Goal: Task Accomplishment & Management: Use online tool/utility

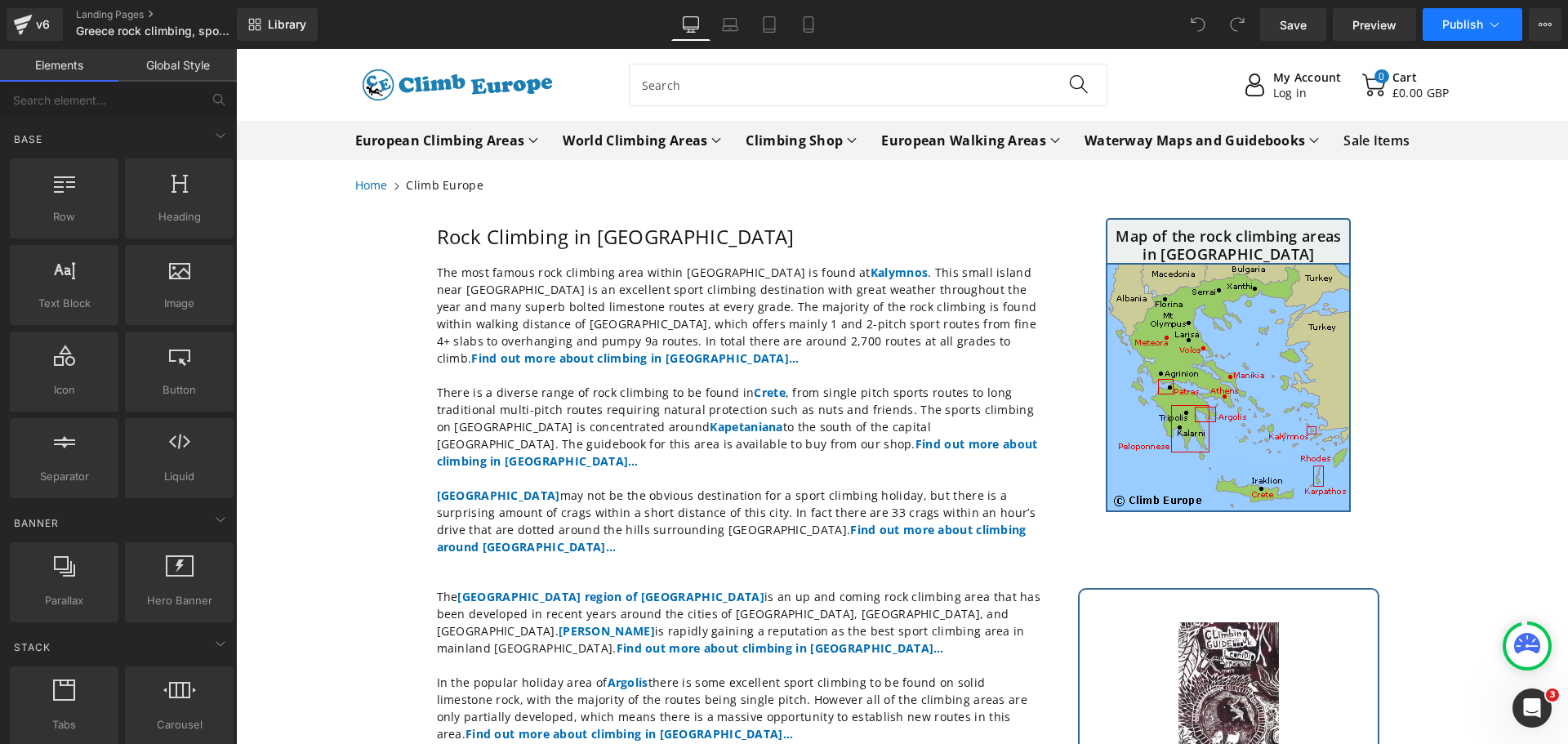
click at [1498, 27] on icon at bounding box center [1494, 24] width 16 height 16
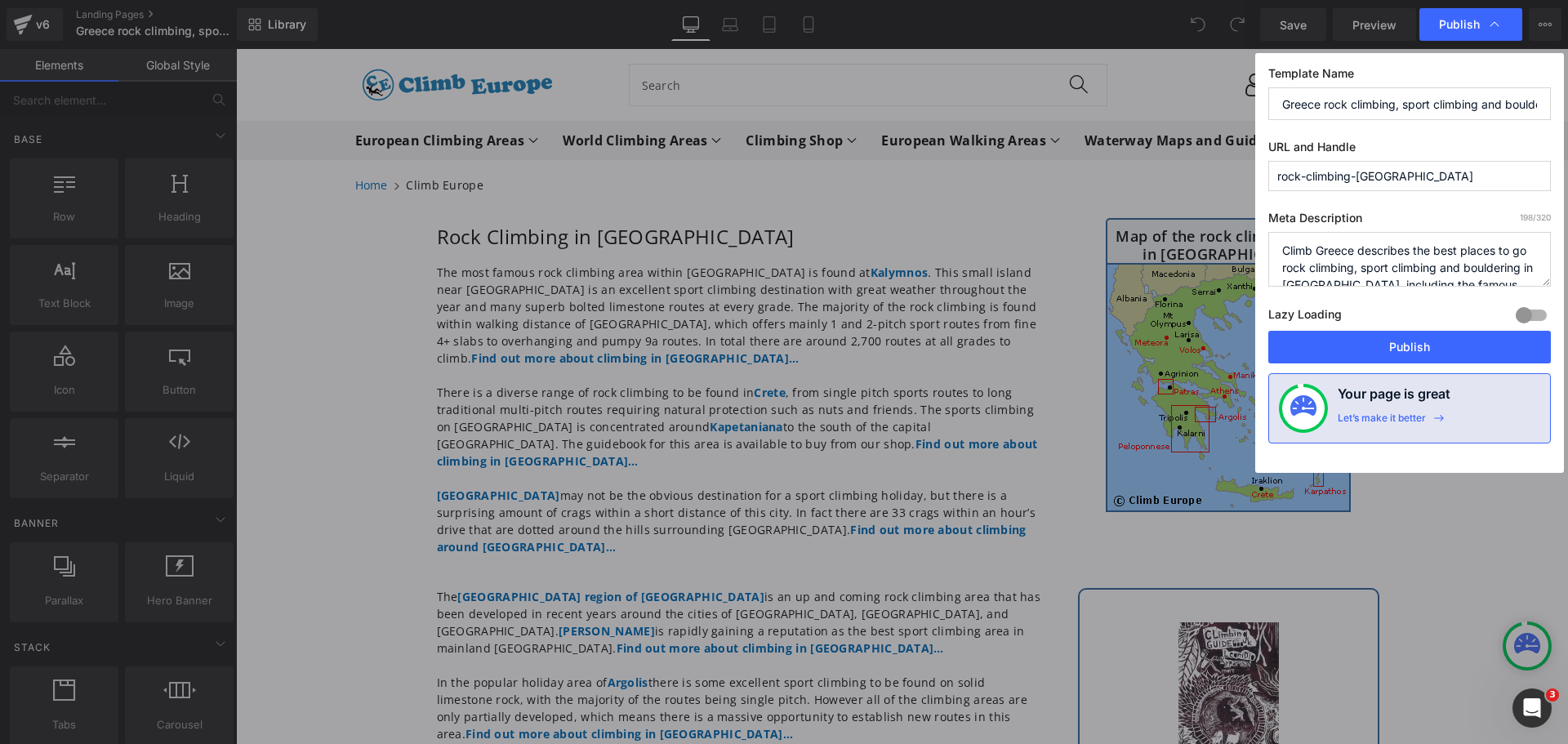
scroll to position [52, 0]
drag, startPoint x: 1280, startPoint y: 251, endPoint x: 1510, endPoint y: 298, distance: 234.8
click at [1510, 298] on div "Meta Description 198 /320 Climb Greece describes the best places to go rock cli…" at bounding box center [1409, 271] width 283 height 120
paste textarea "Discover the best places to go rock climbing, sport climbing and bouldering in …"
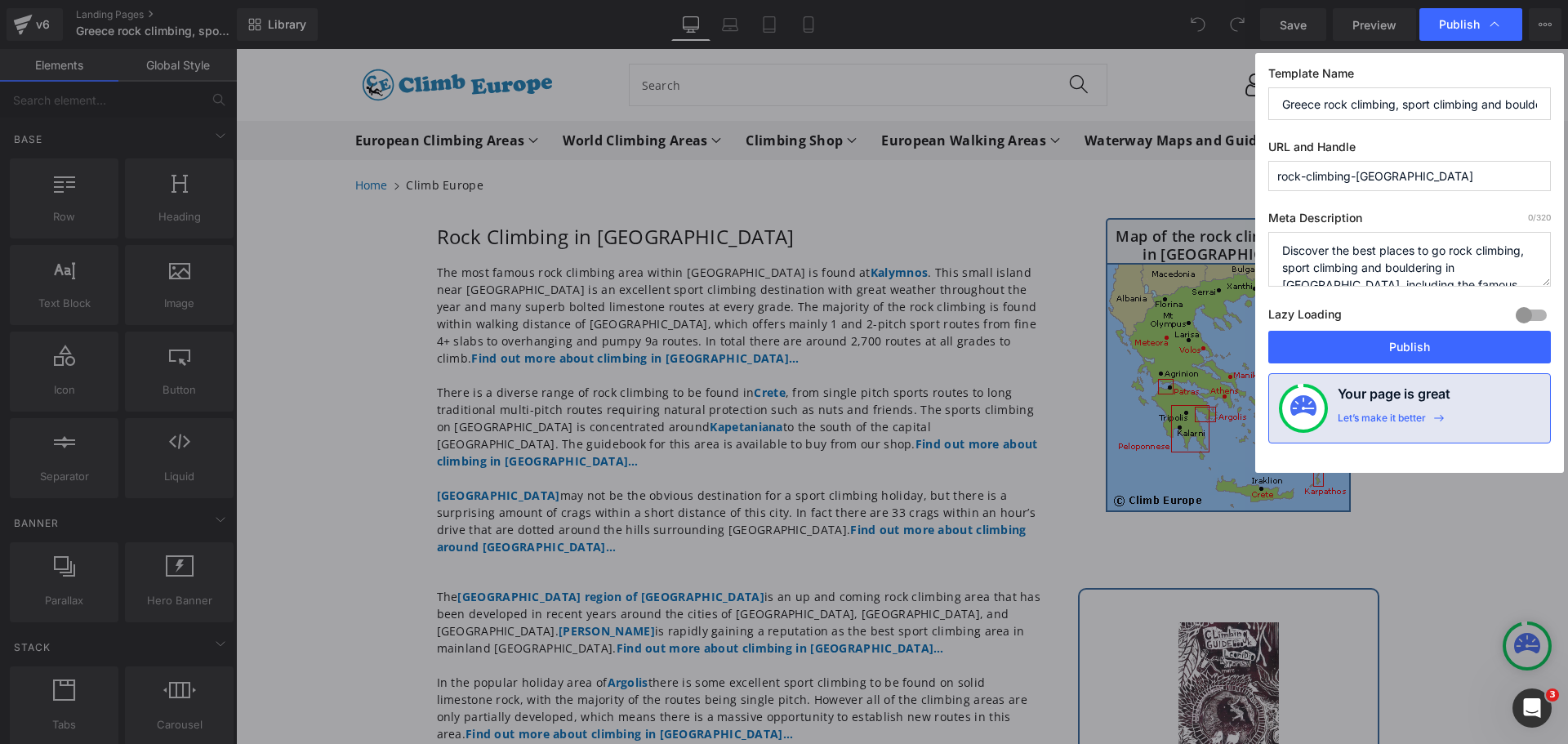
scroll to position [23, 0]
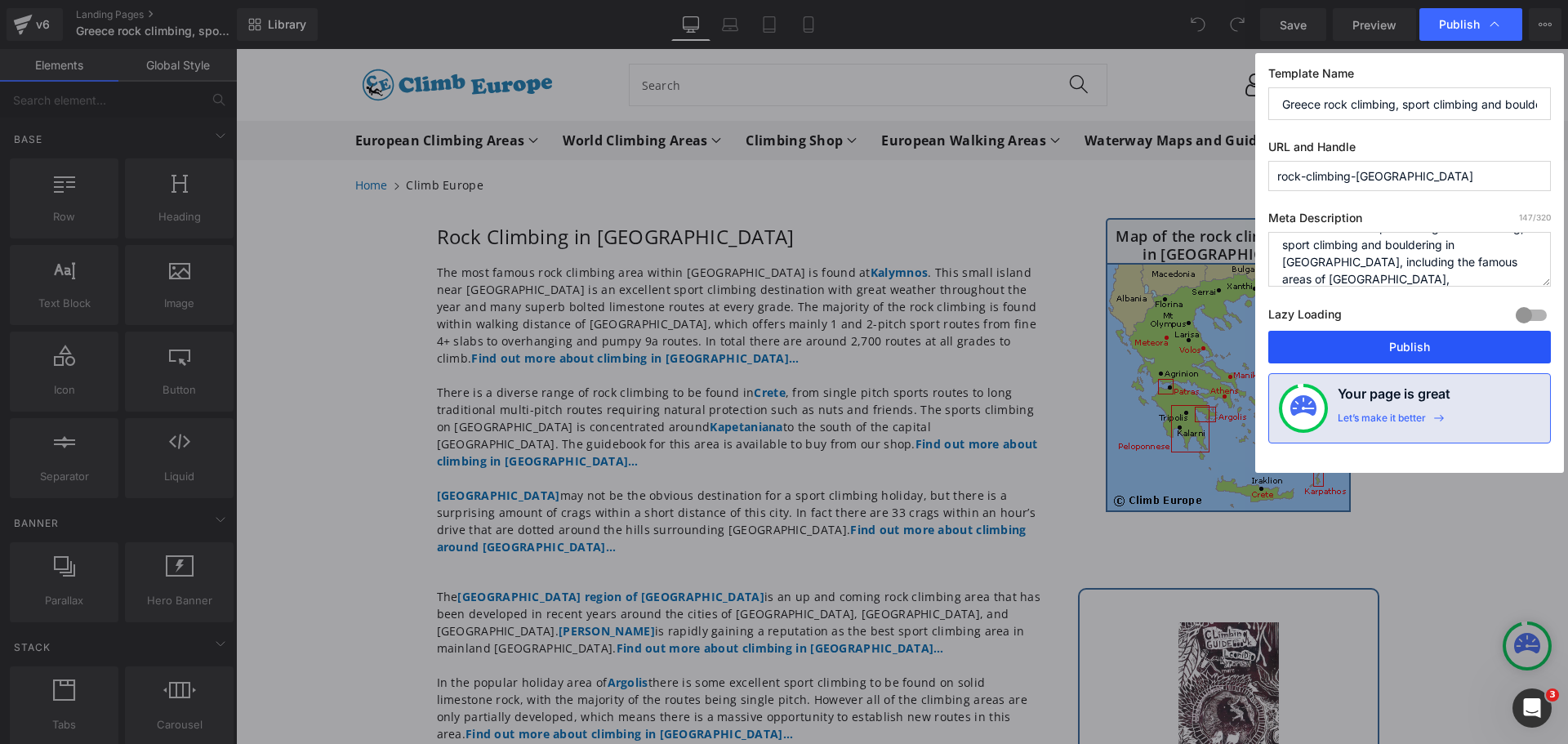
type textarea "Discover the best places to go rock climbing, sport climbing and bouldering in …"
click at [1404, 350] on button "Publish" at bounding box center [1409, 347] width 283 height 33
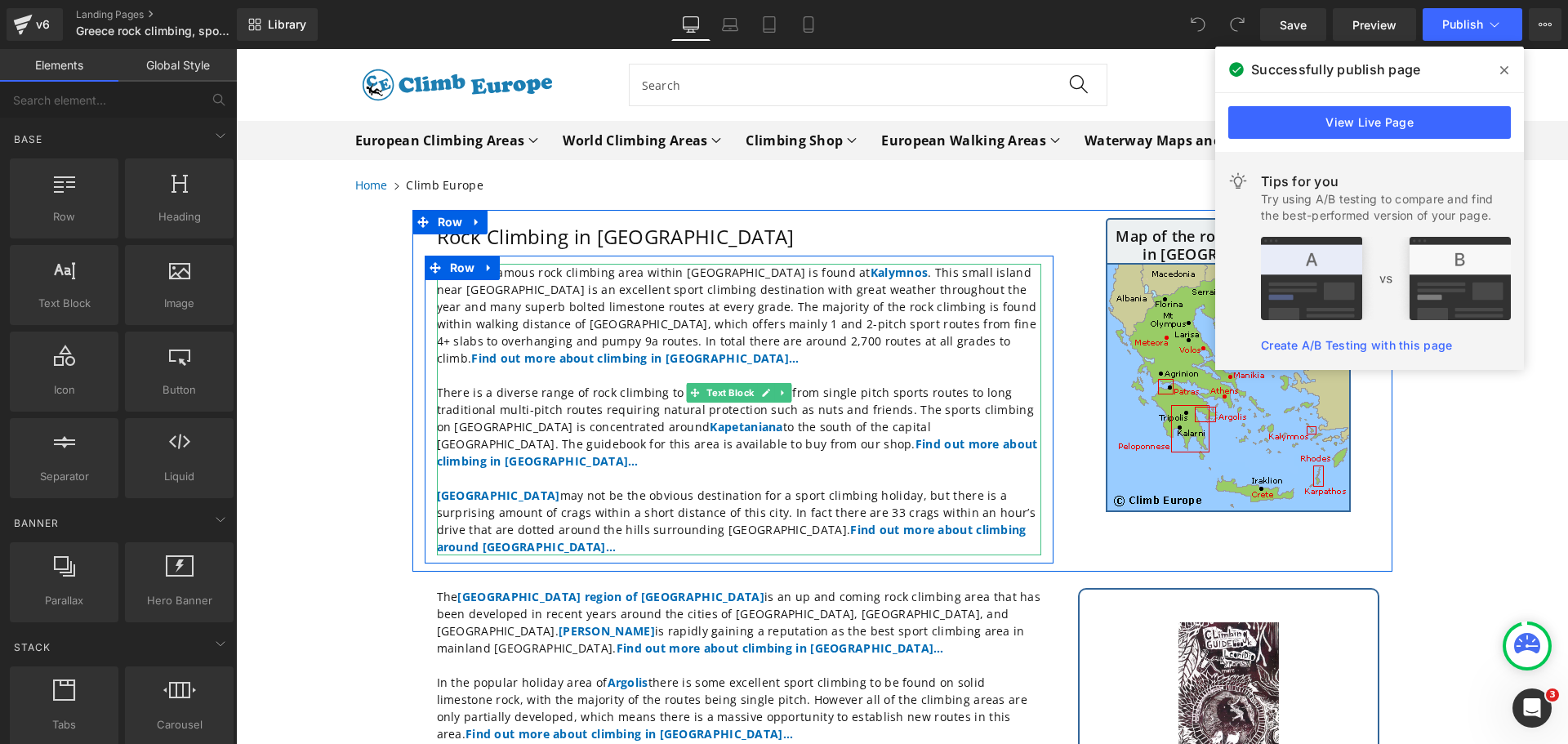
click at [940, 510] on p "[GEOGRAPHIC_DATA] may not be the obvious destination for a sport climbing holid…" at bounding box center [738, 521] width 604 height 69
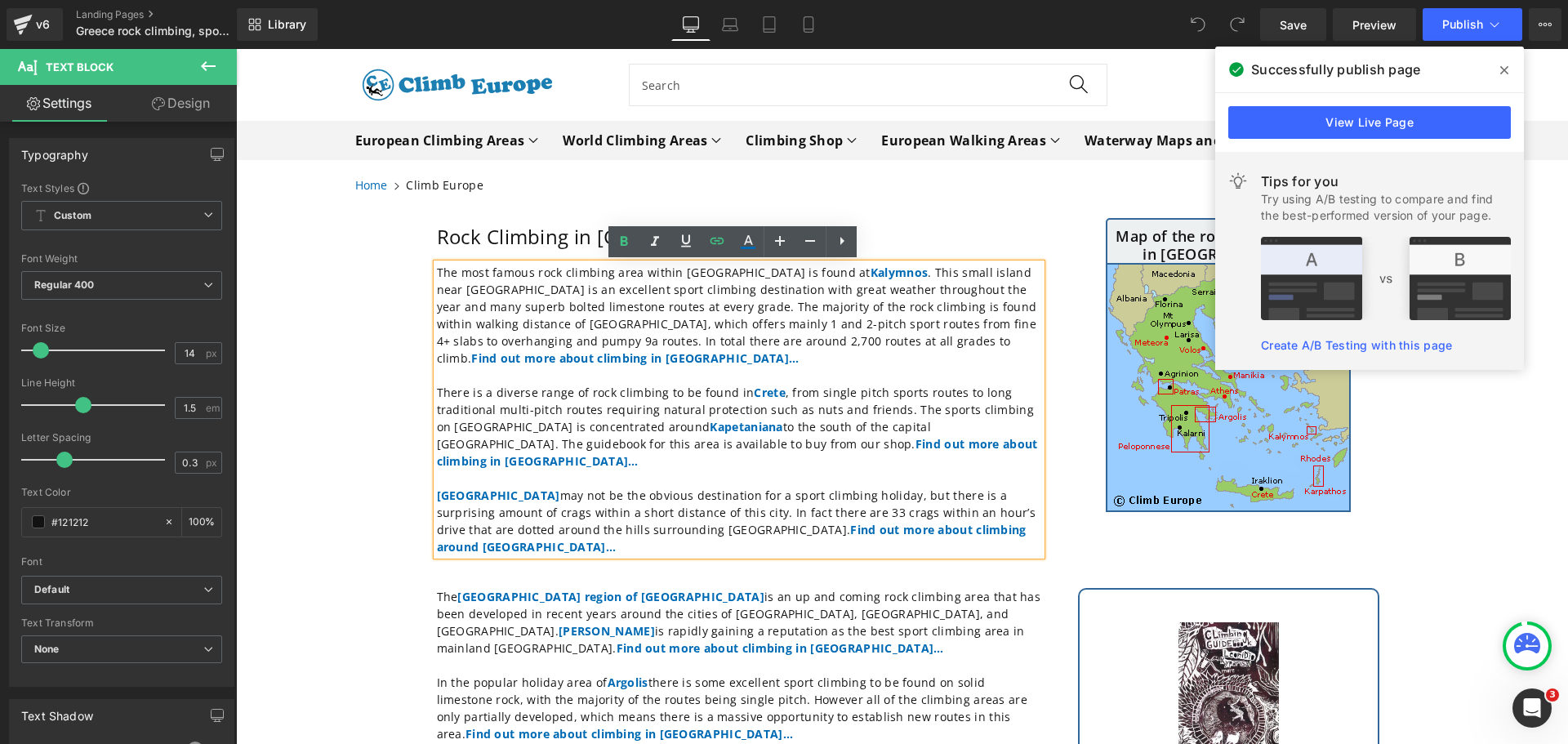
click at [940, 510] on p "[GEOGRAPHIC_DATA] may not be the obvious destination for a sport climbing holid…" at bounding box center [738, 521] width 604 height 69
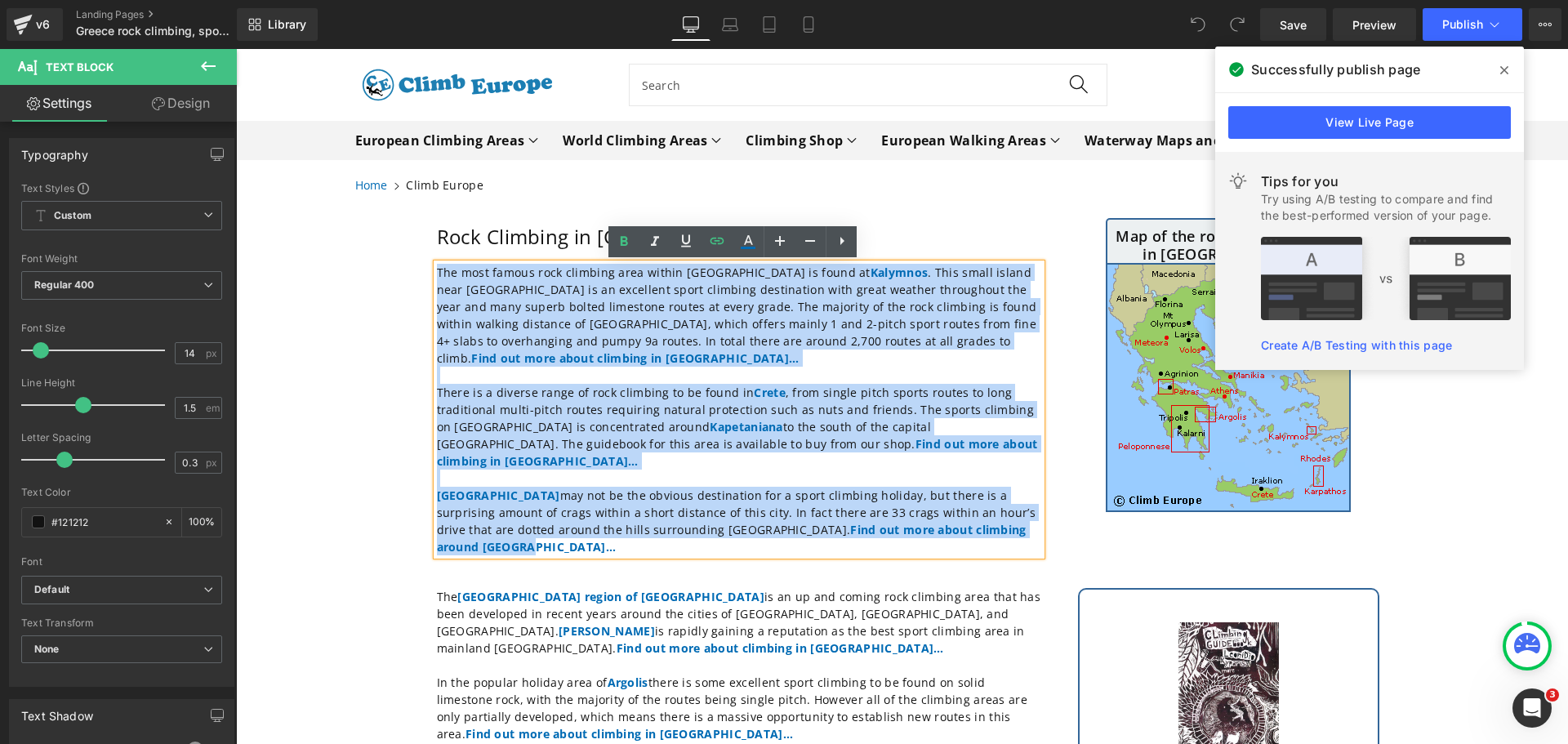
drag, startPoint x: 940, startPoint y: 510, endPoint x: 431, endPoint y: 272, distance: 561.9
click at [437, 272] on div "The most famous rock climbing area within [GEOGRAPHIC_DATA] is found at [GEOGRA…" at bounding box center [738, 409] width 604 height 292
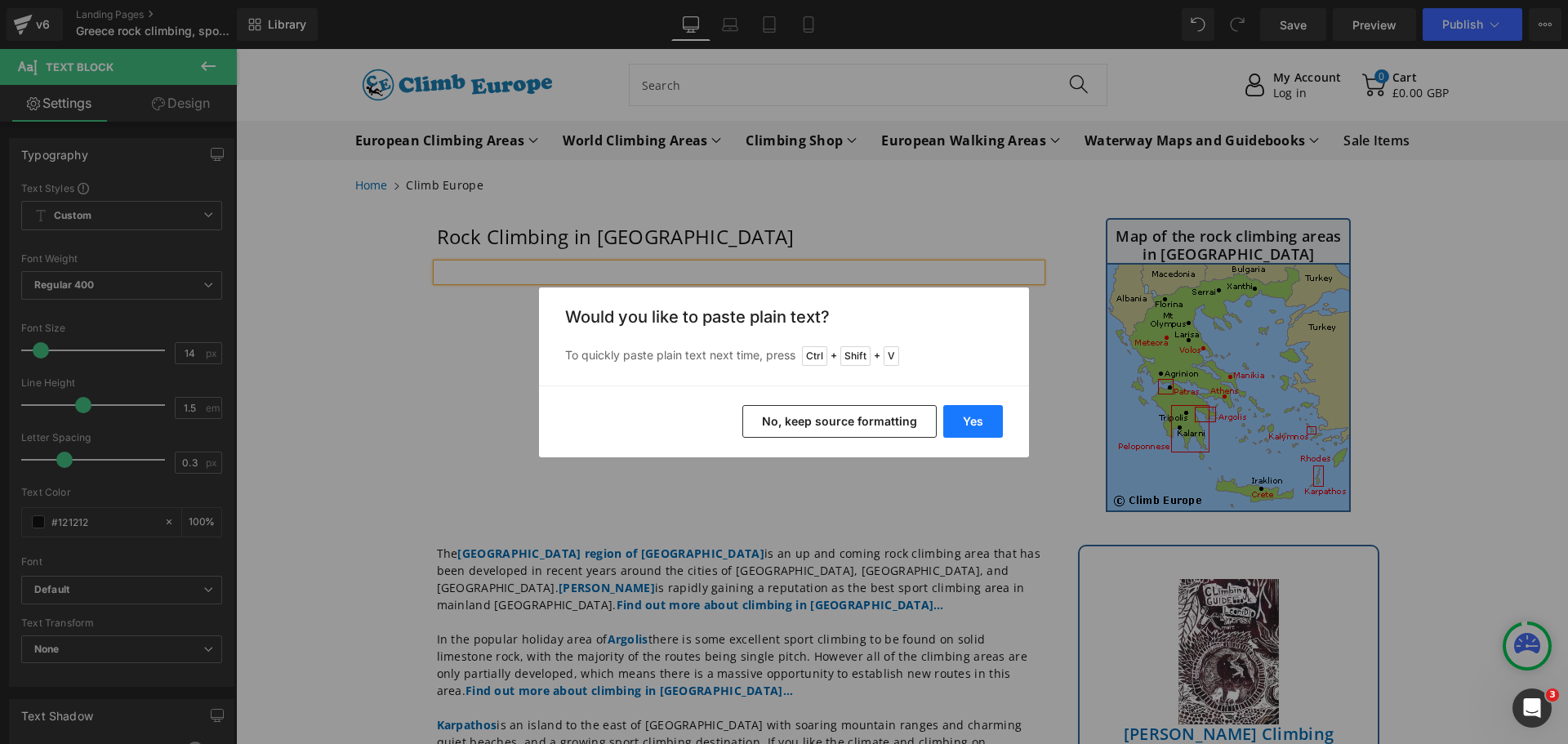
click at [977, 421] on button "Yes" at bounding box center [972, 421] width 59 height 33
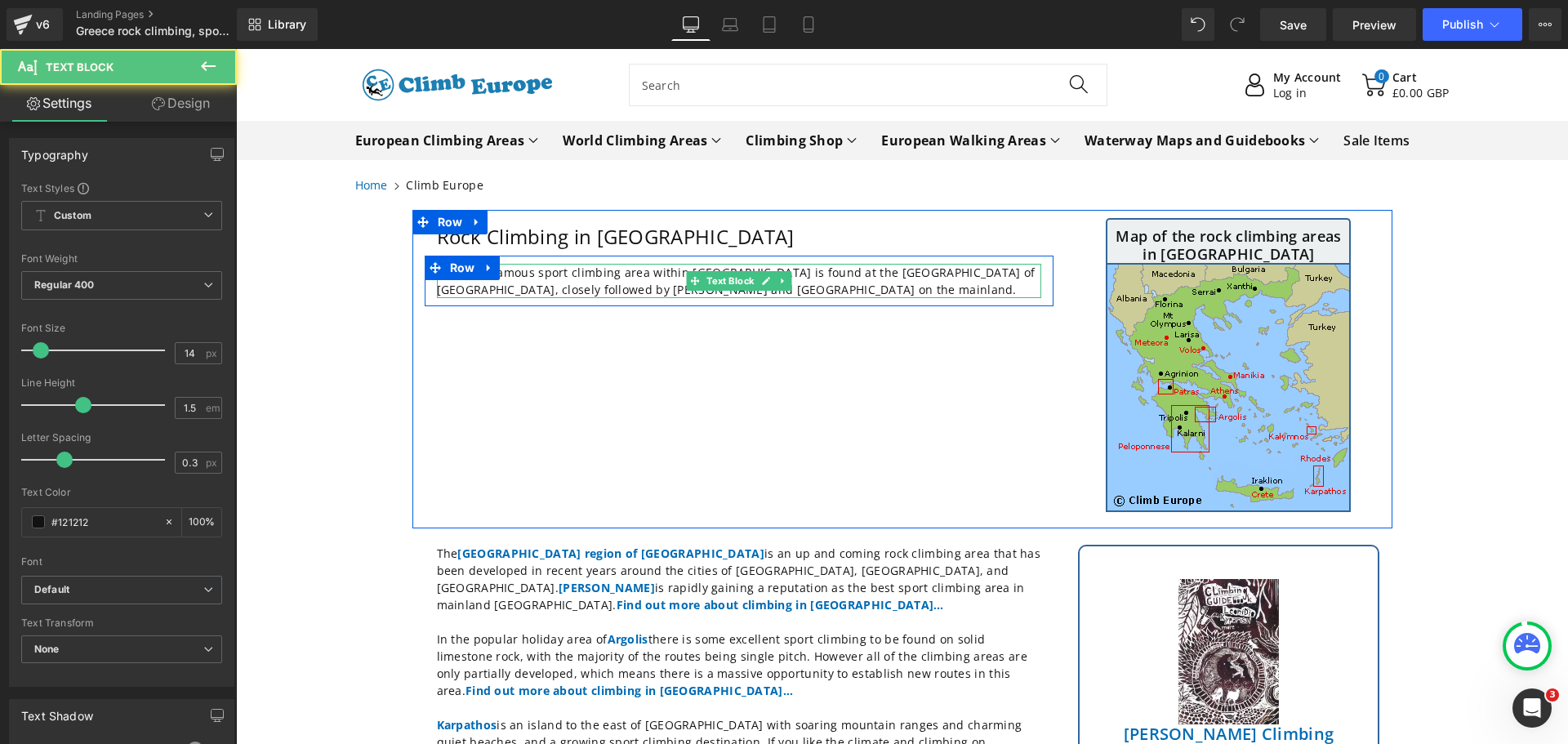
click at [609, 285] on p "The most famous sport climbing area within [GEOGRAPHIC_DATA] is found at the [G…" at bounding box center [738, 281] width 604 height 34
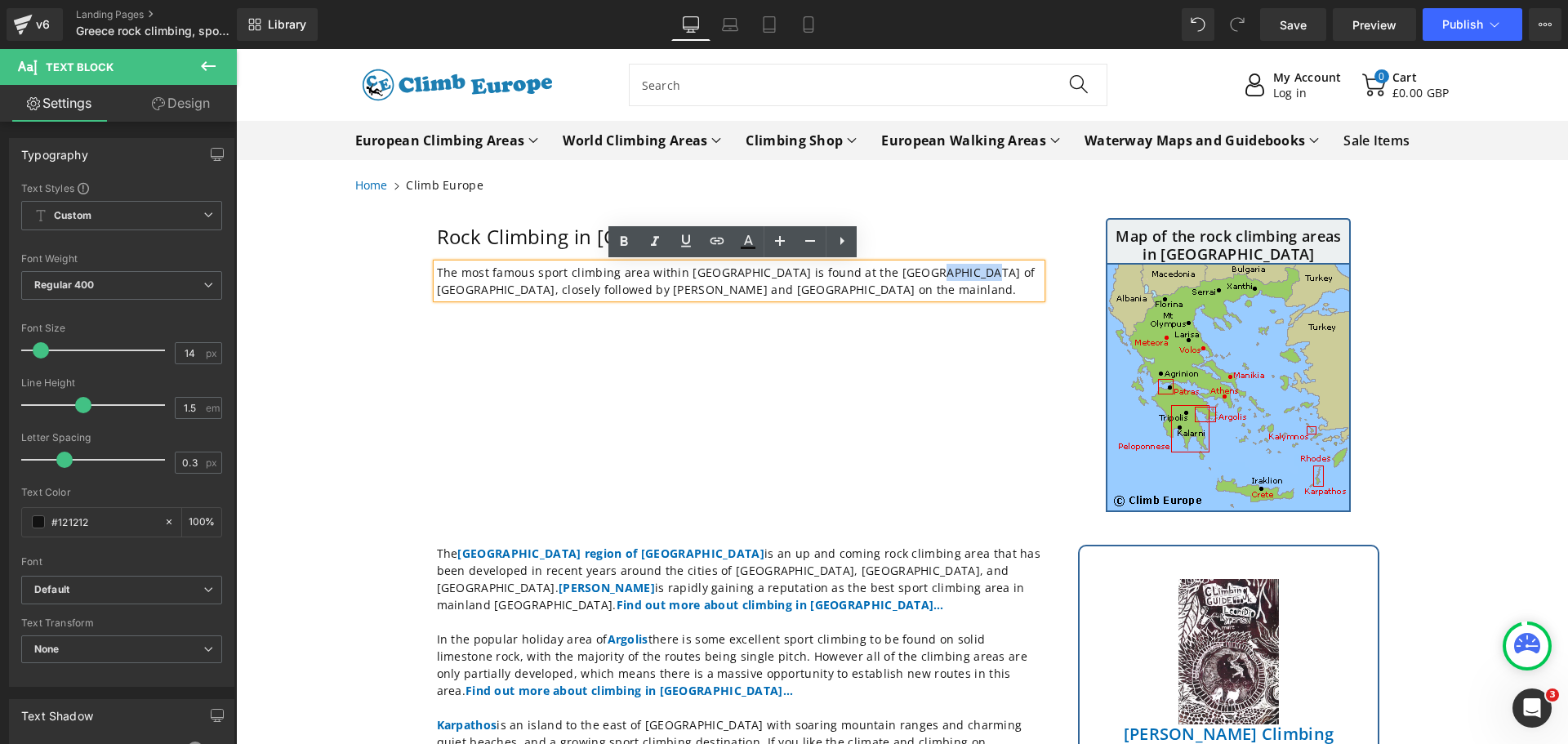
drag, startPoint x: 950, startPoint y: 272, endPoint x: 897, endPoint y: 274, distance: 53.0
click at [897, 274] on p "The most famous sport climbing area within [GEOGRAPHIC_DATA] is found at the [G…" at bounding box center [738, 281] width 604 height 34
click at [622, 235] on icon at bounding box center [623, 242] width 20 height 20
click at [713, 241] on icon at bounding box center [717, 241] width 20 height 20
click at [1011, 0] on div "Text Color Highlight Color #333333 Edit or remove link: Edit - Unlink - Cancel" at bounding box center [784, 0] width 1568 height 0
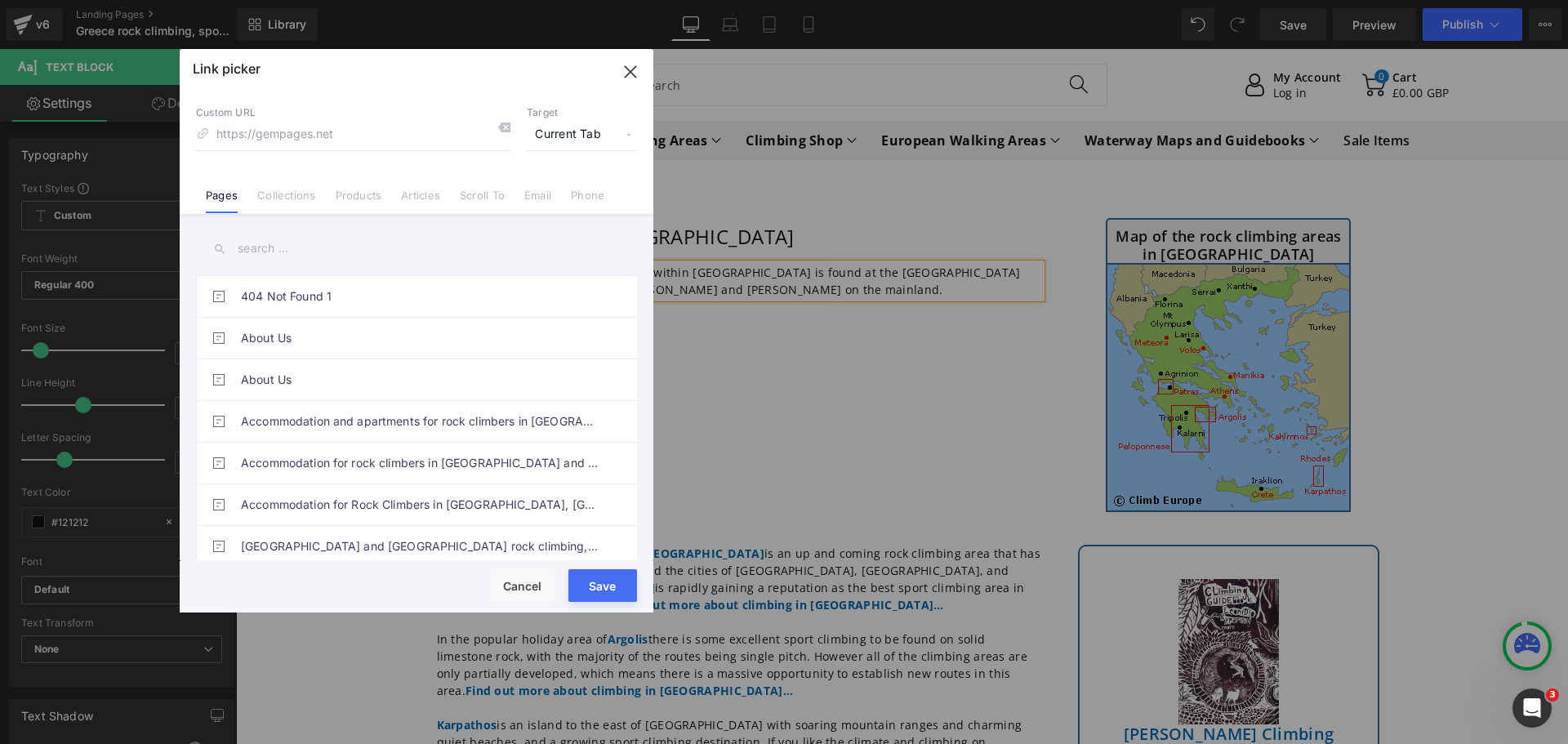
click at [318, 253] on input "text" at bounding box center [416, 249] width 441 height 37
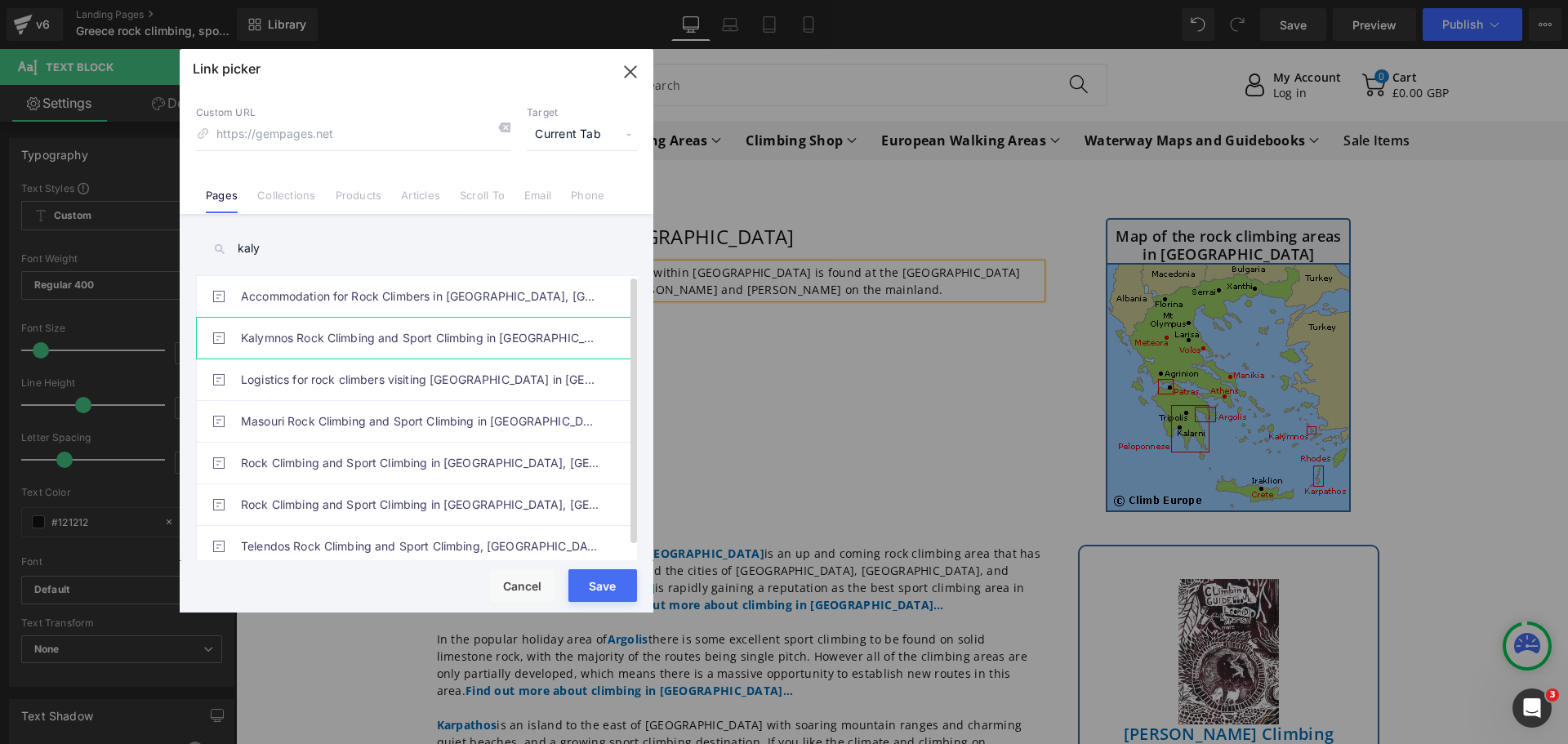
type input "kaly"
click at [289, 342] on link "Kalymnos Rock Climbing and Sport Climbing in [GEOGRAPHIC_DATA]" at bounding box center [420, 337] width 359 height 40
type input "/pages/rock-climbing-[GEOGRAPHIC_DATA]-[GEOGRAPHIC_DATA]"
click at [603, 587] on button "Save" at bounding box center [603, 586] width 69 height 33
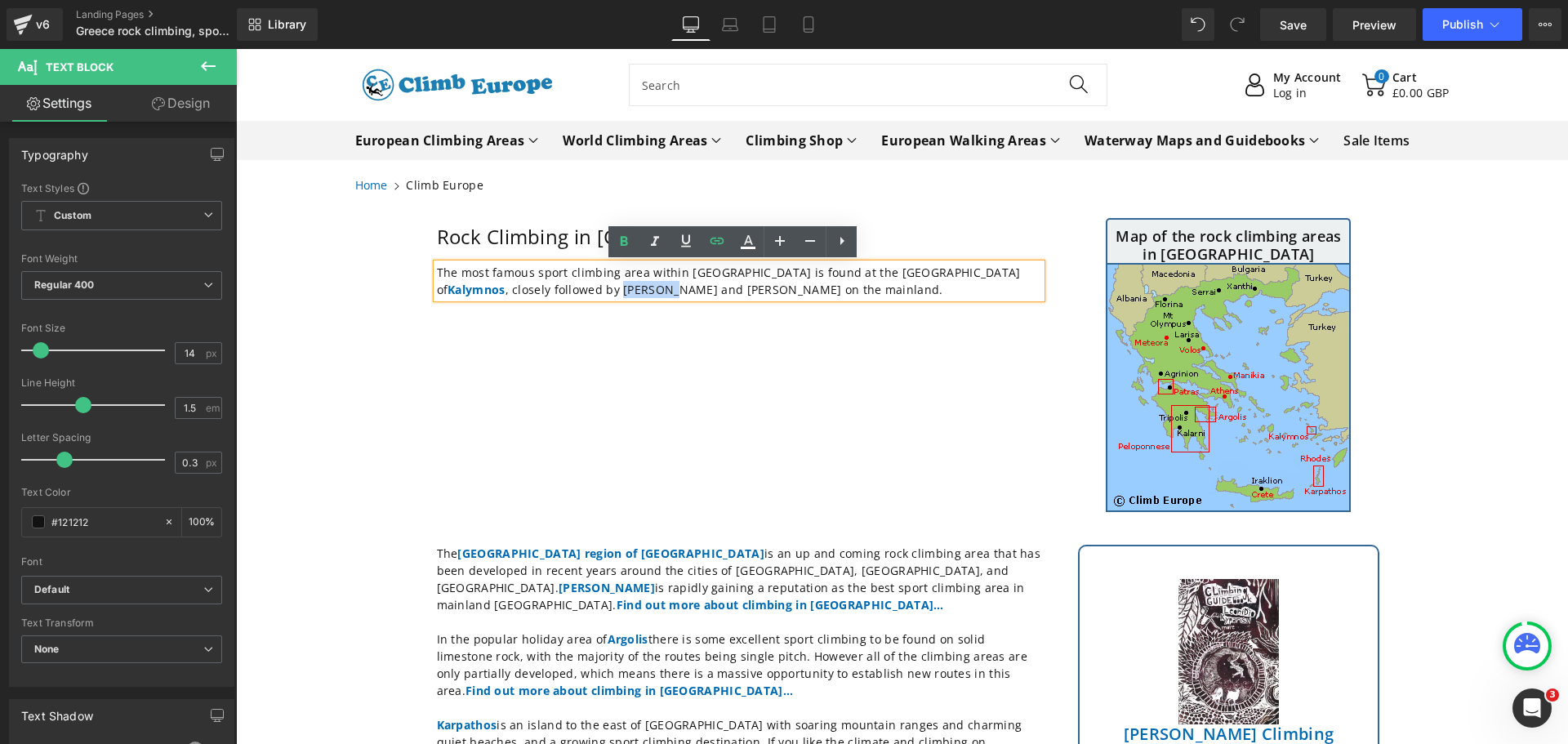
drag, startPoint x: 544, startPoint y: 292, endPoint x: 500, endPoint y: 288, distance: 44.2
click at [500, 288] on p "The most famous sport climbing area within [GEOGRAPHIC_DATA] is found at the [G…" at bounding box center [738, 281] width 604 height 34
click at [622, 238] on icon at bounding box center [624, 241] width 8 height 9
click at [722, 242] on icon at bounding box center [717, 241] width 20 height 20
click at [750, 0] on div "Text Color Highlight Color #333333 Edit or remove link: Edit - Unlink - Cancel" at bounding box center [784, 0] width 1568 height 0
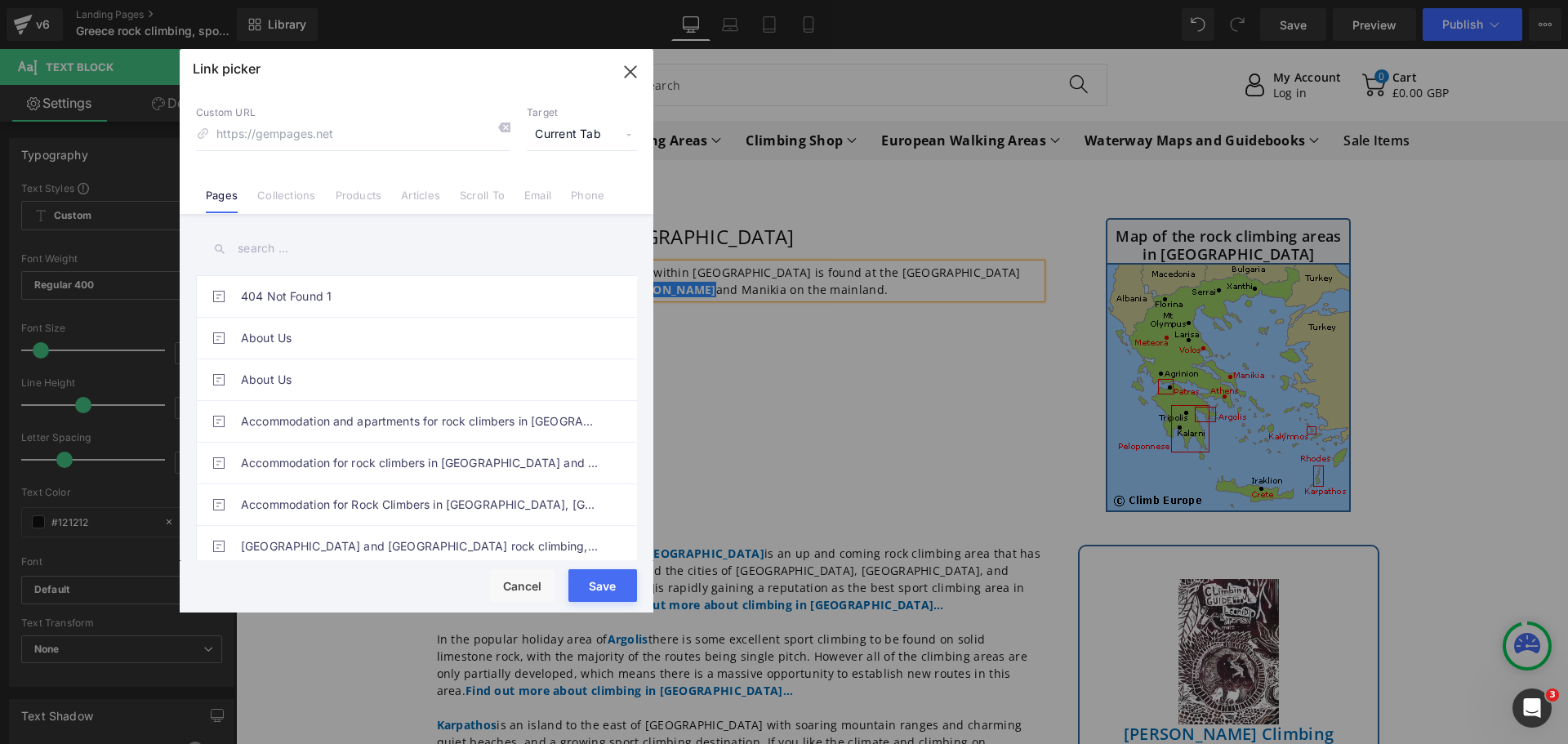
click at [308, 256] on input "text" at bounding box center [416, 249] width 441 height 37
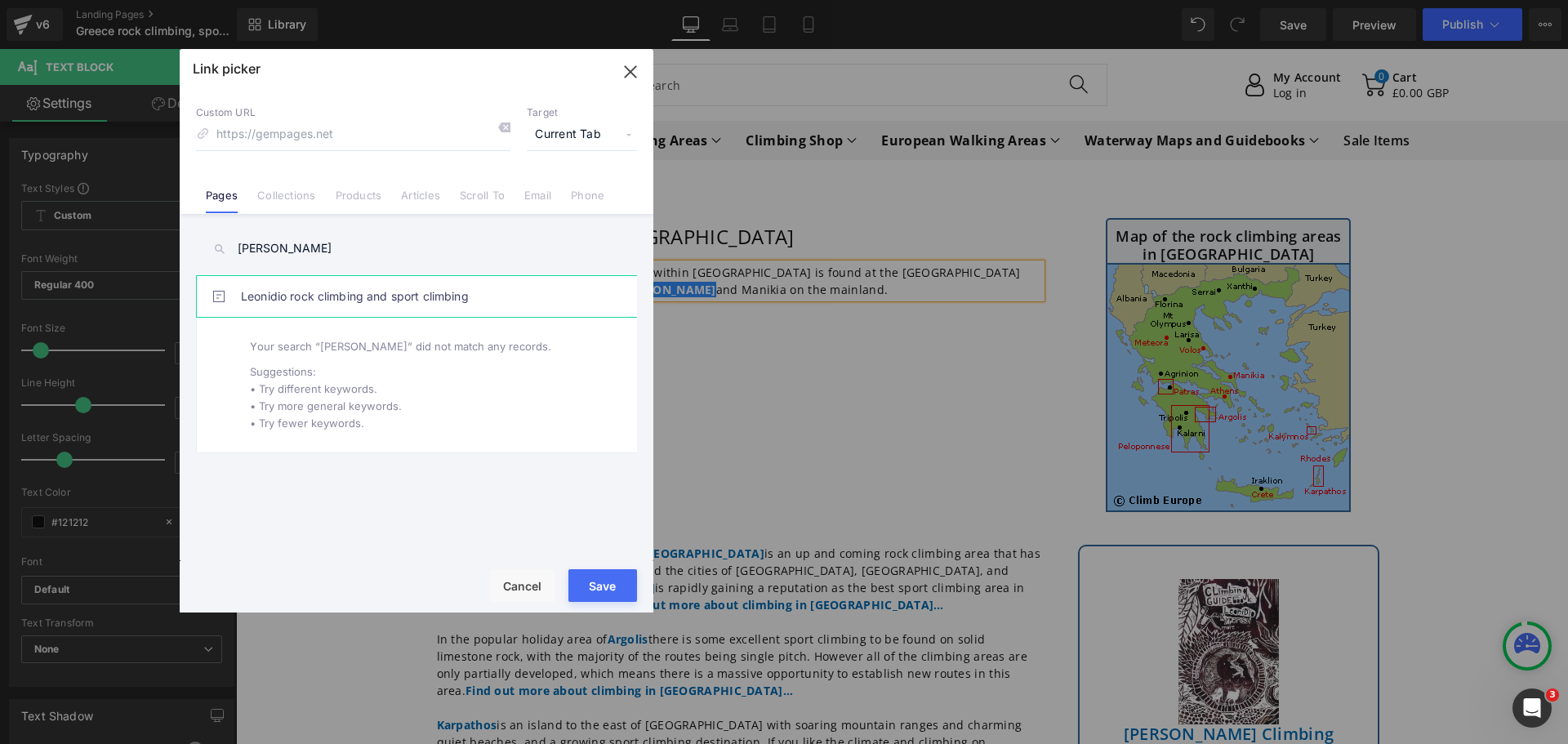
type input "[PERSON_NAME]"
click at [328, 293] on link "Leonidio rock climbing and sport climbing" at bounding box center [420, 296] width 359 height 40
type input "/pages/rock-climbing-[GEOGRAPHIC_DATA]-[GEOGRAPHIC_DATA]"
click at [598, 594] on button "Save" at bounding box center [603, 586] width 69 height 33
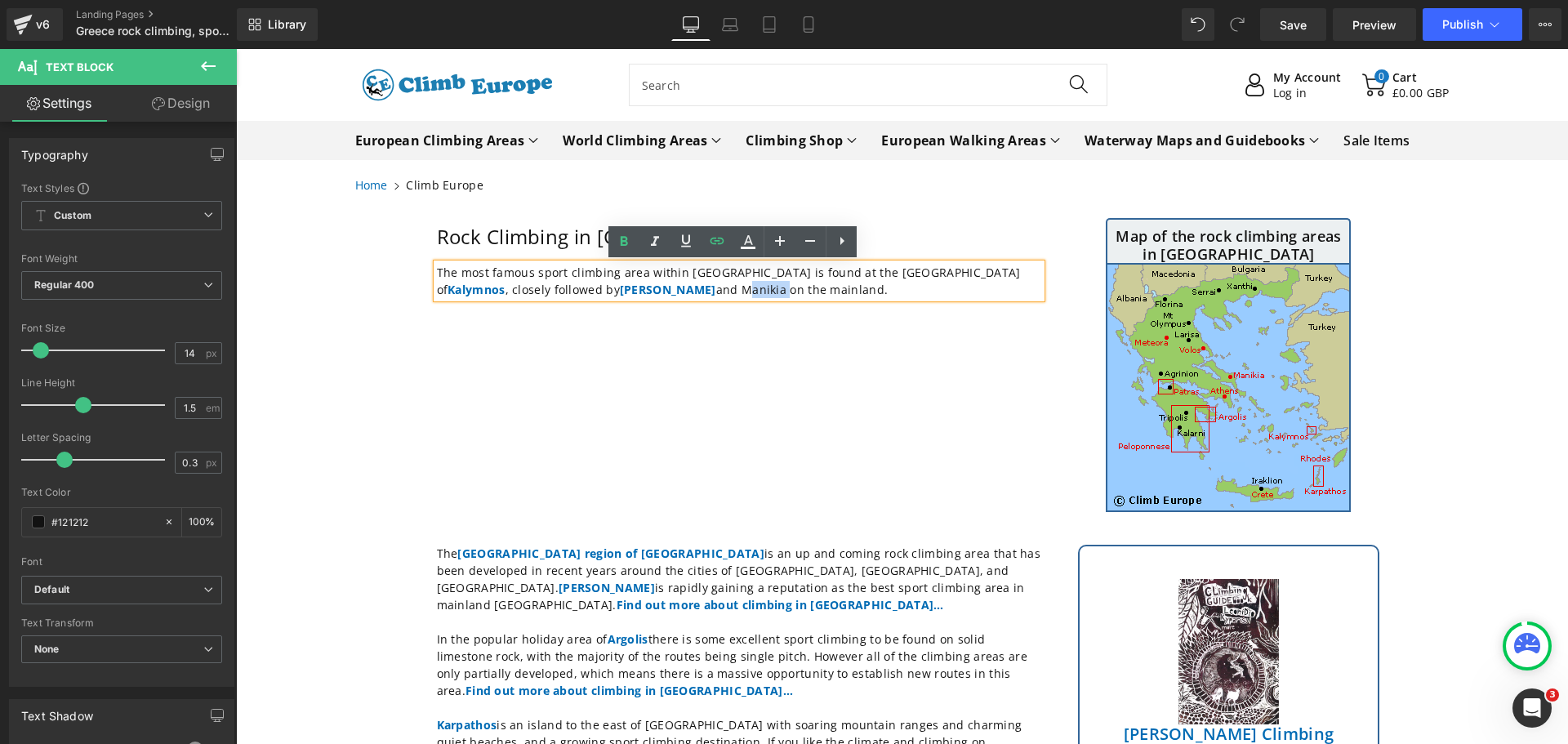
drag, startPoint x: 618, startPoint y: 292, endPoint x: 578, endPoint y: 292, distance: 40.0
click at [578, 292] on p "The most famous sport climbing area within [GEOGRAPHIC_DATA] is found at the [G…" at bounding box center [738, 281] width 604 height 34
click at [627, 243] on icon at bounding box center [624, 241] width 8 height 9
click at [718, 237] on icon at bounding box center [717, 241] width 20 height 20
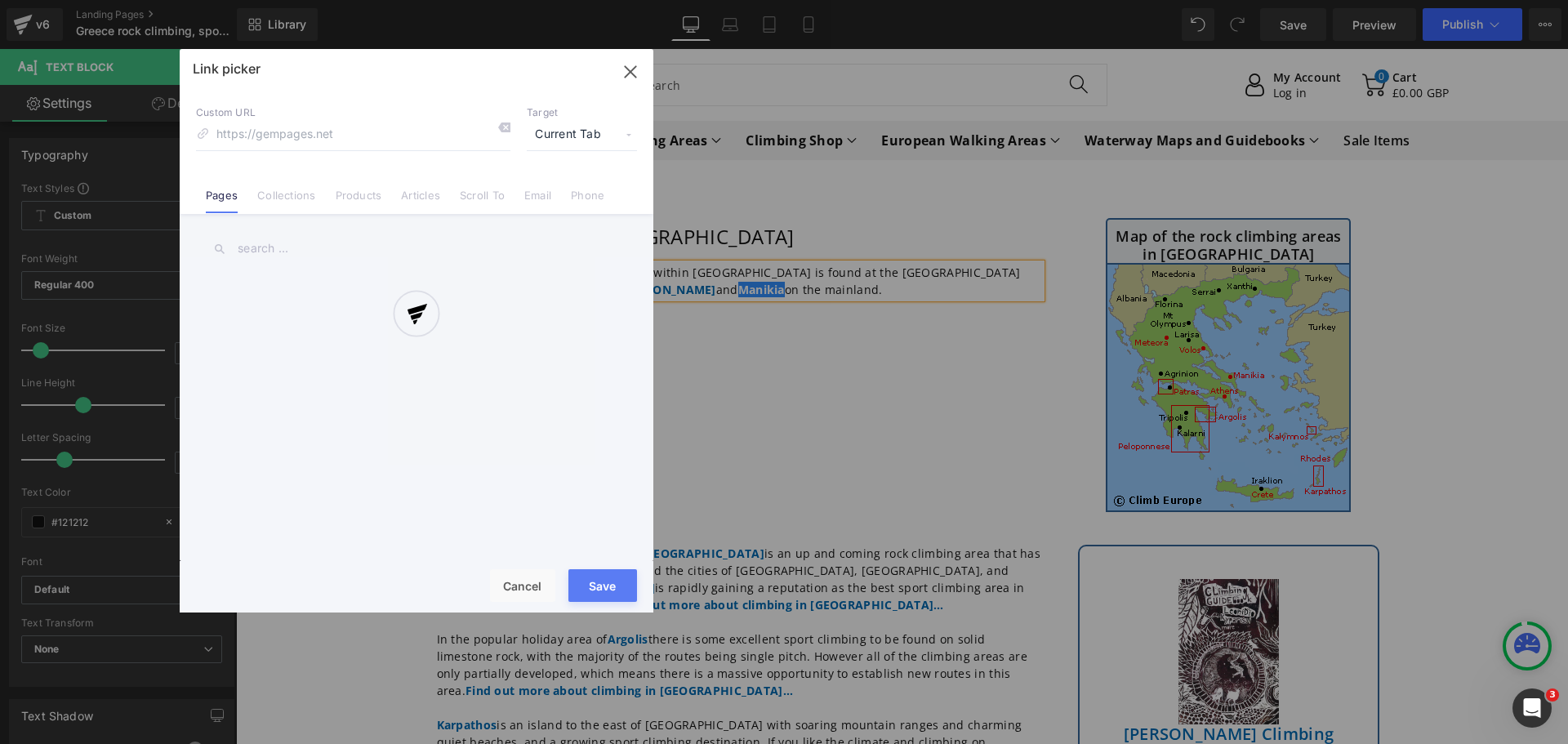
click at [823, 0] on div "Text Color Highlight Color #333333 Edit or remove link: Edit - Unlink - Cancel …" at bounding box center [784, 0] width 1568 height 0
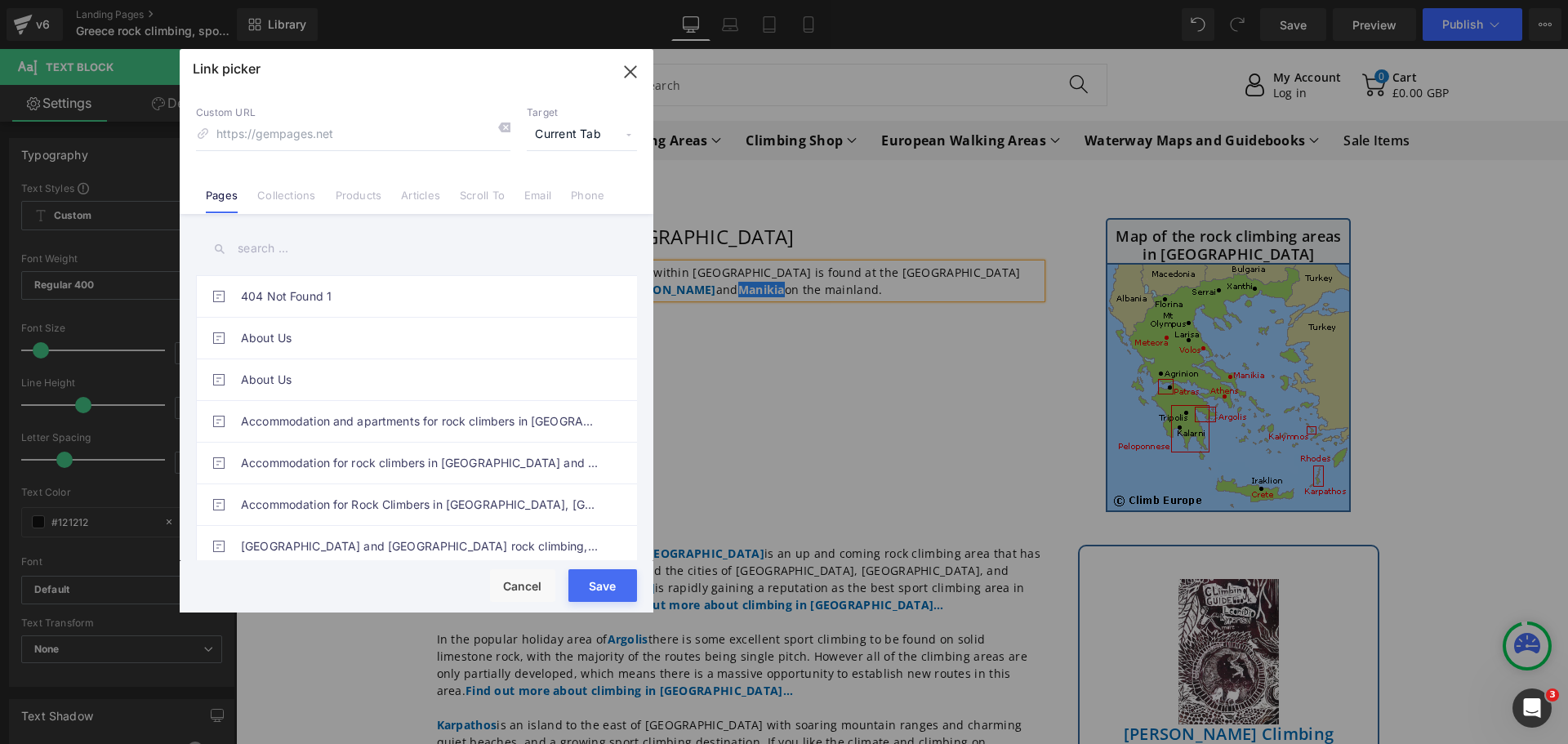
click at [297, 249] on input "text" at bounding box center [416, 249] width 441 height 37
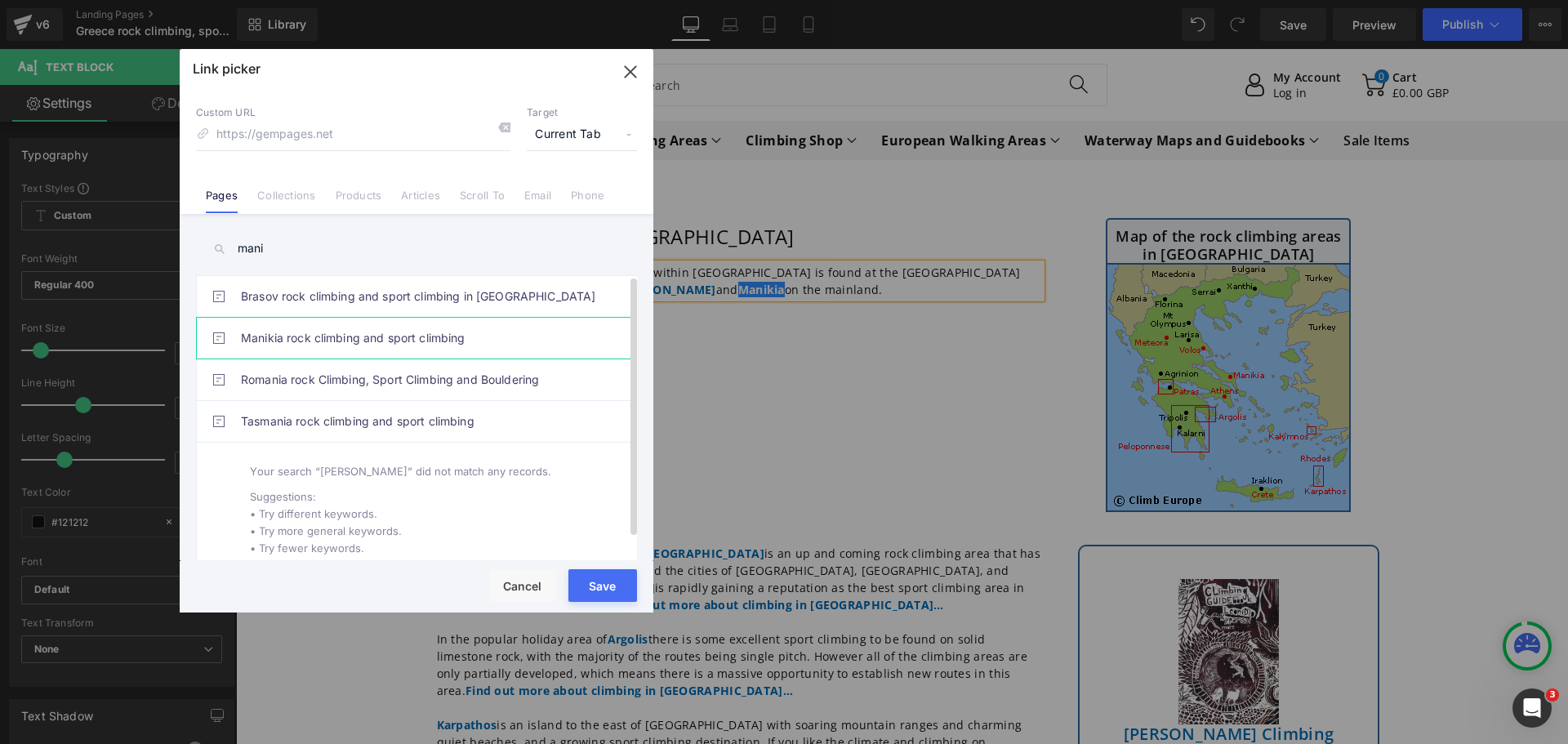
type input "mani"
click at [266, 334] on link "Manikia rock climbing and sport climbing" at bounding box center [420, 337] width 359 height 40
type input "/pages/rock-climbing-[GEOGRAPHIC_DATA]-[GEOGRAPHIC_DATA]"
click at [597, 592] on button "Save" at bounding box center [603, 586] width 69 height 33
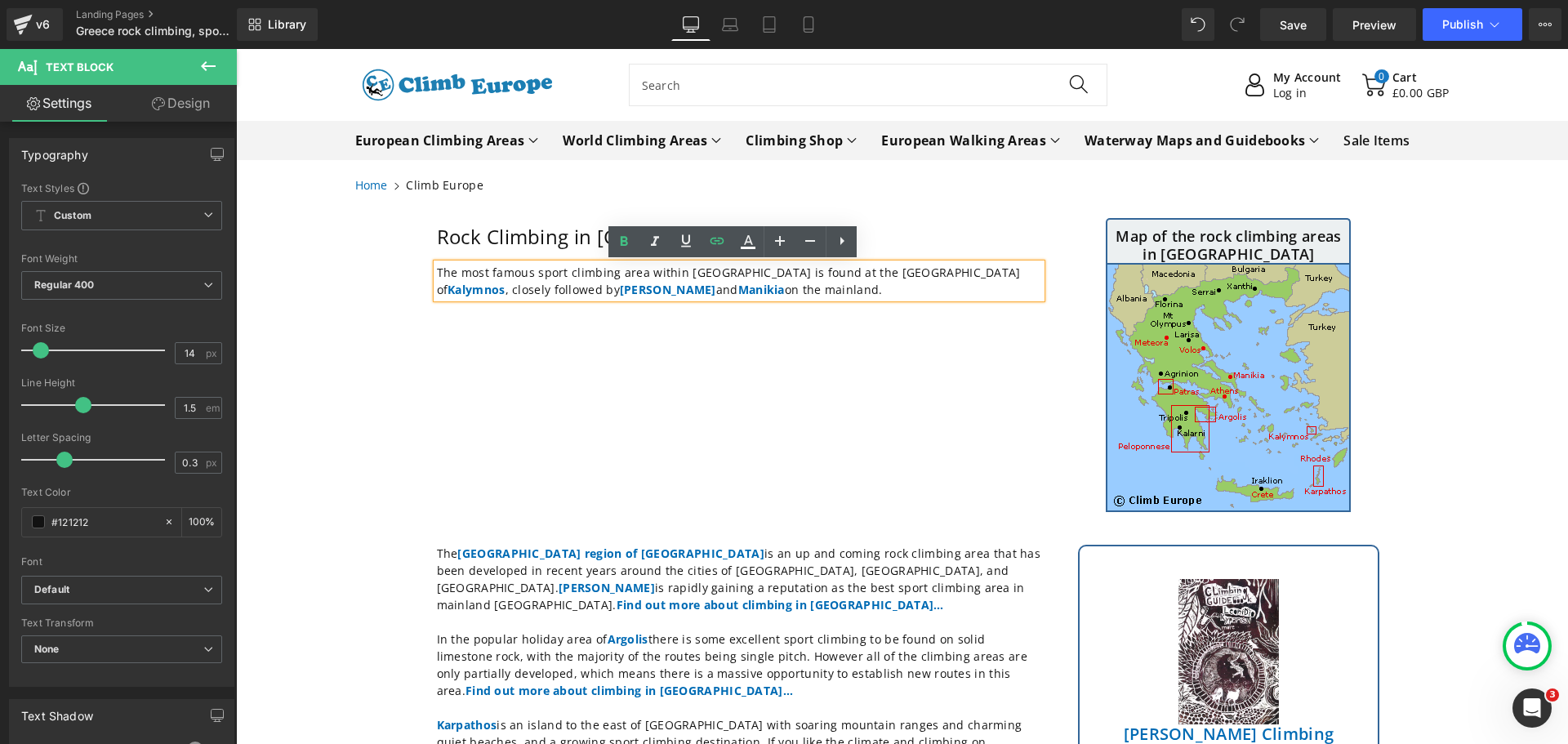
click at [748, 293] on p "The most famous sport climbing area within [GEOGRAPHIC_DATA] is found at the [G…" at bounding box center [738, 281] width 604 height 34
click at [757, 286] on p "The most famous sport climbing area within [GEOGRAPHIC_DATA] is found at the [G…" at bounding box center [738, 281] width 604 height 34
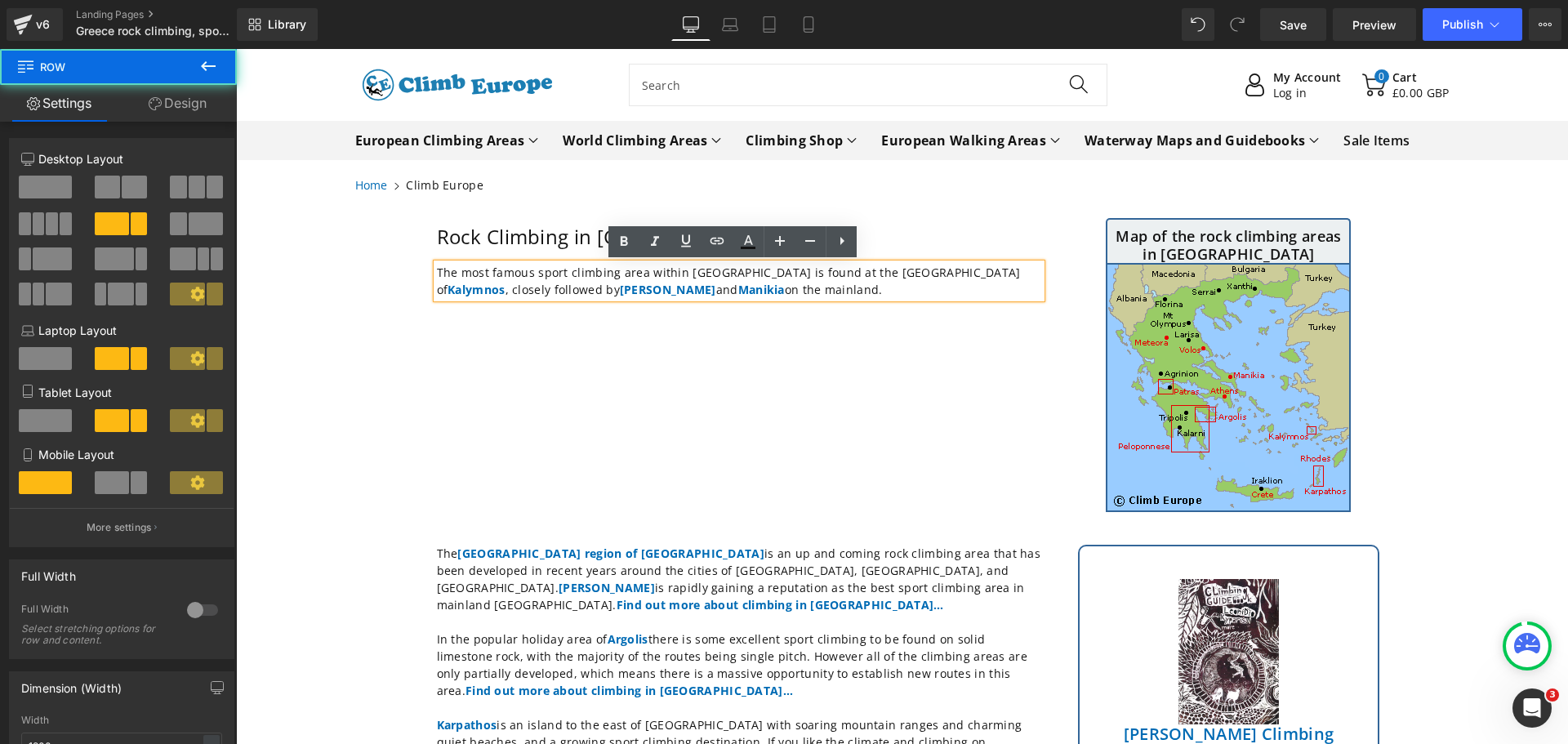
click at [765, 379] on div "Rock Climbing in [GEOGRAPHIC_DATA] Heading Row The most famous sport climbing a…" at bounding box center [903, 369] width 980 height 318
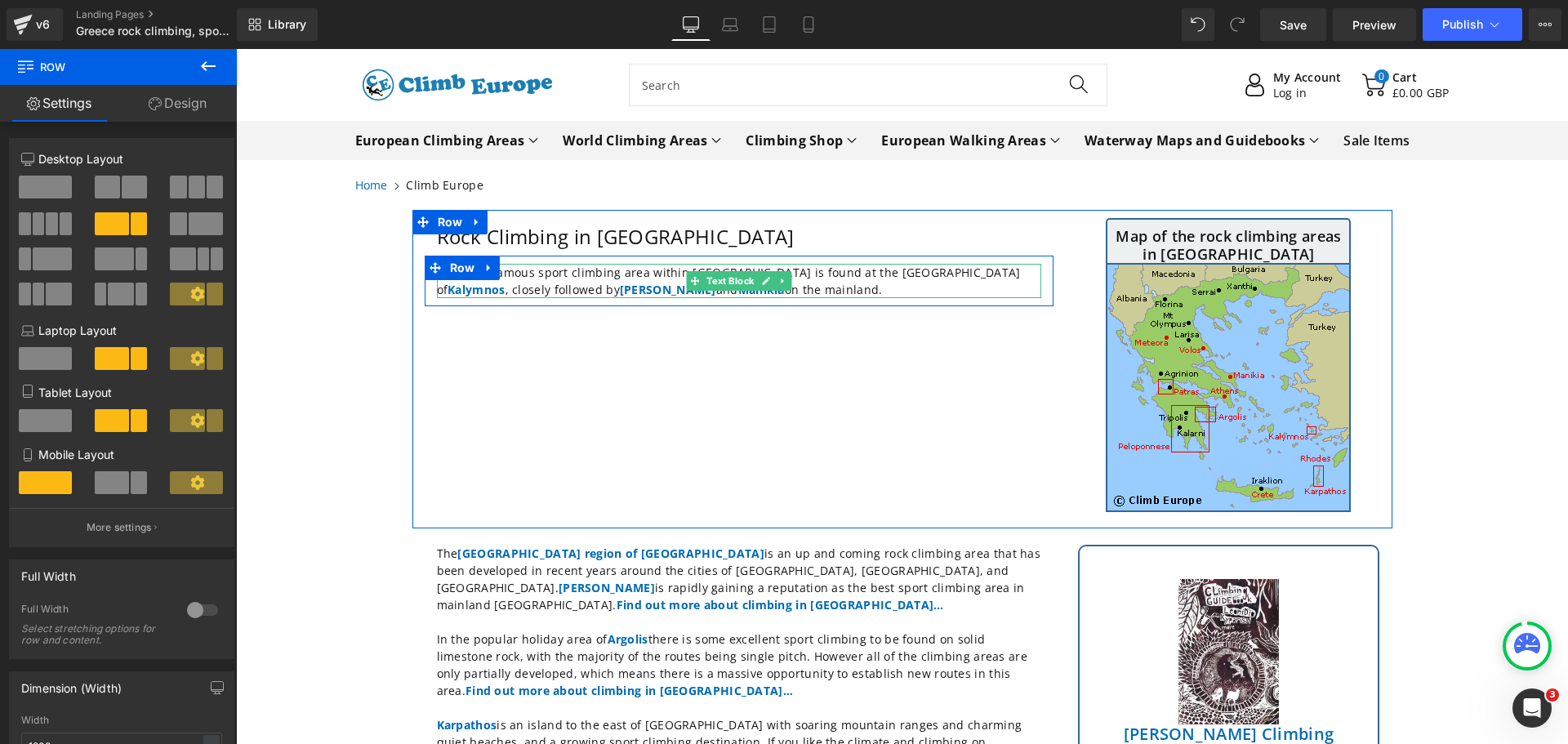
click at [593, 279] on p "The most famous sport climbing area within [GEOGRAPHIC_DATA] is found at the [G…" at bounding box center [738, 281] width 604 height 34
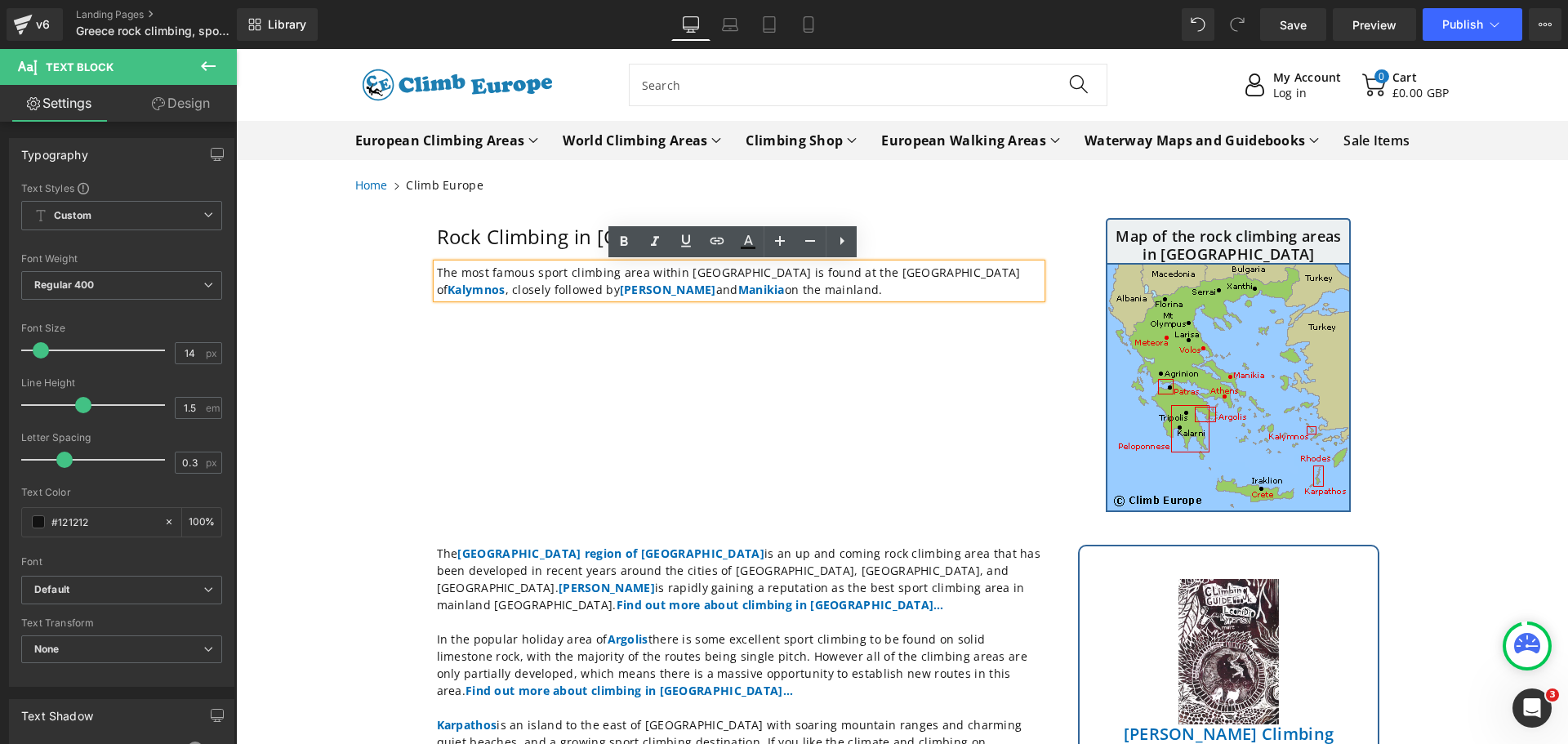
click at [745, 286] on p "The most famous sport climbing area within [GEOGRAPHIC_DATA] is found at the [G…" at bounding box center [738, 281] width 604 height 34
click at [757, 330] on div "Rock Climbing in [GEOGRAPHIC_DATA] Heading Row The most famous sport climbing a…" at bounding box center [903, 369] width 980 height 318
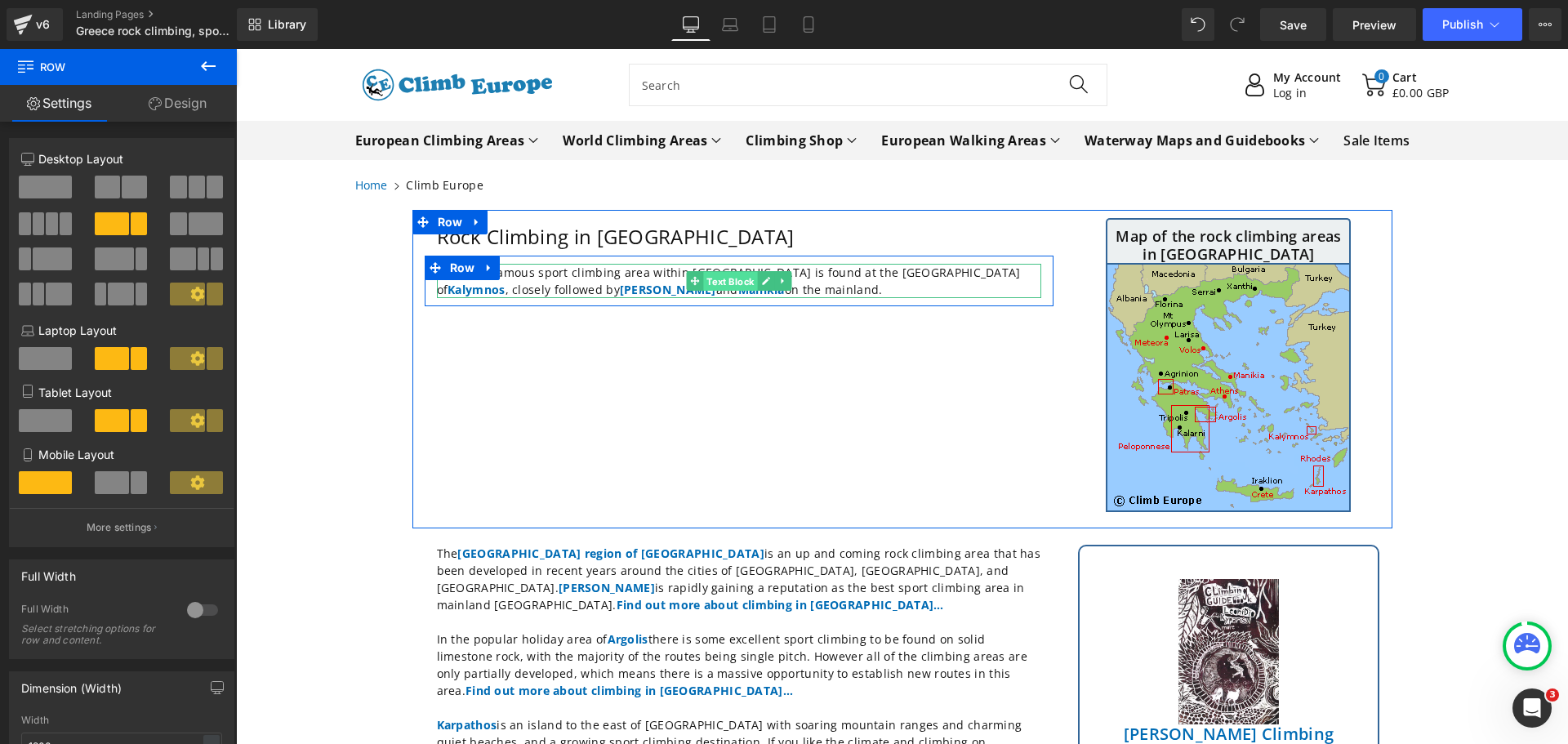
click at [744, 278] on span "Text Block" at bounding box center [730, 281] width 54 height 20
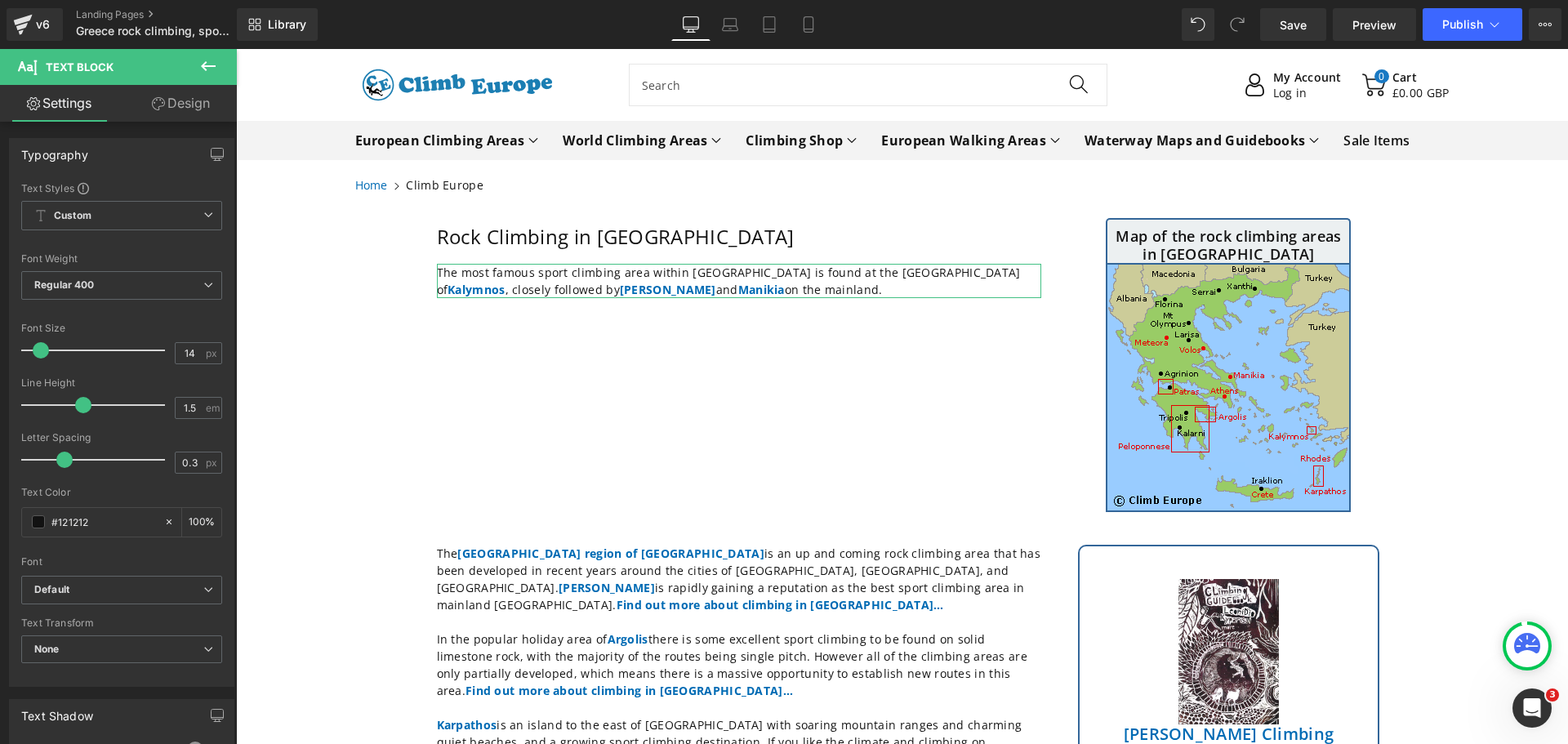
drag, startPoint x: 16, startPoint y: 54, endPoint x: 174, endPoint y: 101, distance: 164.8
click at [174, 101] on link "Design" at bounding box center [181, 103] width 119 height 37
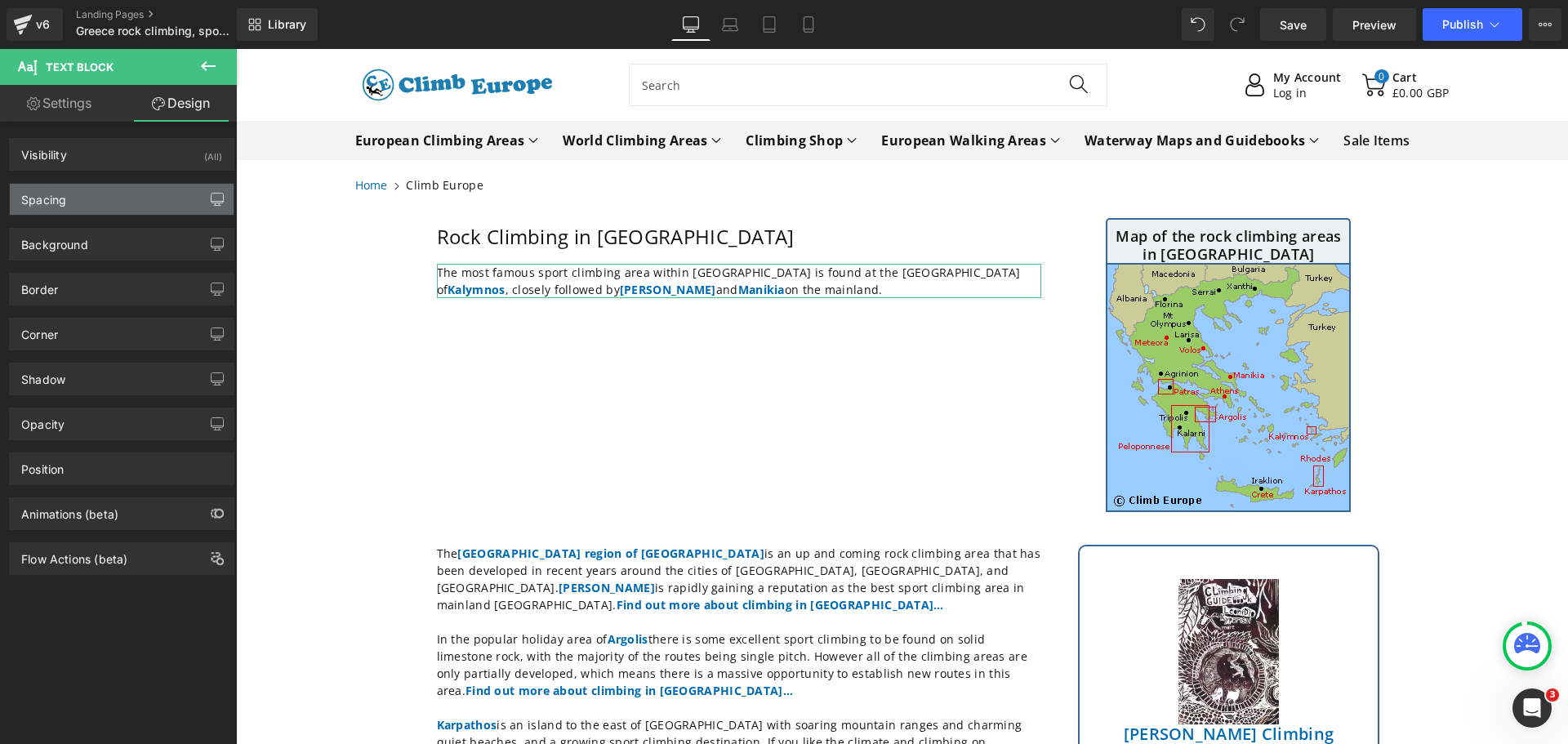
click at [211, 199] on icon "button" at bounding box center [217, 199] width 13 height 13
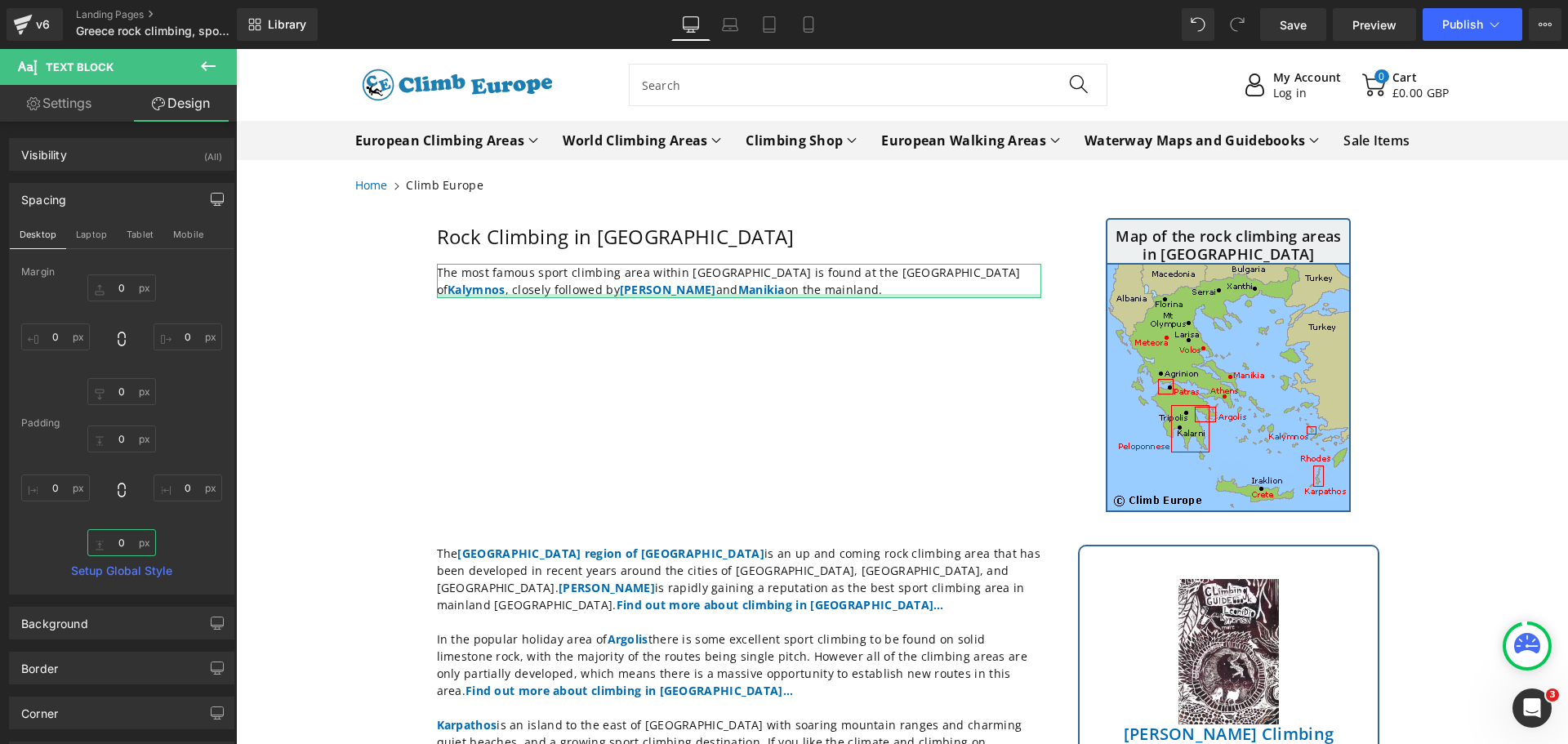
click at [128, 534] on input "0" at bounding box center [122, 543] width 69 height 27
type input "10"
click at [207, 54] on button at bounding box center [208, 67] width 57 height 36
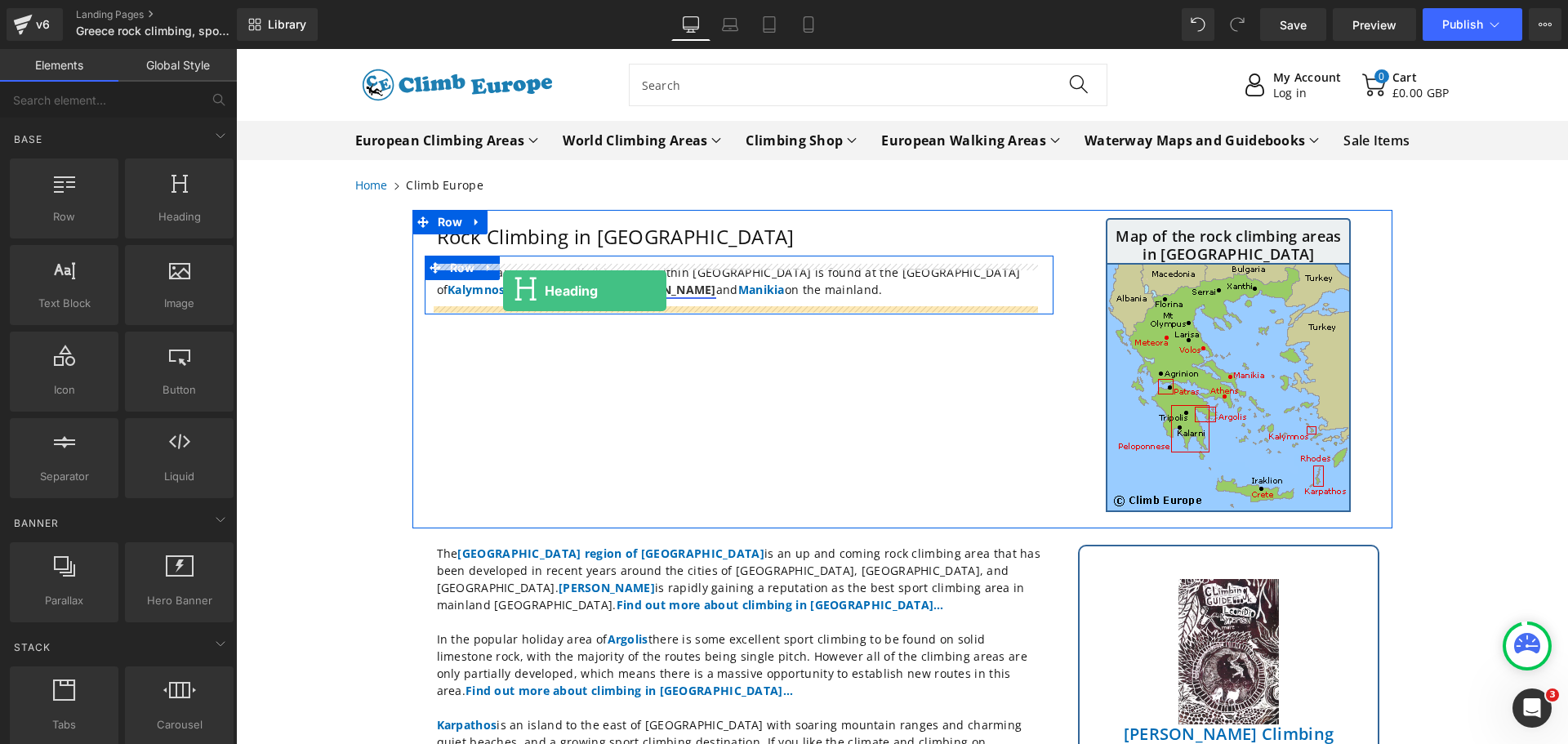
drag, startPoint x: 407, startPoint y: 242, endPoint x: 503, endPoint y: 291, distance: 107.8
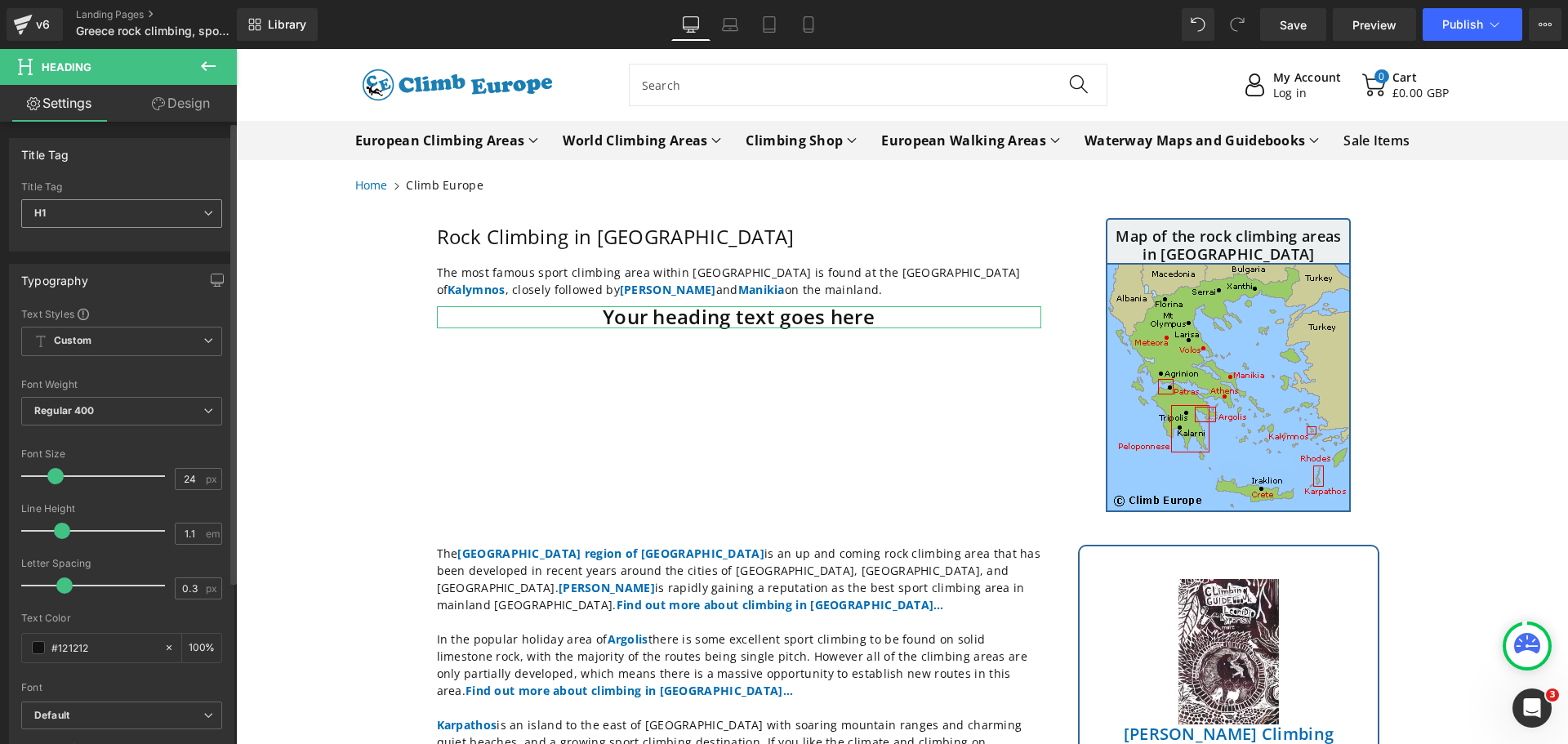
click at [205, 218] on icon at bounding box center [208, 212] width 9 height 9
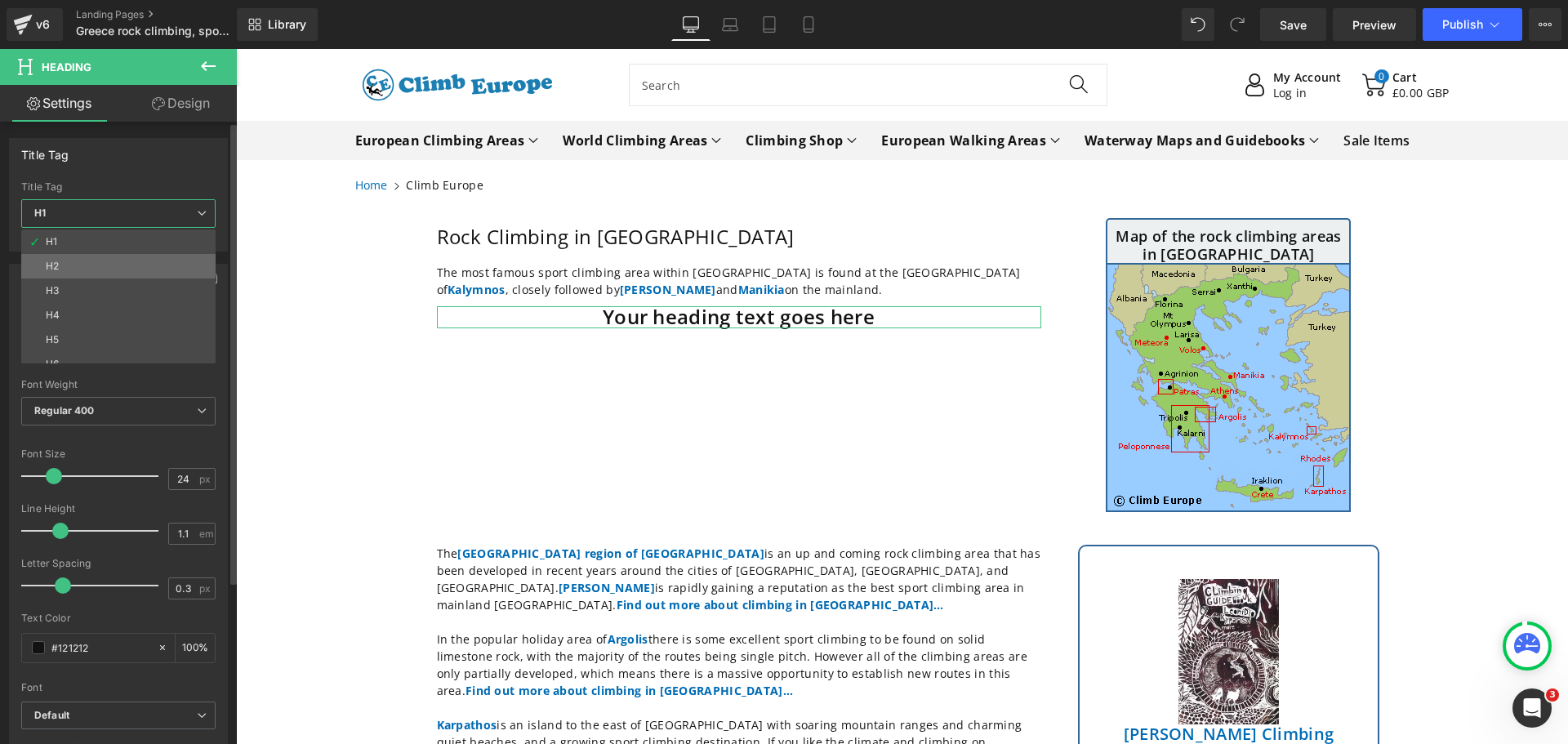
click at [52, 264] on div "H2" at bounding box center [52, 266] width 13 height 11
type input "18"
type input "1.2"
type input "100"
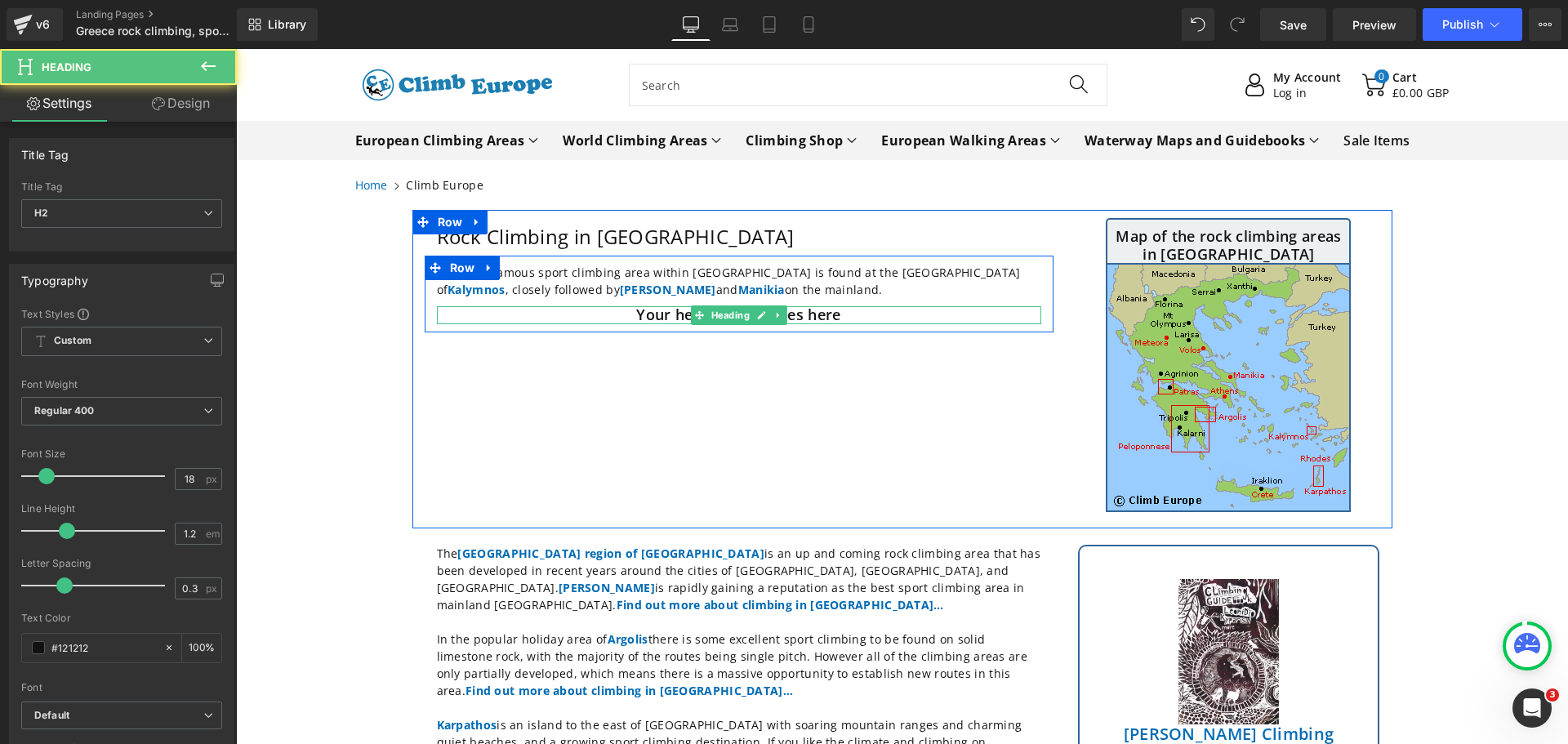
click at [849, 317] on h2 "Your heading text goes here" at bounding box center [738, 315] width 604 height 18
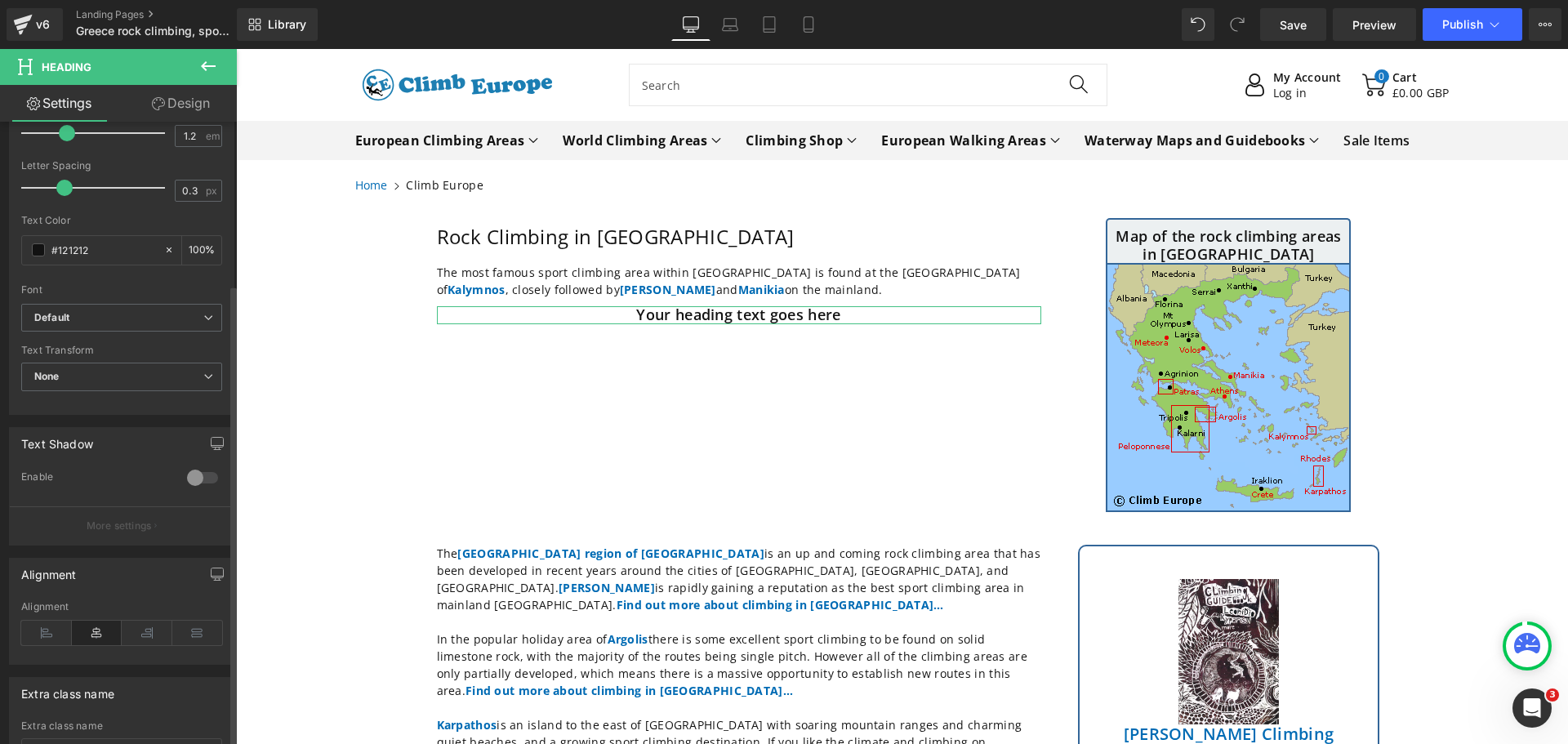
scroll to position [490, 0]
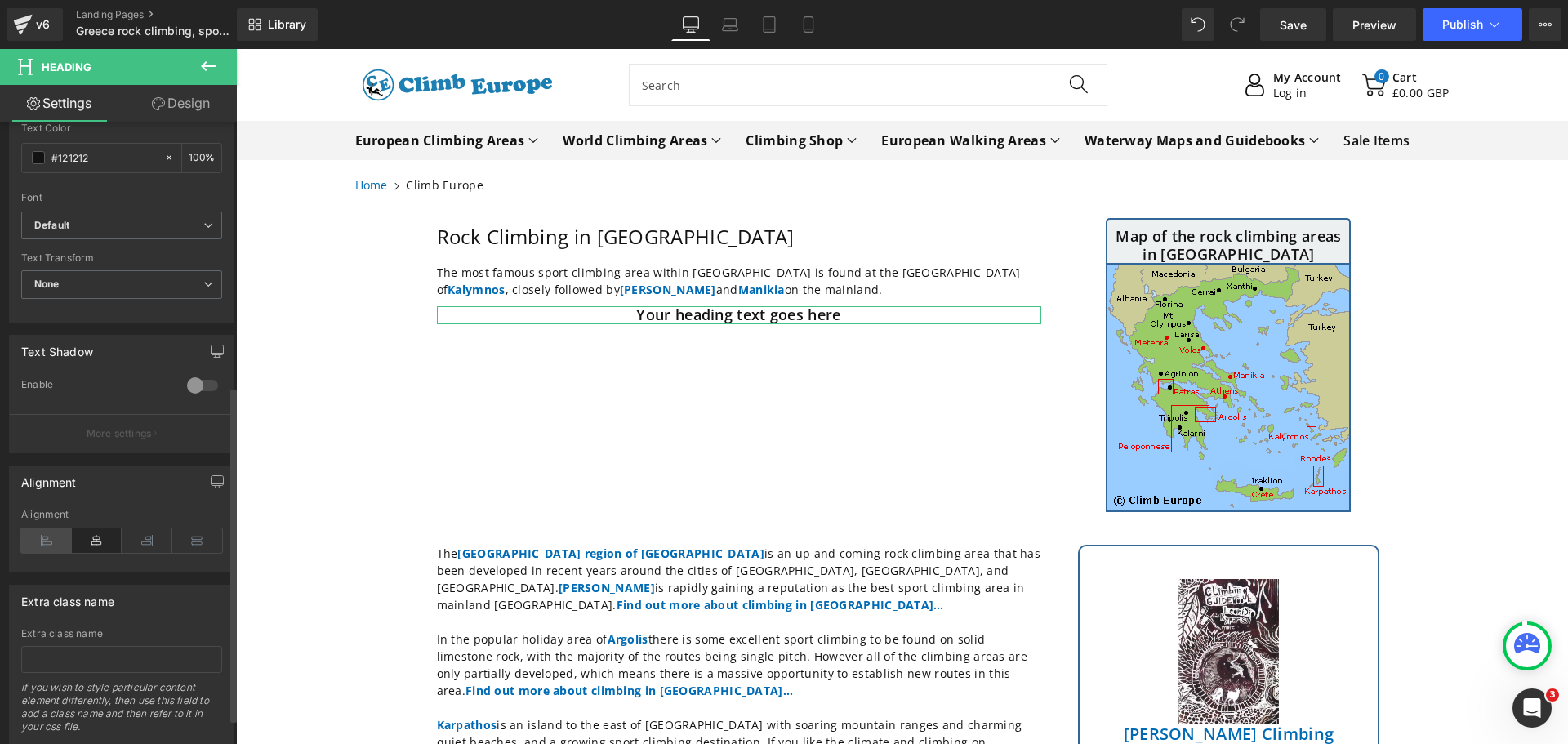
click at [40, 539] on icon at bounding box center [46, 541] width 51 height 24
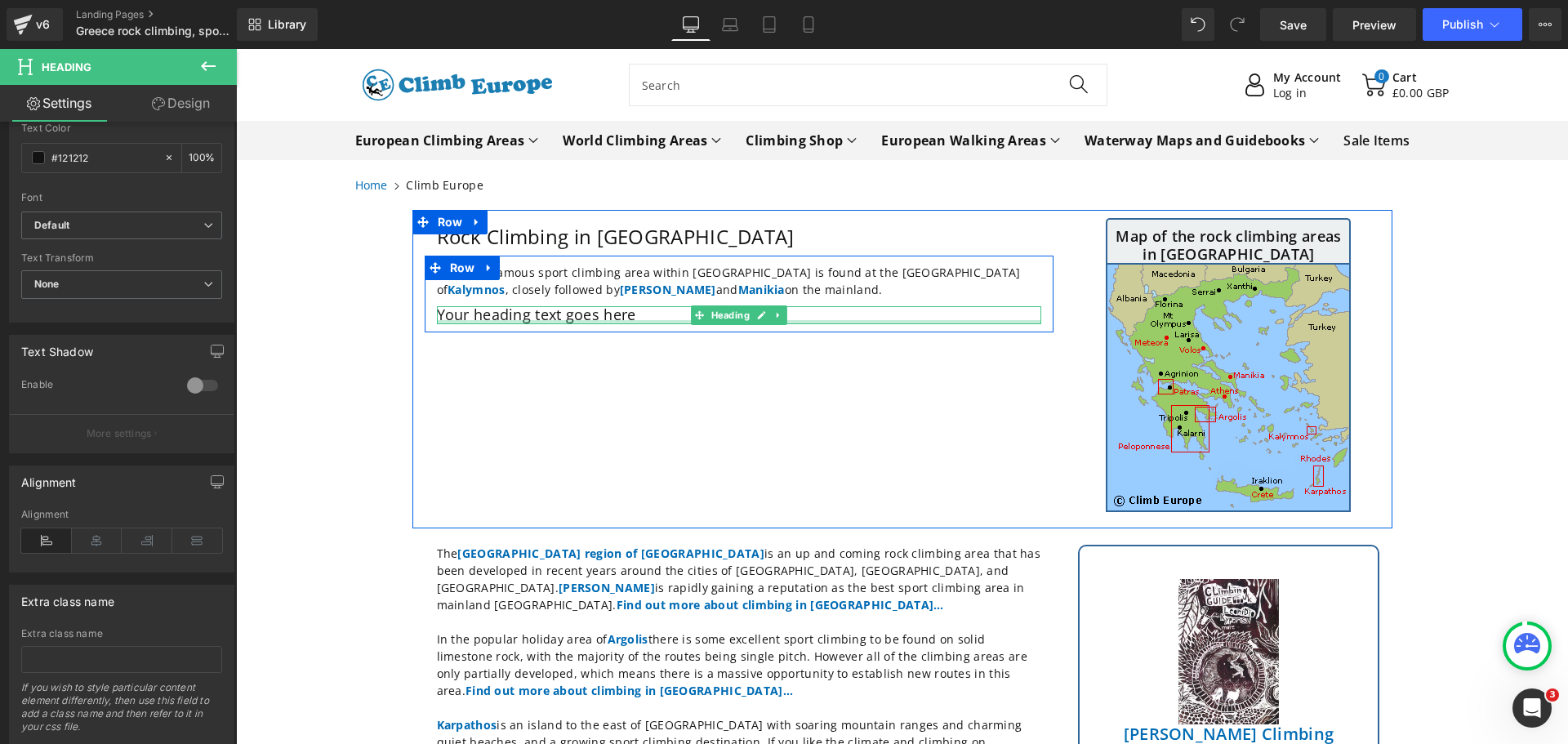
click at [643, 322] on div at bounding box center [738, 322] width 604 height 4
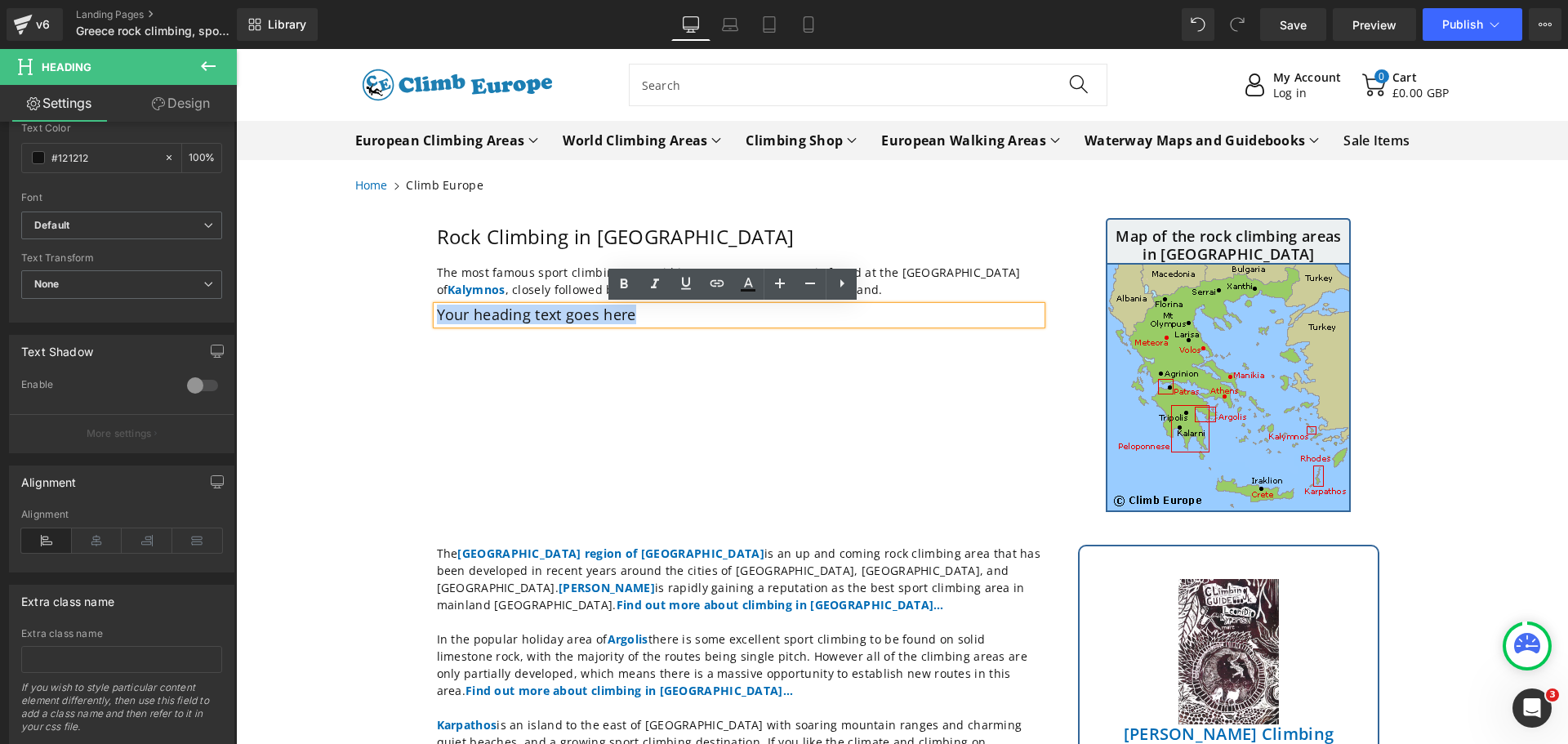
drag, startPoint x: 641, startPoint y: 315, endPoint x: 432, endPoint y: 314, distance: 209.0
click at [437, 314] on h2 "Your heading text goes here" at bounding box center [738, 315] width 604 height 18
paste div
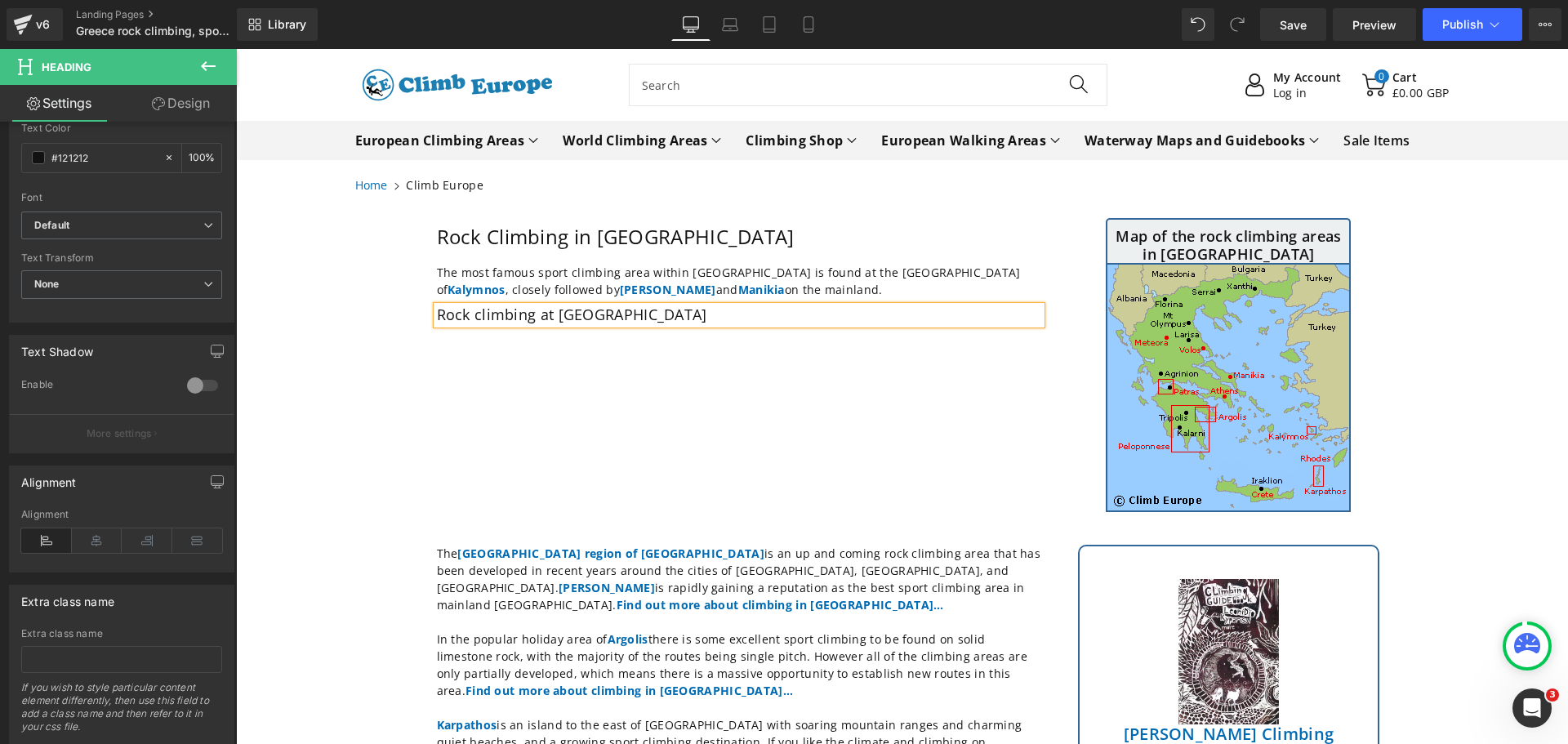
click at [572, 405] on div "Rock Climbing in [GEOGRAPHIC_DATA] Heading Row The most famous sport climbing a…" at bounding box center [903, 369] width 980 height 318
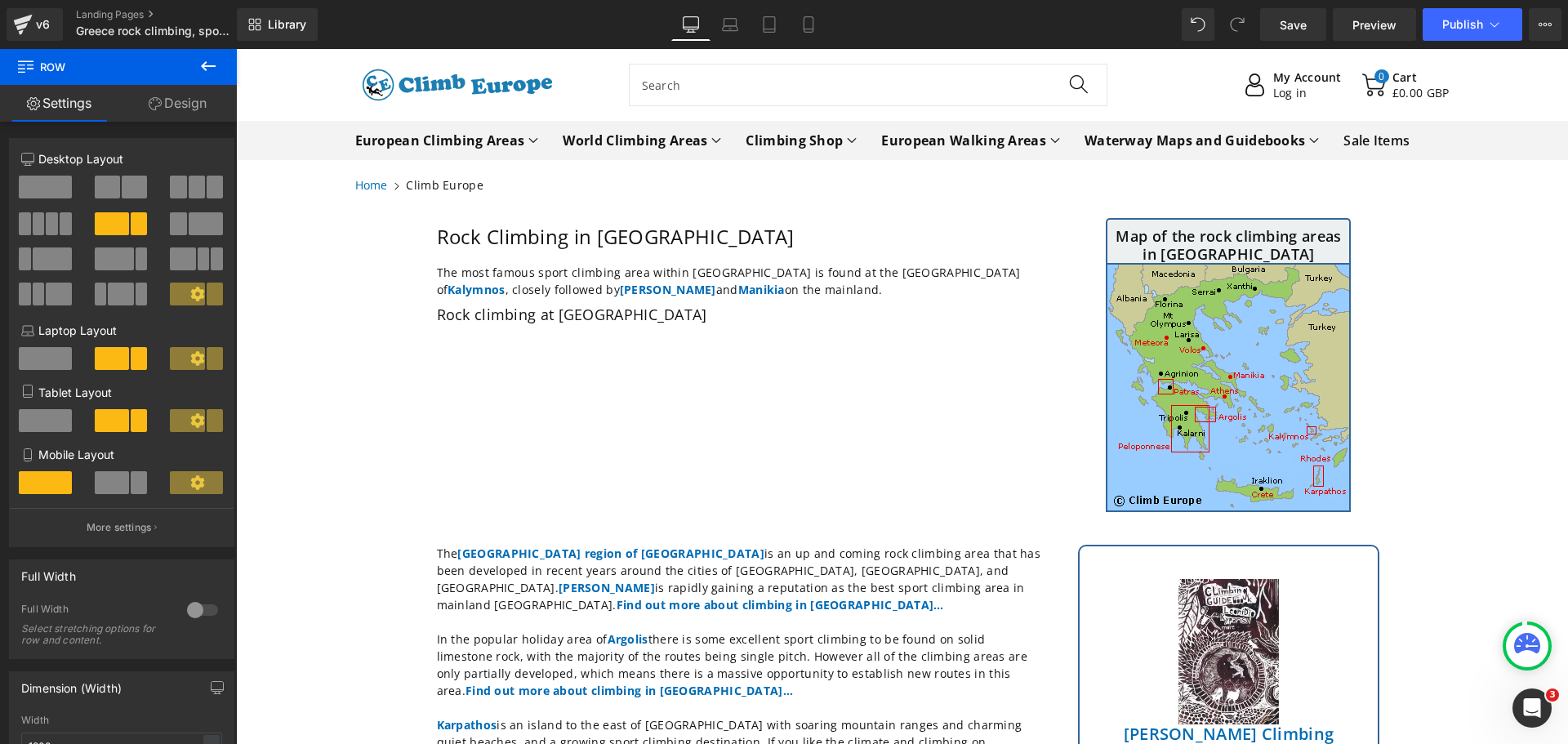
click at [207, 64] on icon at bounding box center [208, 66] width 20 height 20
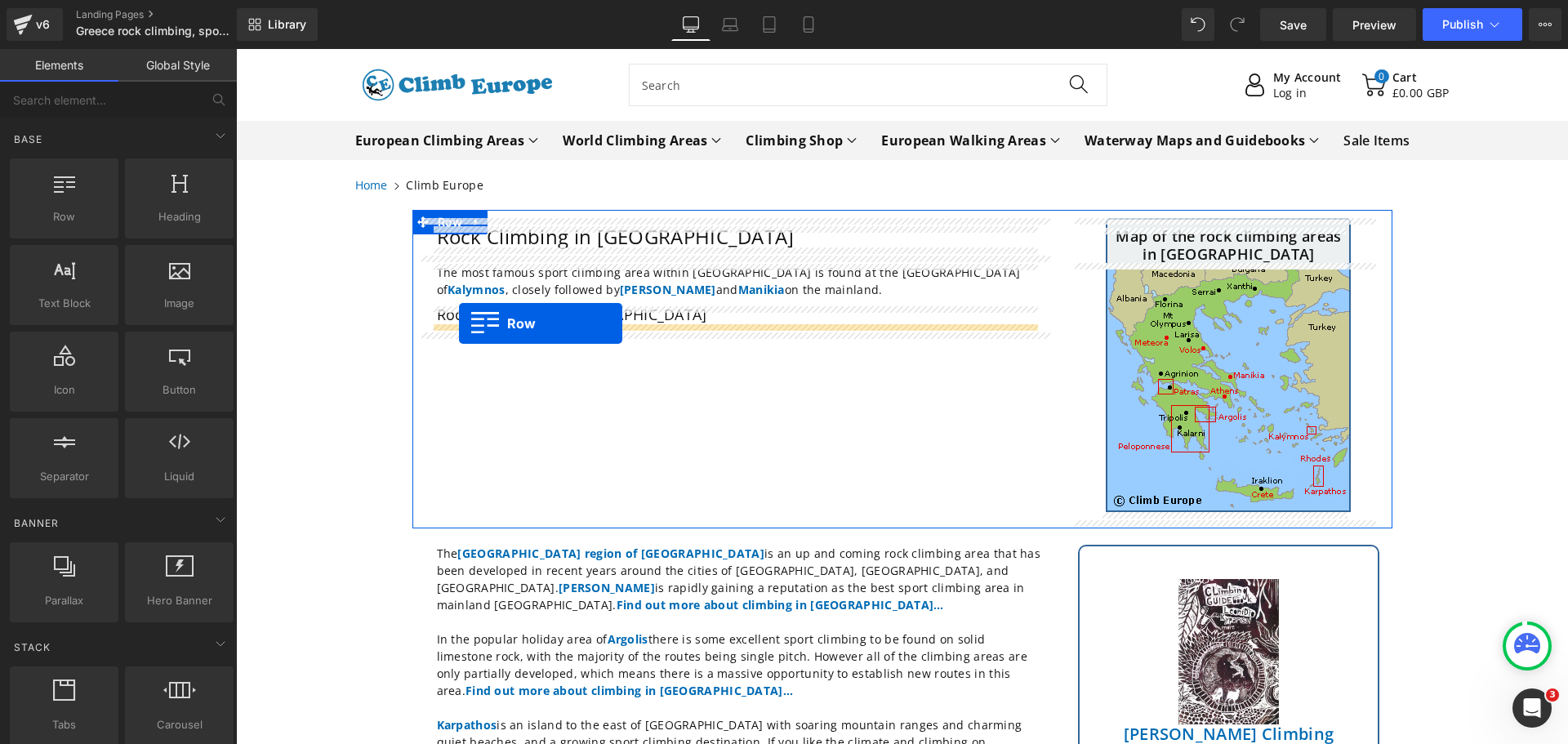
drag, startPoint x: 301, startPoint y: 253, endPoint x: 459, endPoint y: 323, distance: 172.8
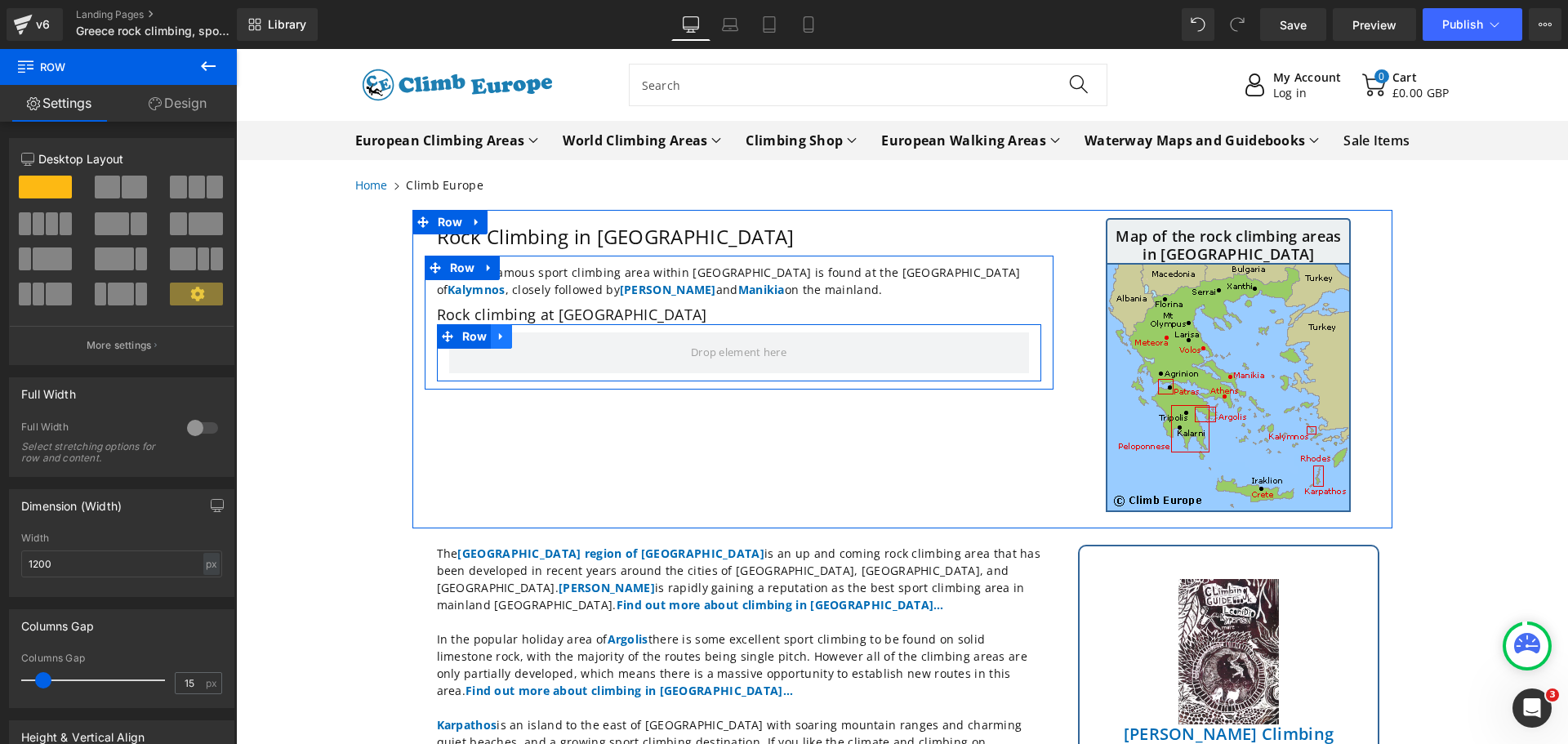
click at [499, 338] on icon at bounding box center [500, 337] width 3 height 8
click at [538, 334] on icon at bounding box center [543, 336] width 11 height 11
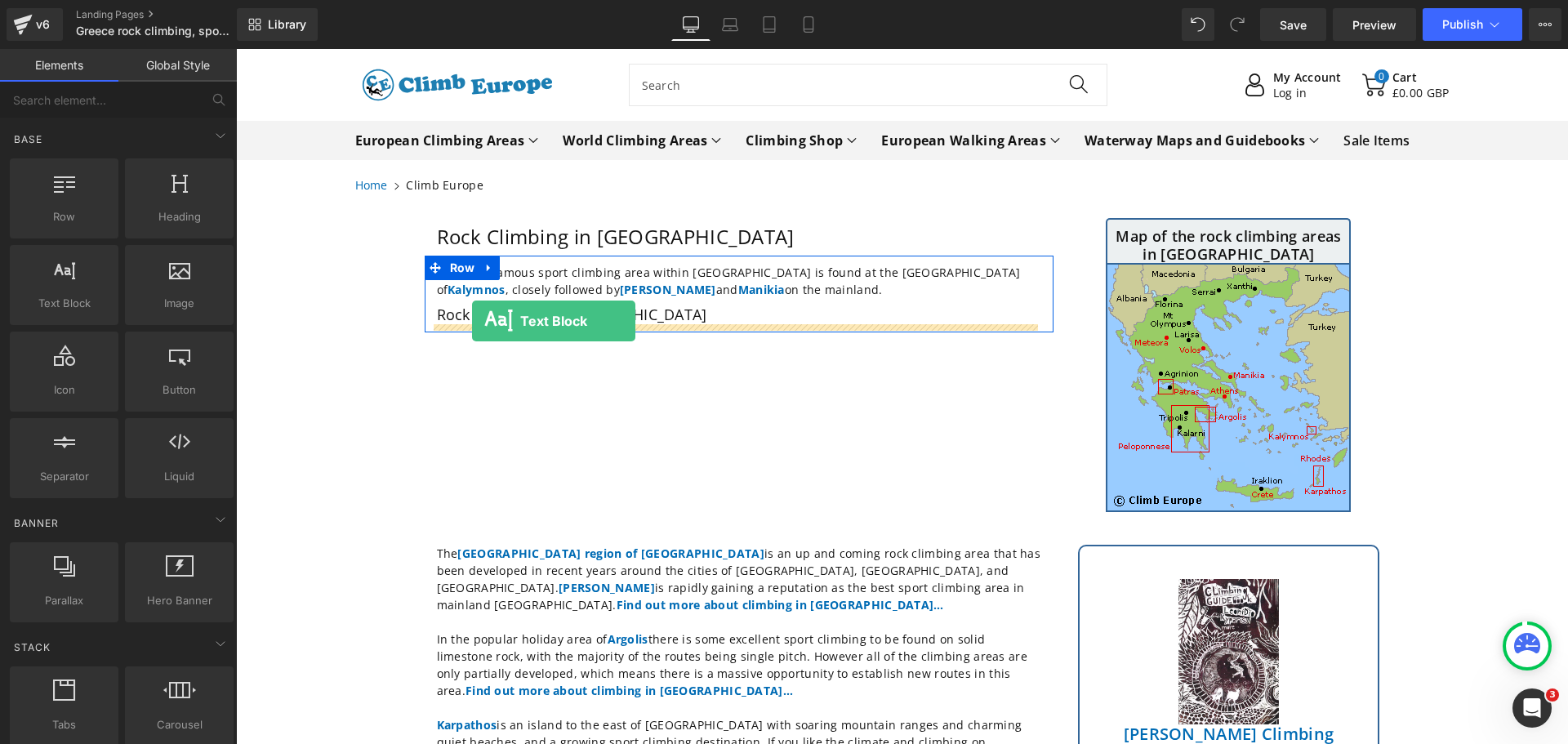
drag, startPoint x: 290, startPoint y: 334, endPoint x: 472, endPoint y: 321, distance: 182.5
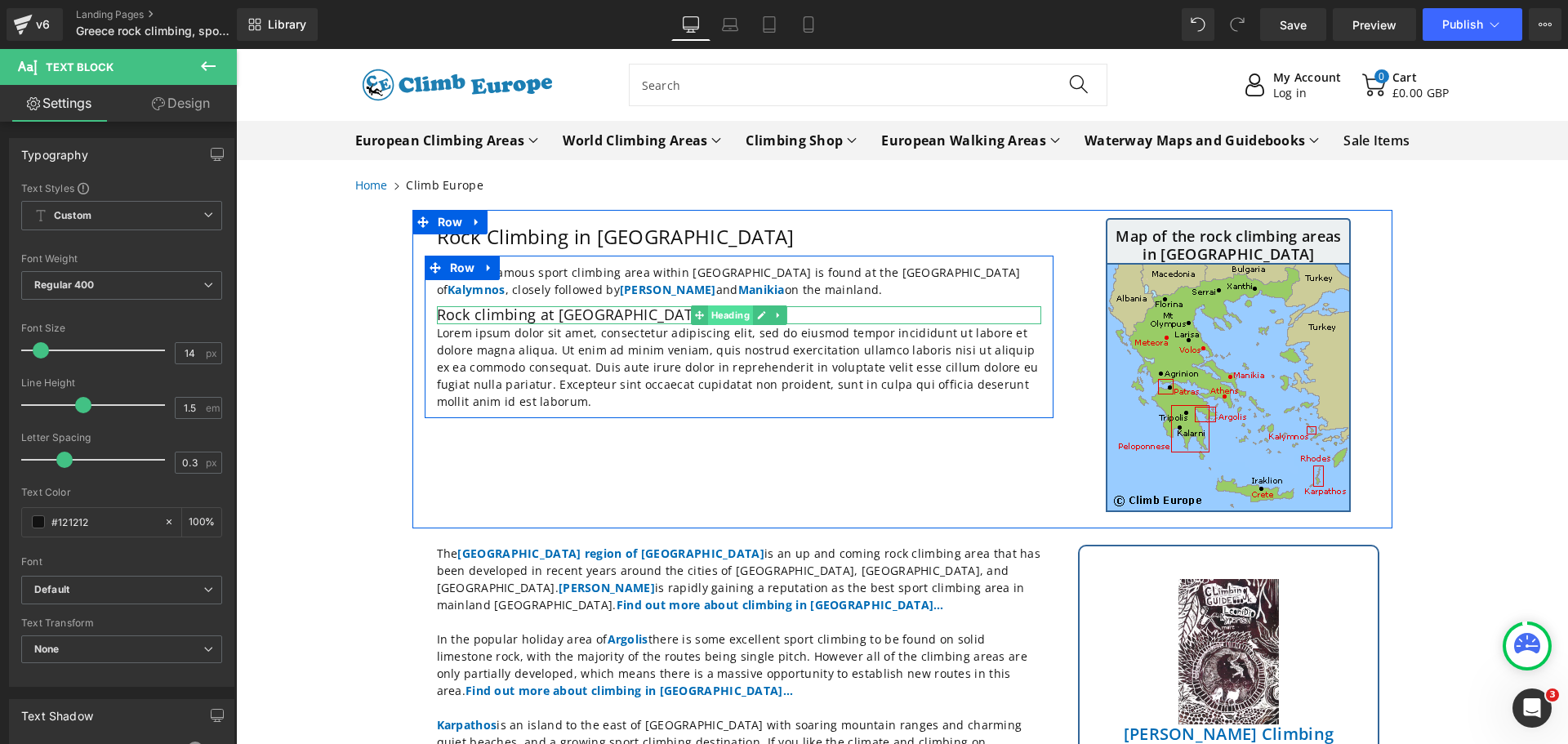
click at [727, 314] on span "Heading" at bounding box center [730, 315] width 45 height 20
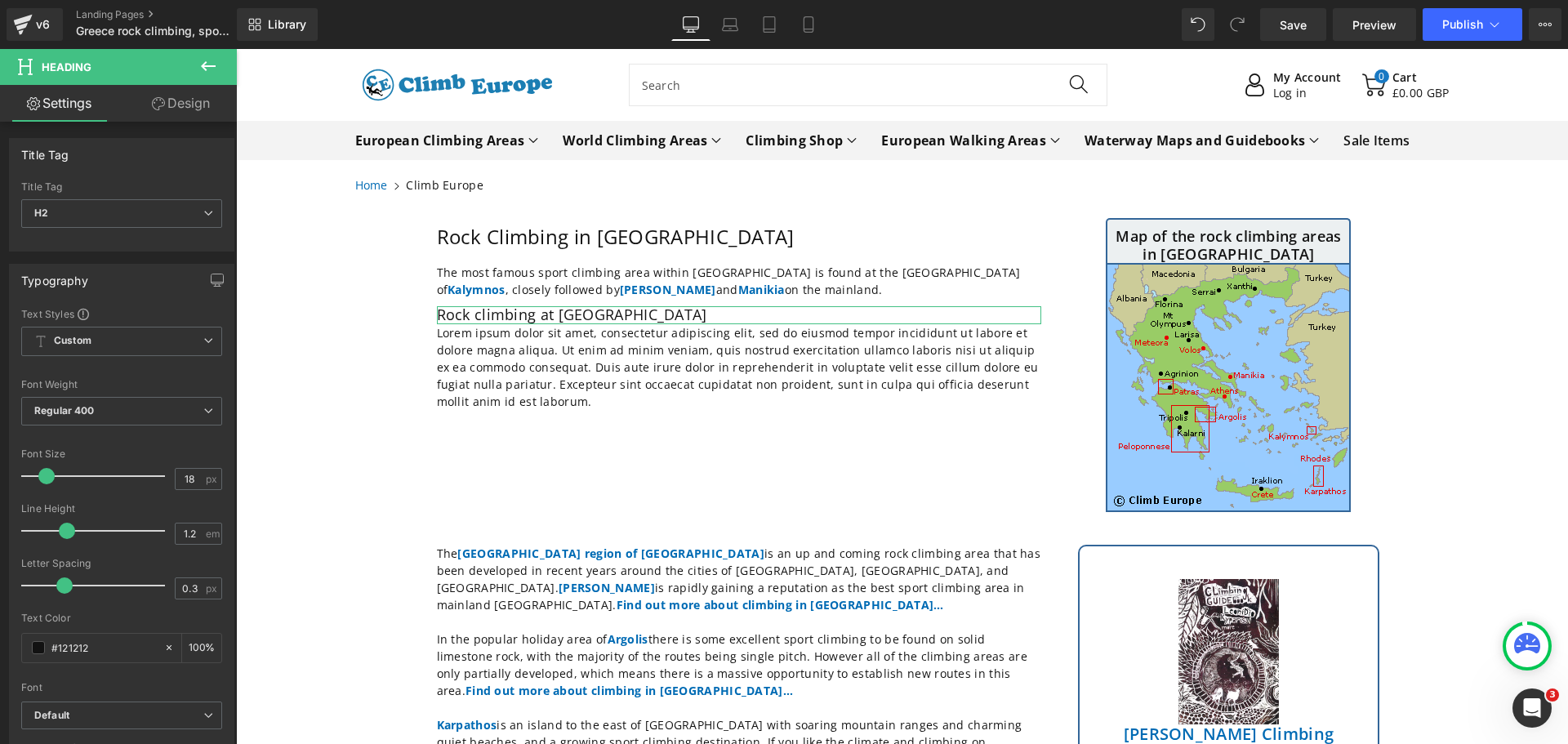
click at [185, 105] on link "Design" at bounding box center [181, 103] width 119 height 37
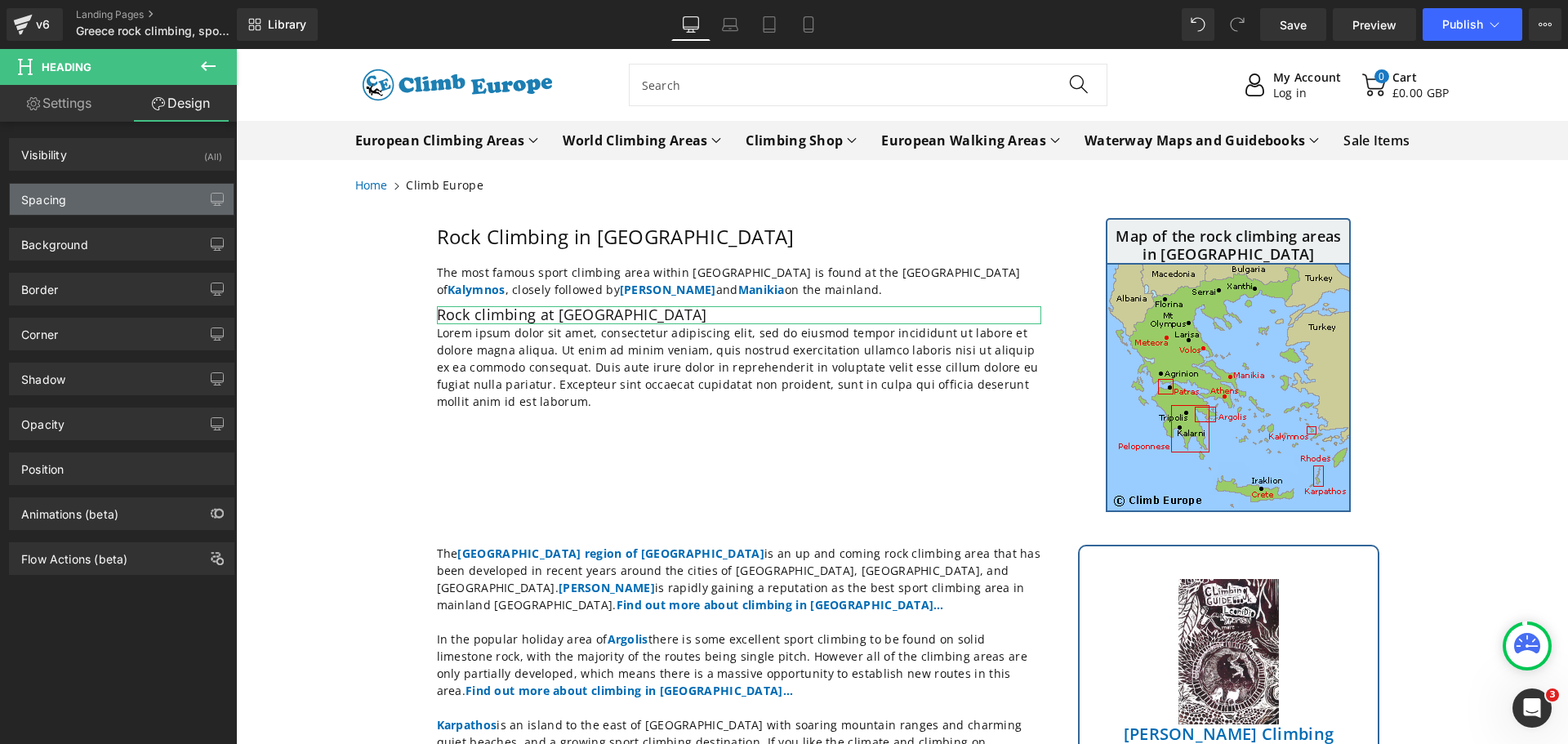
click at [194, 196] on div "Spacing" at bounding box center [121, 200] width 224 height 31
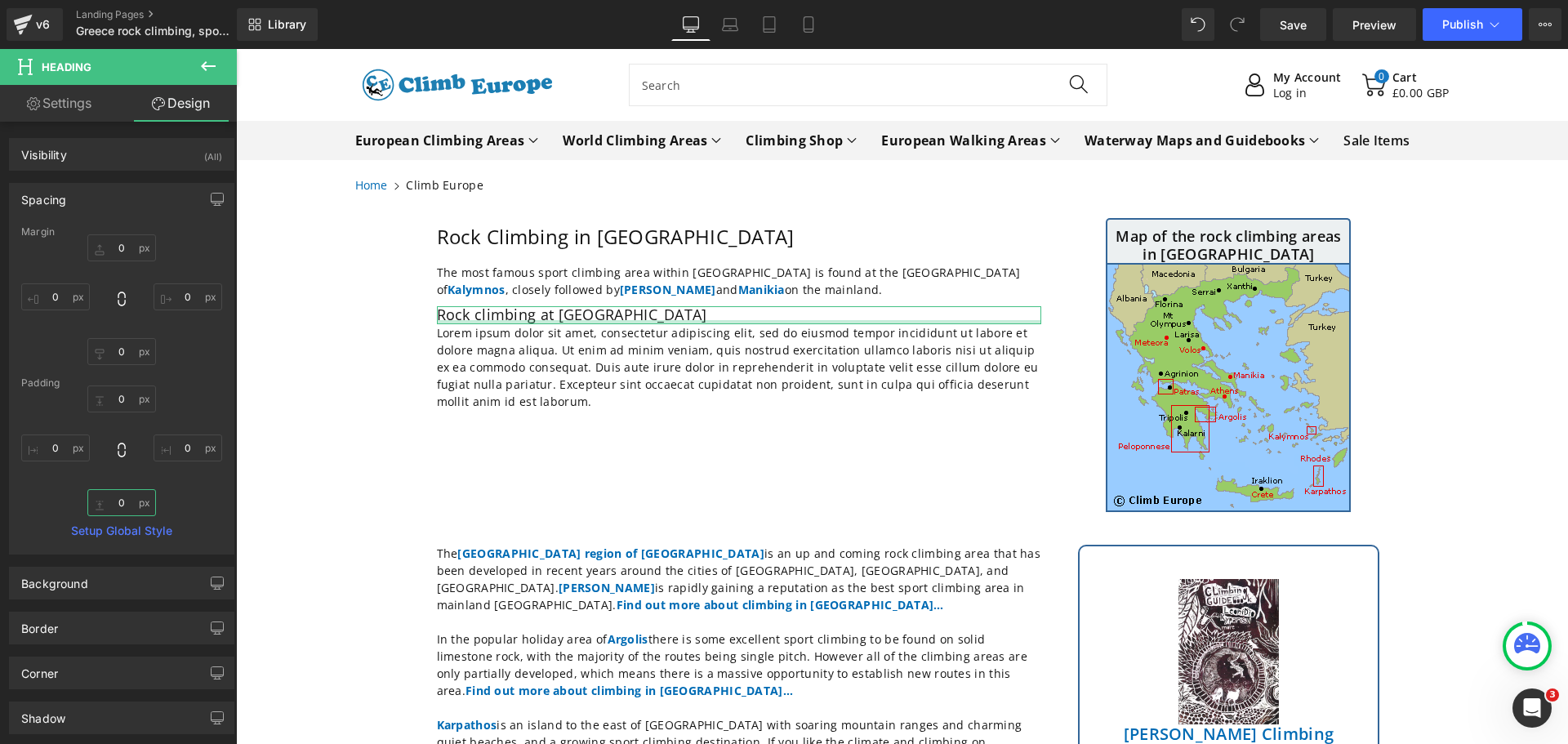
click at [125, 506] on input "0" at bounding box center [122, 502] width 69 height 27
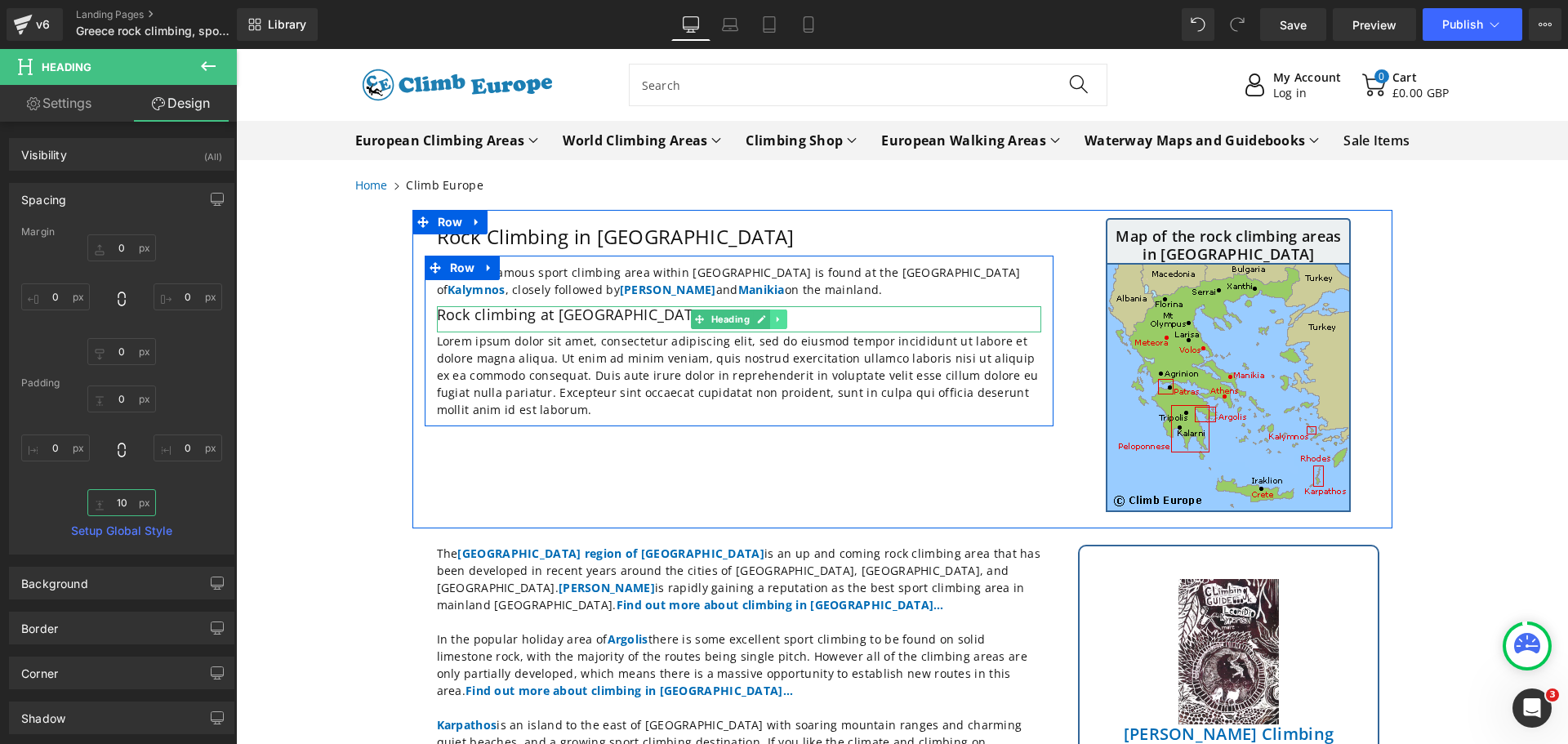
type input "10"
click at [776, 317] on icon at bounding box center [778, 319] width 9 height 9
click at [765, 318] on icon at bounding box center [769, 320] width 9 height 9
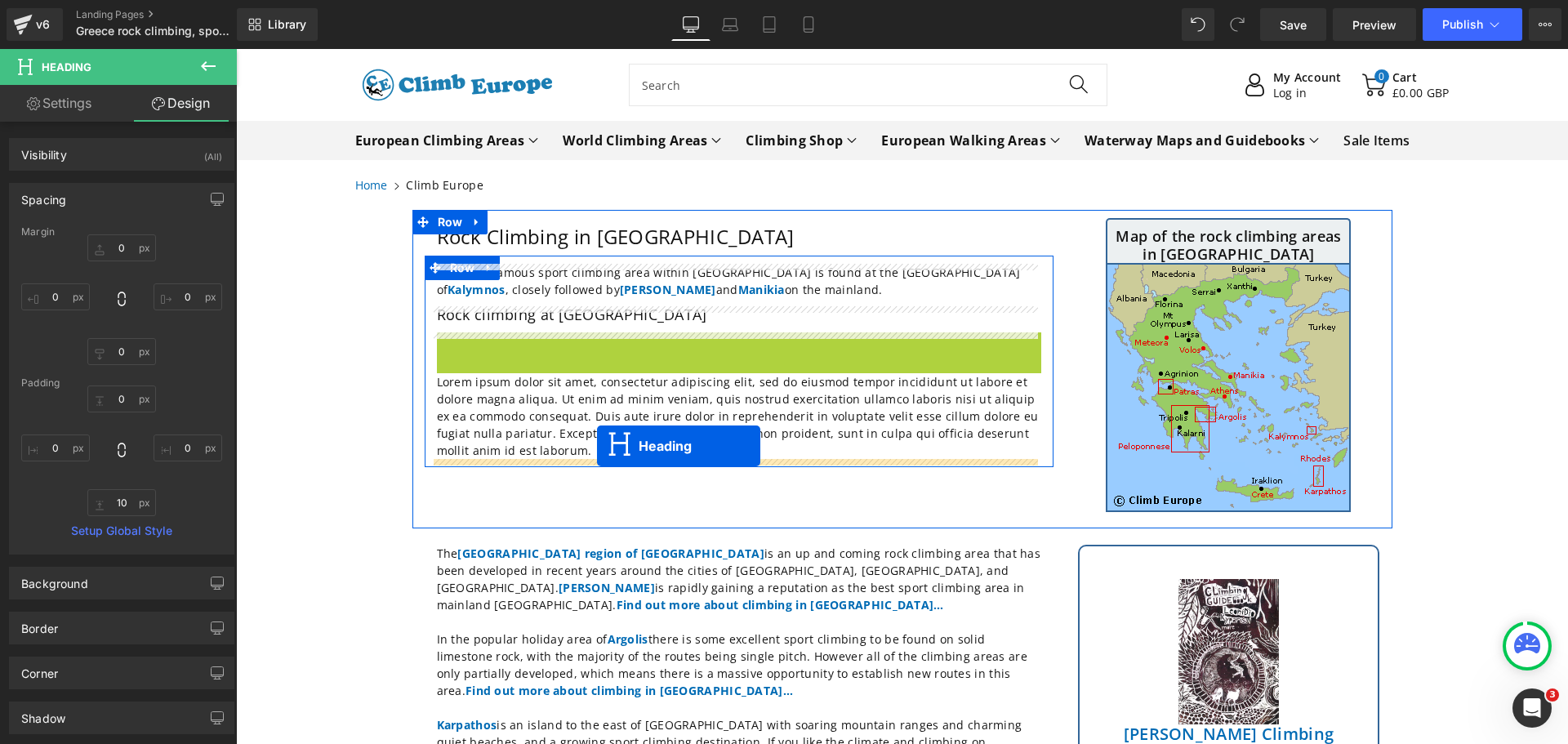
drag, startPoint x: 711, startPoint y: 346, endPoint x: 597, endPoint y: 446, distance: 151.6
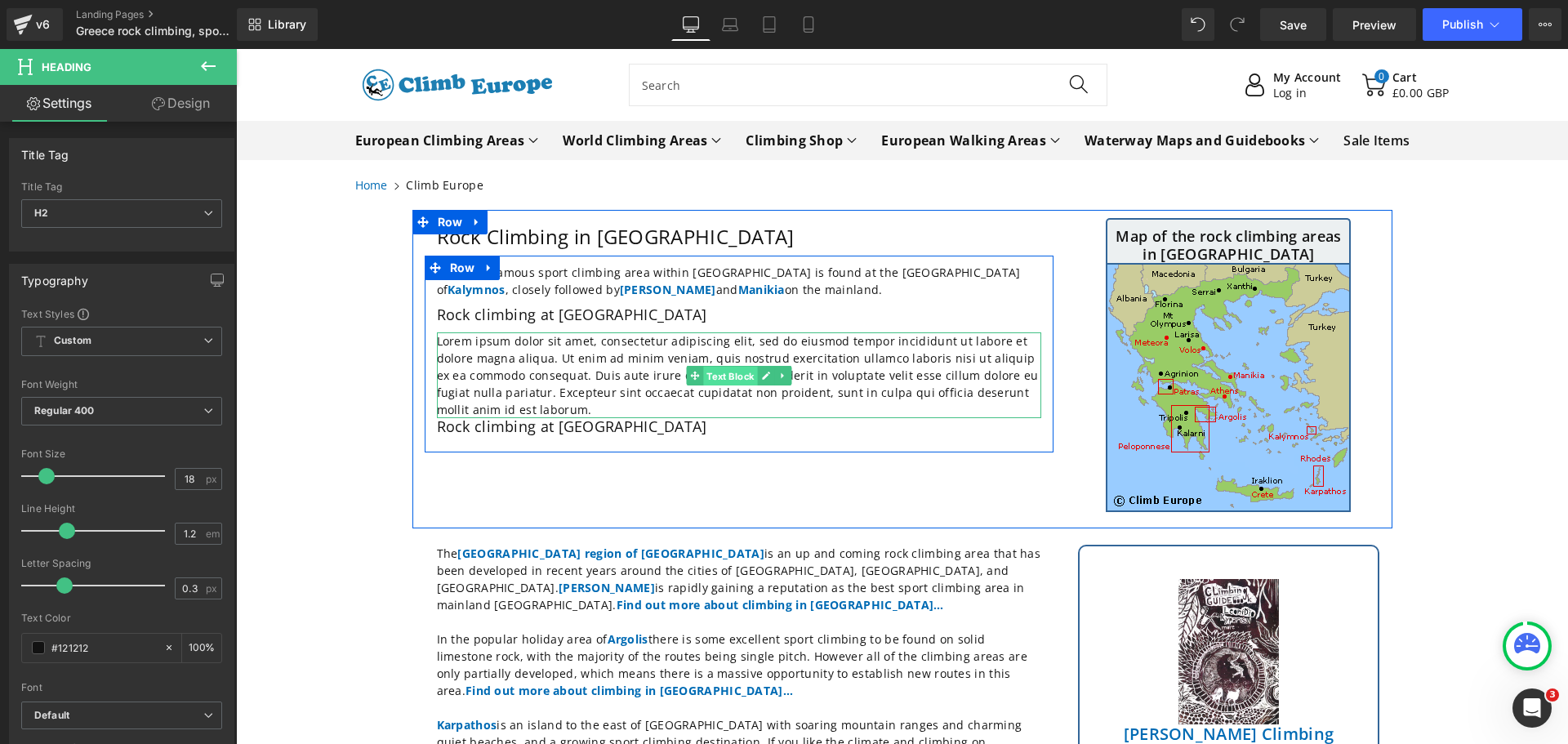
click at [734, 373] on span "Text Block" at bounding box center [730, 376] width 54 height 20
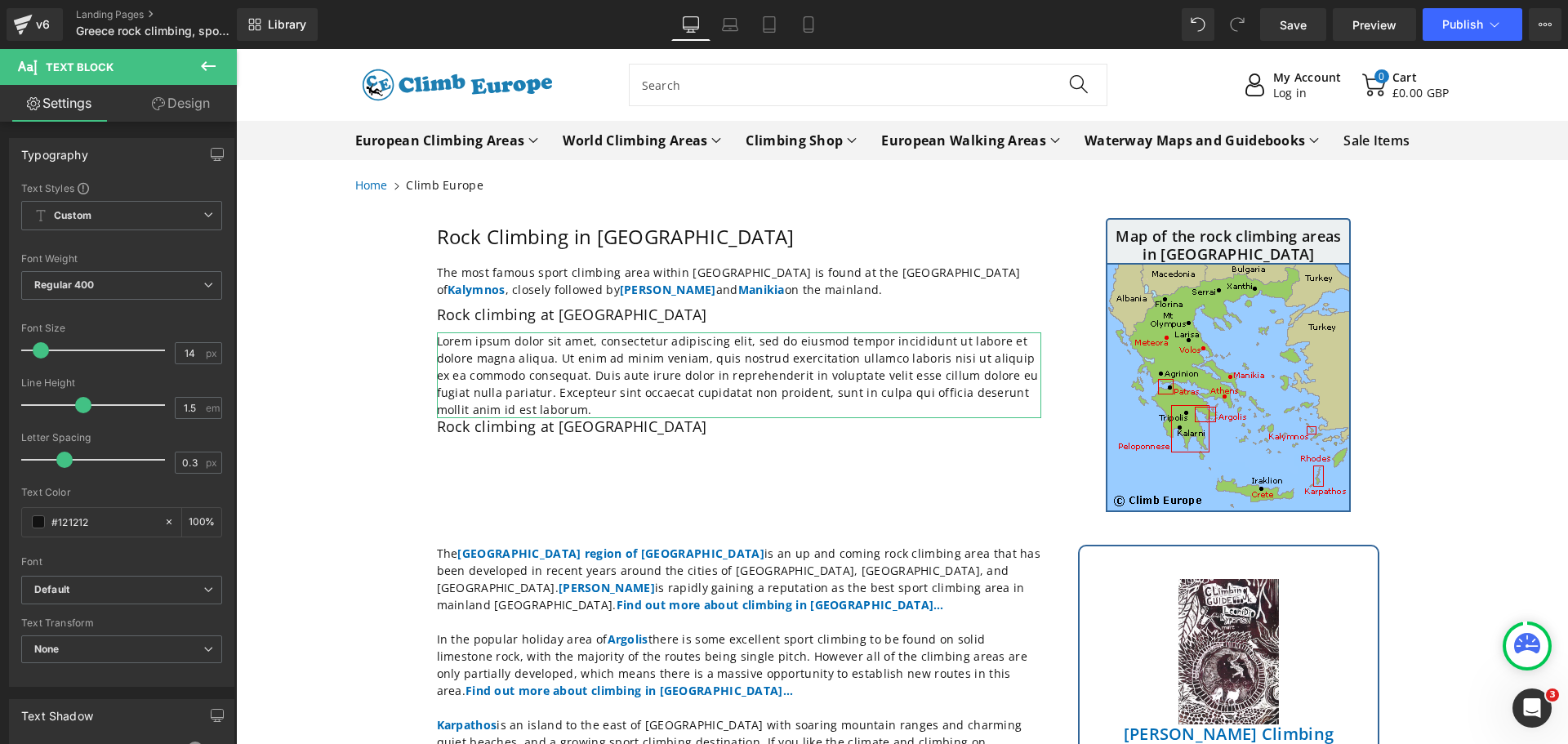
click at [181, 101] on link "Design" at bounding box center [181, 103] width 119 height 37
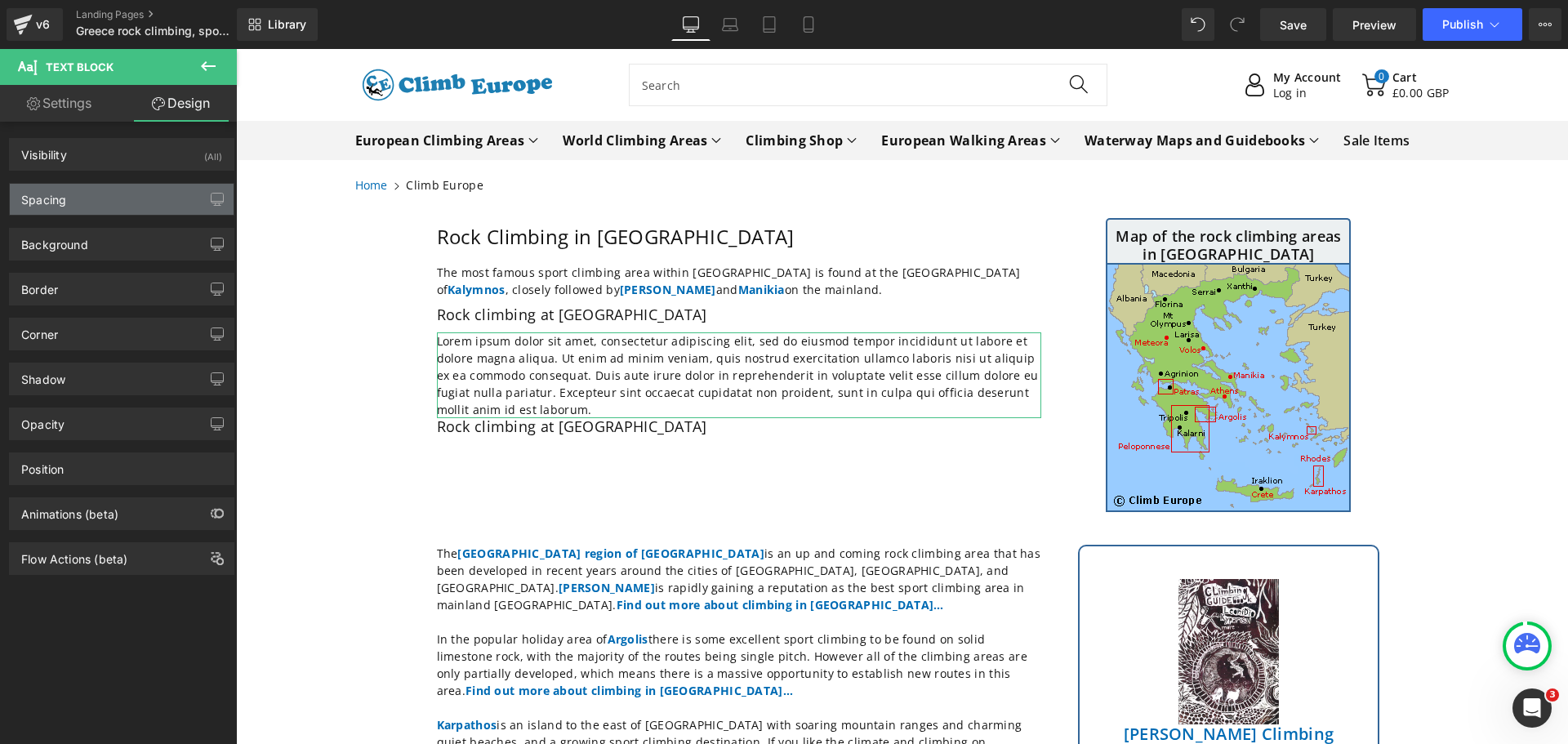
click at [190, 196] on div "Spacing" at bounding box center [121, 200] width 224 height 31
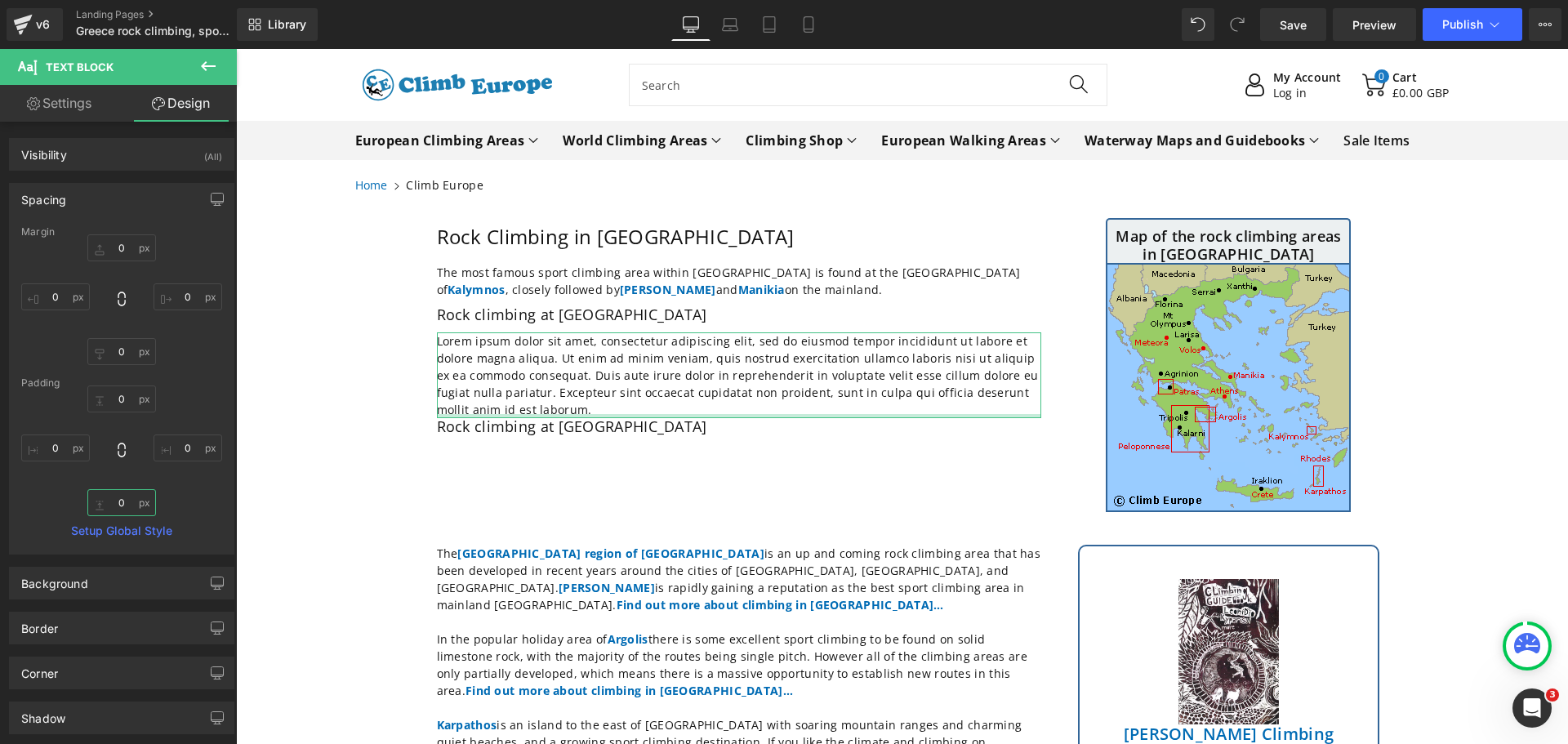
click at [125, 503] on input "0" at bounding box center [122, 502] width 69 height 27
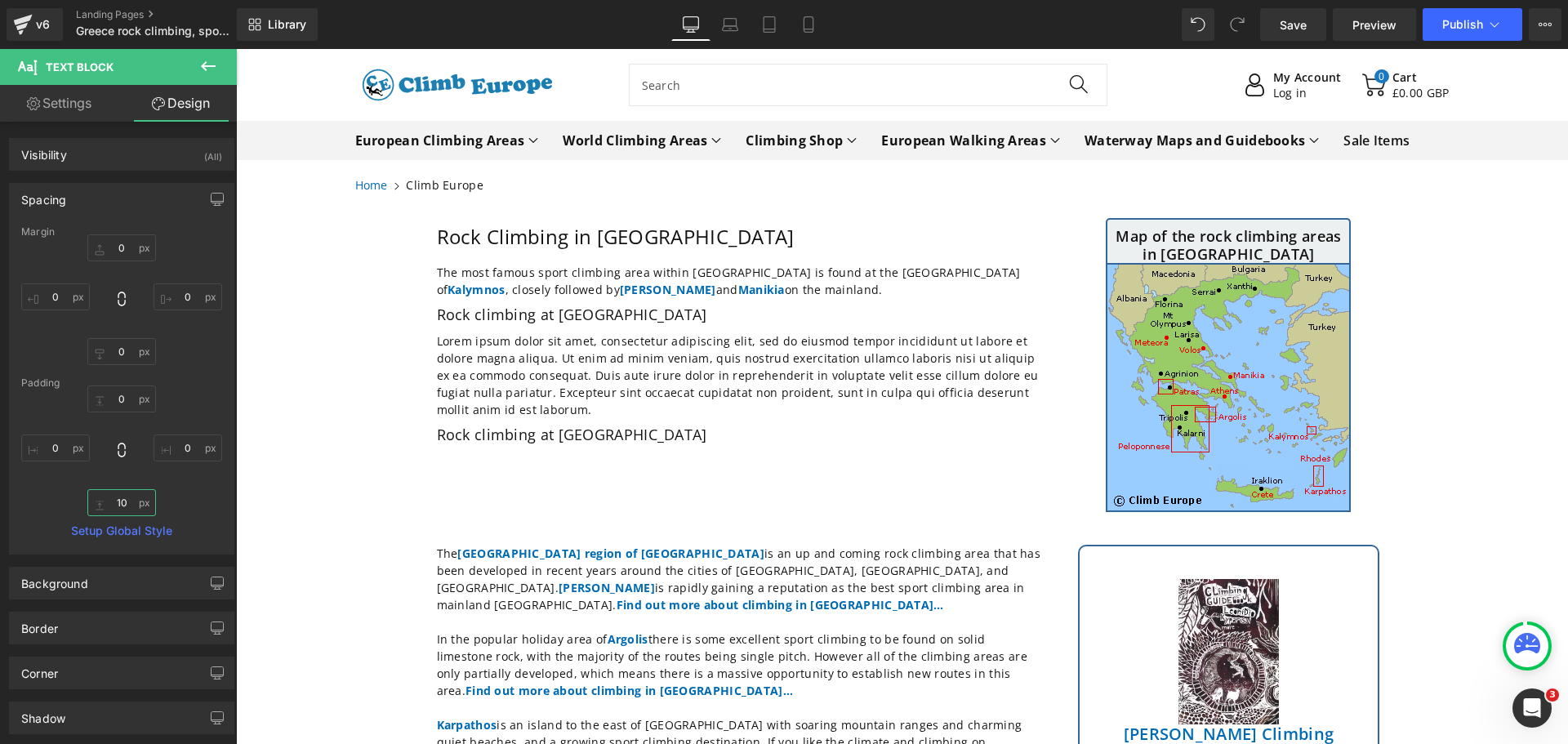
type input "10"
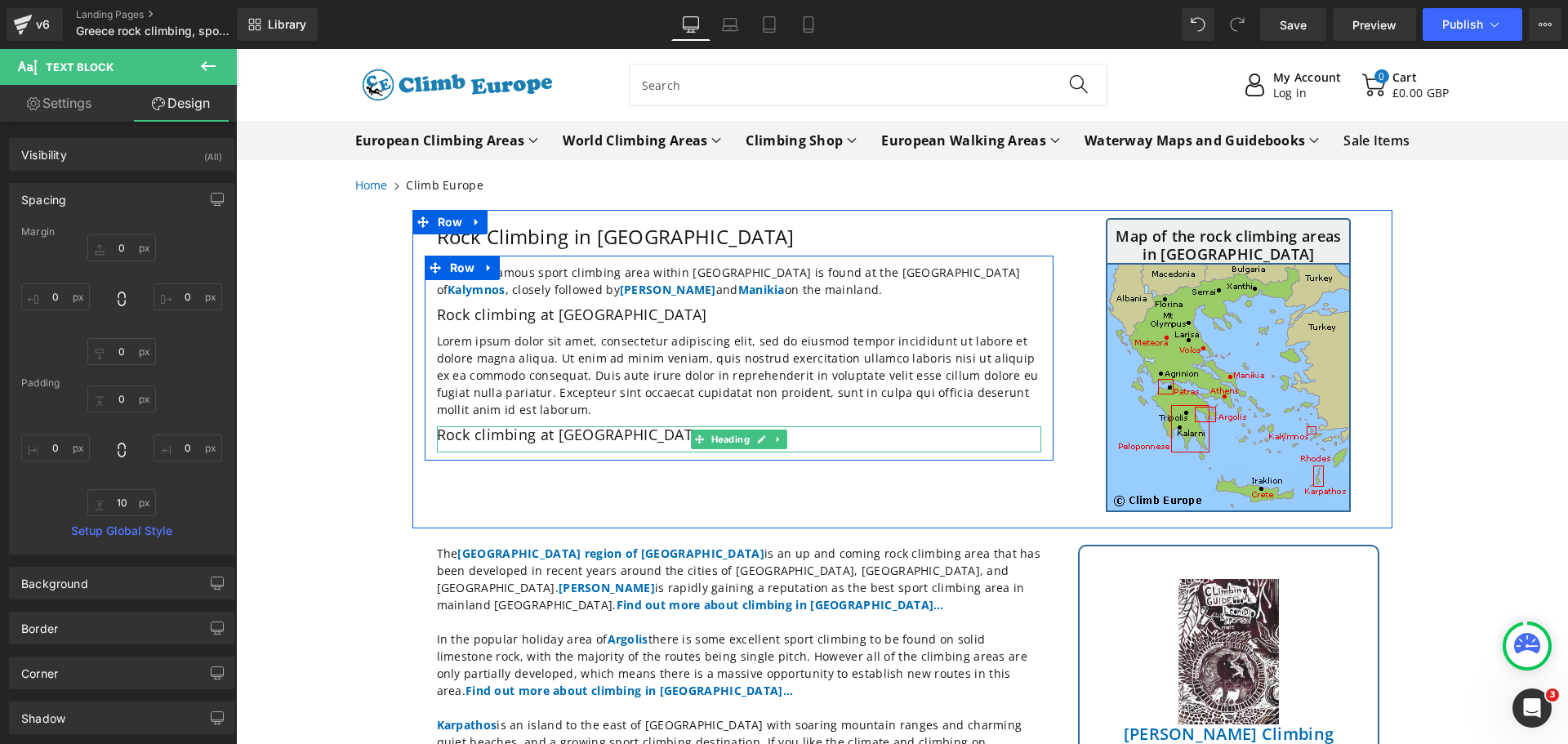
click at [647, 440] on h2 "Rock climbing at [GEOGRAPHIC_DATA]" at bounding box center [738, 435] width 604 height 18
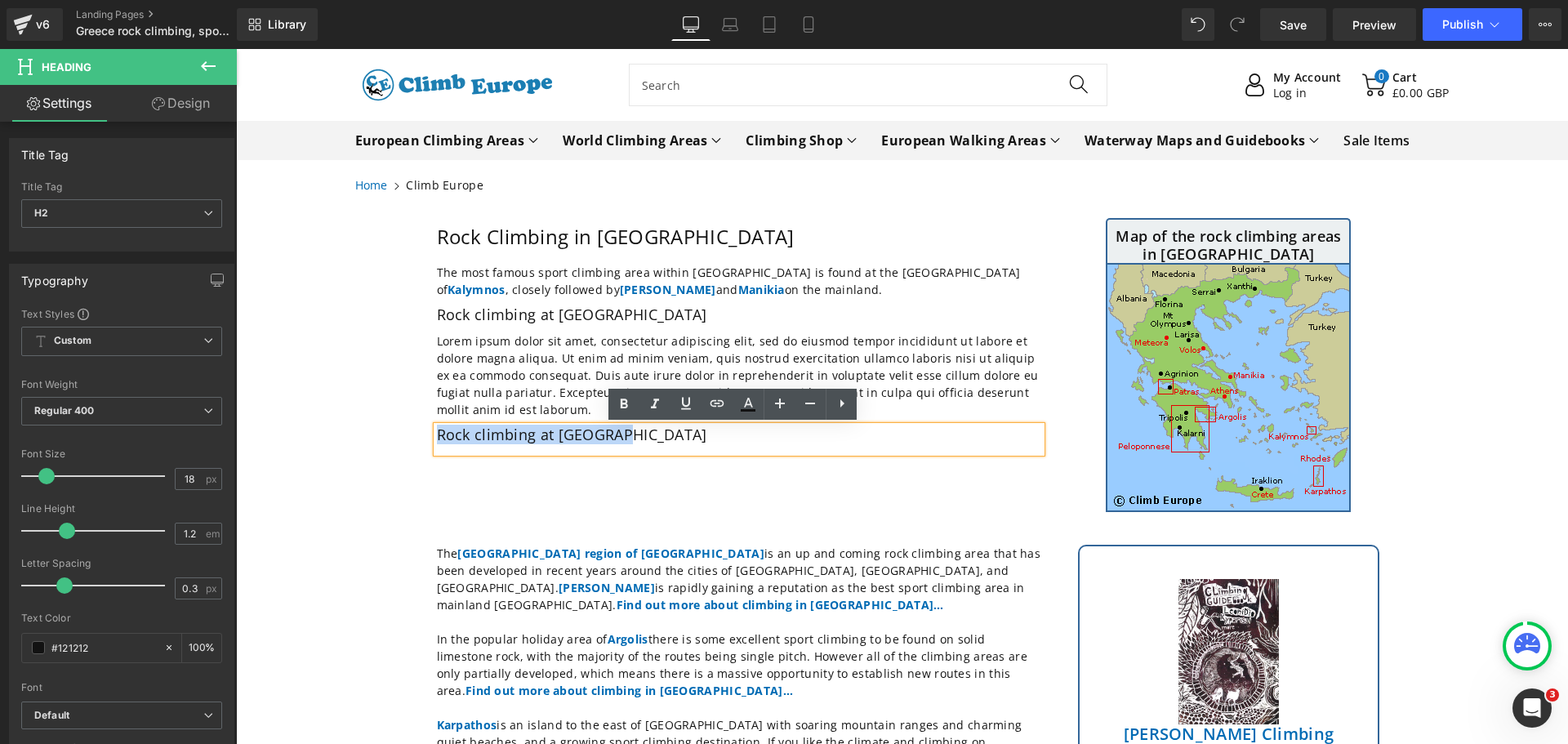
drag, startPoint x: 630, startPoint y: 432, endPoint x: 432, endPoint y: 435, distance: 198.0
click at [437, 435] on h2 "Rock climbing at [GEOGRAPHIC_DATA]" at bounding box center [738, 435] width 604 height 18
paste div
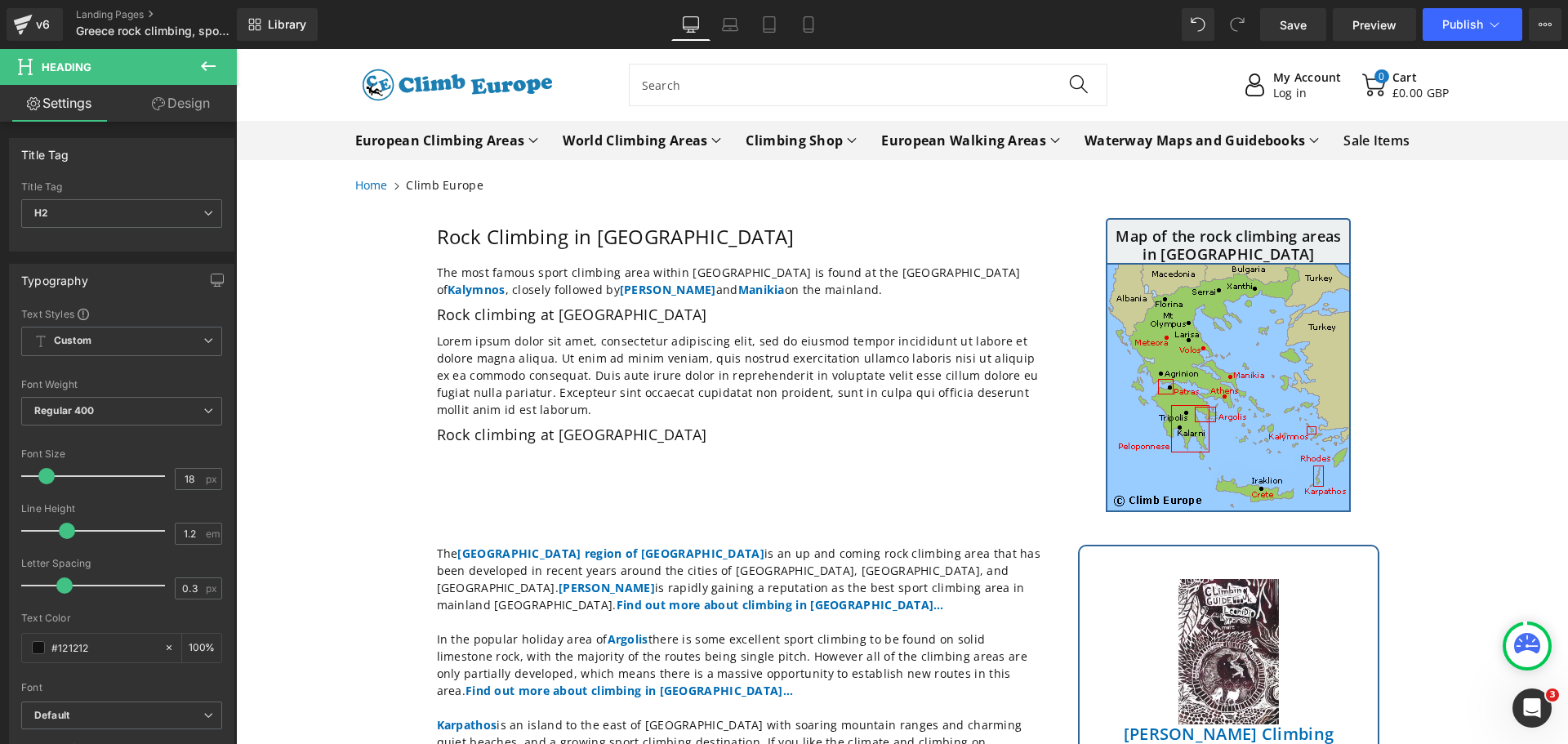
click at [184, 100] on link "Design" at bounding box center [181, 103] width 119 height 37
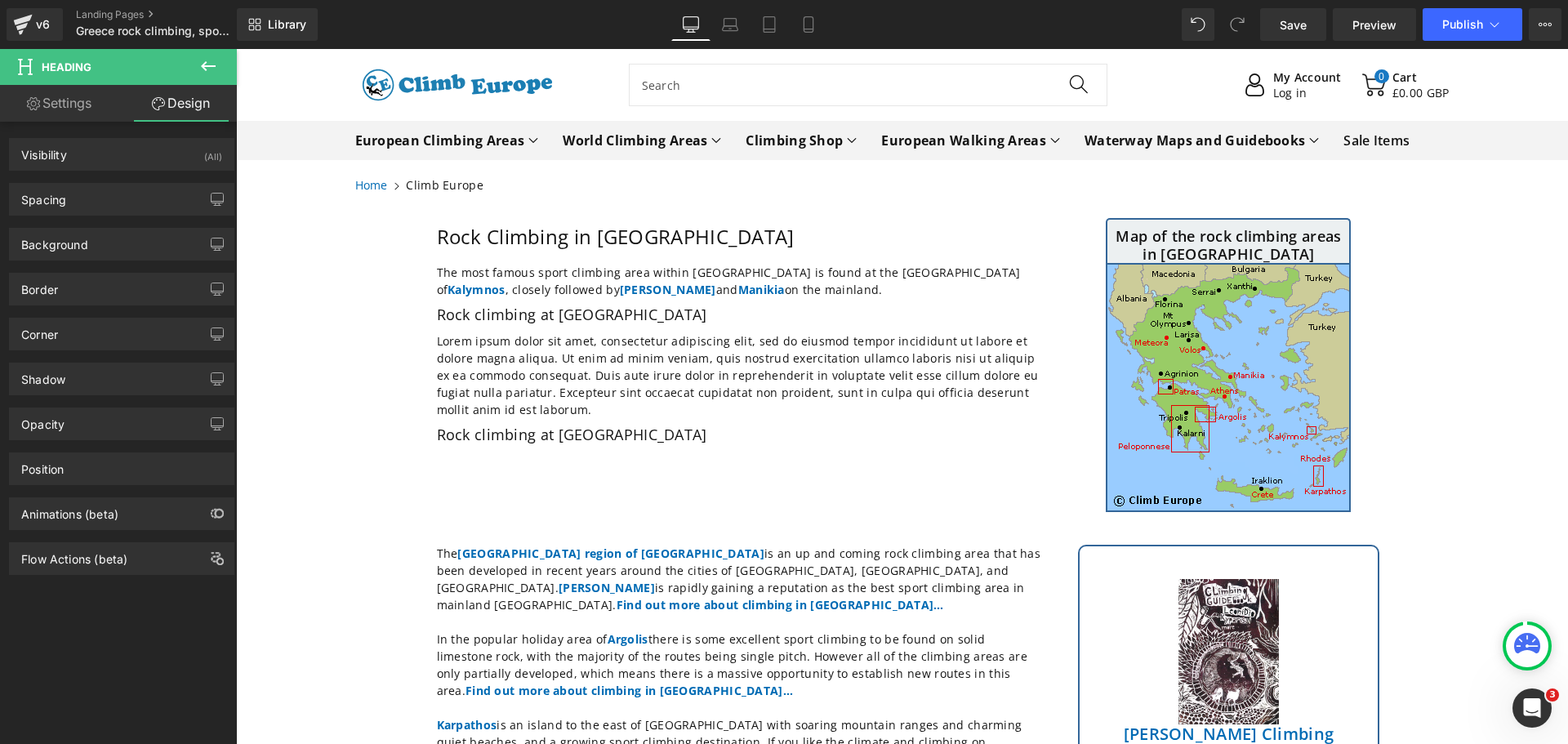
click at [212, 64] on icon at bounding box center [208, 66] width 20 height 20
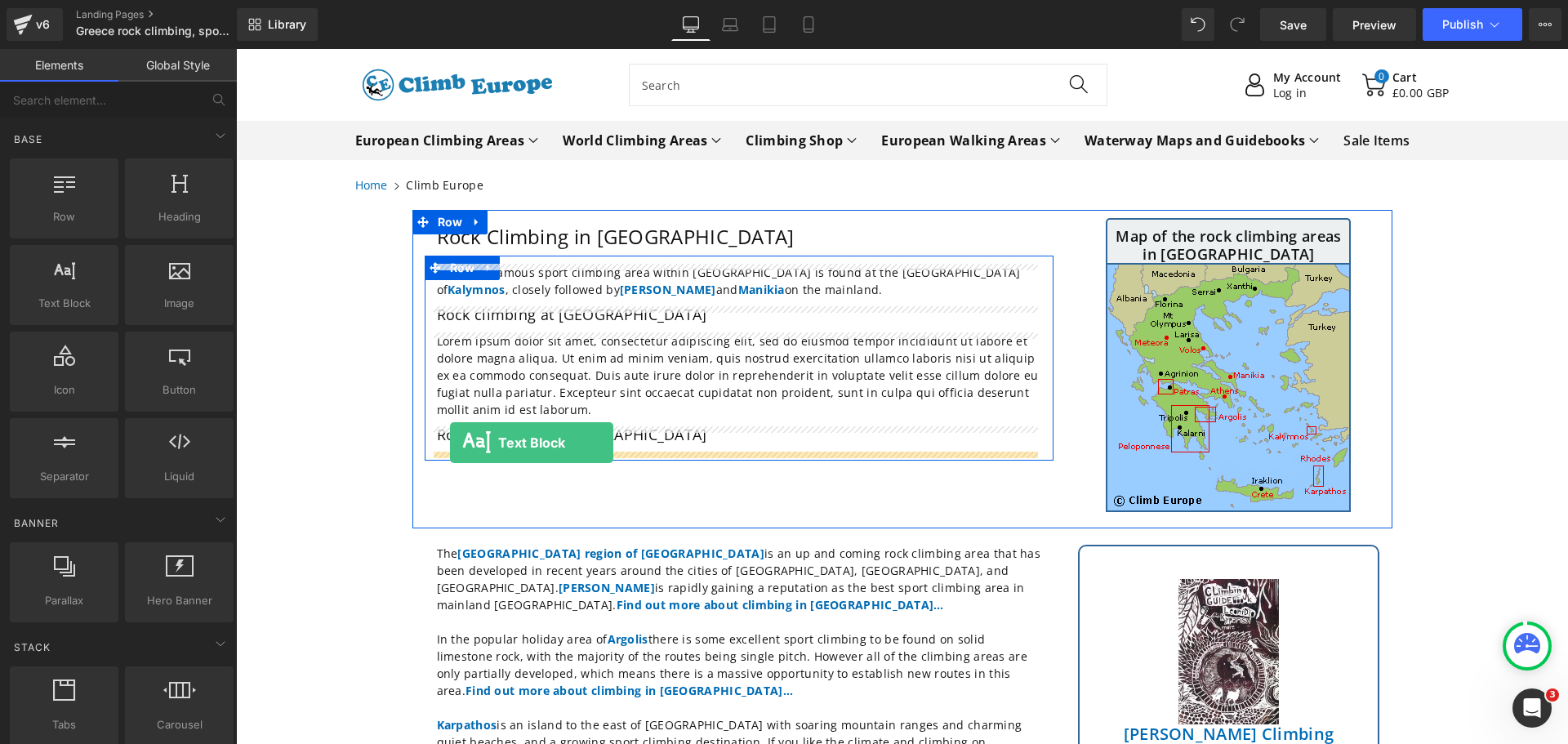
drag, startPoint x: 292, startPoint y: 334, endPoint x: 450, endPoint y: 443, distance: 192.0
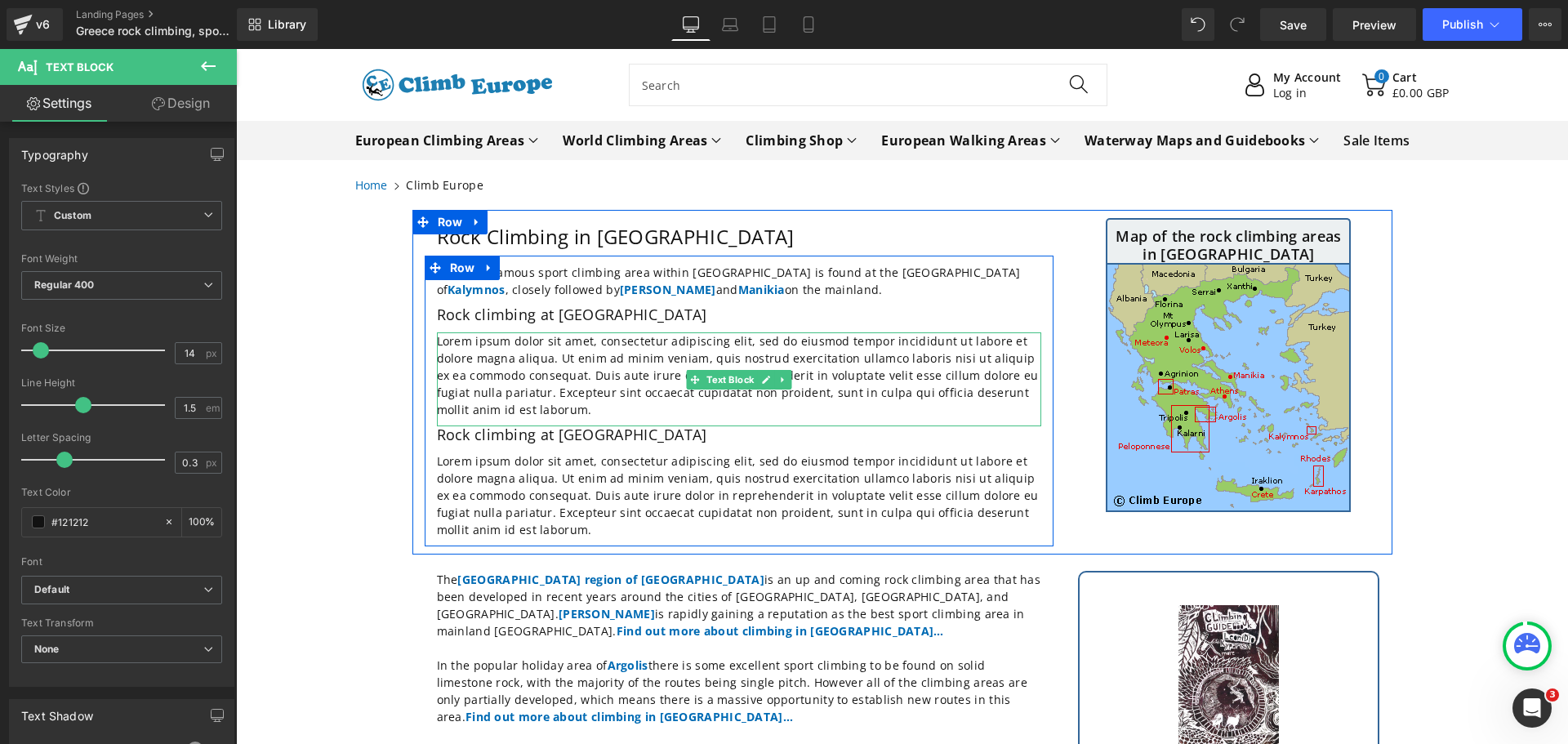
click at [522, 408] on p "Lorem ipsum dolor sit amet, consectetur adipiscing elit, sed do eiusmod tempor …" at bounding box center [738, 376] width 604 height 86
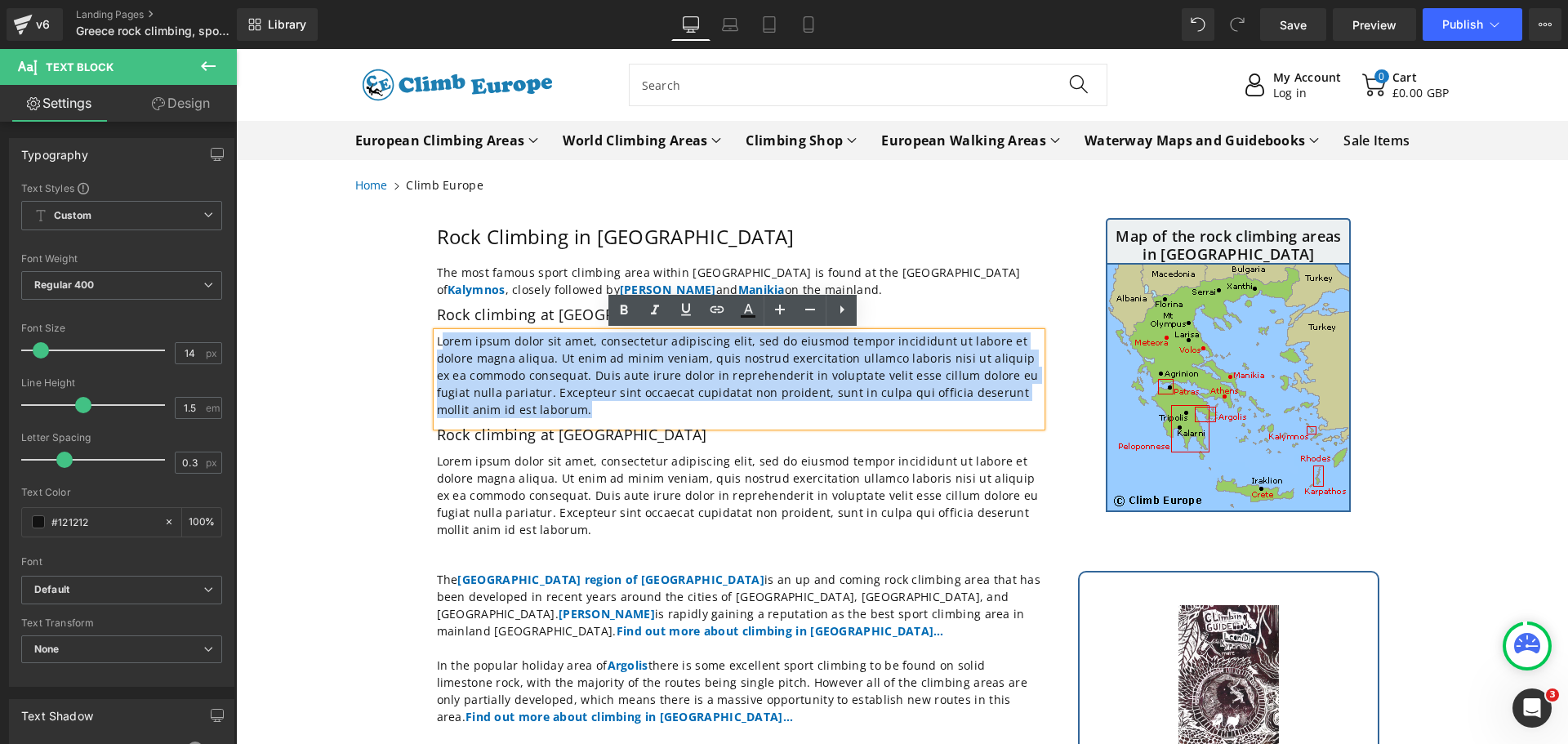
drag, startPoint x: 522, startPoint y: 408, endPoint x: 439, endPoint y: 344, distance: 104.8
click at [439, 344] on p "Lorem ipsum dolor sit amet, consectetur adipiscing elit, sed do eiusmod tempor …" at bounding box center [738, 376] width 604 height 86
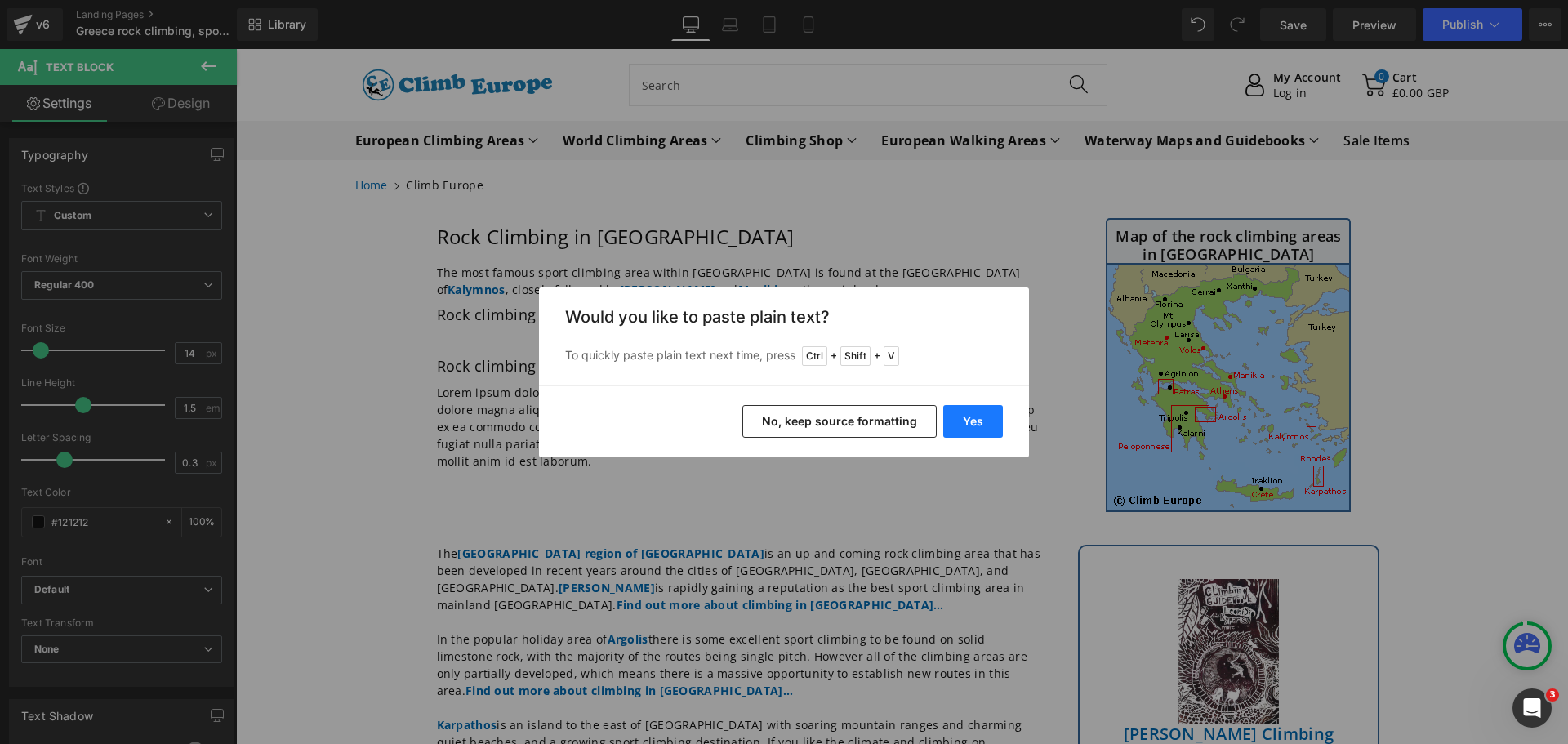
click at [966, 425] on button "Yes" at bounding box center [972, 421] width 59 height 33
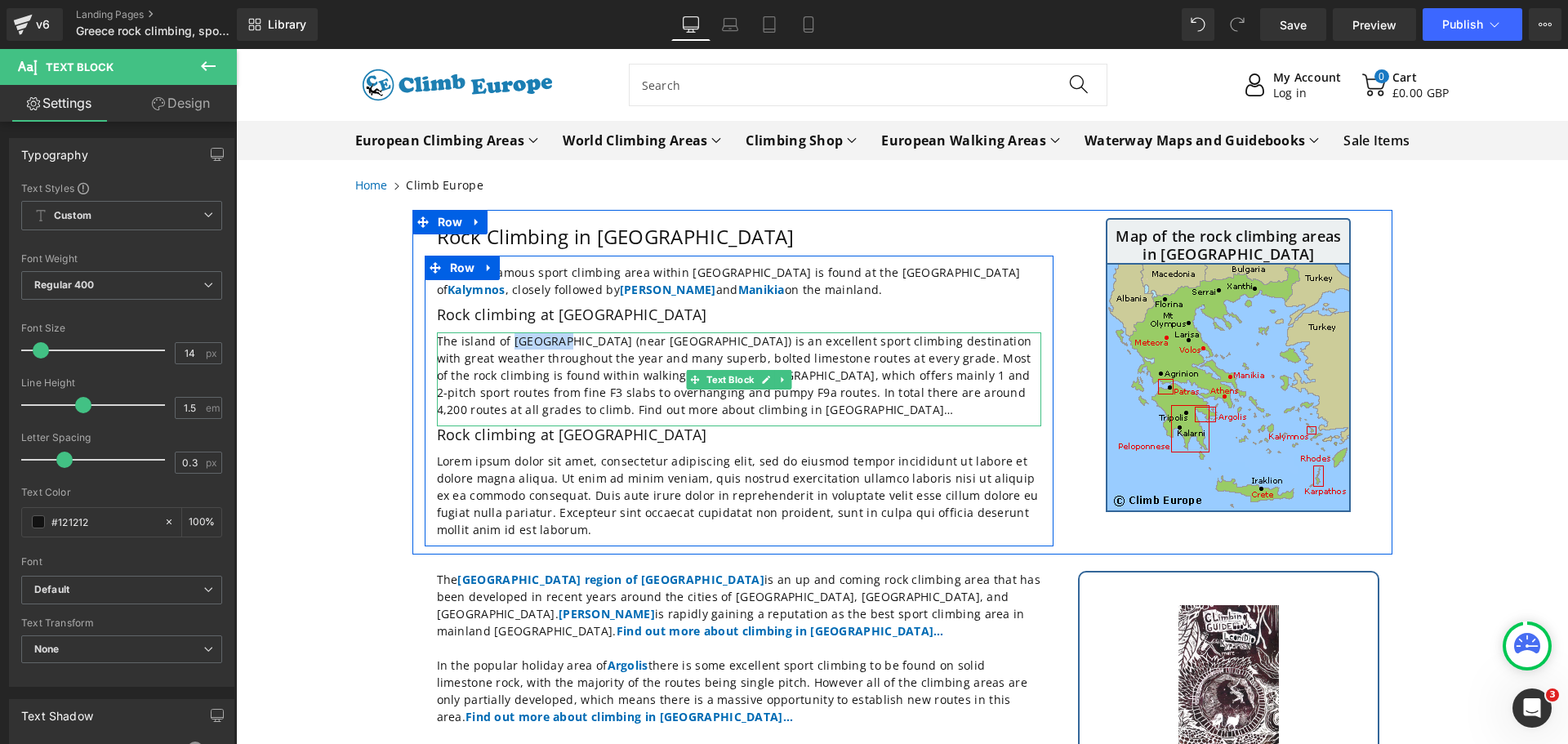
drag, startPoint x: 556, startPoint y: 344, endPoint x: 507, endPoint y: 344, distance: 49.0
click at [507, 344] on p "The island of [GEOGRAPHIC_DATA] (near [GEOGRAPHIC_DATA]) is an excellent sport …" at bounding box center [738, 376] width 604 height 86
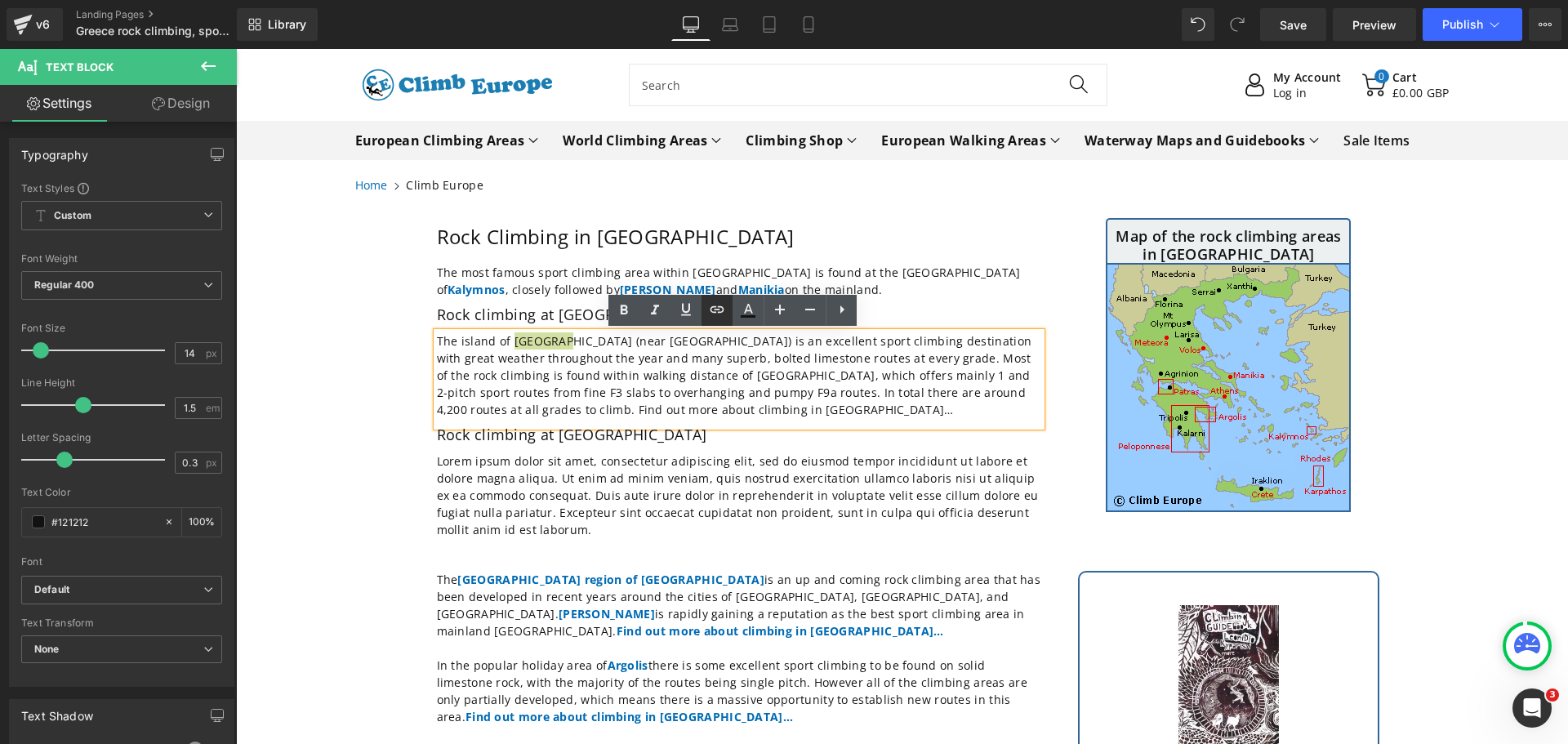
click at [714, 311] on icon at bounding box center [717, 310] width 20 height 20
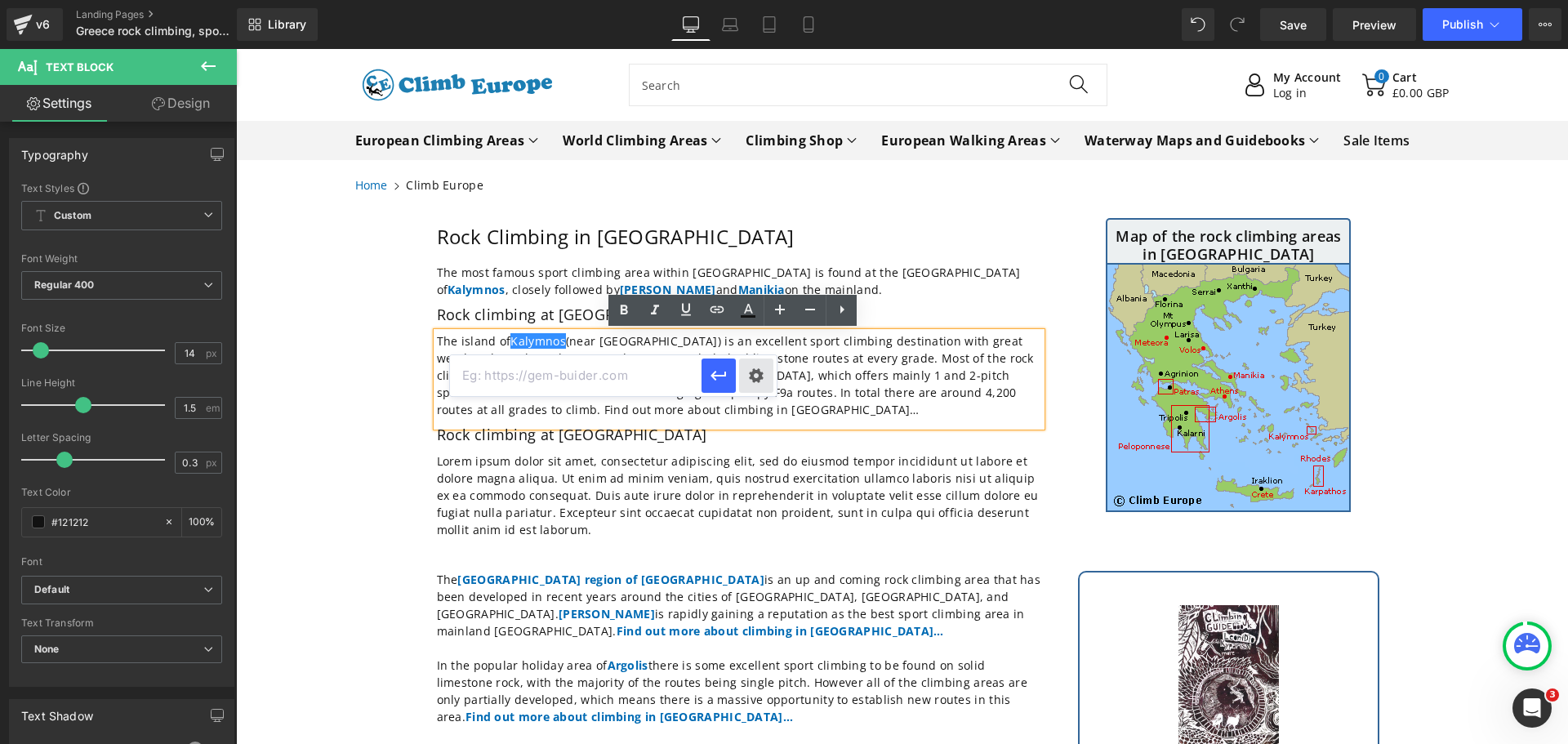
click at [758, 0] on div "Text Color Highlight Color #333333 Edit or remove link: Edit - Unlink - Cancel" at bounding box center [784, 0] width 1568 height 0
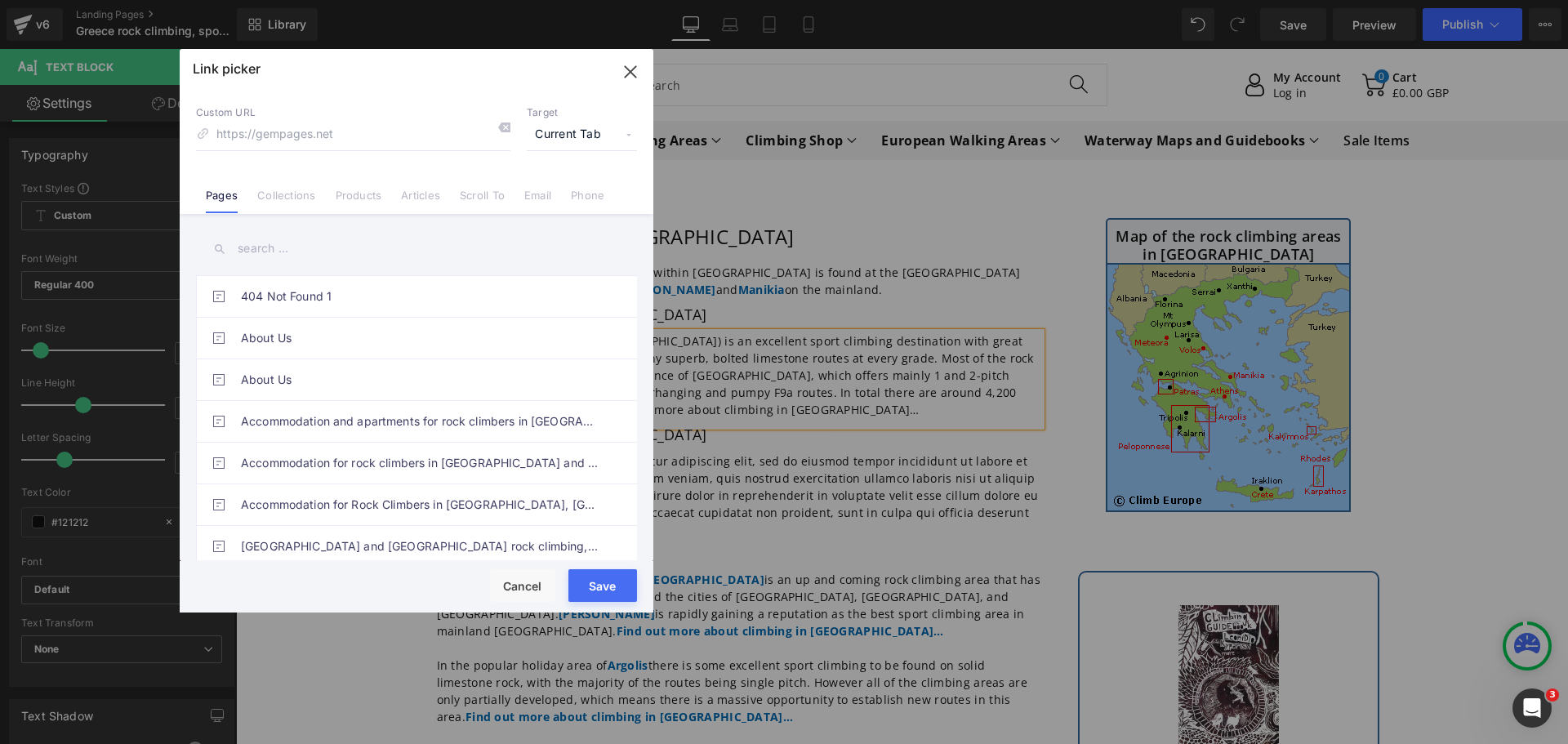
click at [299, 253] on input "text" at bounding box center [416, 249] width 441 height 37
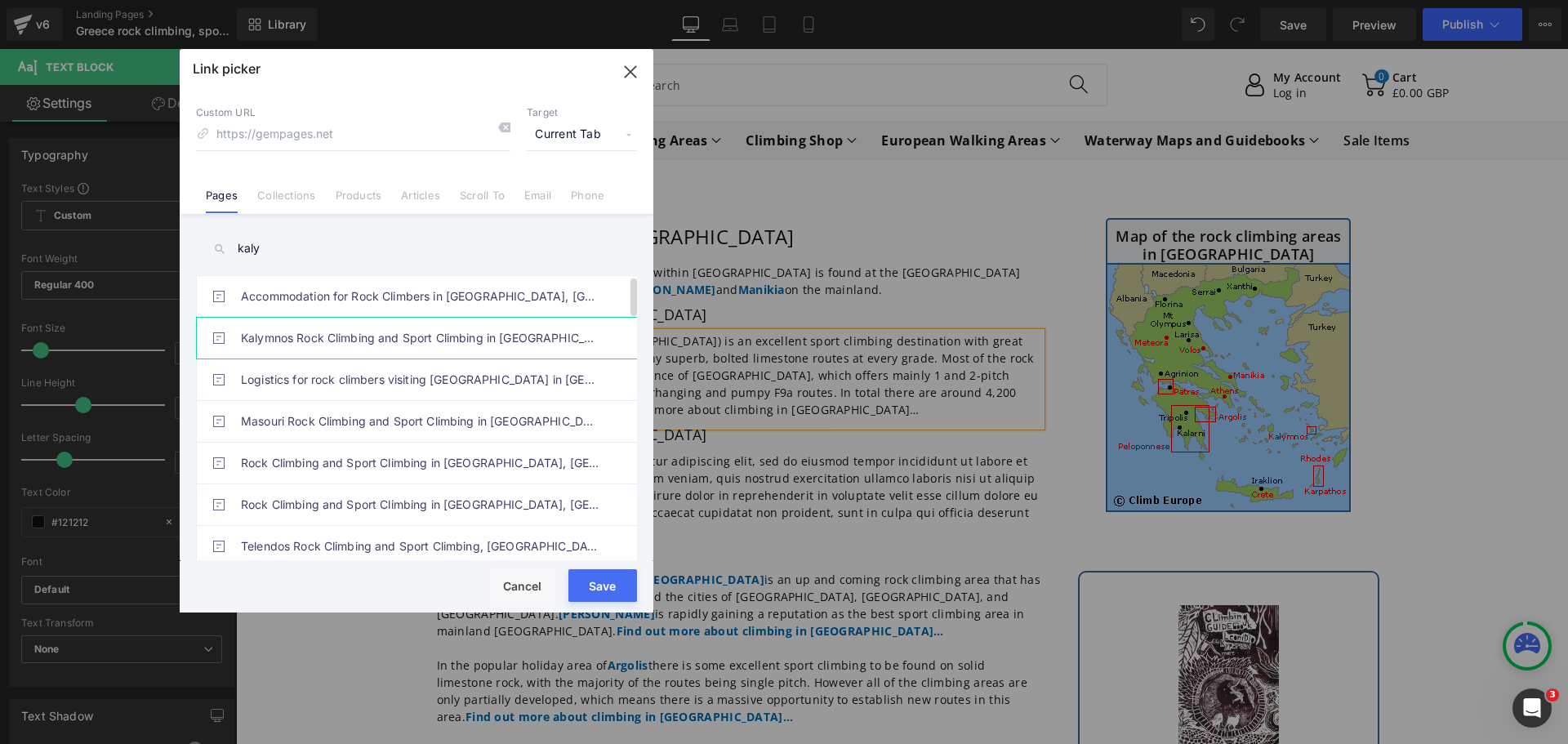
type input "kaly"
click at [313, 333] on link "Kalymnos Rock Climbing and Sport Climbing in [GEOGRAPHIC_DATA]" at bounding box center [420, 337] width 359 height 40
type input "/pages/rock-climbing-[GEOGRAPHIC_DATA]-[GEOGRAPHIC_DATA]"
click at [609, 588] on button "Save" at bounding box center [603, 586] width 69 height 33
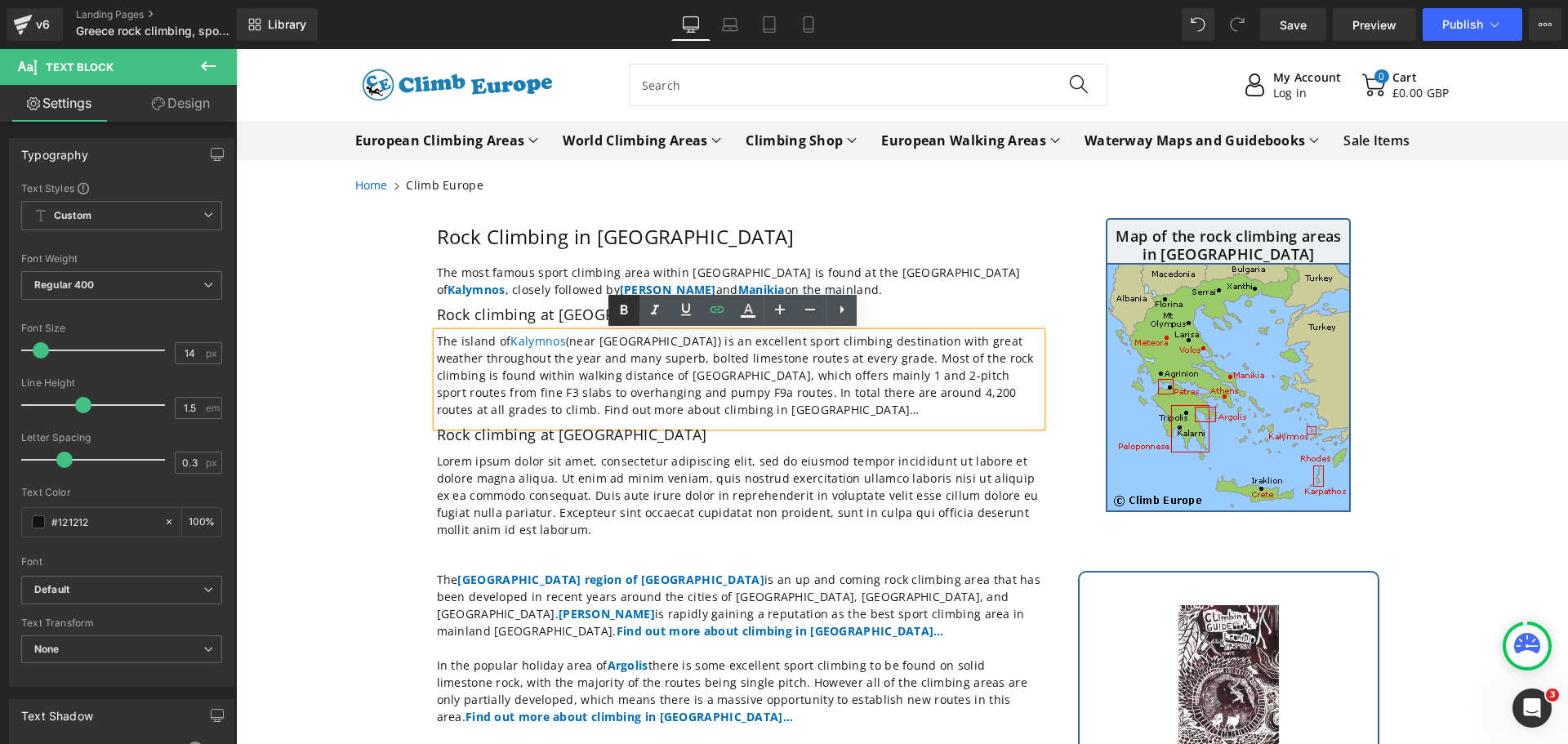
click at [627, 304] on icon at bounding box center [623, 311] width 20 height 20
click at [550, 319] on h2 "Rock climbing at [GEOGRAPHIC_DATA]" at bounding box center [738, 315] width 604 height 18
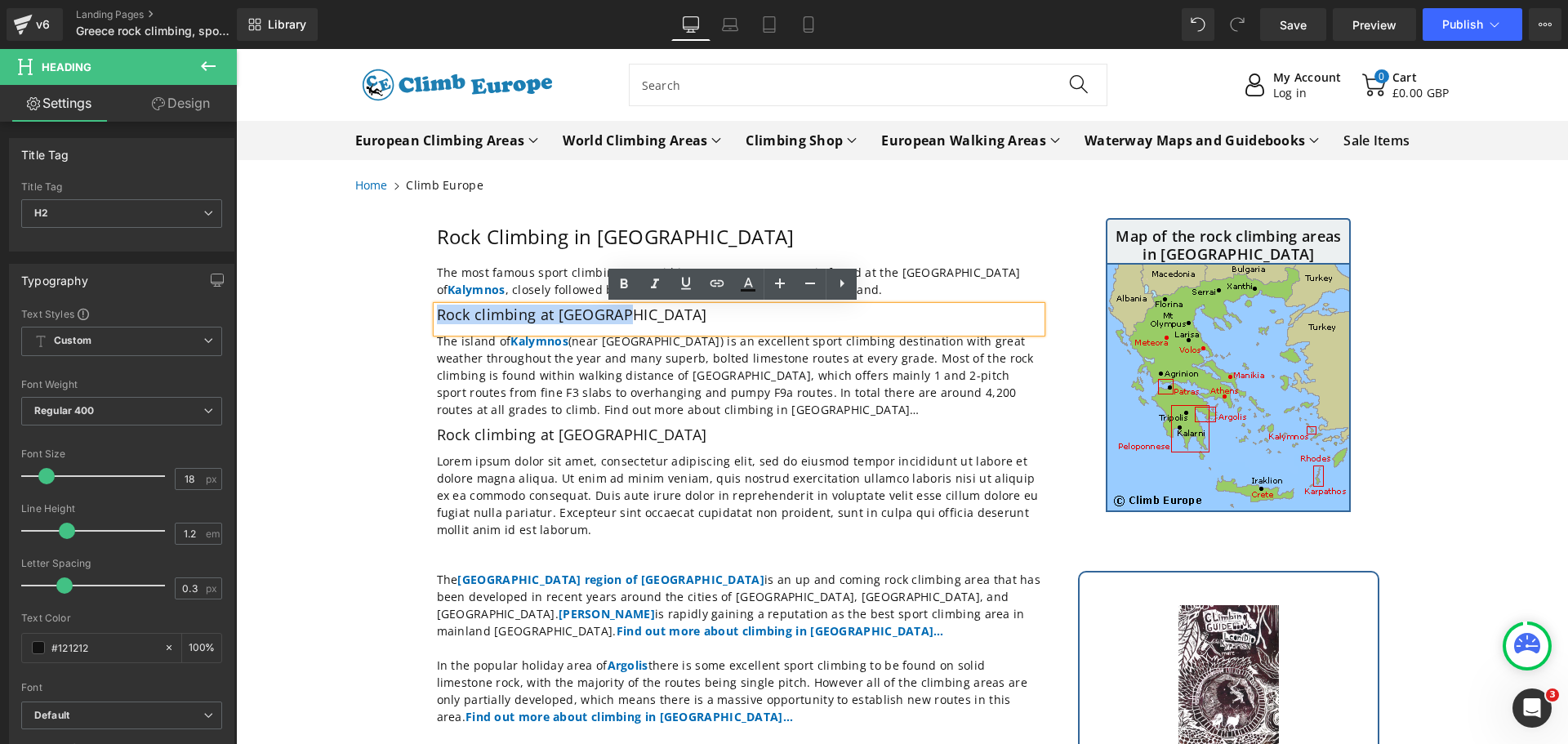
drag, startPoint x: 622, startPoint y: 311, endPoint x: 432, endPoint y: 304, distance: 190.1
click at [437, 306] on h2 "Rock climbing at [GEOGRAPHIC_DATA]" at bounding box center [738, 315] width 604 height 18
click at [712, 282] on icon at bounding box center [717, 284] width 14 height 7
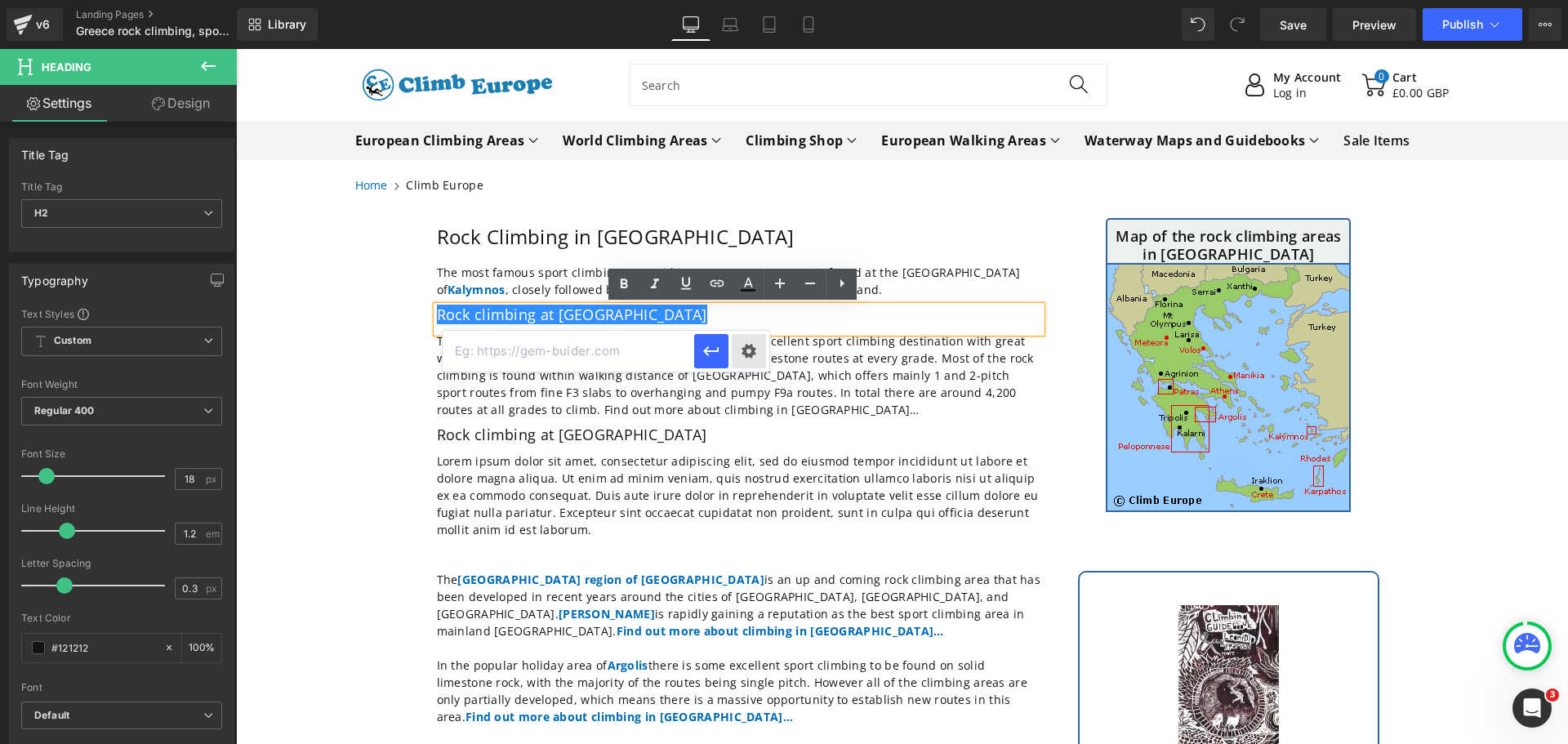
click at [754, 0] on div "Text Color Highlight Color #333333 Edit or remove link: Edit - Unlink - Cancel" at bounding box center [784, 0] width 1568 height 0
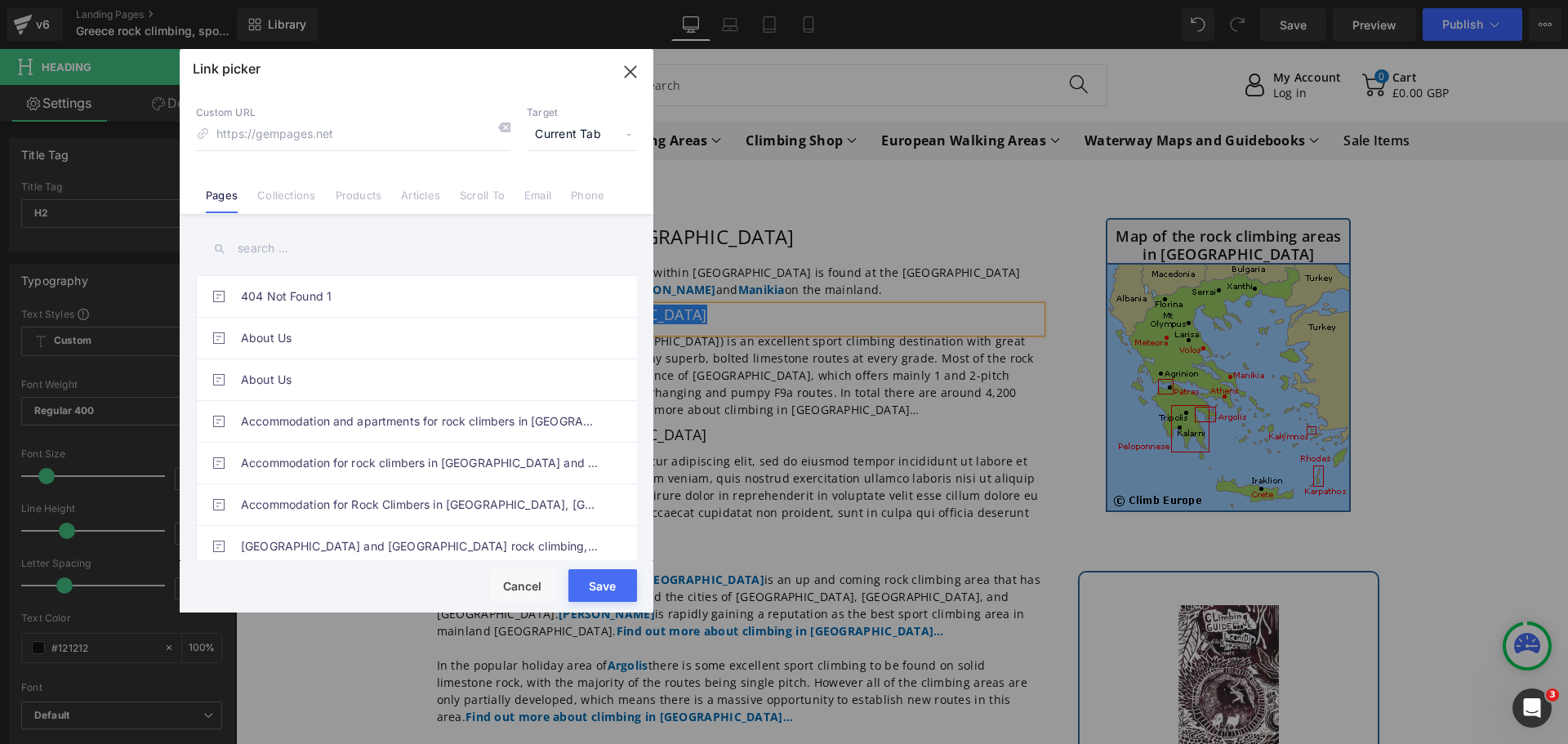
click at [291, 251] on input "text" at bounding box center [416, 249] width 441 height 37
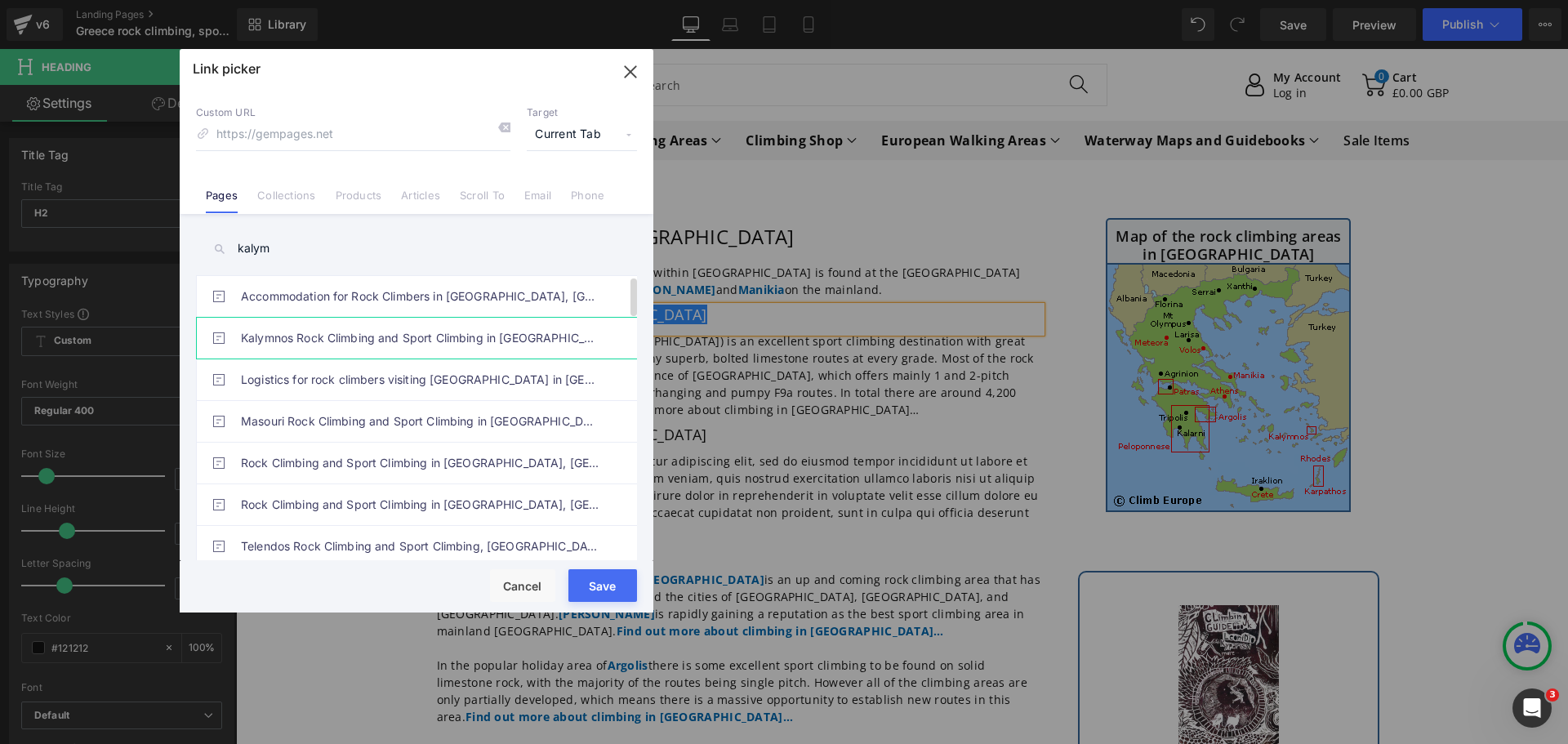
type input "kalym"
click at [281, 337] on link "Kalymnos Rock Climbing and Sport Climbing in [GEOGRAPHIC_DATA]" at bounding box center [420, 337] width 359 height 40
type input "/pages/rock-climbing-[GEOGRAPHIC_DATA]-[GEOGRAPHIC_DATA]"
click at [605, 591] on button "Save" at bounding box center [603, 586] width 69 height 33
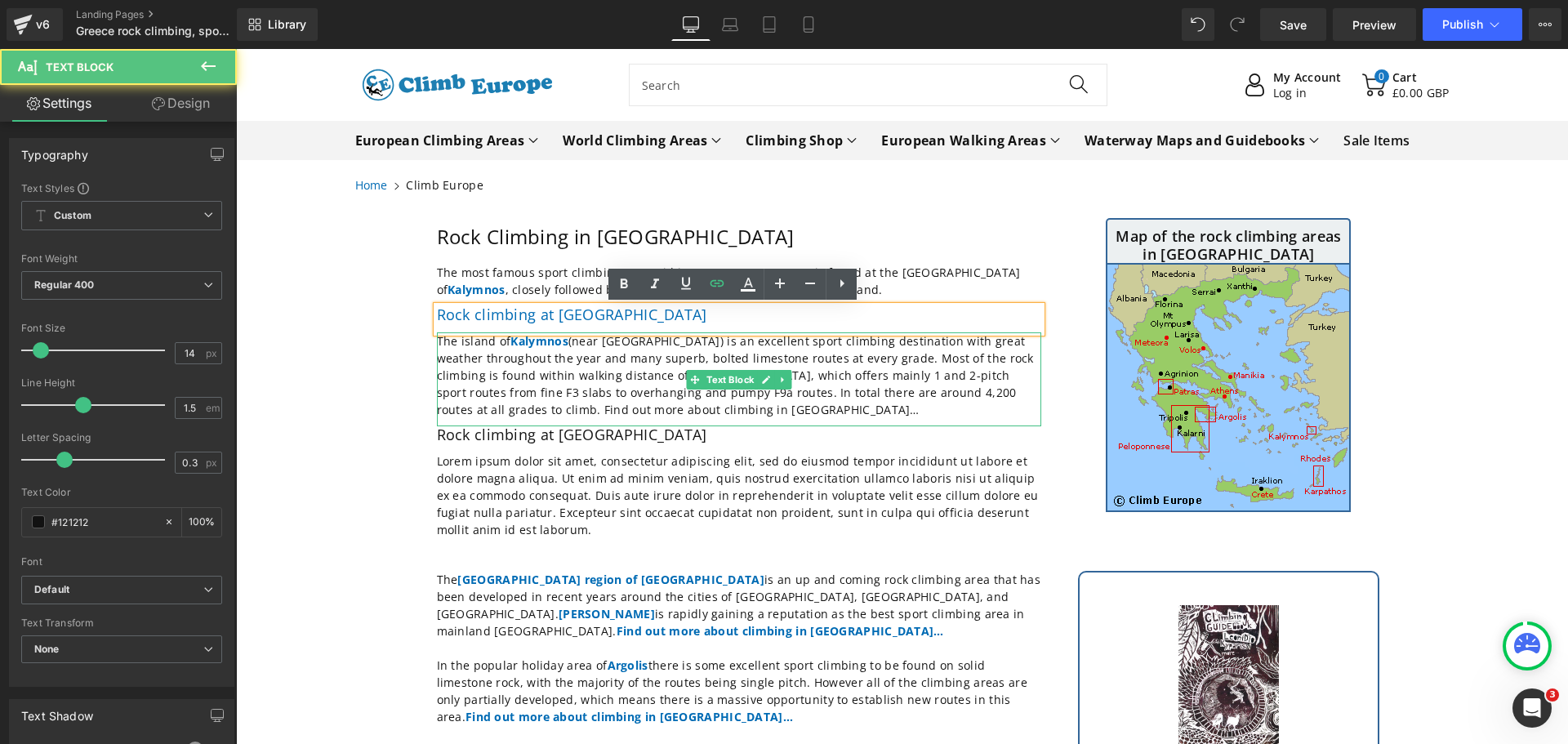
click at [630, 413] on p "The island of [GEOGRAPHIC_DATA] (near [GEOGRAPHIC_DATA]) is an excellent sport …" at bounding box center [738, 376] width 604 height 86
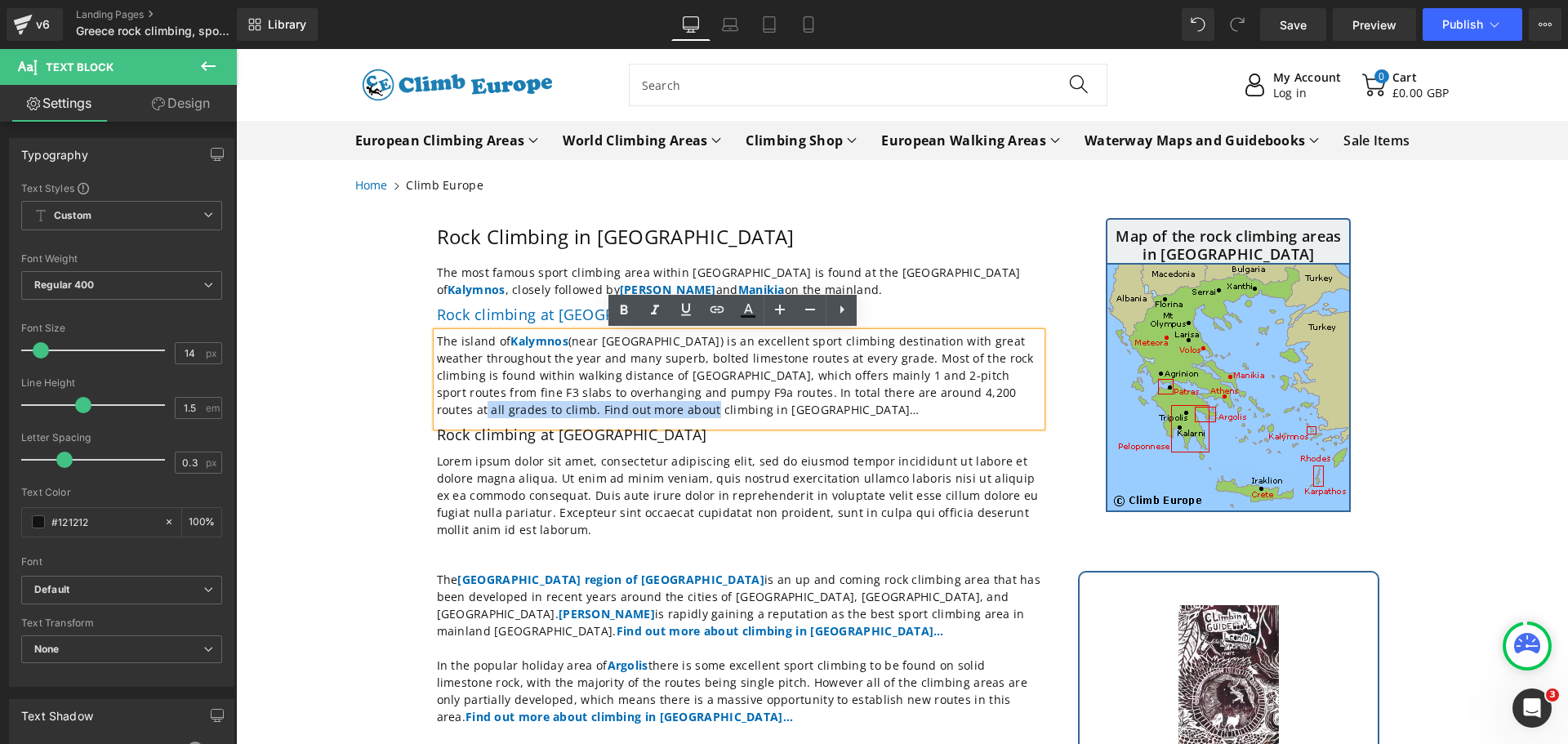
drag, startPoint x: 630, startPoint y: 413, endPoint x: 971, endPoint y: 390, distance: 341.8
click at [971, 390] on p "The island of [GEOGRAPHIC_DATA] (near [GEOGRAPHIC_DATA]) is an excellent sport …" at bounding box center [738, 376] width 604 height 86
click at [618, 308] on icon at bounding box center [623, 311] width 20 height 20
click at [714, 311] on icon at bounding box center [717, 310] width 20 height 20
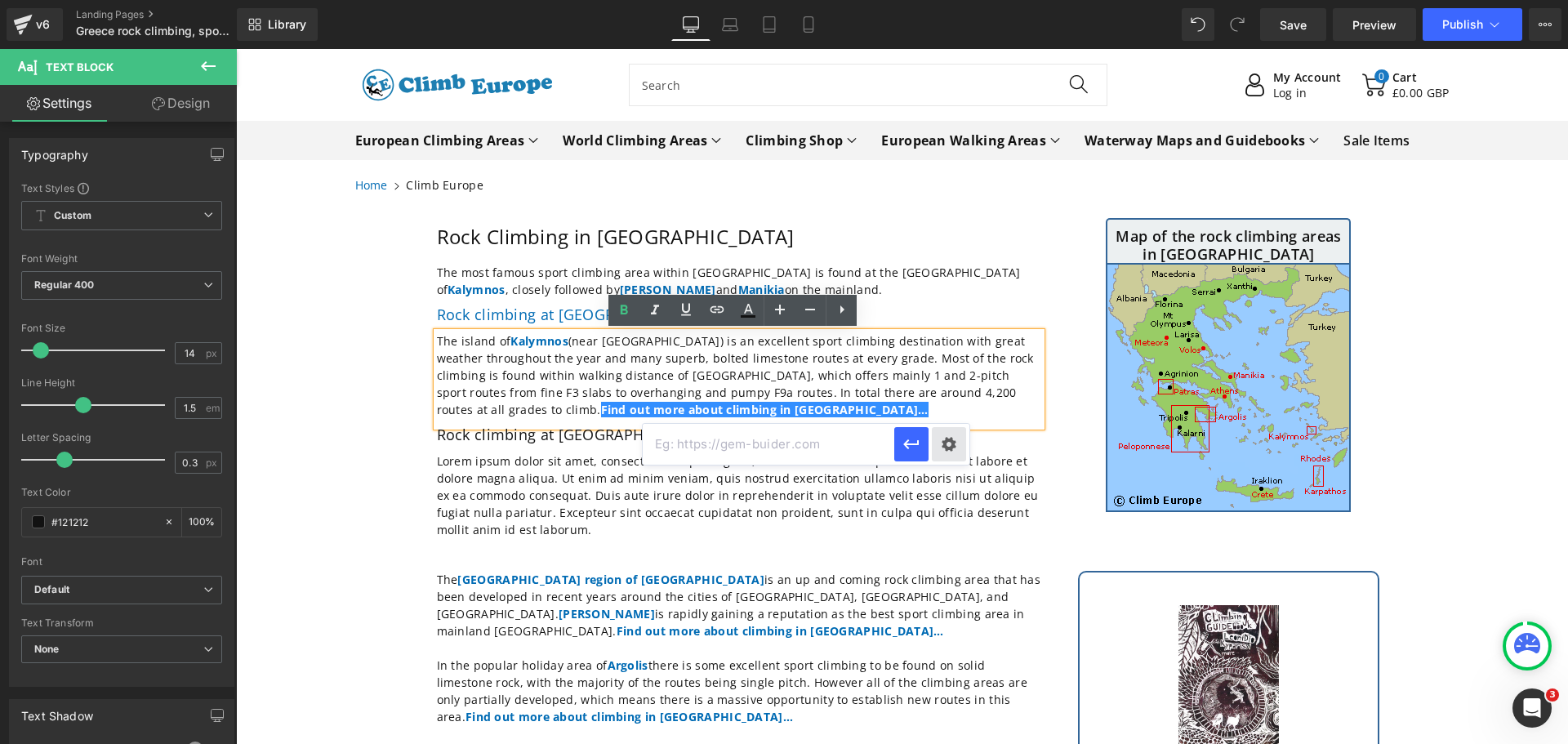
click at [948, 0] on div "Text Color Highlight Color #333333 Edit or remove link: Edit - Unlink - Cancel" at bounding box center [784, 0] width 1568 height 0
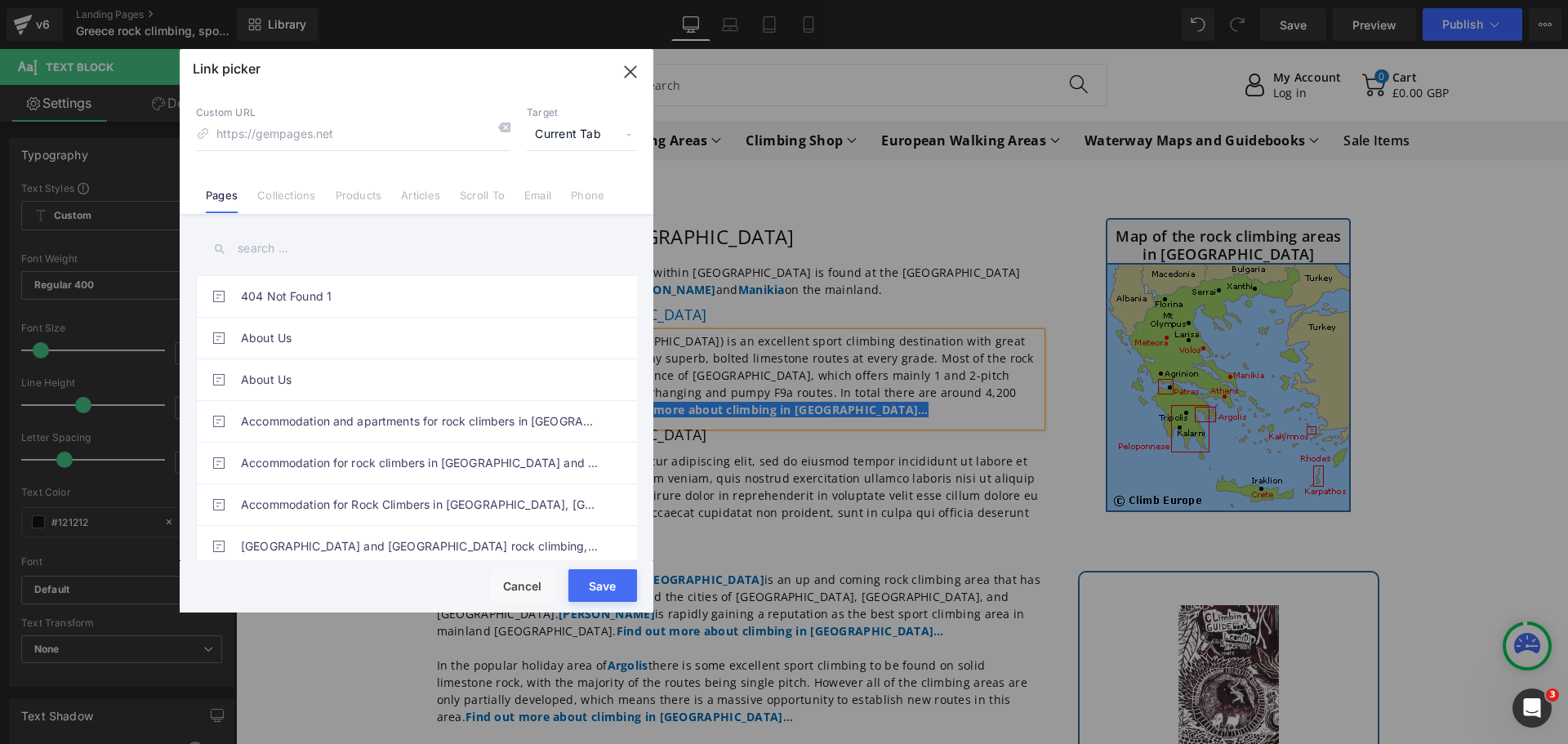
click at [350, 261] on input "text" at bounding box center [416, 249] width 441 height 37
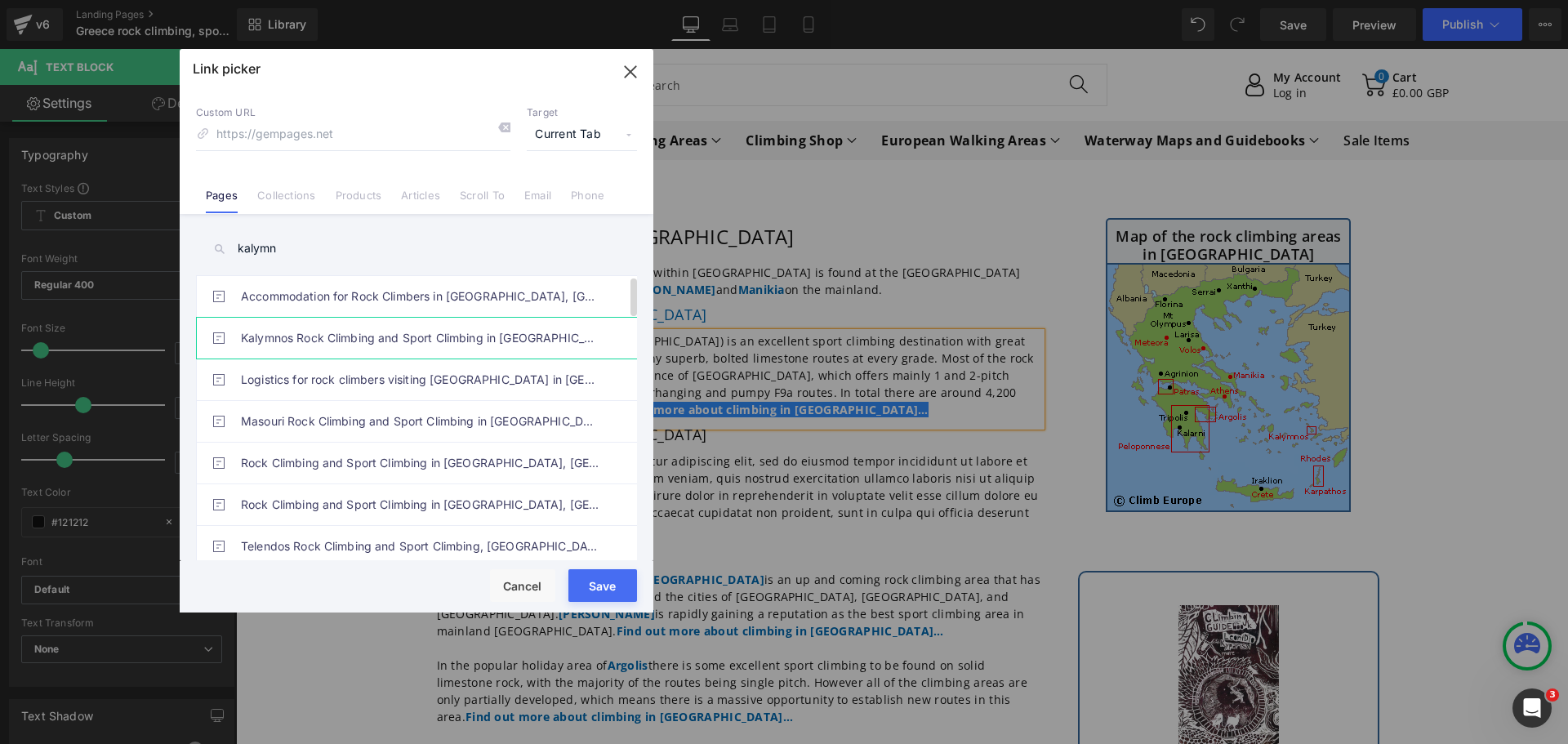
type input "kalymn"
click at [367, 346] on link "Kalymnos Rock Climbing and Sport Climbing in [GEOGRAPHIC_DATA]" at bounding box center [420, 337] width 359 height 40
type input "/pages/rock-climbing-[GEOGRAPHIC_DATA]-[GEOGRAPHIC_DATA]"
click at [605, 584] on button "Save" at bounding box center [603, 586] width 69 height 33
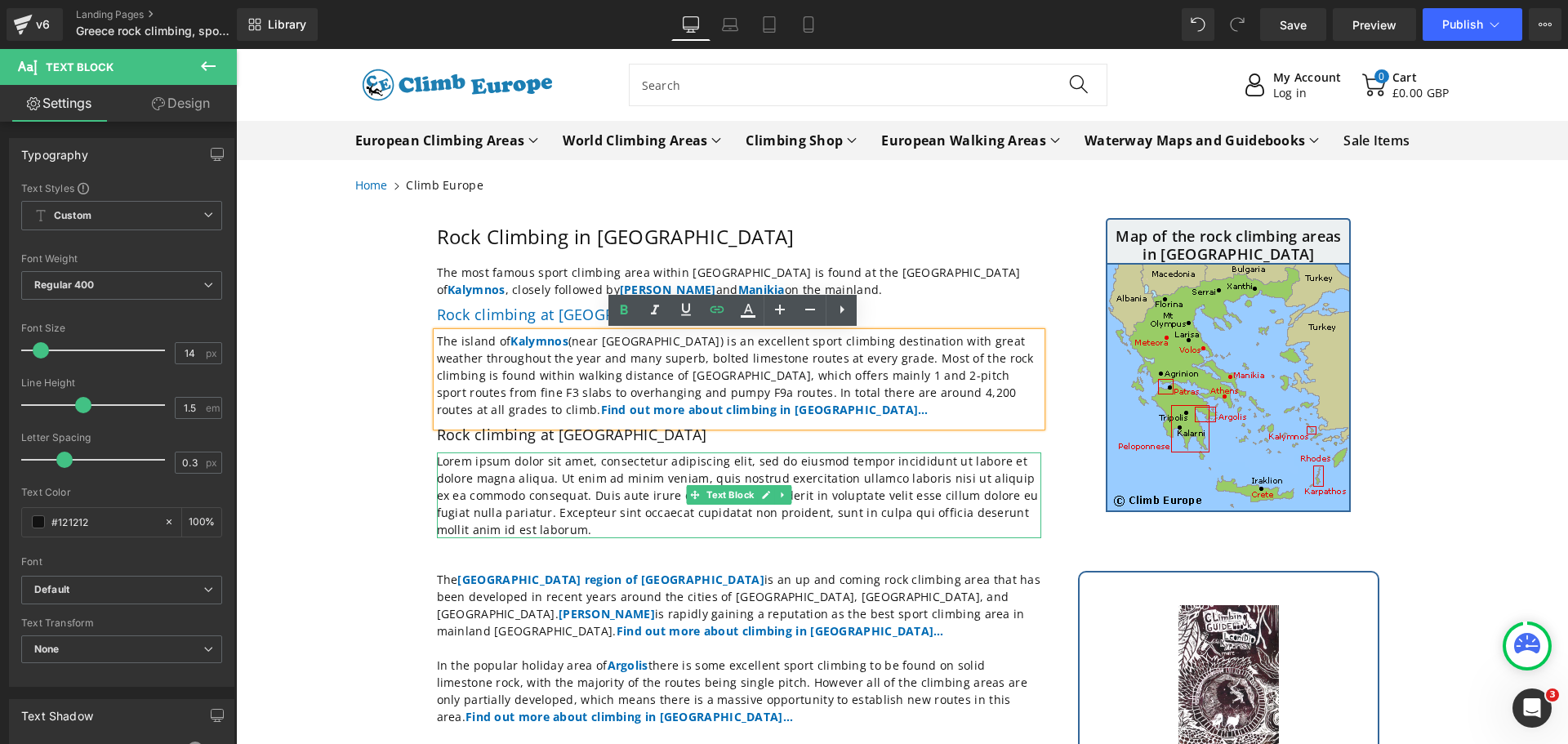
click at [607, 495] on p "Lorem ipsum dolor sit amet, consectetur adipiscing elit, sed do eiusmod tempor …" at bounding box center [738, 495] width 604 height 86
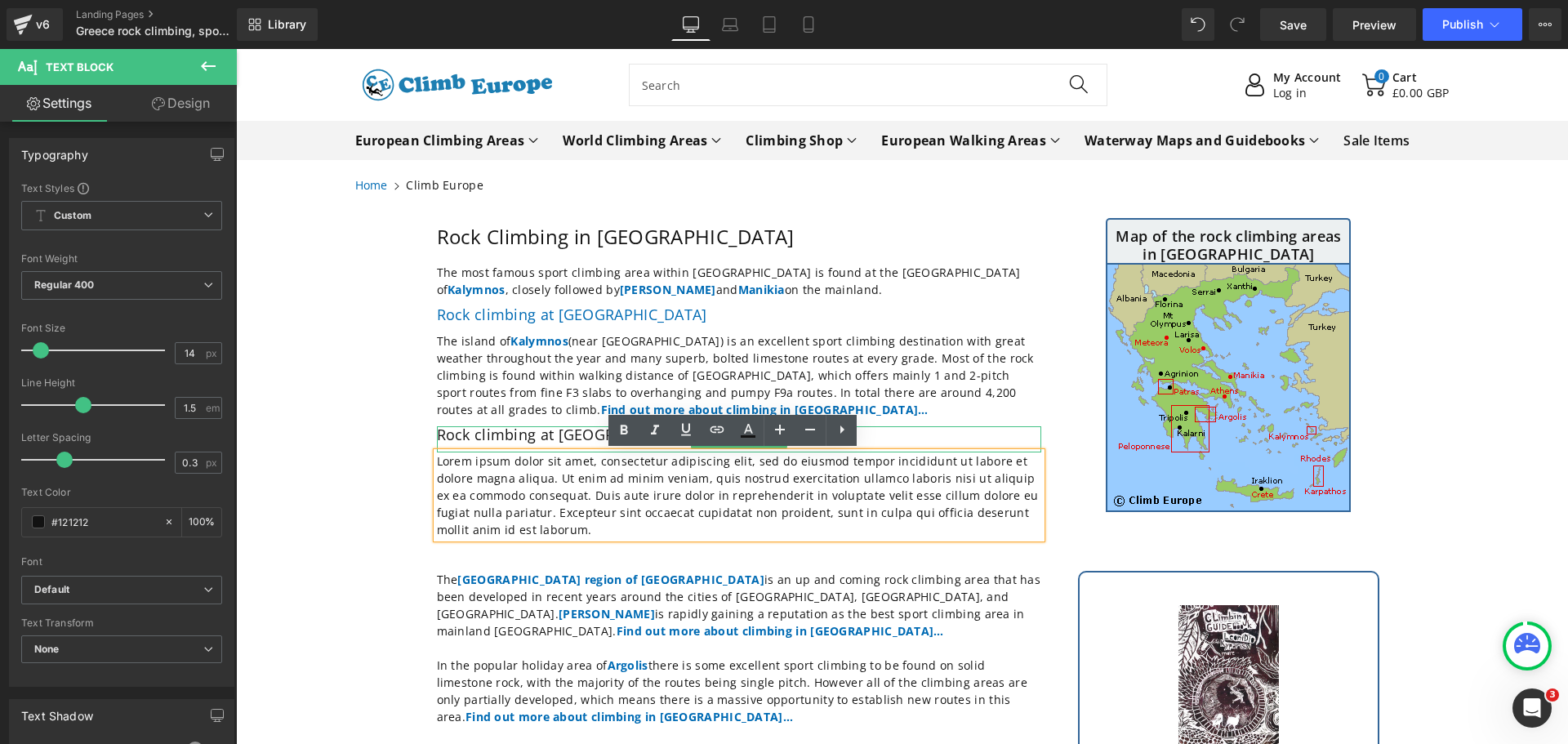
click at [574, 435] on h2 "Rock climbing at [GEOGRAPHIC_DATA]" at bounding box center [738, 435] width 604 height 18
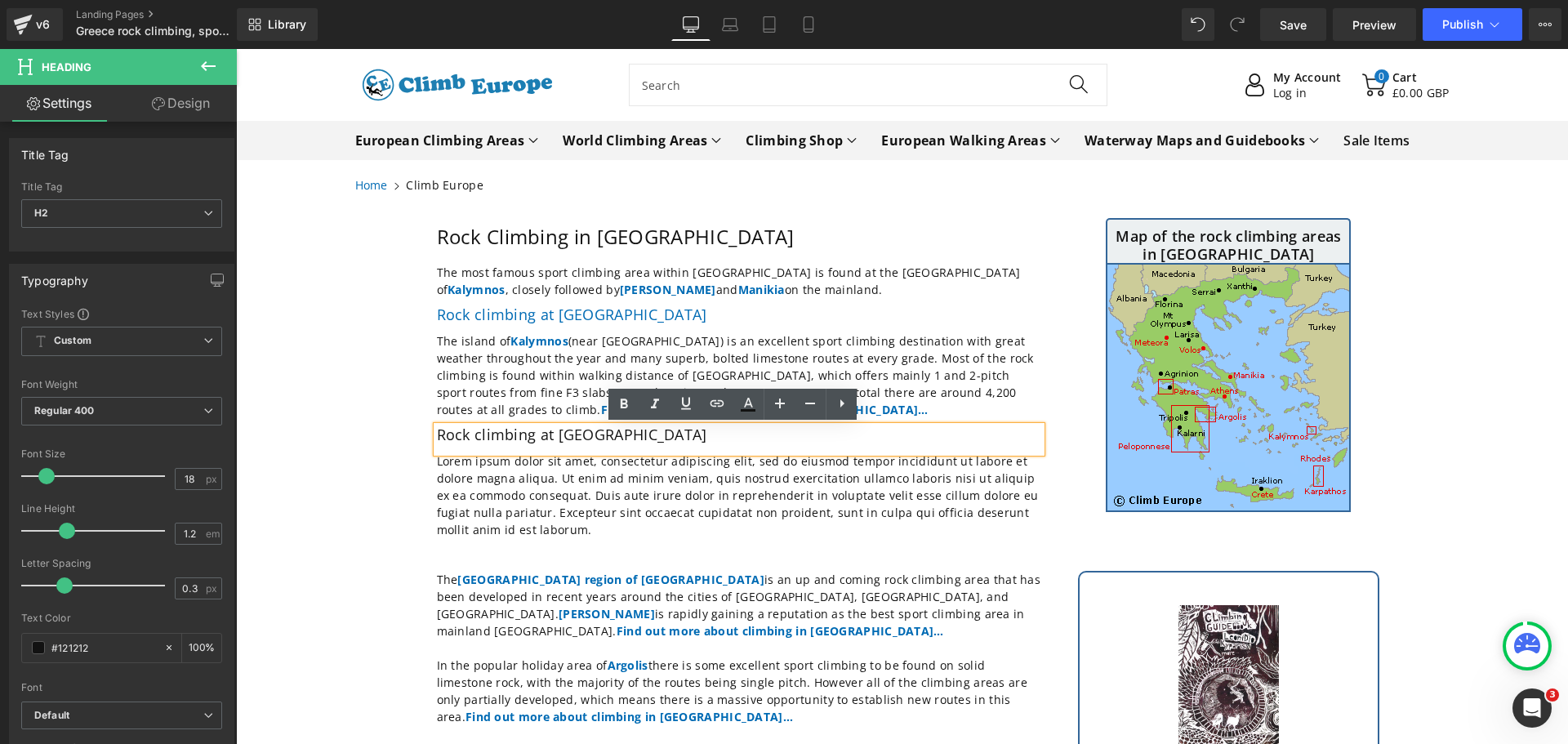
drag, startPoint x: 619, startPoint y: 432, endPoint x: 427, endPoint y: 440, distance: 192.2
click at [437, 440] on div "Rock climbing at [GEOGRAPHIC_DATA]" at bounding box center [738, 440] width 604 height 26
drag, startPoint x: 609, startPoint y: 436, endPoint x: 432, endPoint y: 438, distance: 177.0
click at [437, 438] on h2 "Rock climbing at [GEOGRAPHIC_DATA]" at bounding box center [738, 435] width 604 height 18
click at [714, 403] on icon at bounding box center [717, 403] width 20 height 20
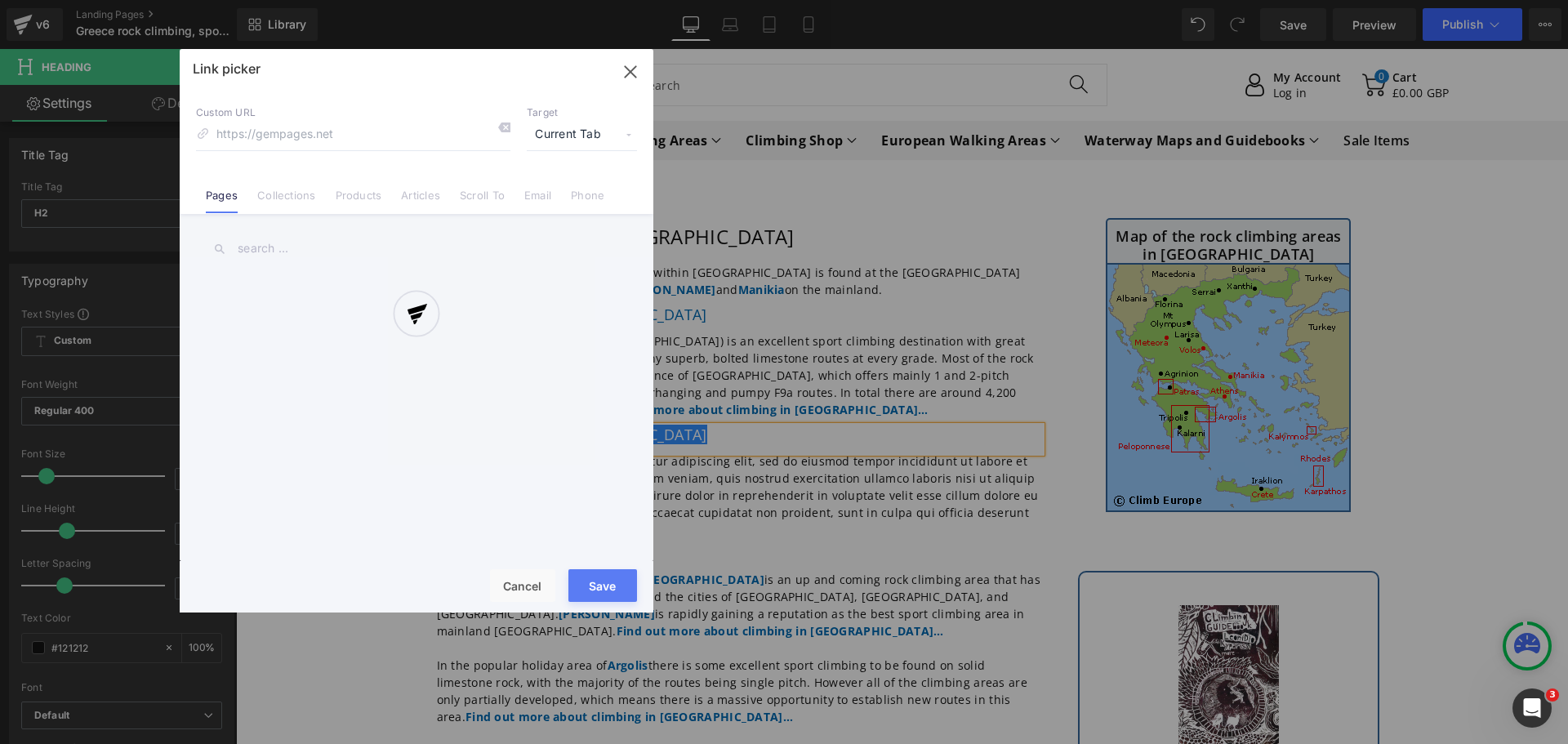
click at [749, 0] on div "Text Color Highlight Color #333333 Edit or remove link: Edit - Unlink - Cancel …" at bounding box center [784, 0] width 1568 height 0
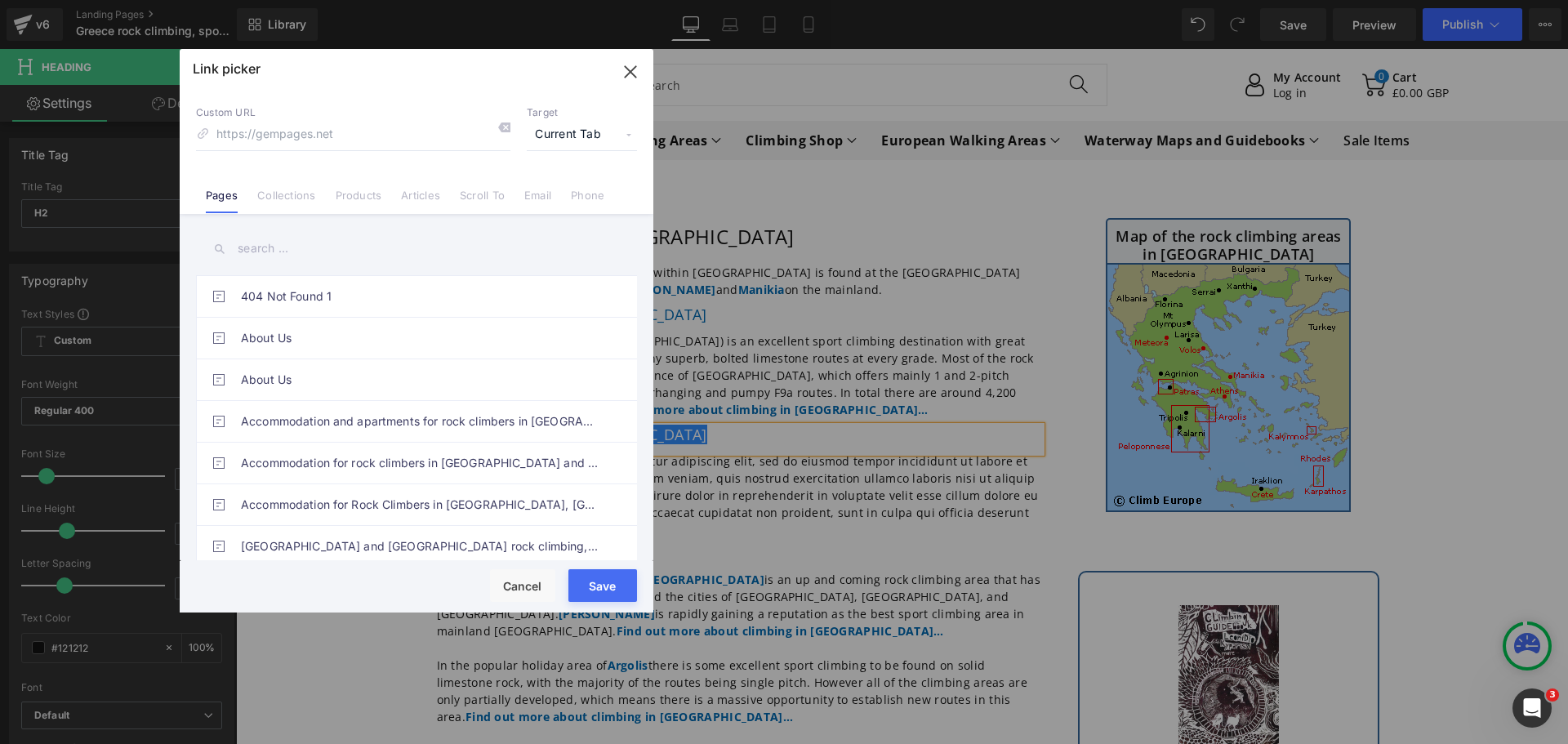
click at [330, 250] on input "text" at bounding box center [416, 249] width 441 height 37
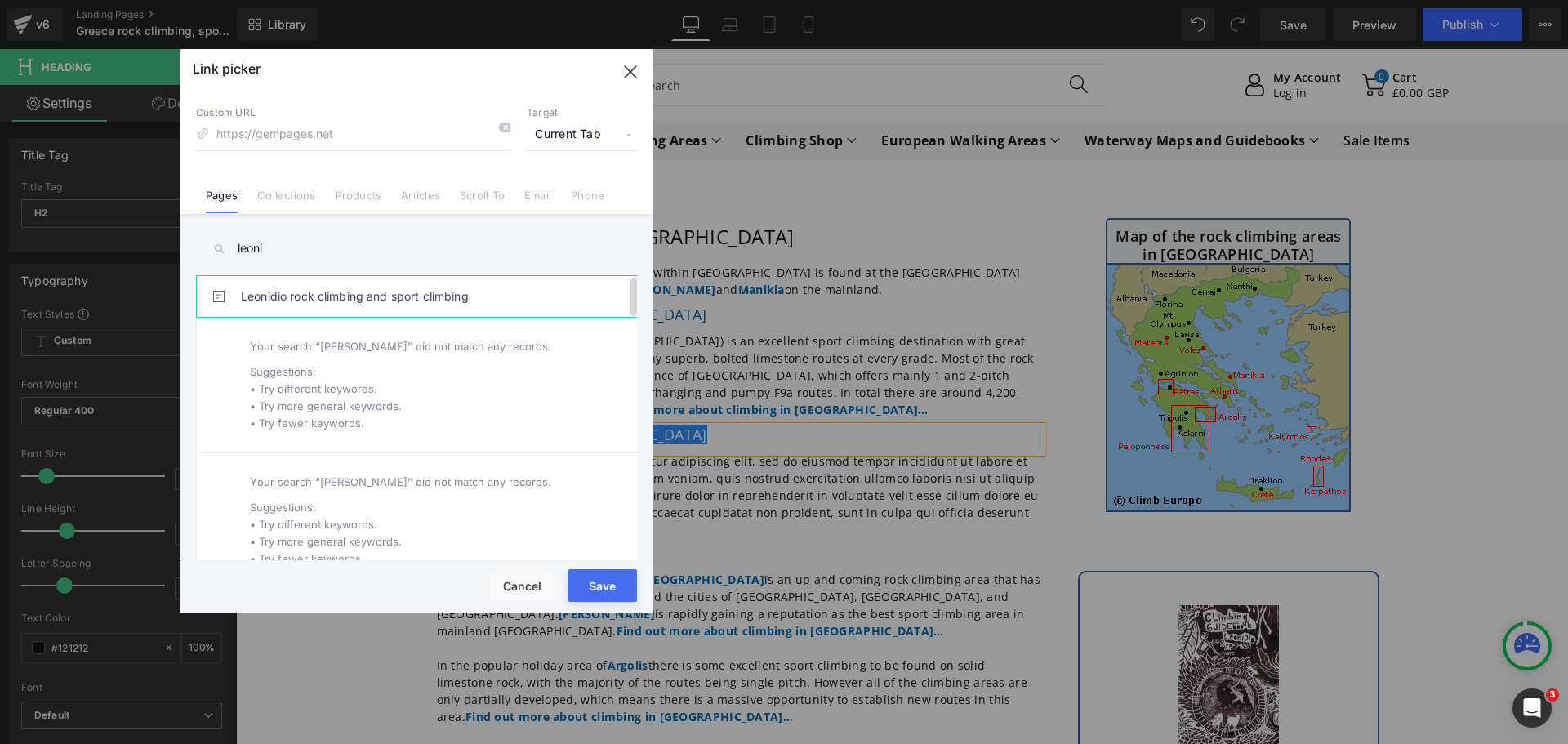
type input "leoni"
click at [356, 293] on link "Leonidio rock climbing and sport climbing" at bounding box center [420, 296] width 359 height 40
type input "/pages/rock-climbing-[GEOGRAPHIC_DATA]-[GEOGRAPHIC_DATA]"
click at [585, 593] on button "Save" at bounding box center [603, 586] width 69 height 33
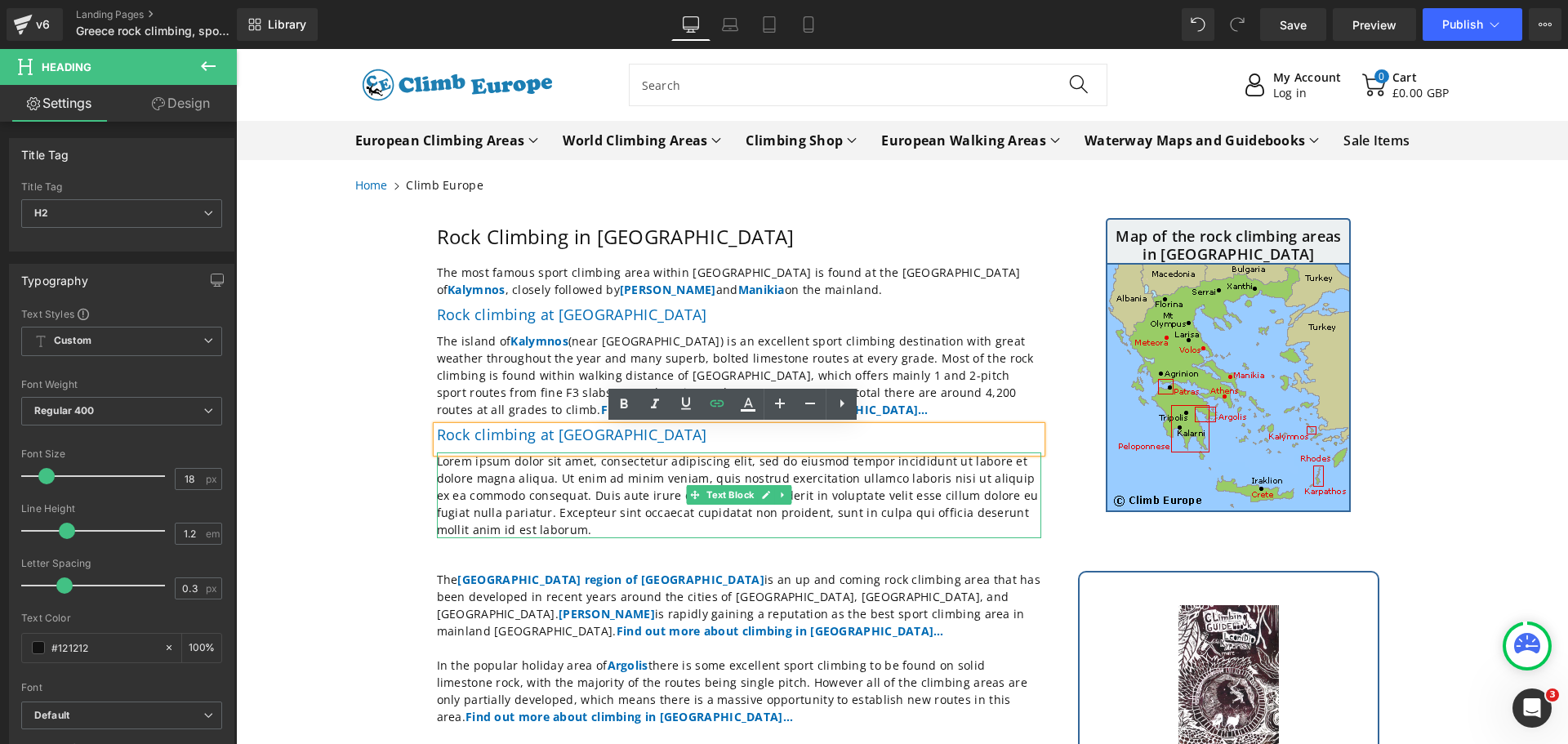
click at [534, 530] on p "Lorem ipsum dolor sit amet, consectetur adipiscing elit, sed do eiusmod tempor …" at bounding box center [738, 495] width 604 height 86
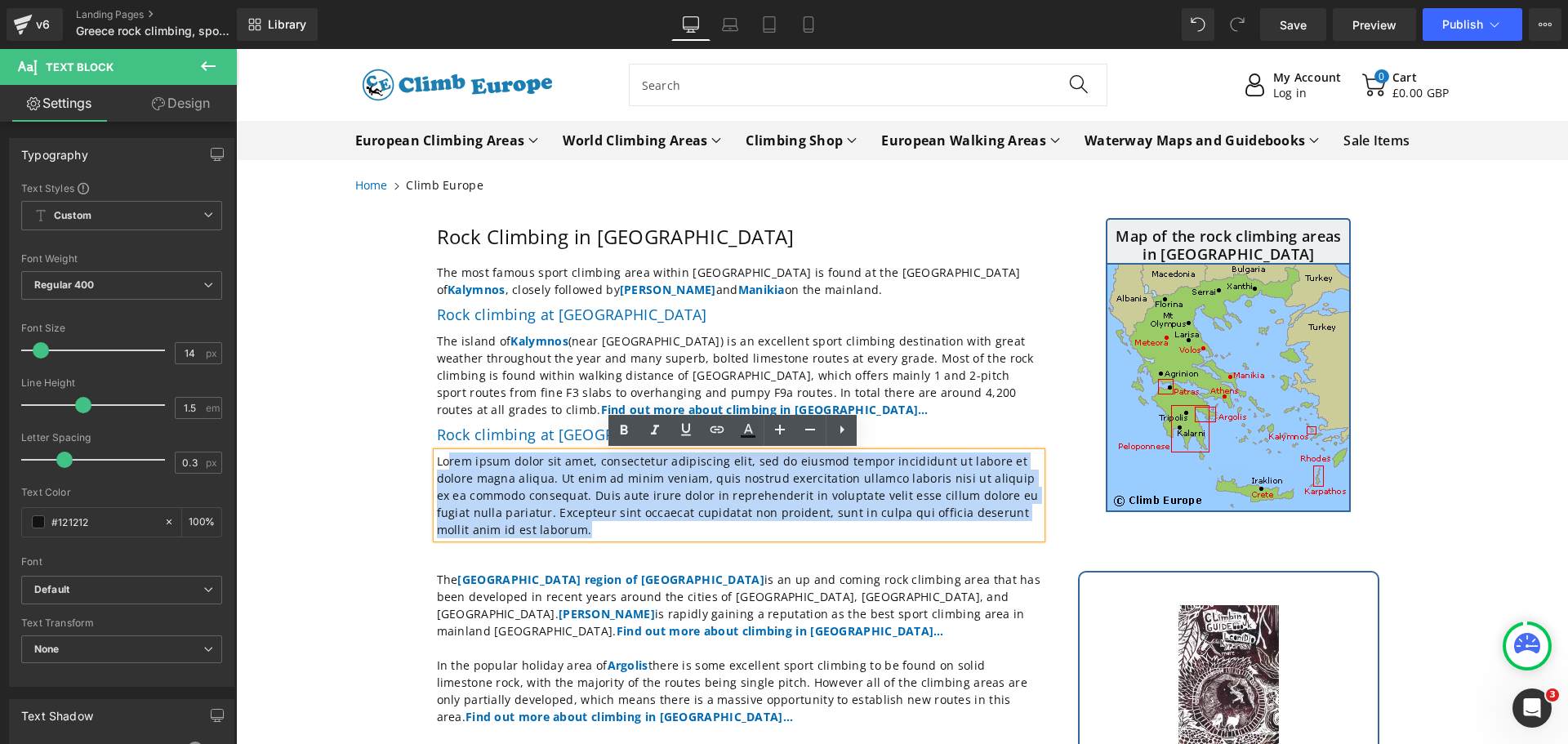
drag, startPoint x: 534, startPoint y: 530, endPoint x: 440, endPoint y: 458, distance: 118.4
click at [440, 458] on p "Lorem ipsum dolor sit amet, consectetur adipiscing elit, sed do eiusmod tempor …" at bounding box center [738, 495] width 604 height 86
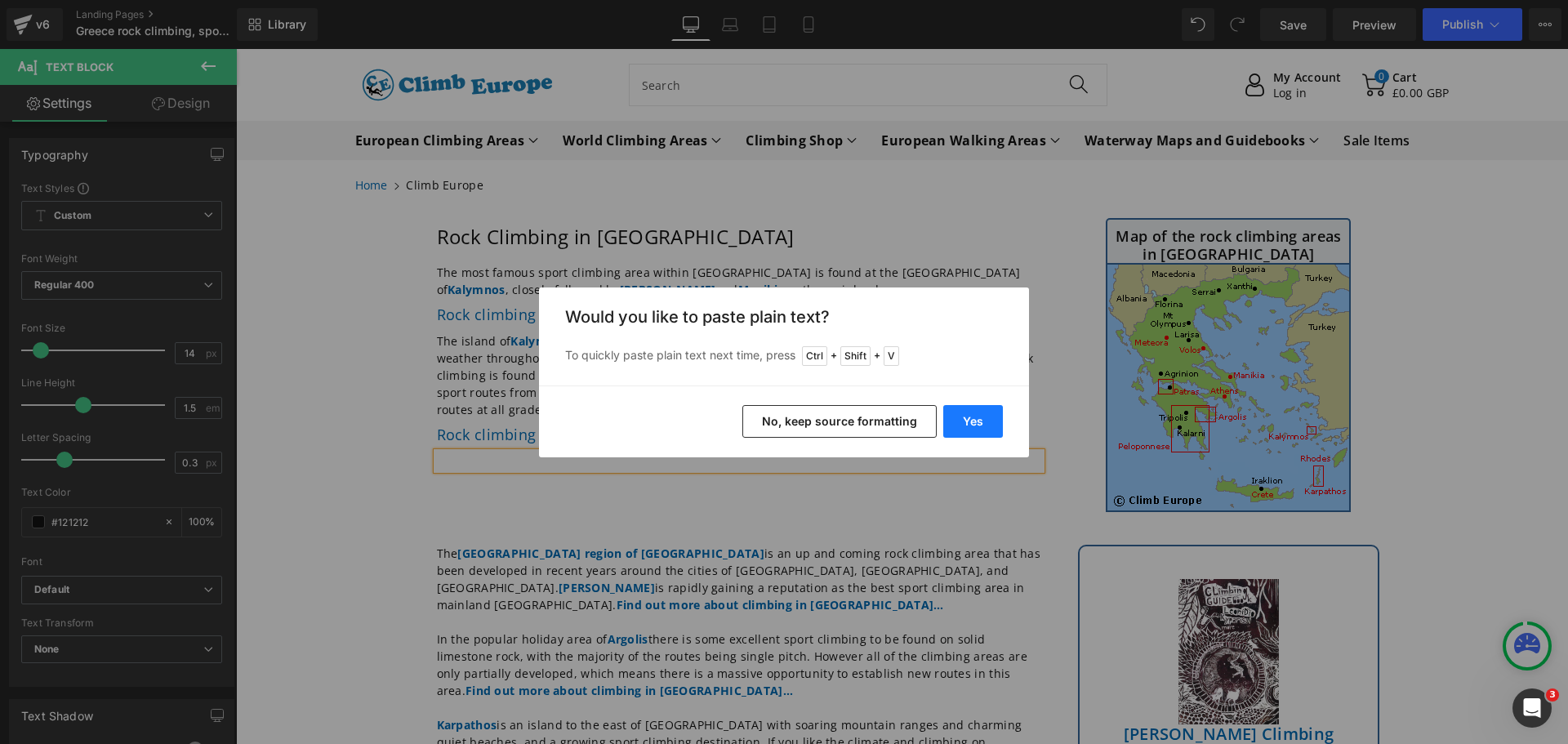
click at [978, 415] on button "Yes" at bounding box center [972, 421] width 59 height 33
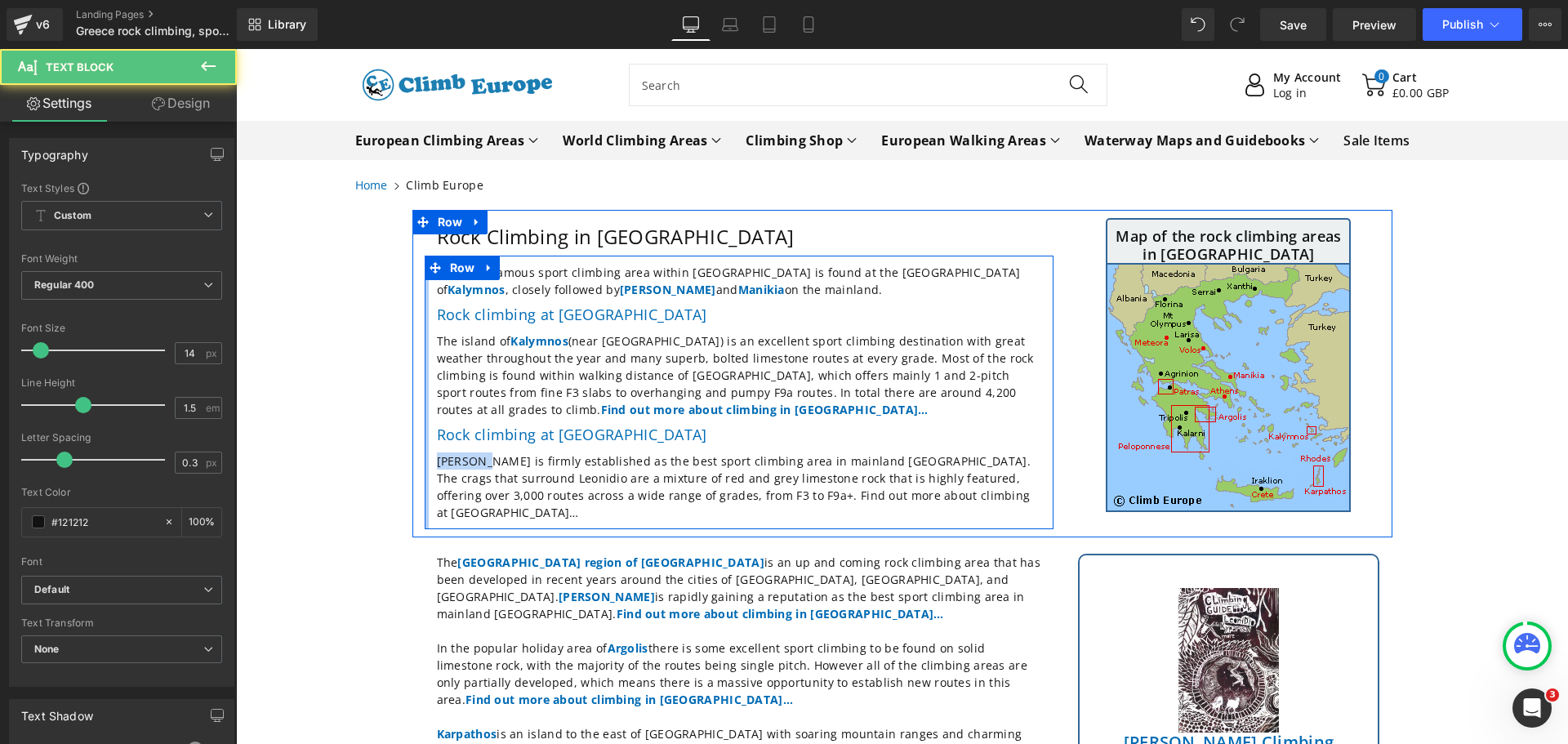
drag, startPoint x: 480, startPoint y: 464, endPoint x: 418, endPoint y: 457, distance: 62.4
click at [425, 457] on div "The most famous sport climbing area within [GEOGRAPHIC_DATA] is found at the [G…" at bounding box center [738, 391] width 628 height 273
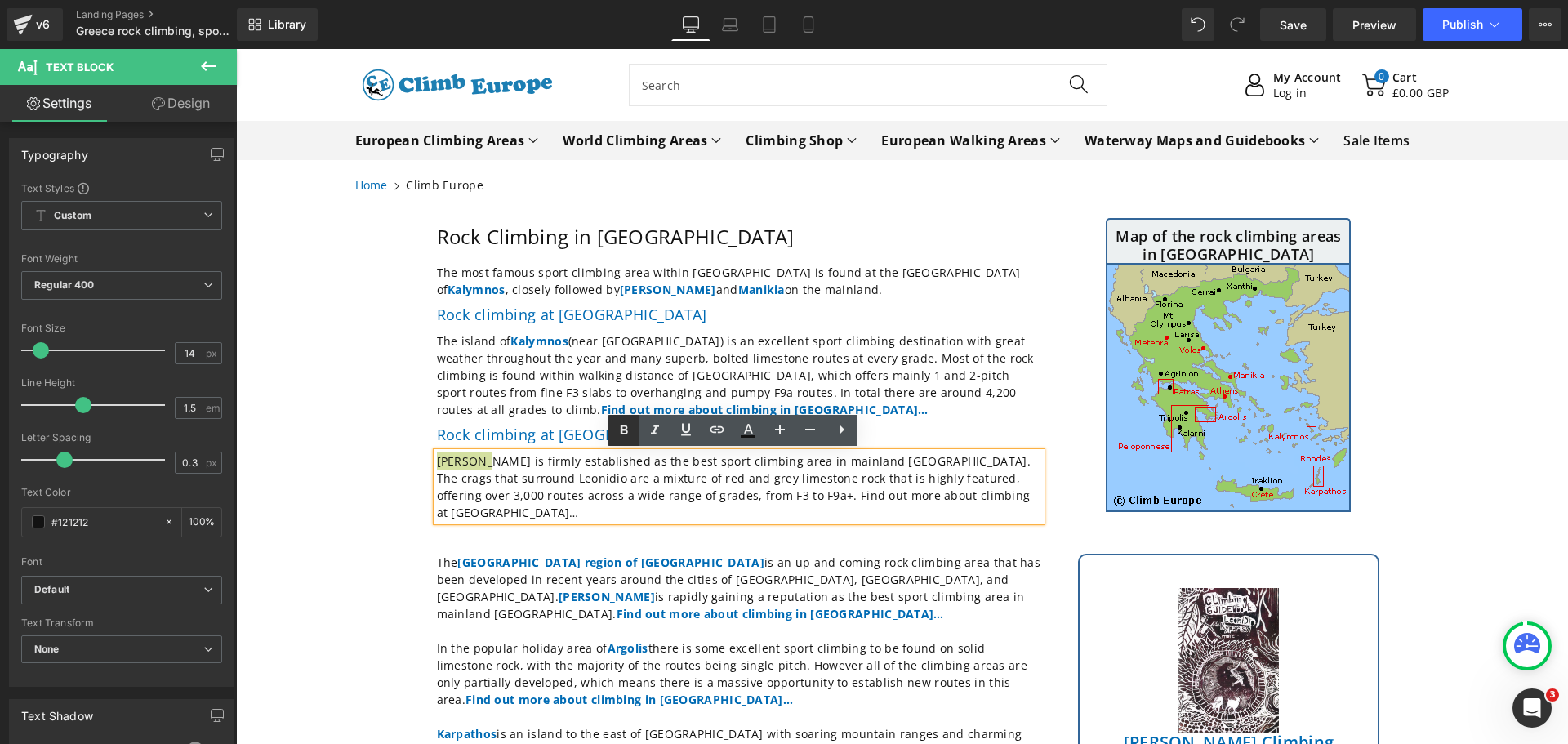
click at [622, 429] on icon at bounding box center [624, 429] width 8 height 9
click at [714, 426] on icon at bounding box center [717, 429] width 20 height 20
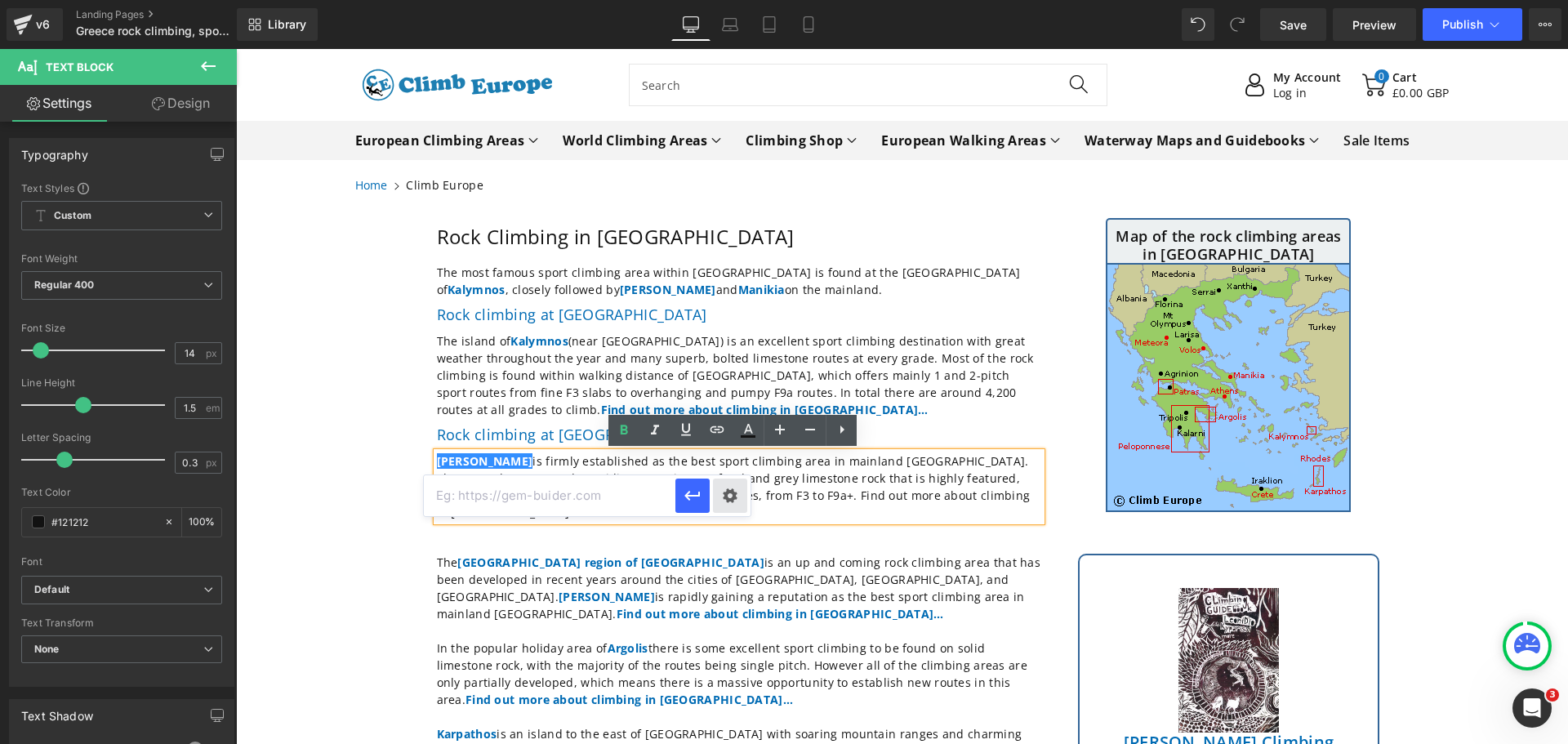
click at [731, 0] on div "Text Color Highlight Color #333333 Edit or remove link: Edit - Unlink - Cancel" at bounding box center [784, 0] width 1568 height 0
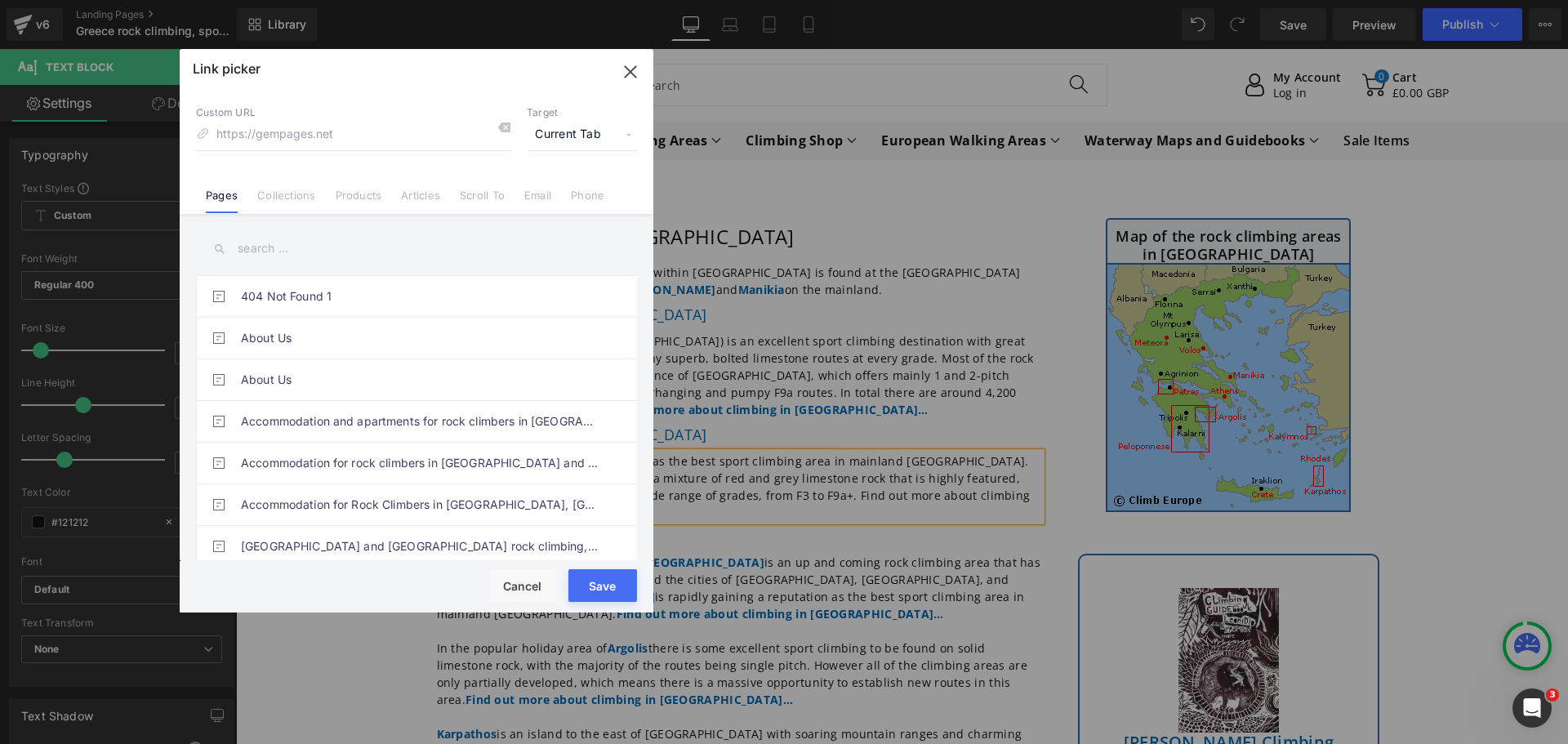
click at [332, 251] on input "text" at bounding box center [416, 249] width 441 height 37
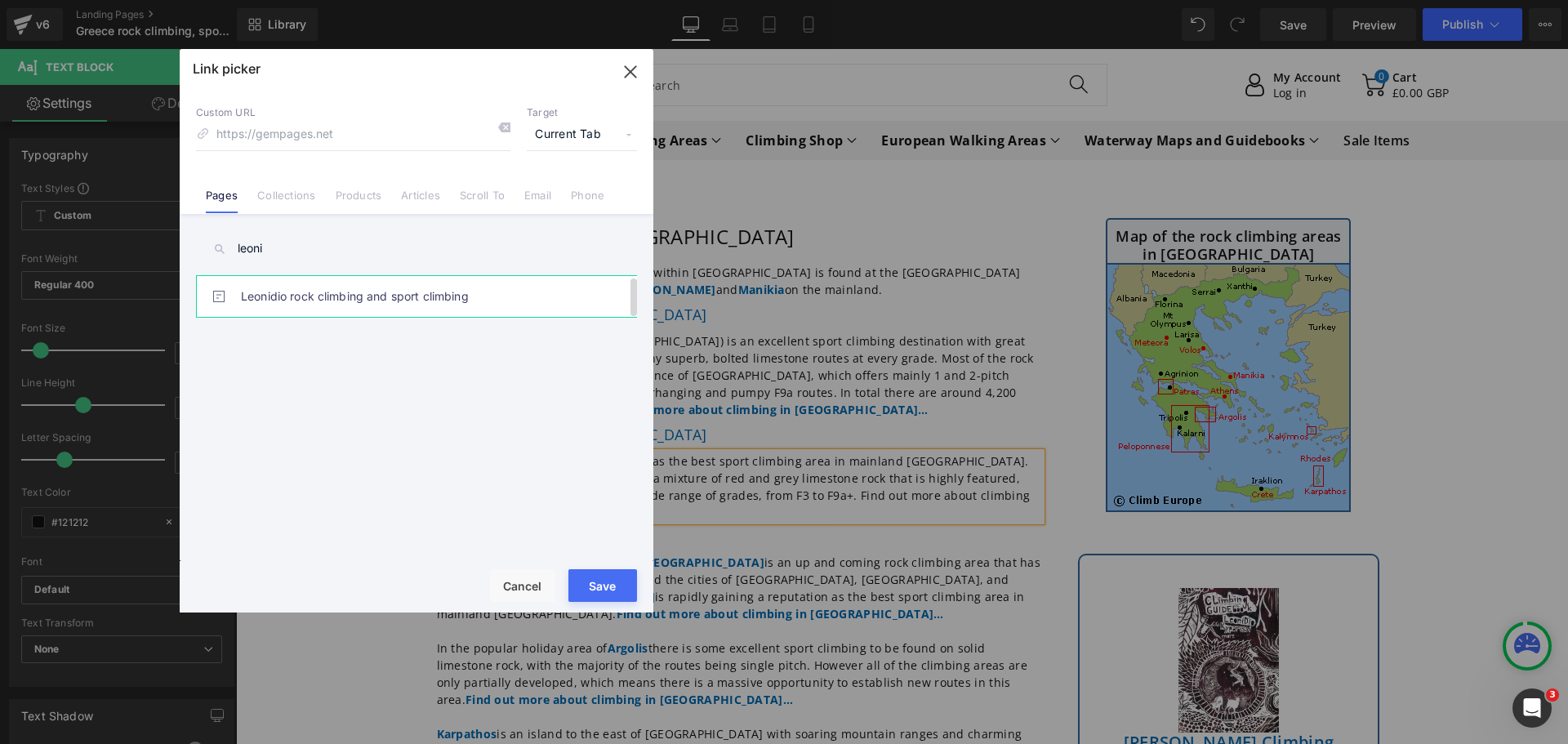
type input "leoni"
click at [339, 298] on link "Leonidio rock climbing and sport climbing" at bounding box center [420, 296] width 359 height 40
type input "/pages/rock-climbing-[GEOGRAPHIC_DATA]-[GEOGRAPHIC_DATA]"
click at [598, 576] on button "Save" at bounding box center [603, 586] width 69 height 33
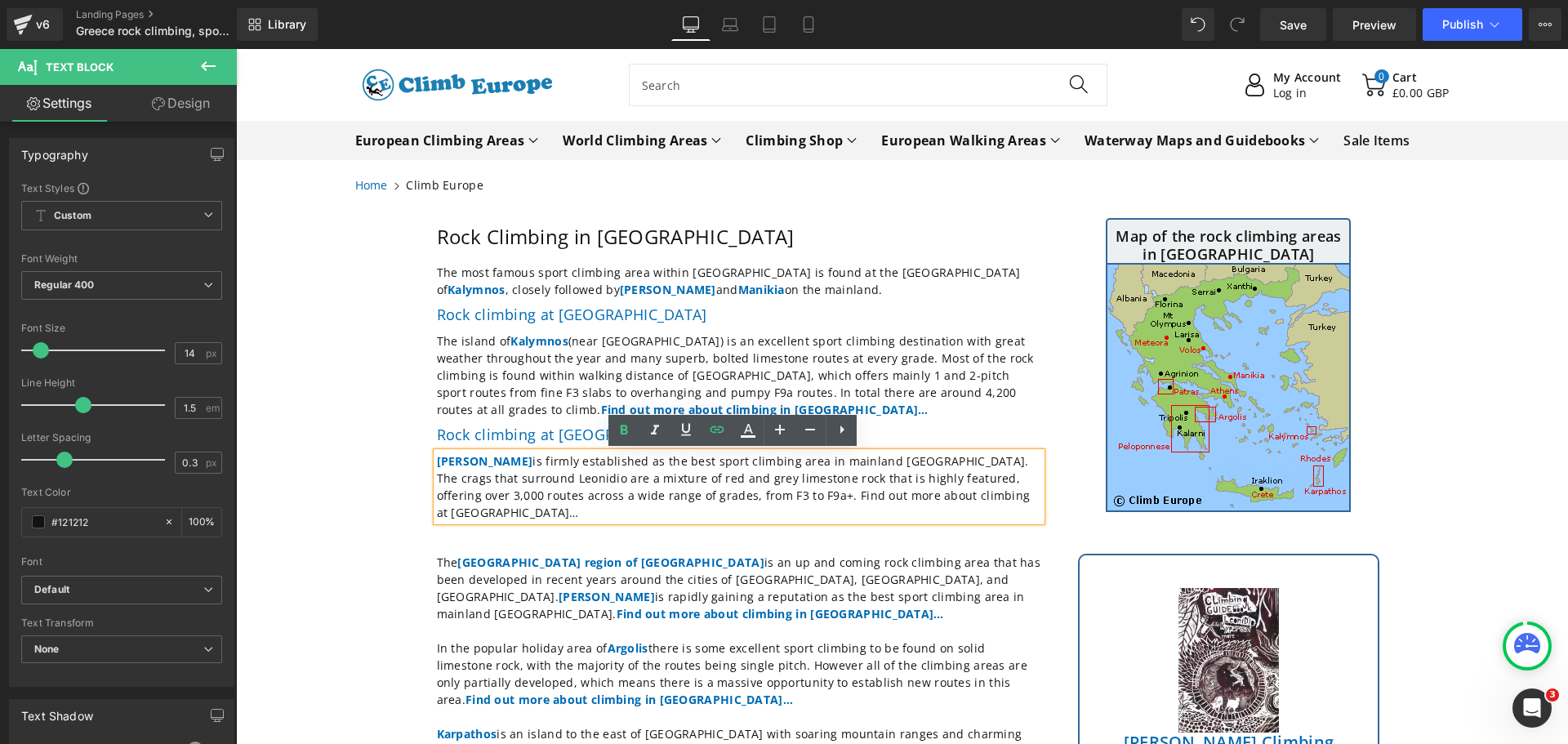
click at [952, 496] on p "[PERSON_NAME] is firmly established as the best sport climbing area in mainland…" at bounding box center [738, 487] width 604 height 69
drag, startPoint x: 952, startPoint y: 496, endPoint x: 698, endPoint y: 501, distance: 254.0
click at [698, 501] on p "[PERSON_NAME] is firmly established as the best sport climbing area in mainland…" at bounding box center [738, 487] width 604 height 69
click at [615, 430] on icon at bounding box center [623, 430] width 20 height 20
click at [723, 427] on icon at bounding box center [717, 429] width 14 height 7
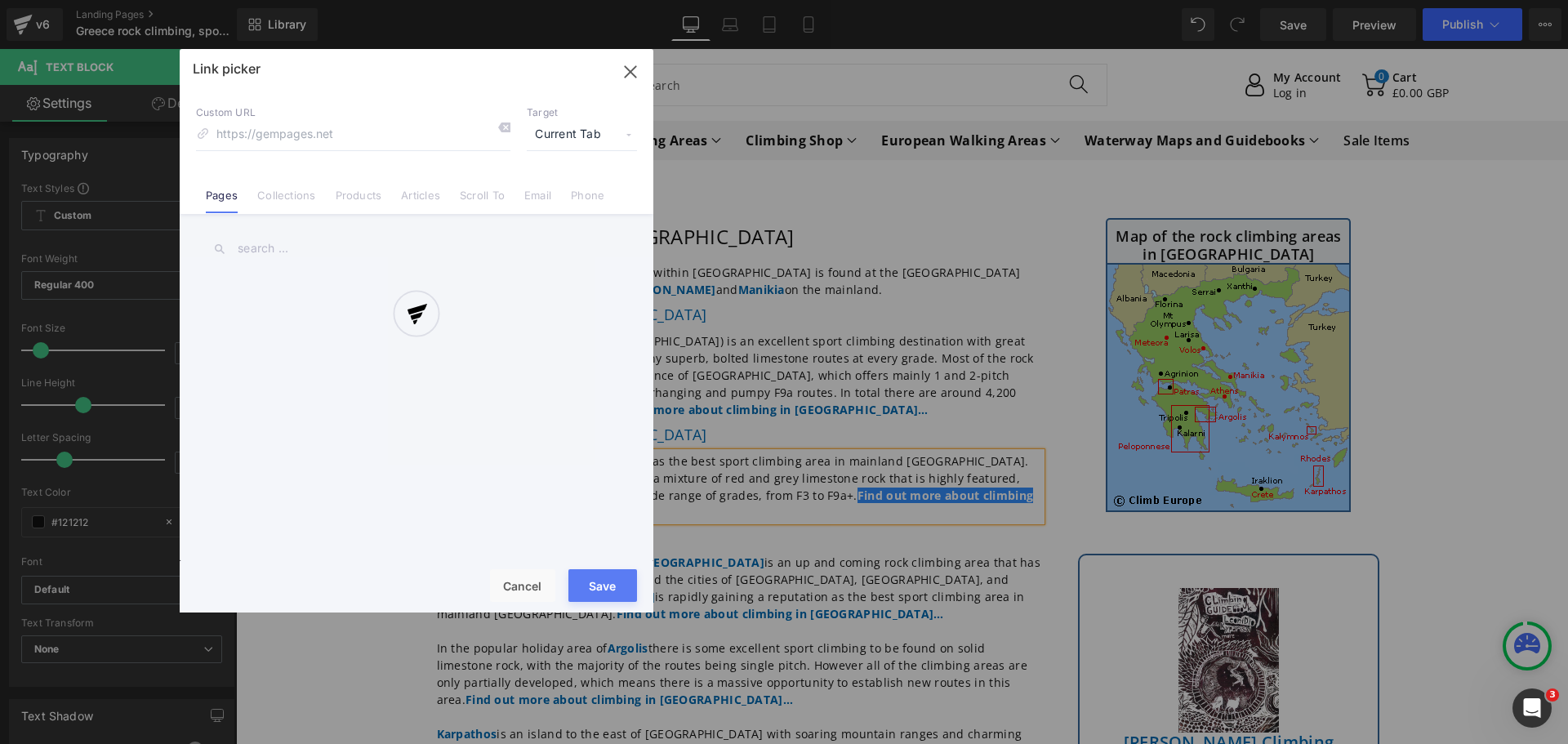
click at [1018, 0] on div "Text Color Highlight Color #333333 Edit or remove link: Edit - Unlink - Cancel …" at bounding box center [784, 0] width 1568 height 0
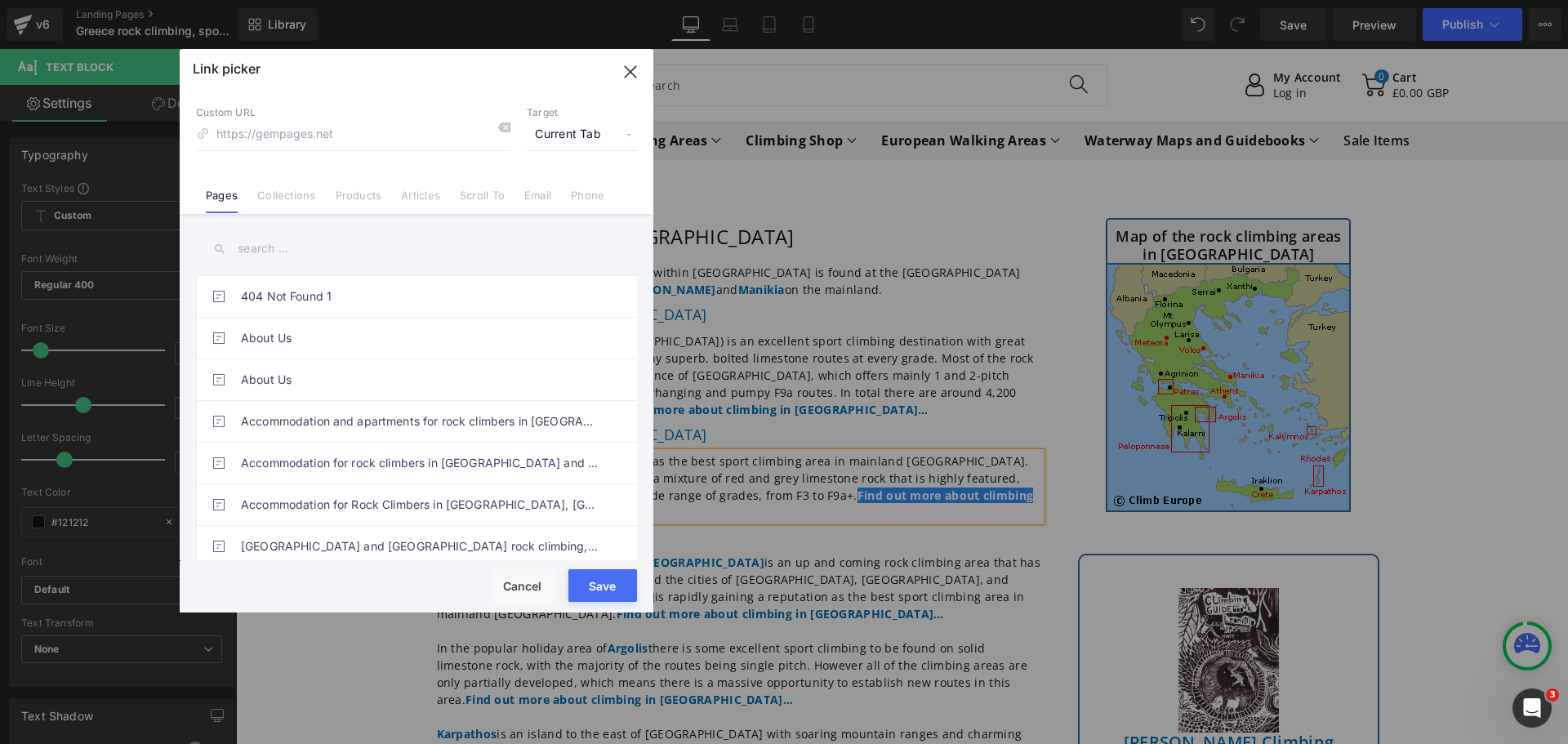
click at [397, 267] on input "text" at bounding box center [416, 249] width 441 height 37
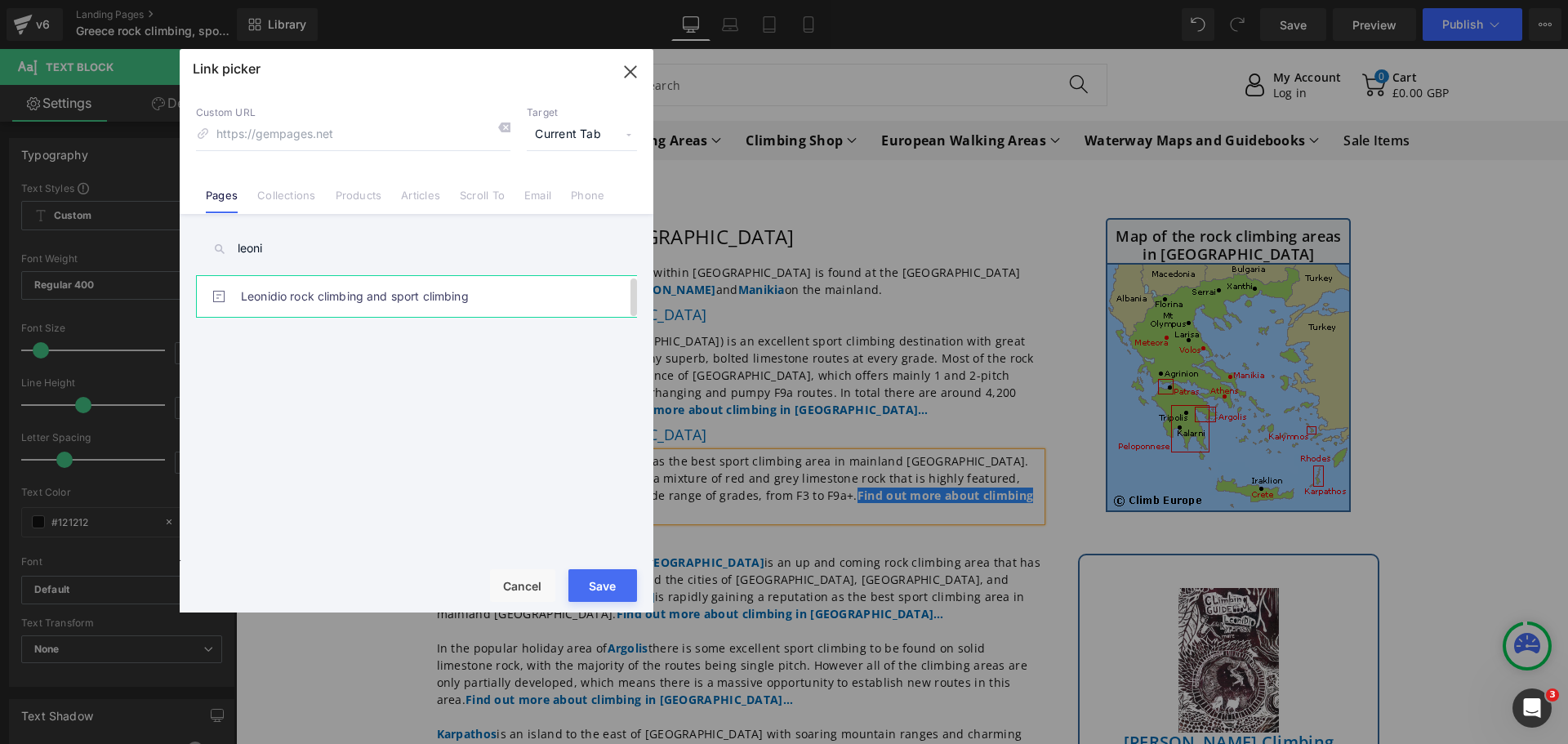
type input "leoni"
click at [395, 302] on link "Leonidio rock climbing and sport climbing" at bounding box center [420, 296] width 359 height 40
type input "/pages/rock-climbing-[GEOGRAPHIC_DATA]-[GEOGRAPHIC_DATA]"
click at [590, 593] on button "Save" at bounding box center [603, 586] width 69 height 33
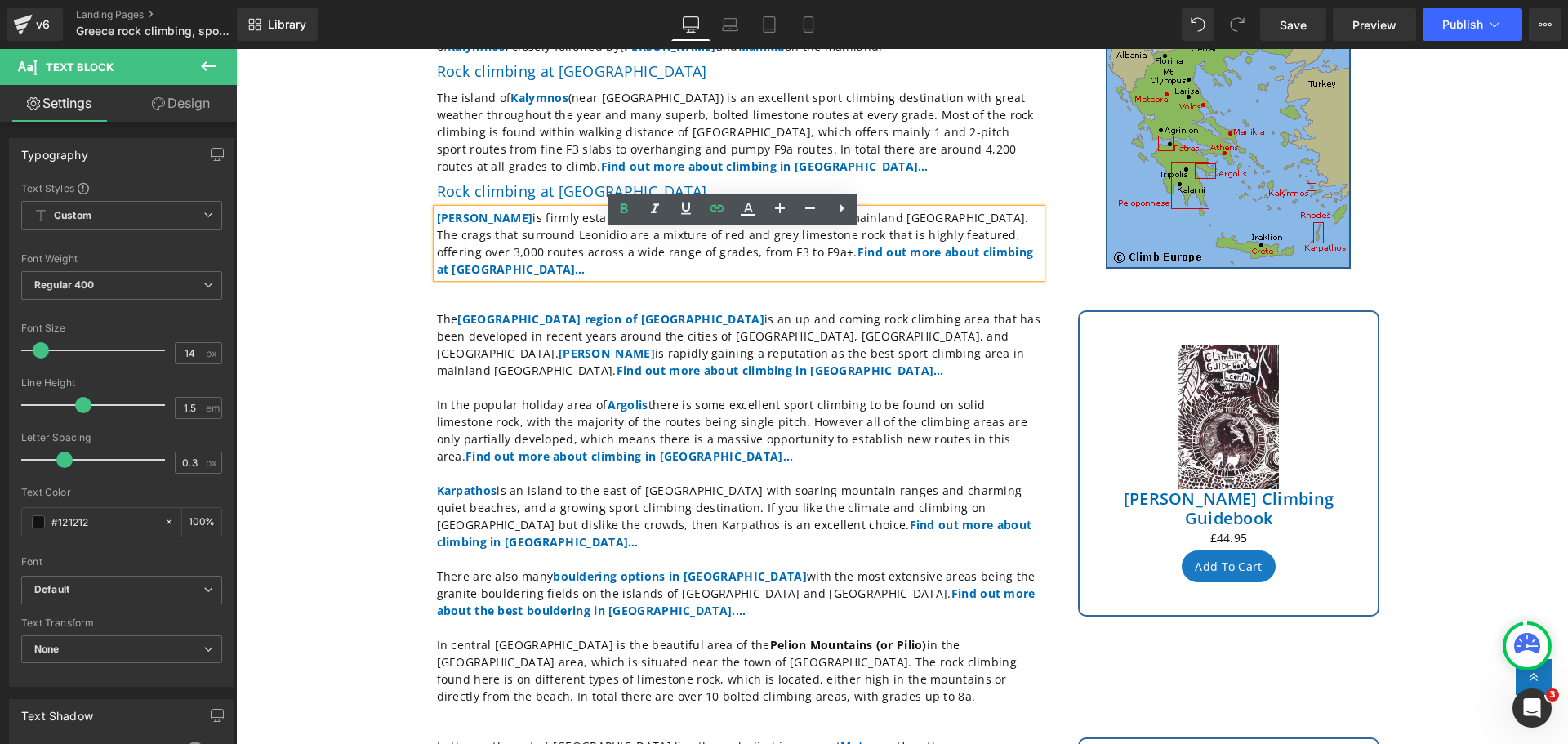
scroll to position [245, 0]
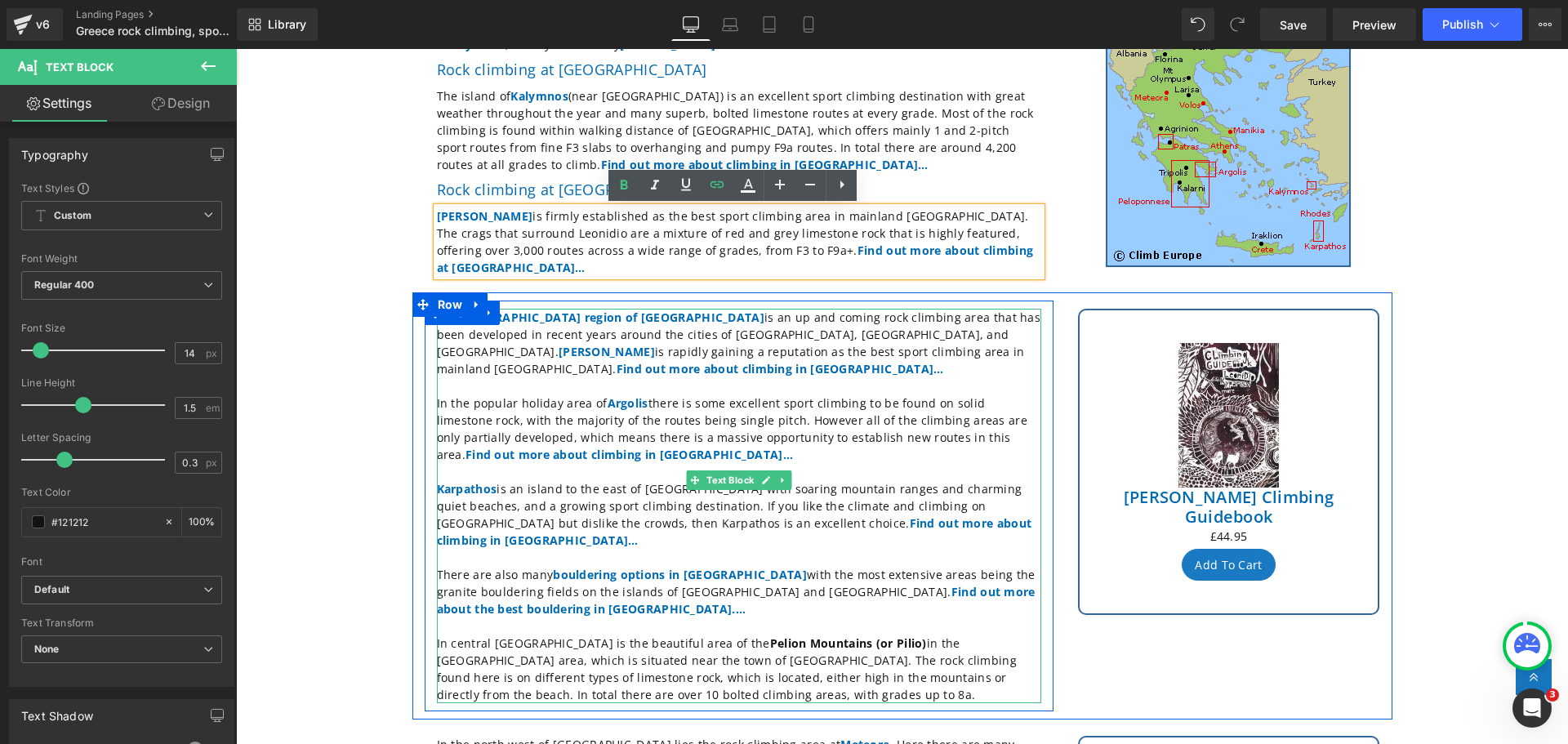
click at [642, 378] on p at bounding box center [738, 386] width 604 height 17
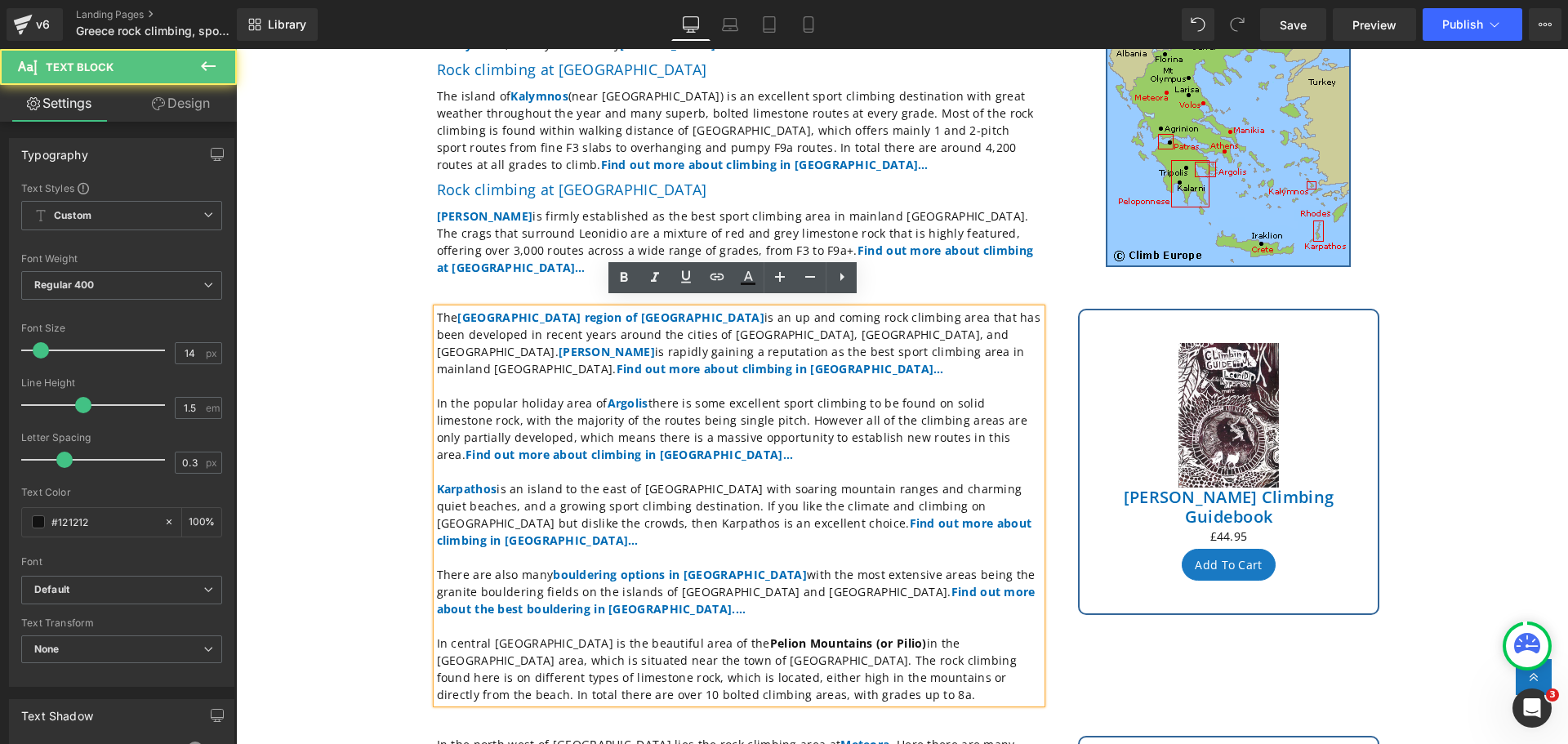
click at [599, 638] on p "In central [GEOGRAPHIC_DATA] is the beautiful area of the [GEOGRAPHIC_DATA] (or…" at bounding box center [738, 669] width 604 height 69
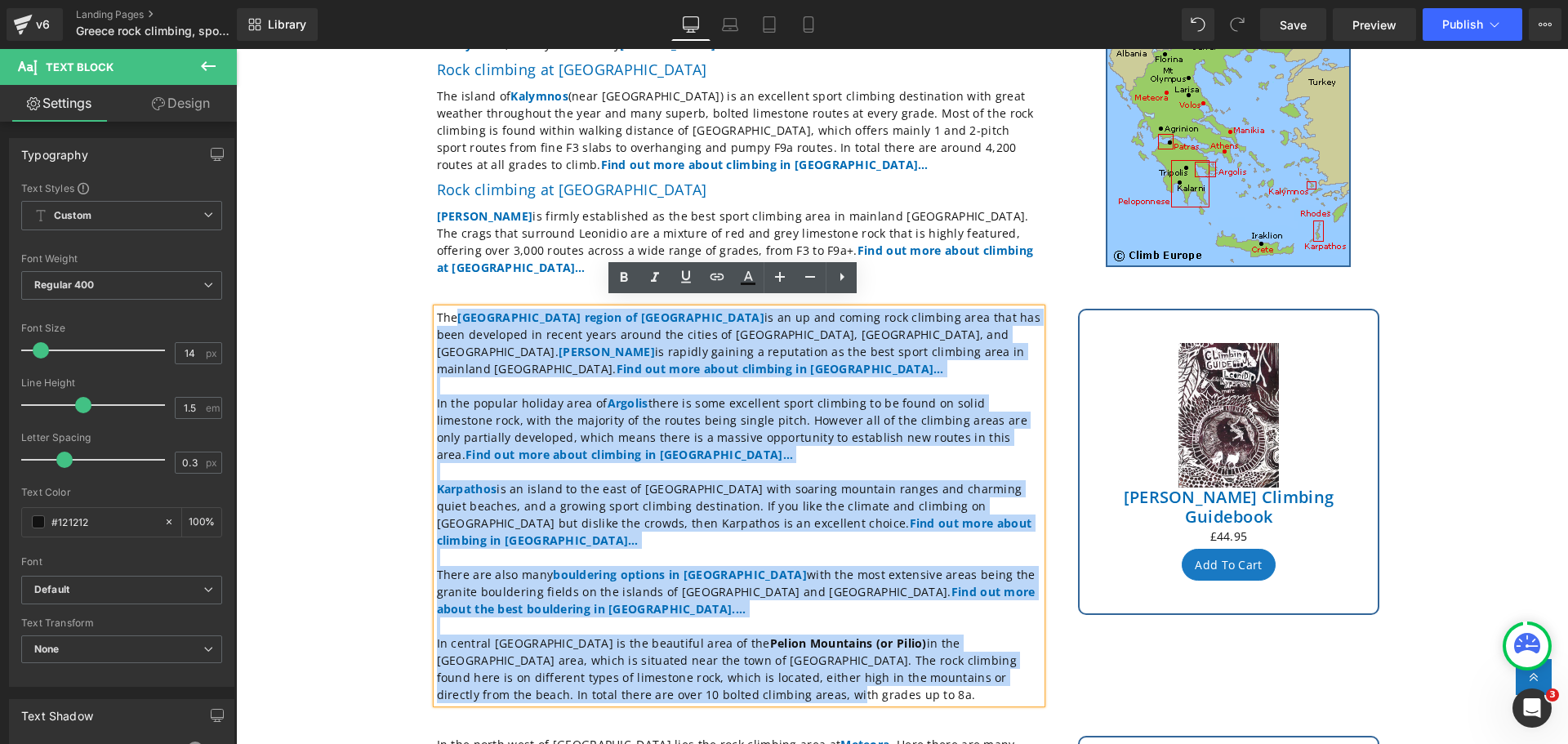
drag, startPoint x: 599, startPoint y: 638, endPoint x: 451, endPoint y: 313, distance: 357.1
click at [451, 313] on div "The [GEOGRAPHIC_DATA] region of [GEOGRAPHIC_DATA] is an up and coming rock clim…" at bounding box center [738, 506] width 604 height 395
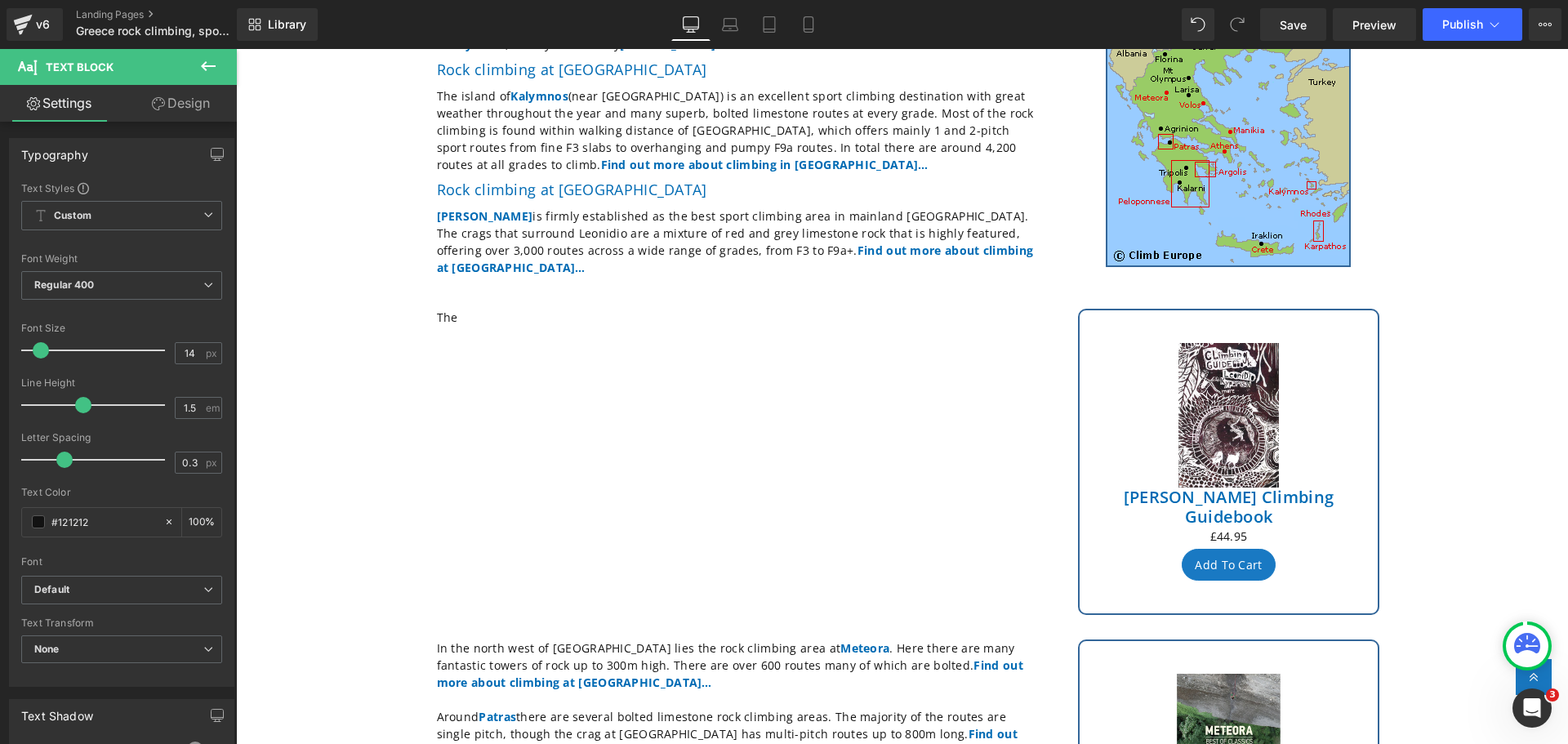
click at [204, 63] on icon at bounding box center [208, 65] width 15 height 9
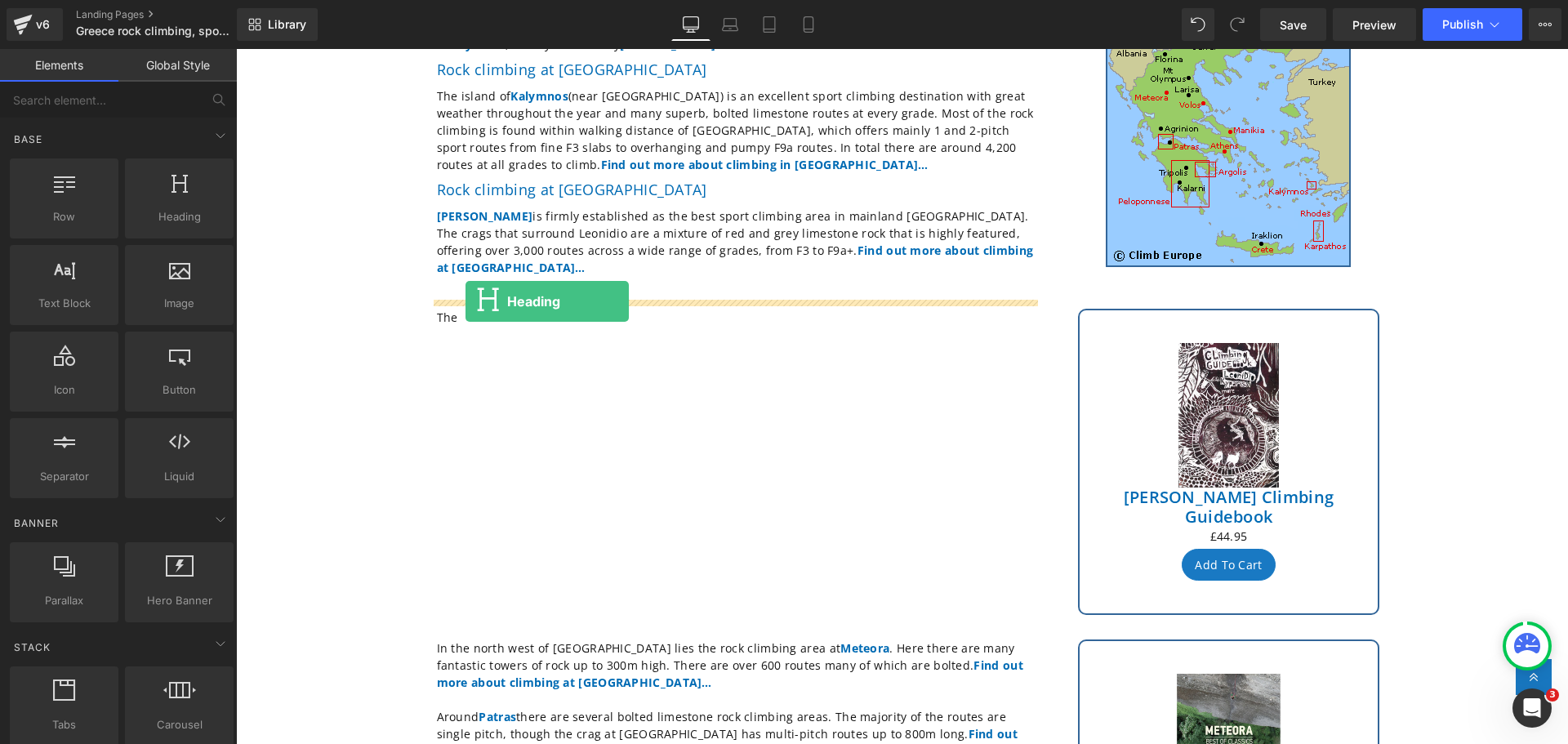
drag, startPoint x: 412, startPoint y: 253, endPoint x: 465, endPoint y: 302, distance: 72.2
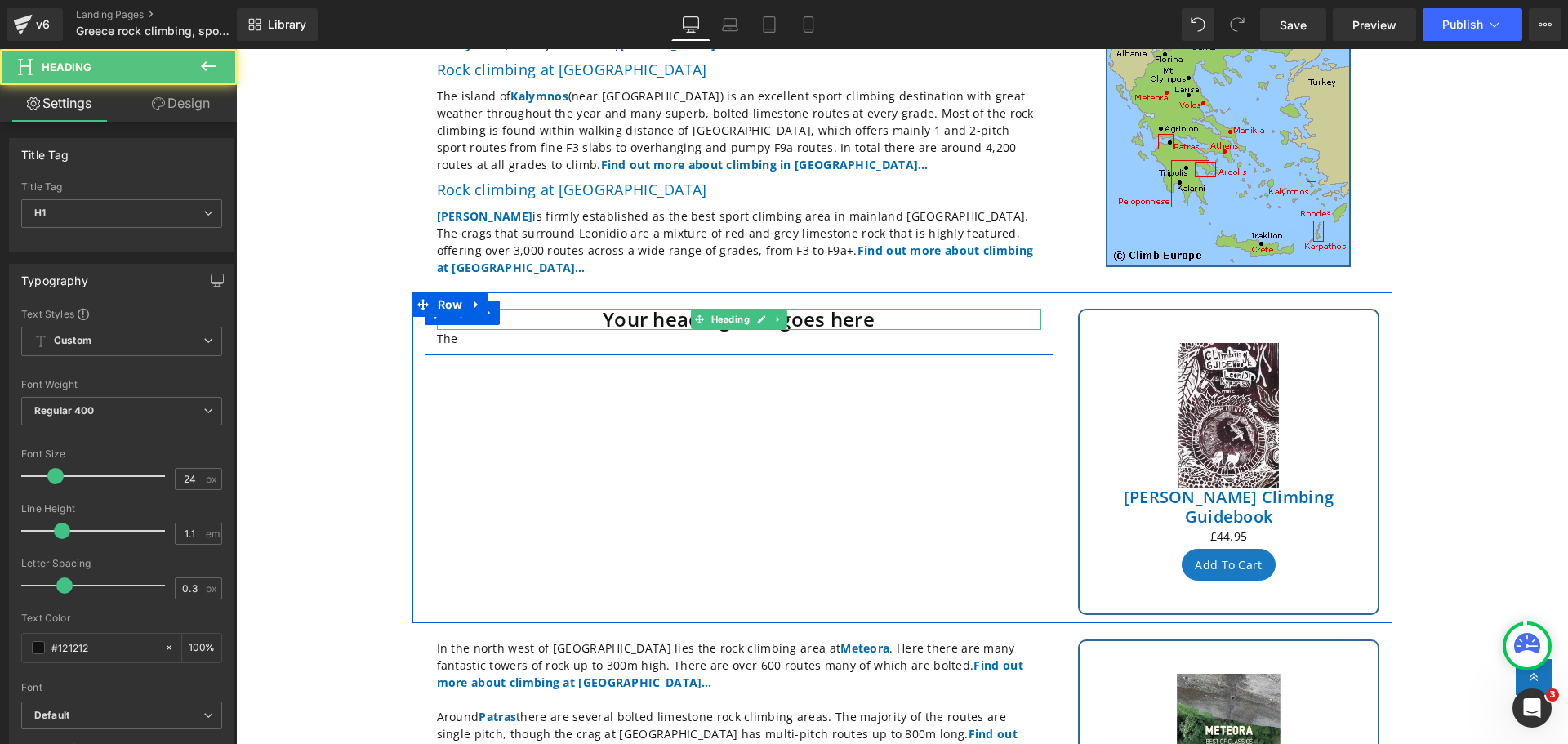
click at [593, 311] on h1 "Your heading text goes here" at bounding box center [738, 319] width 604 height 22
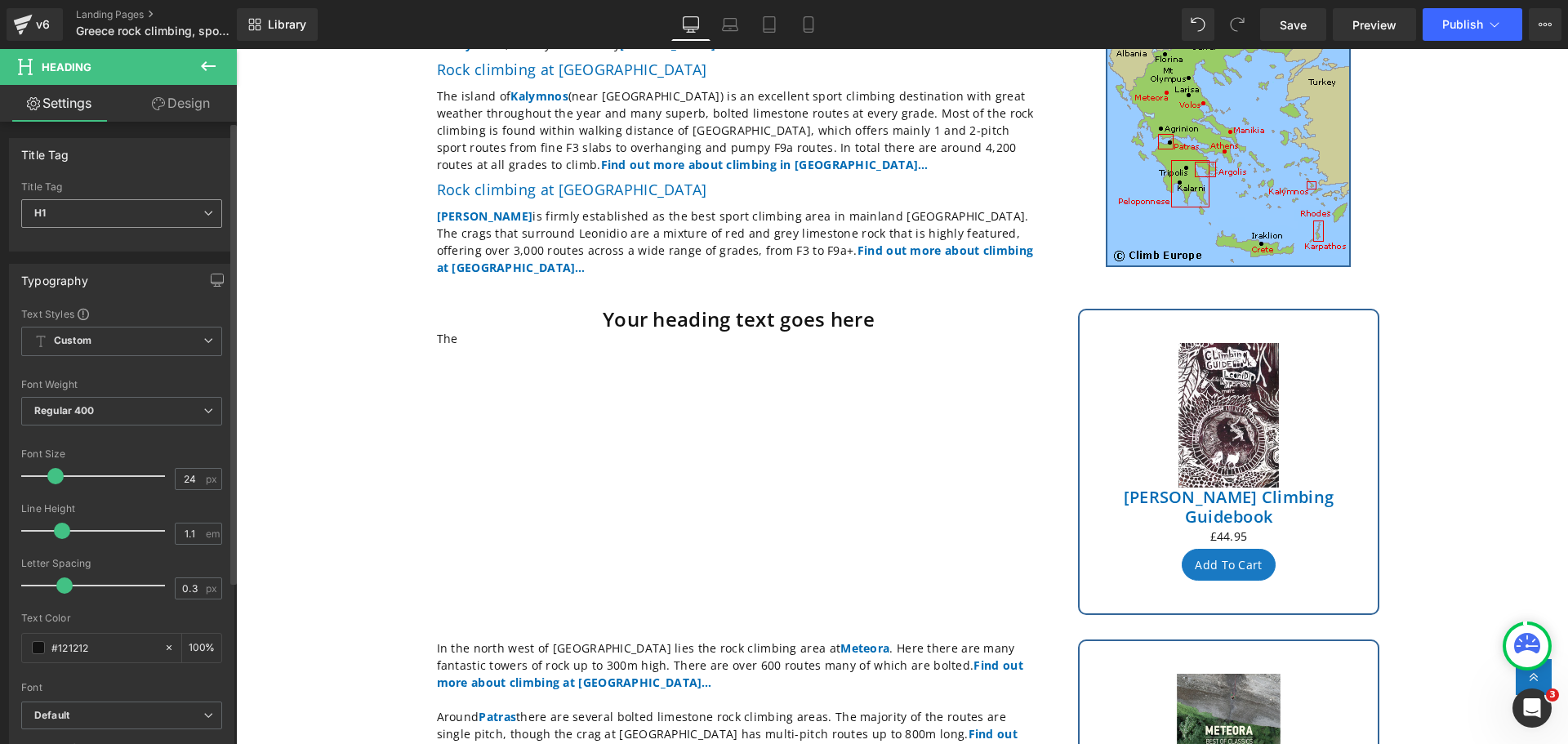
click at [207, 215] on span "H1" at bounding box center [122, 213] width 201 height 28
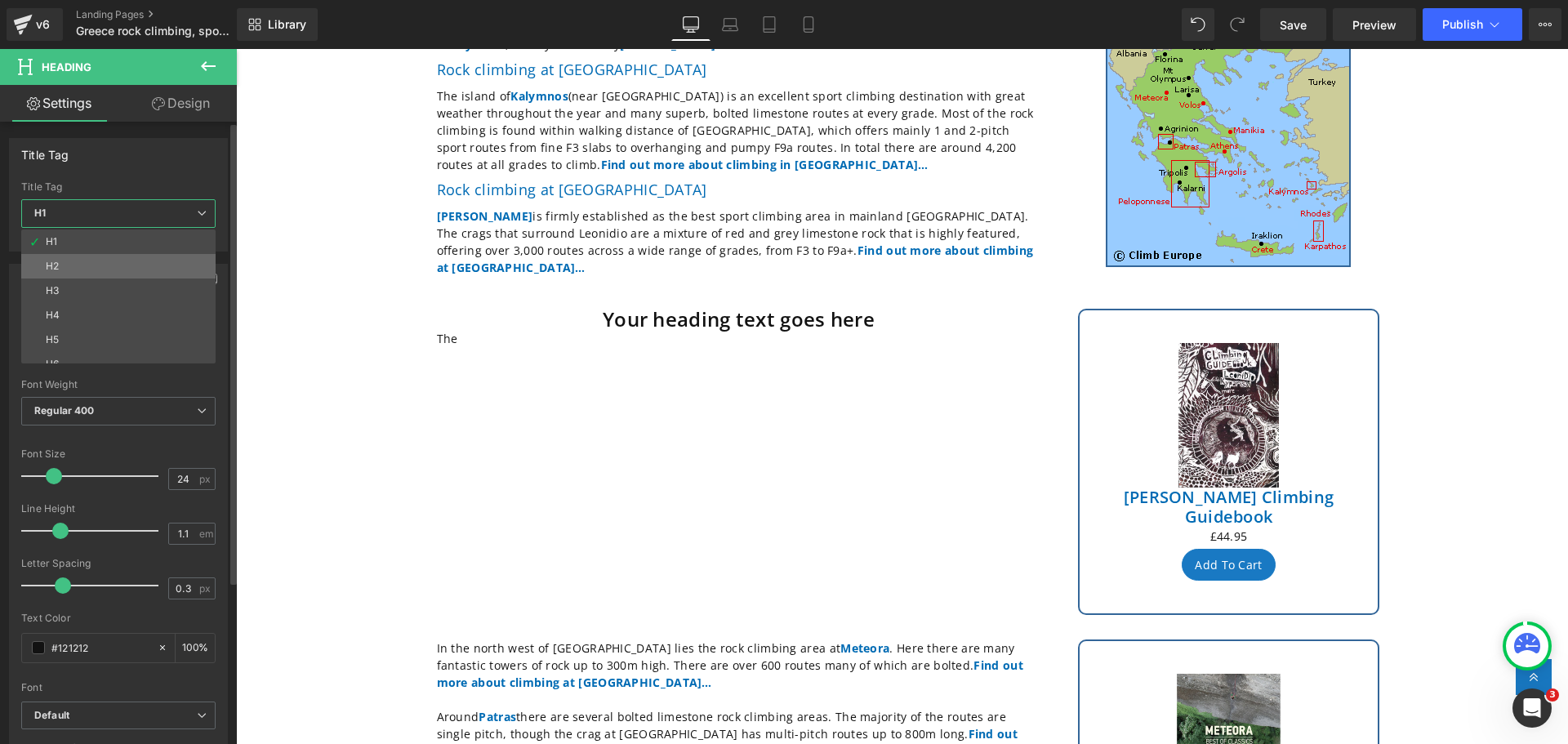
click at [101, 264] on li "H2" at bounding box center [122, 266] width 202 height 24
type input "18"
type input "1.2"
type input "100"
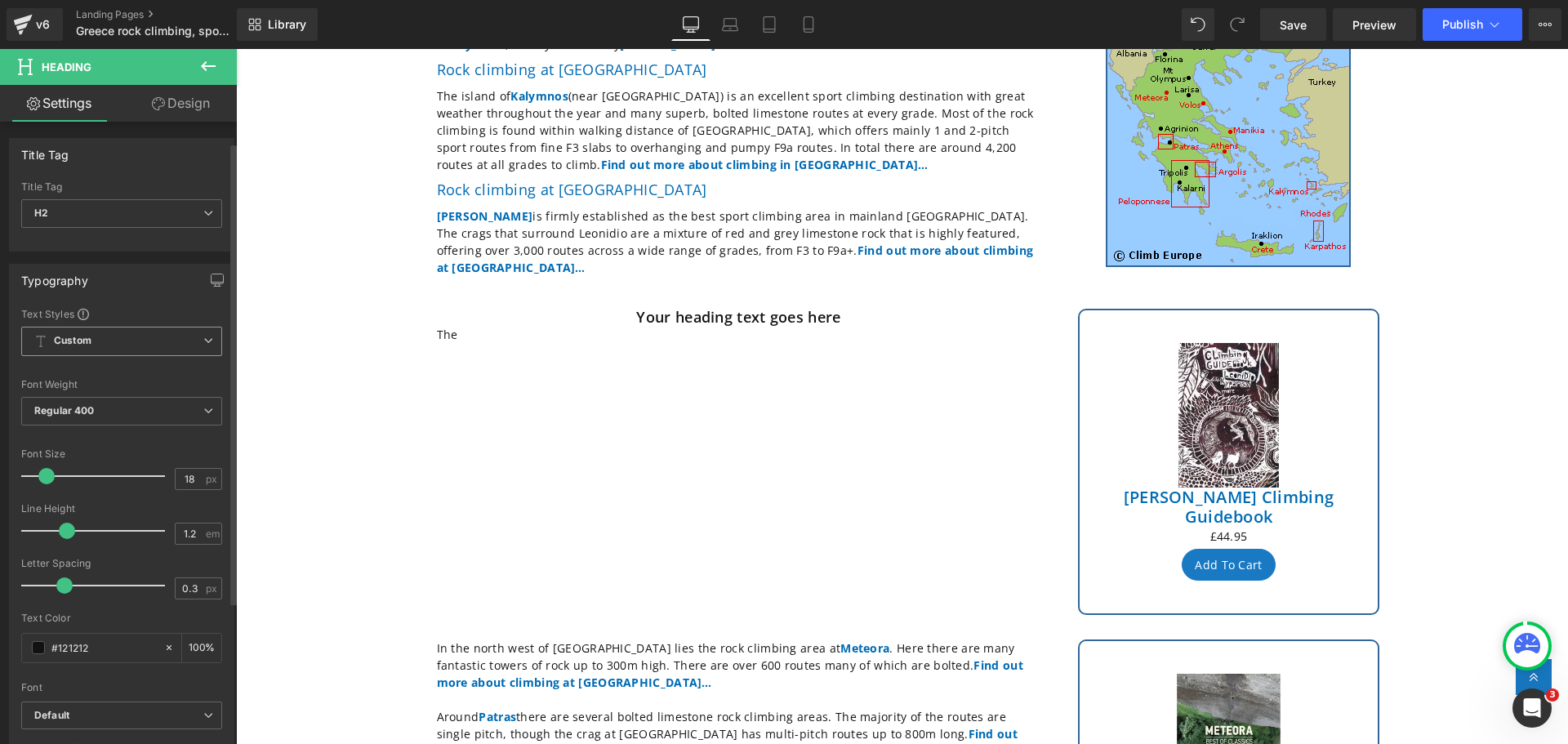
scroll to position [409, 0]
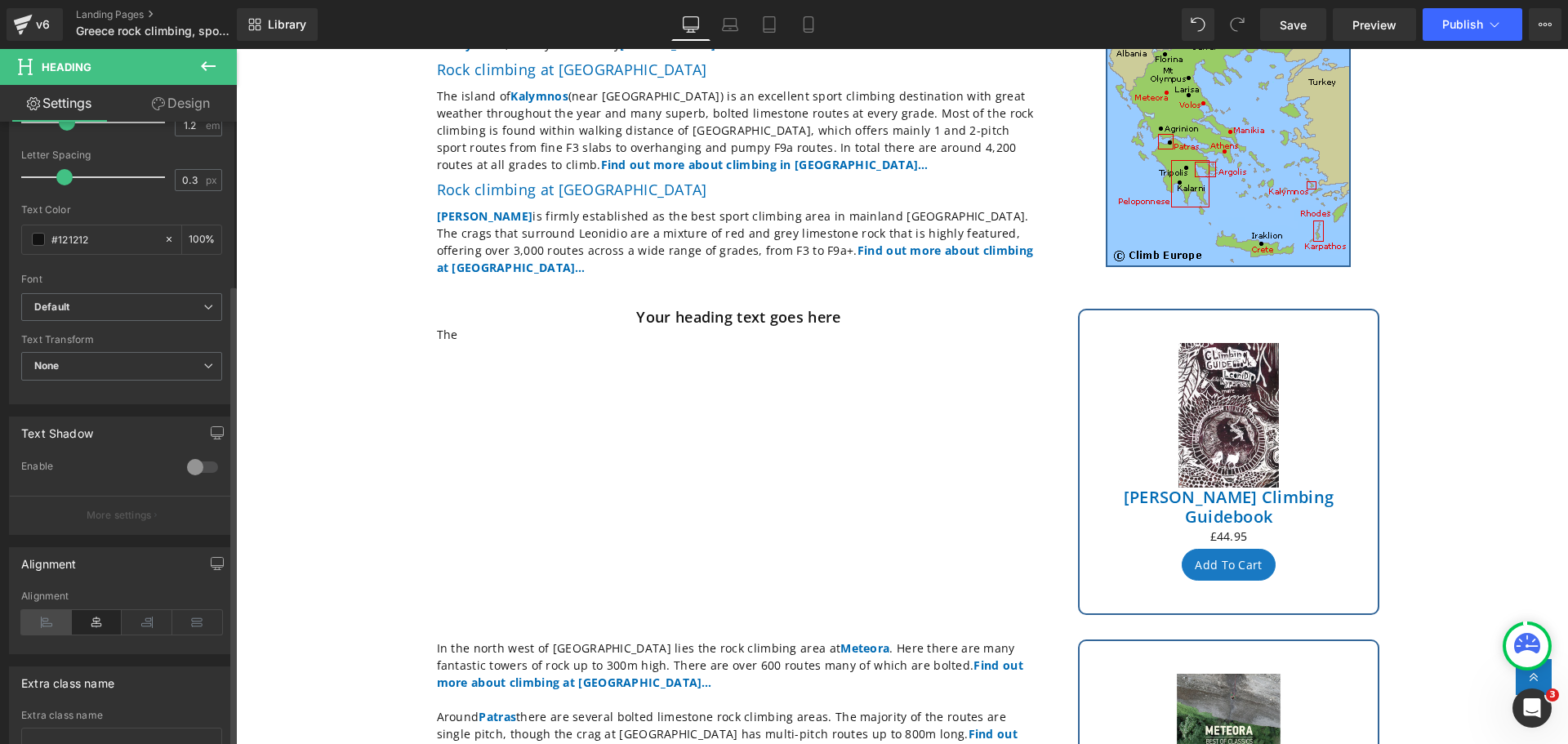
click at [43, 627] on icon at bounding box center [46, 623] width 51 height 24
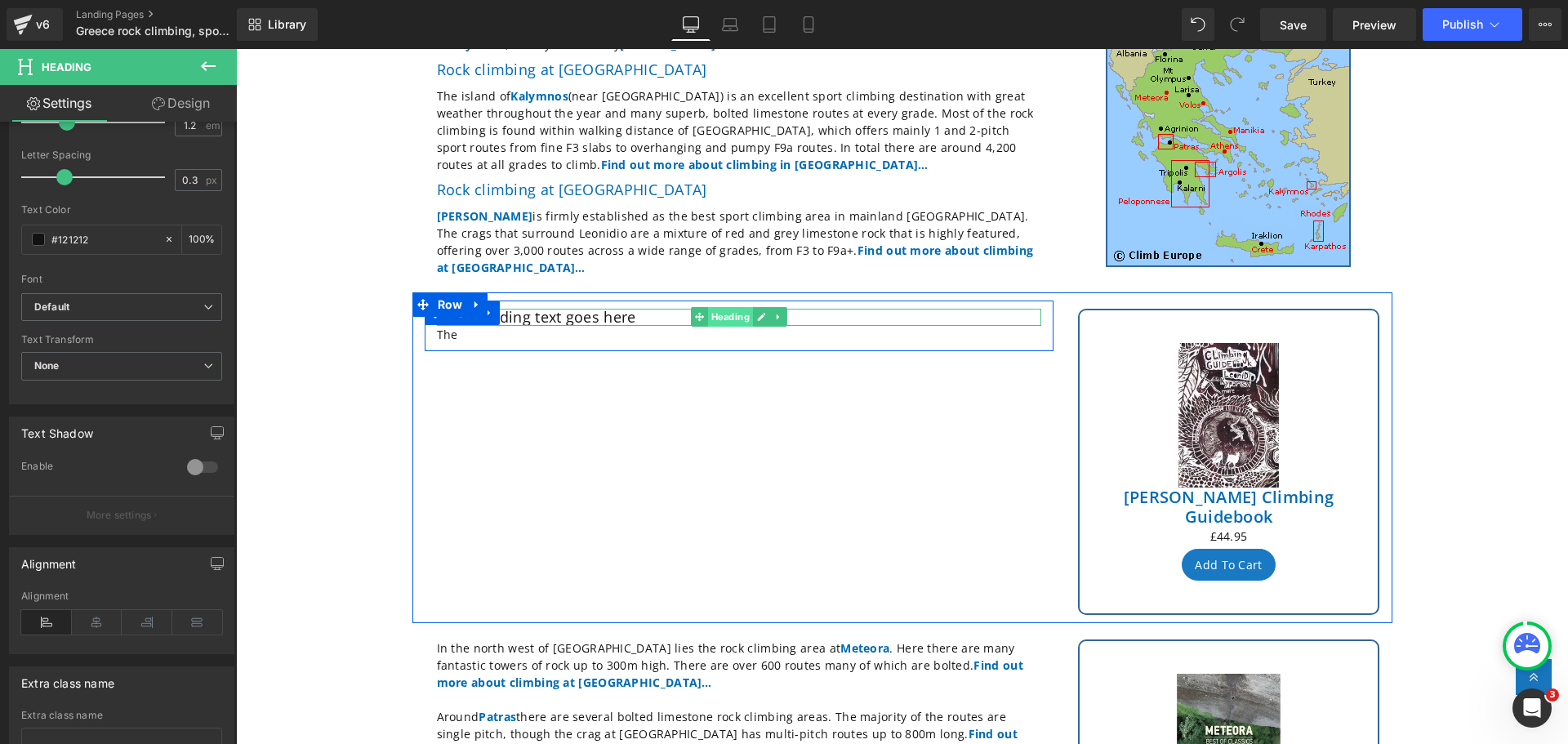
click at [711, 309] on span "Heading" at bounding box center [730, 317] width 45 height 20
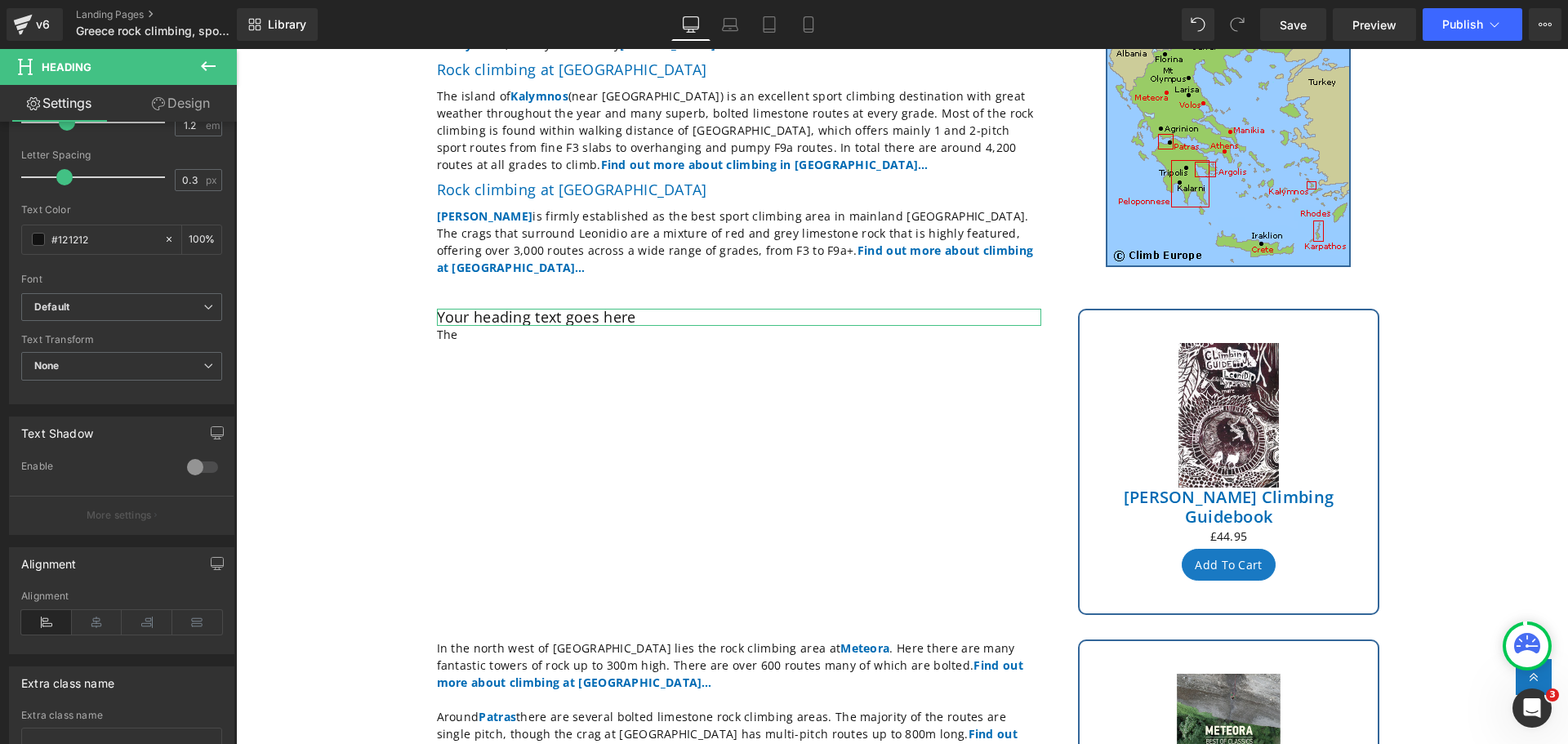
click at [187, 97] on link "Design" at bounding box center [181, 103] width 119 height 37
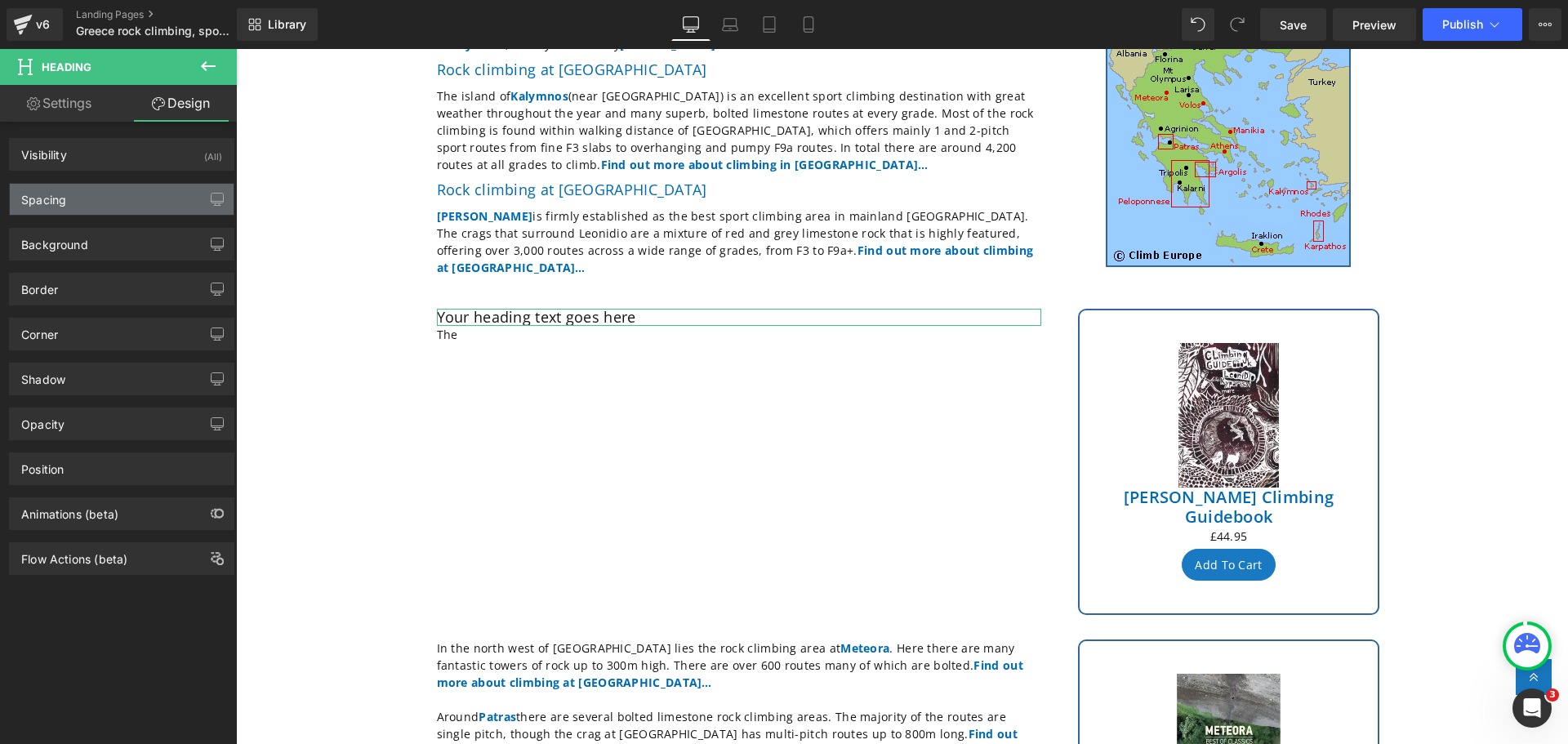
click at [98, 205] on div "Spacing" at bounding box center [121, 200] width 224 height 31
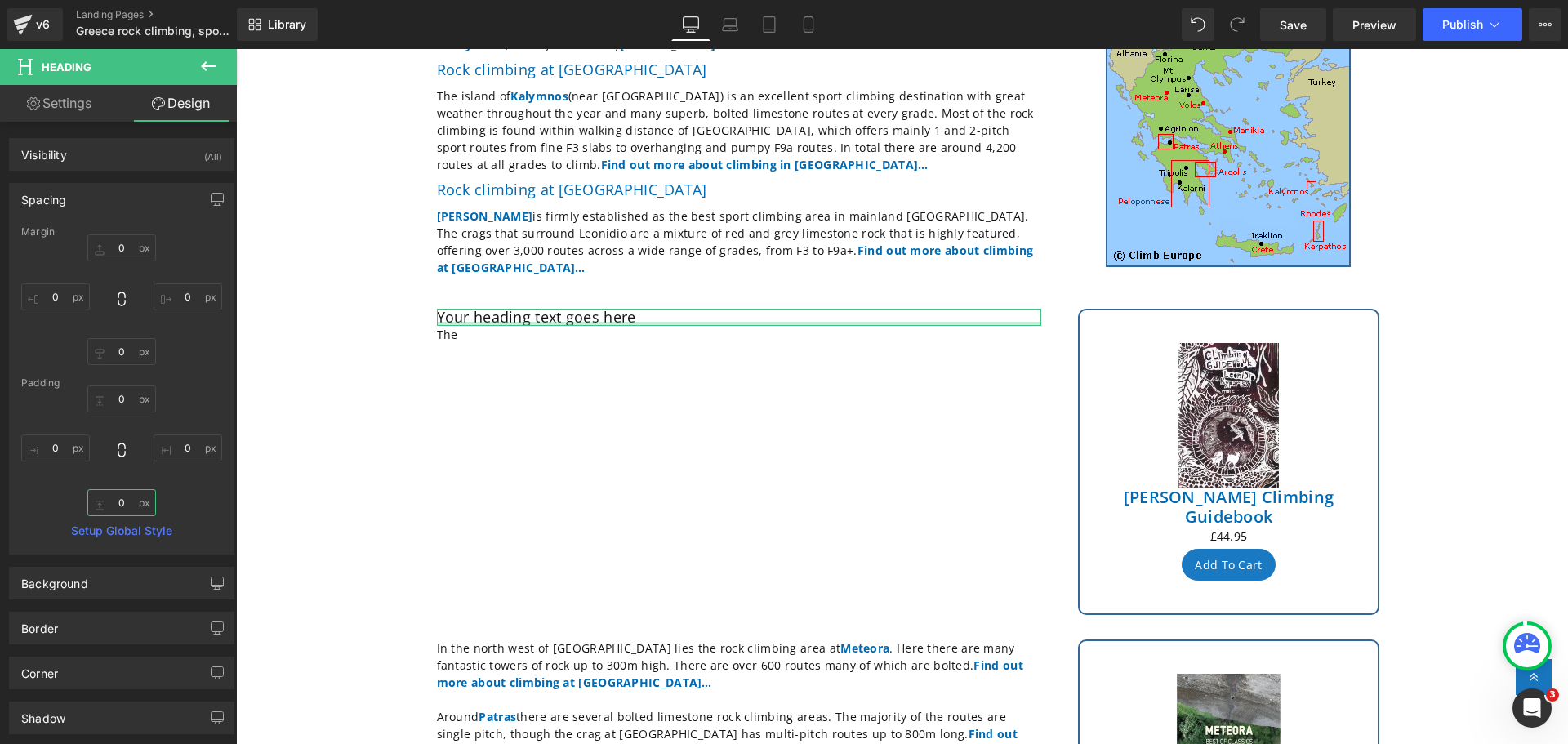
click at [117, 501] on input "0" at bounding box center [122, 502] width 69 height 27
type input "10"
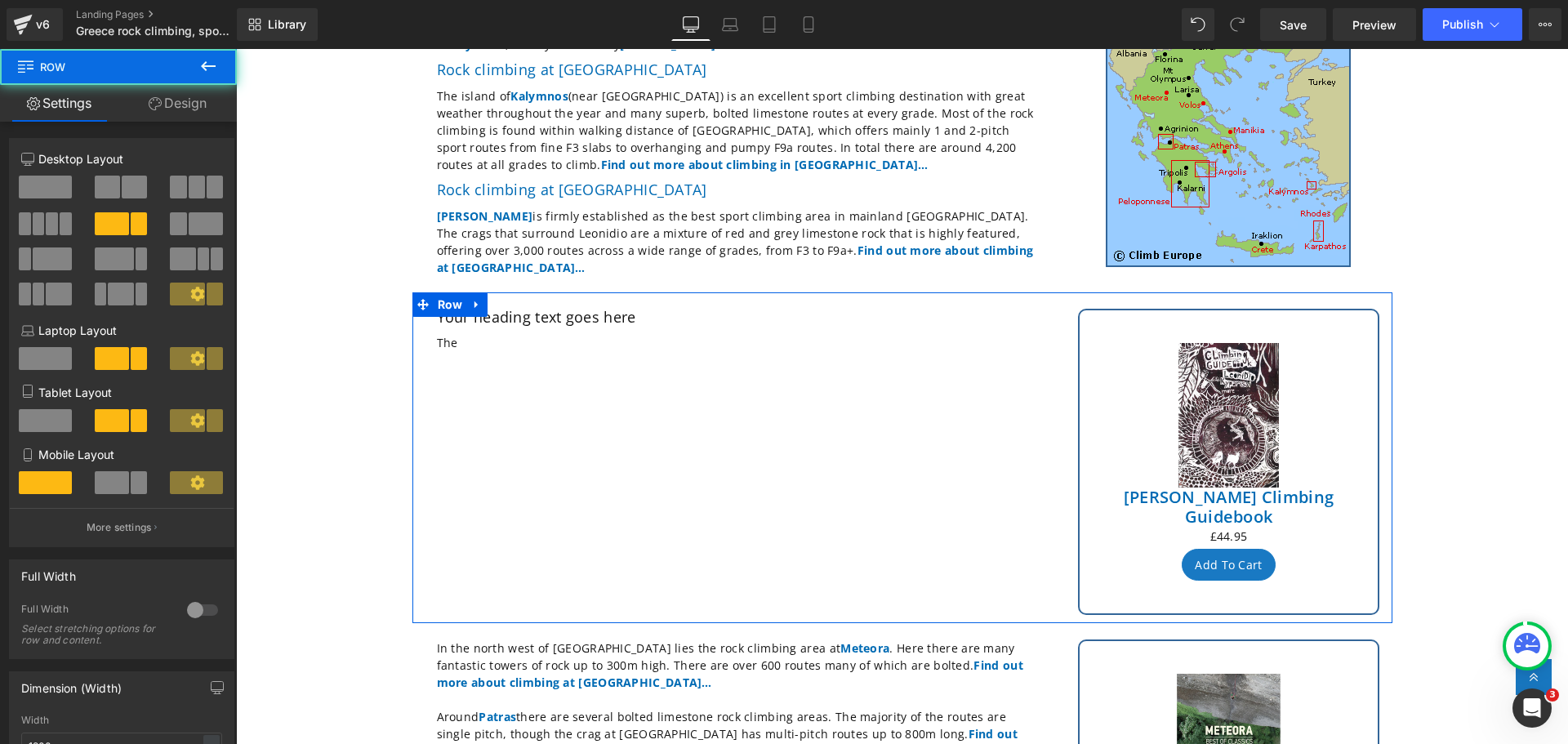
click at [733, 497] on div "Your heading text goes here Heading The Text Block Row Sale Off (P) Image [PERS…" at bounding box center [903, 458] width 980 height 332
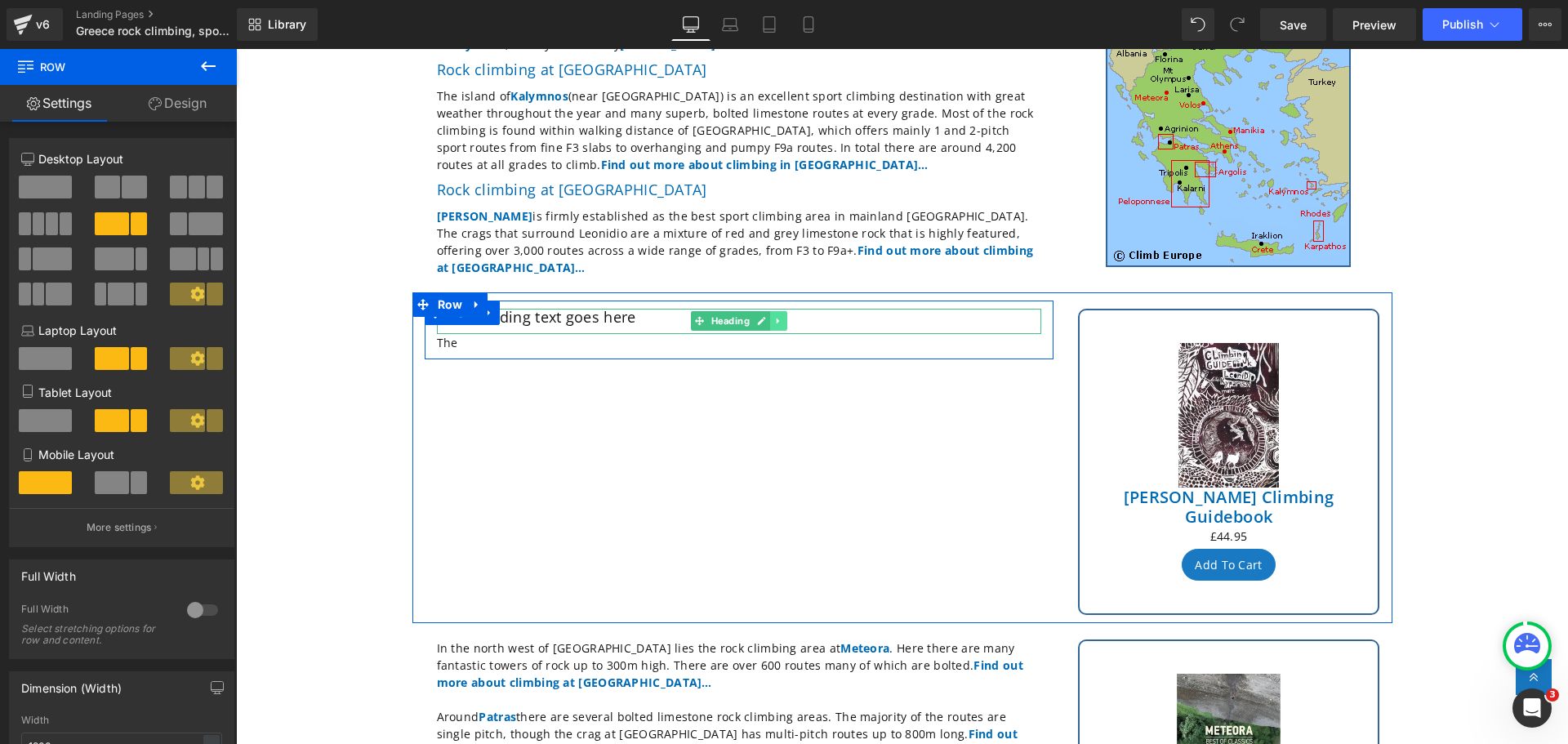
click at [774, 317] on icon at bounding box center [778, 321] width 9 height 9
click at [765, 317] on icon at bounding box center [769, 322] width 9 height 9
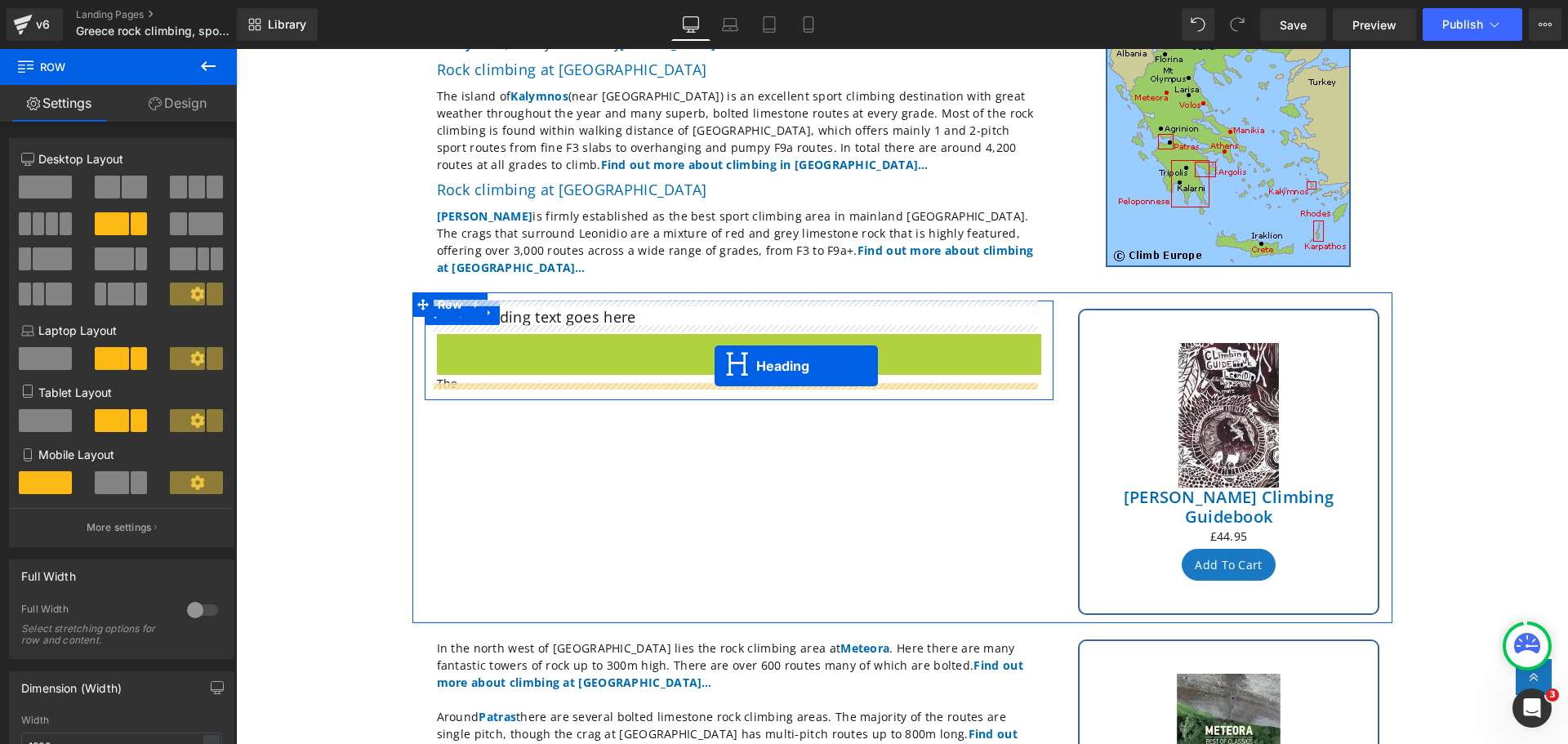
drag, startPoint x: 723, startPoint y: 338, endPoint x: 714, endPoint y: 366, distance: 29.4
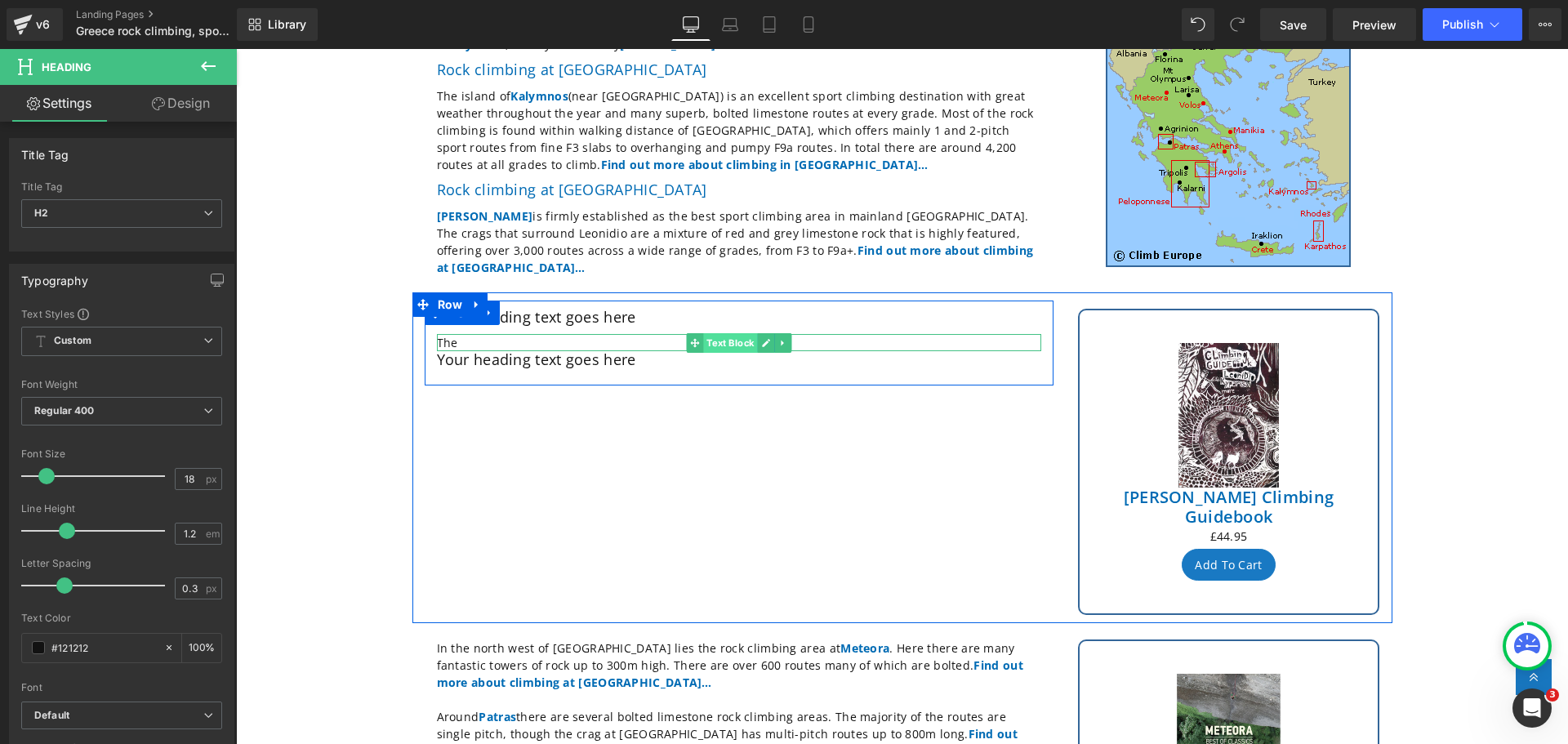
click at [727, 334] on span "Text Block" at bounding box center [730, 343] width 54 height 20
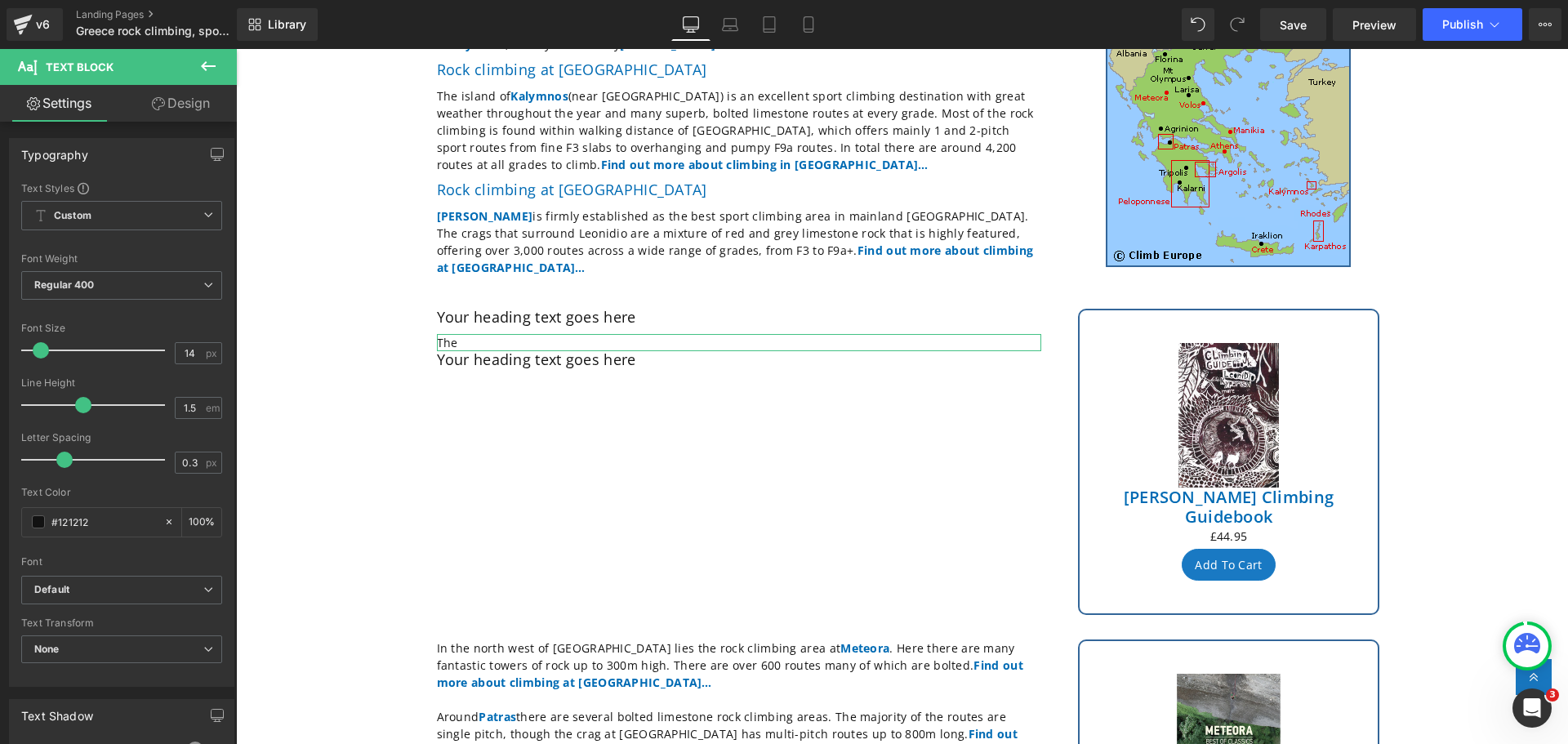
click at [185, 106] on link "Design" at bounding box center [181, 103] width 119 height 37
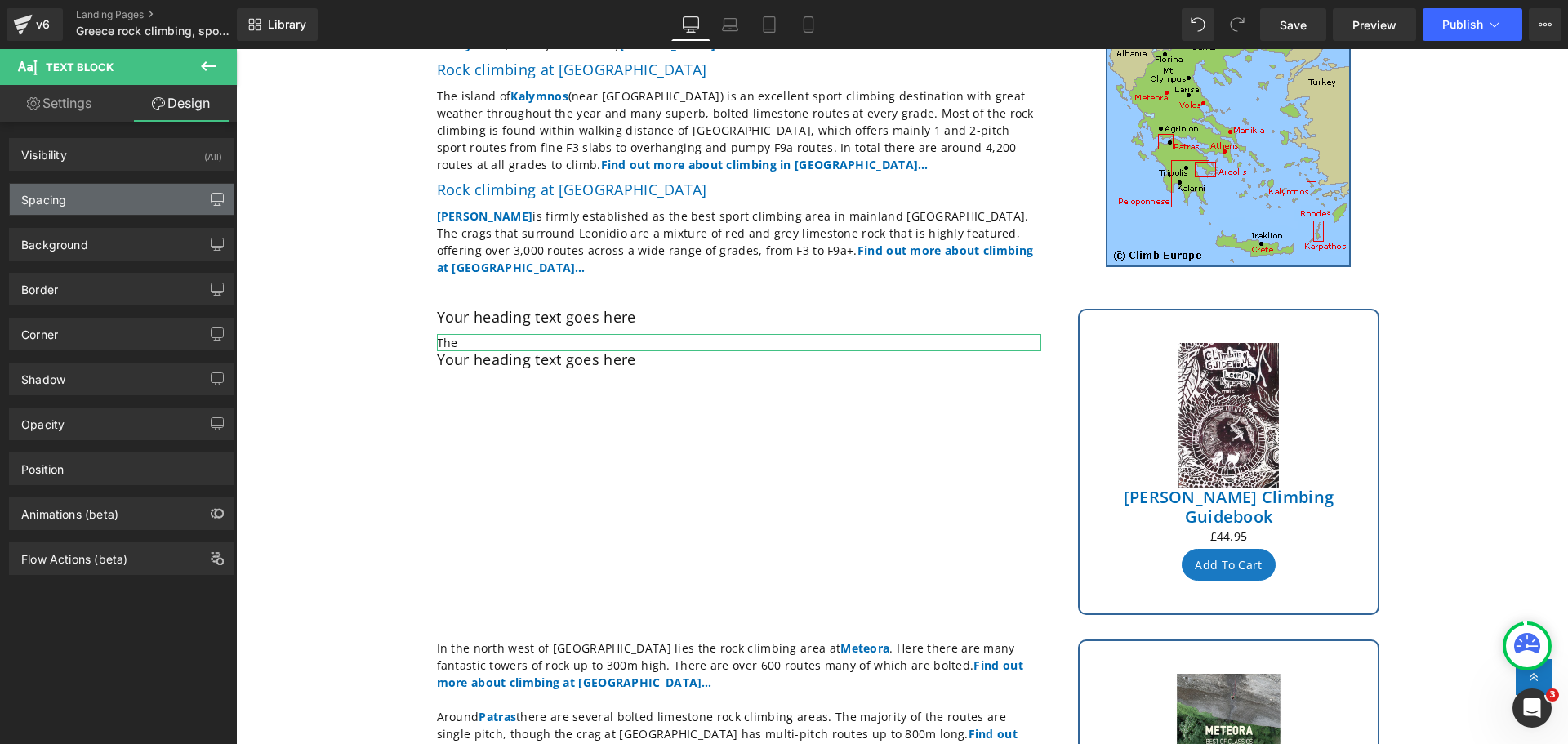
click at [211, 203] on icon "button" at bounding box center [217, 198] width 12 height 9
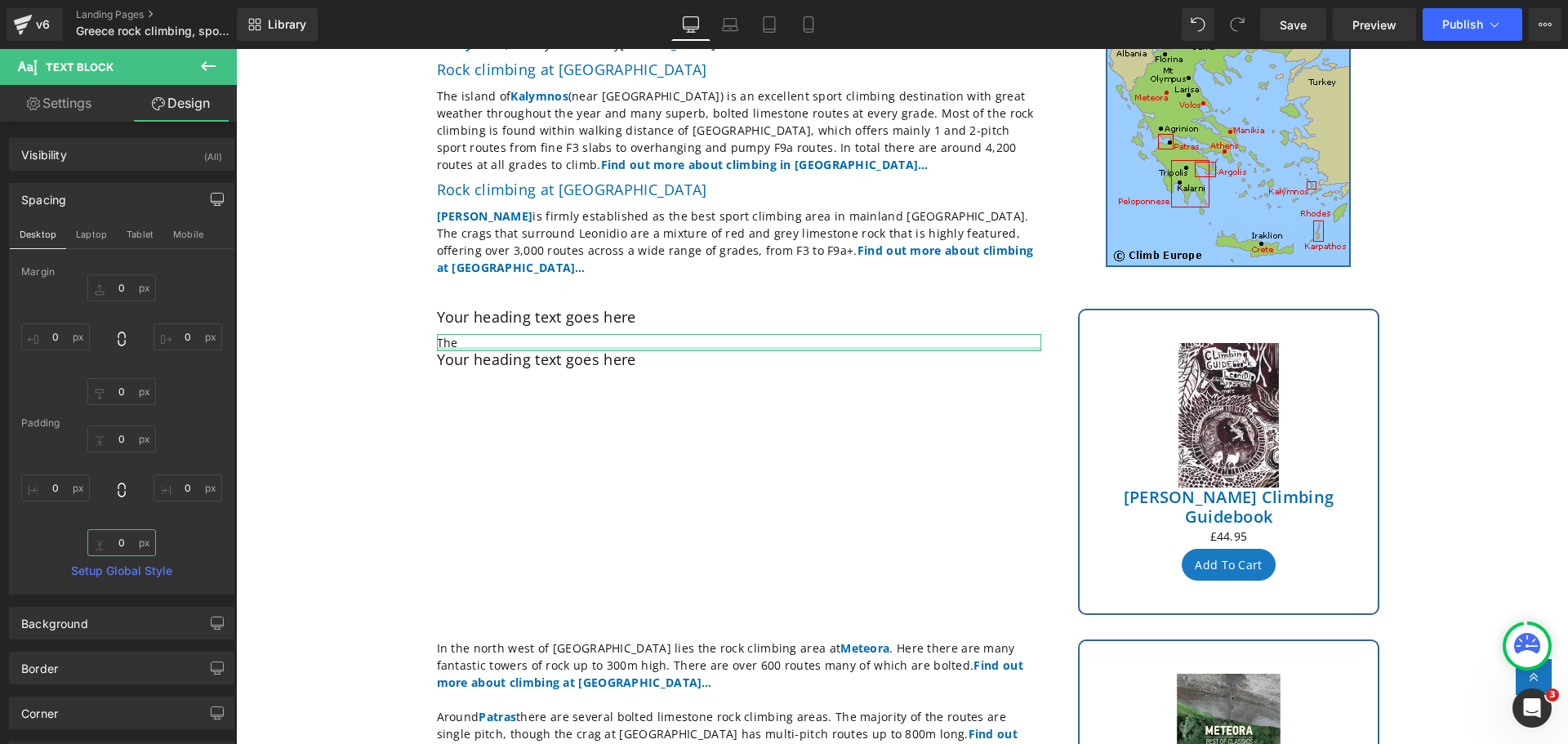
click at [132, 538] on input "0" at bounding box center [122, 543] width 69 height 27
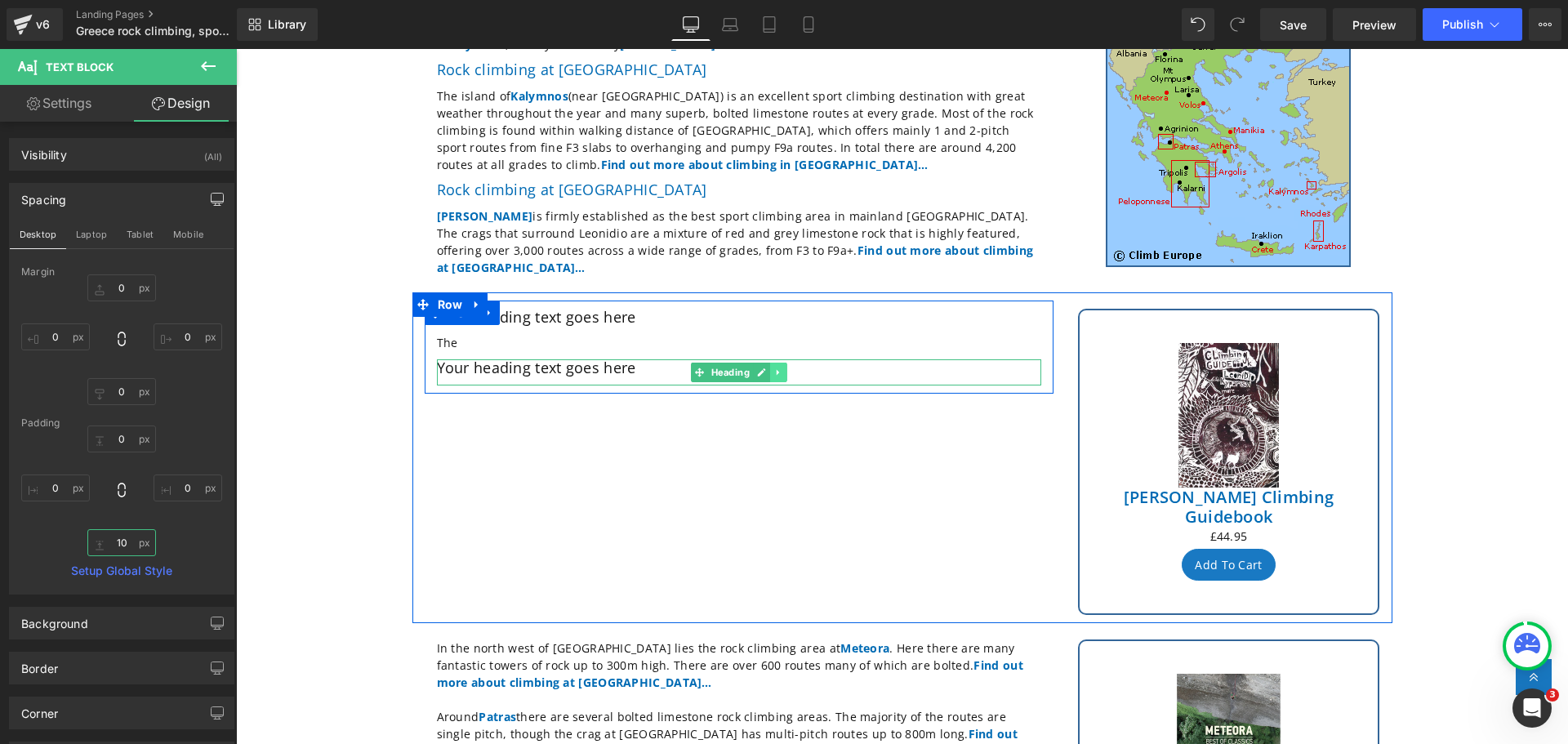
type input "10"
click at [775, 367] on icon at bounding box center [778, 372] width 9 height 9
click at [765, 367] on icon at bounding box center [769, 372] width 9 height 9
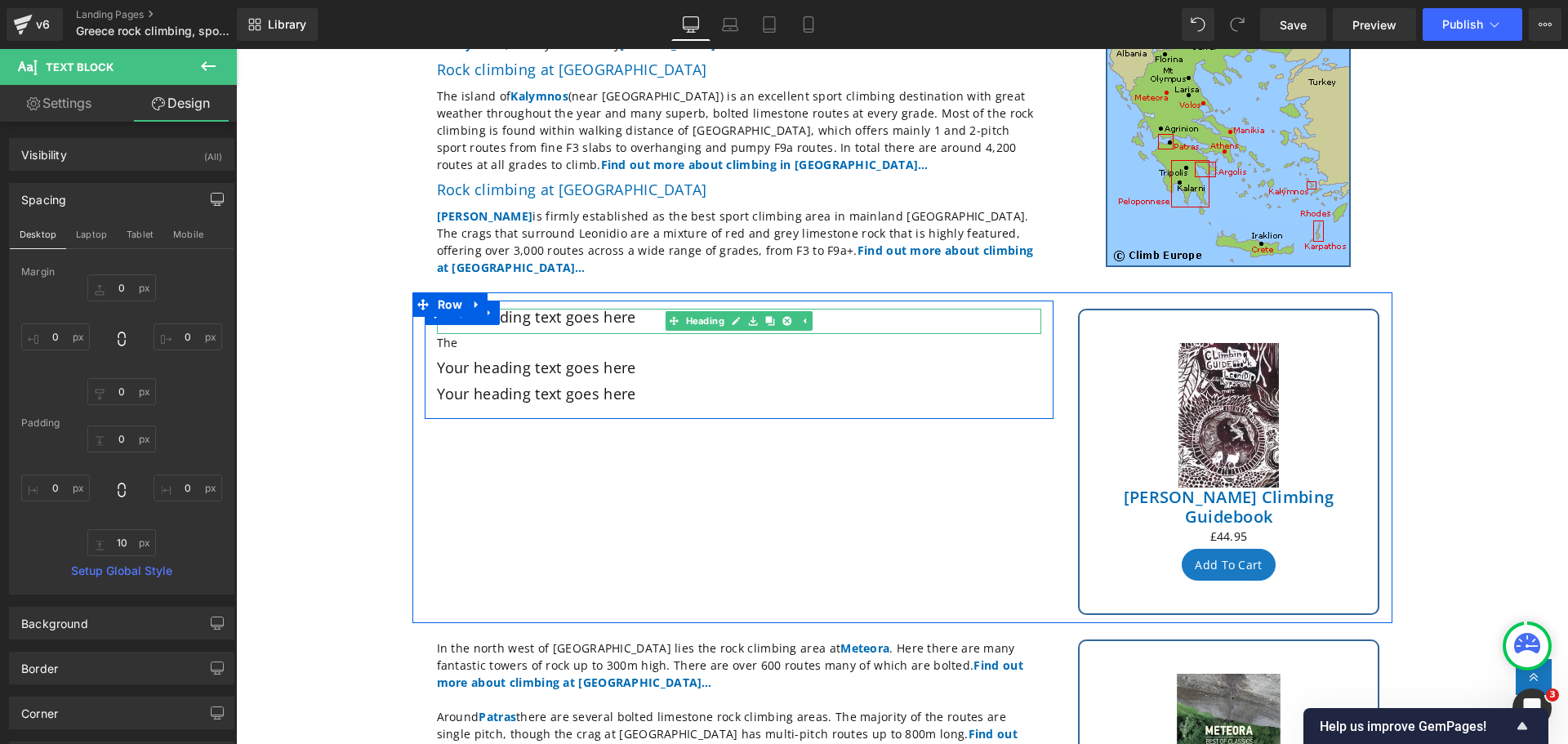
click at [646, 314] on h2 "Your heading text goes here" at bounding box center [738, 317] width 604 height 18
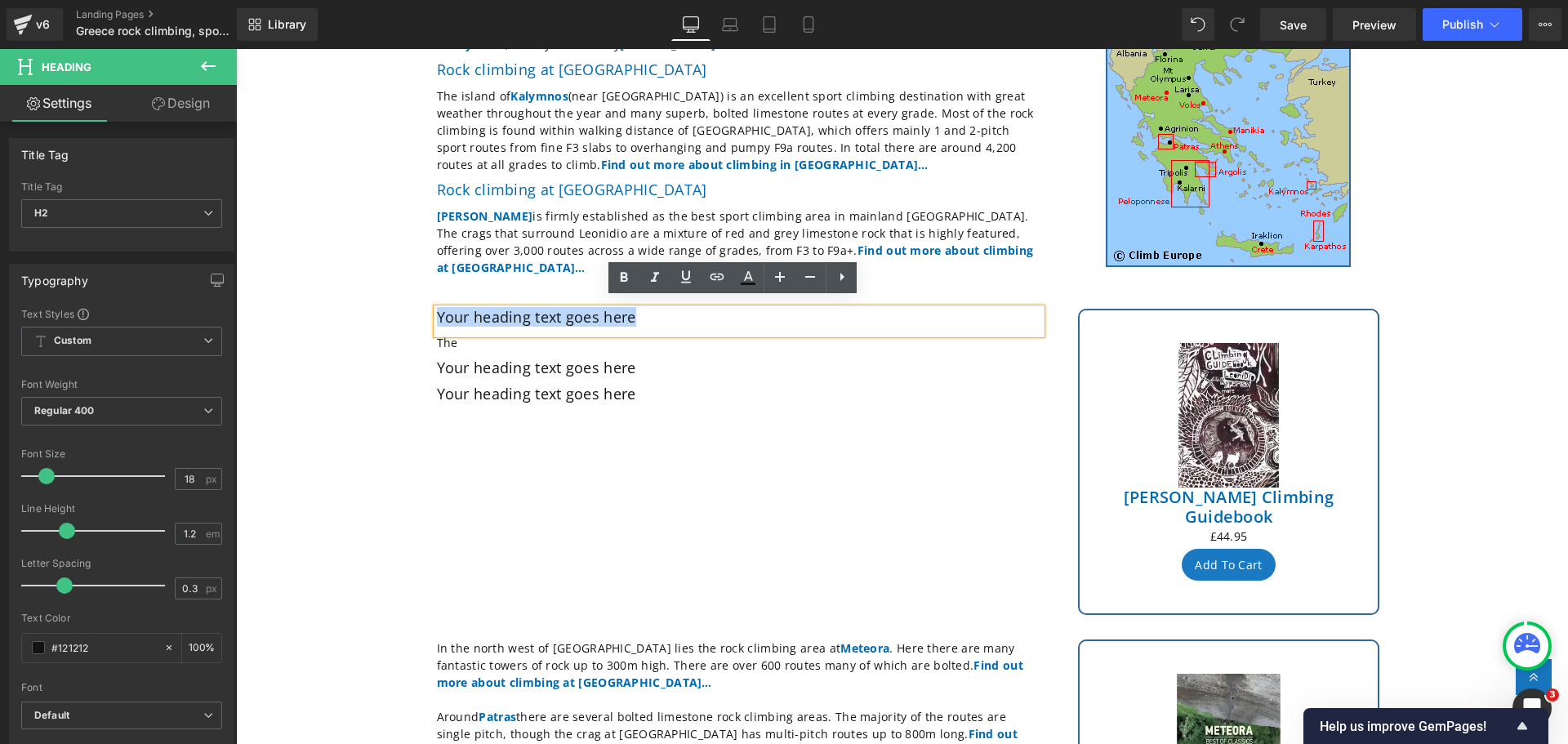
drag, startPoint x: 646, startPoint y: 314, endPoint x: 432, endPoint y: 308, distance: 214.1
click at [437, 309] on h2 "Your heading text goes here" at bounding box center [738, 317] width 604 height 18
paste div
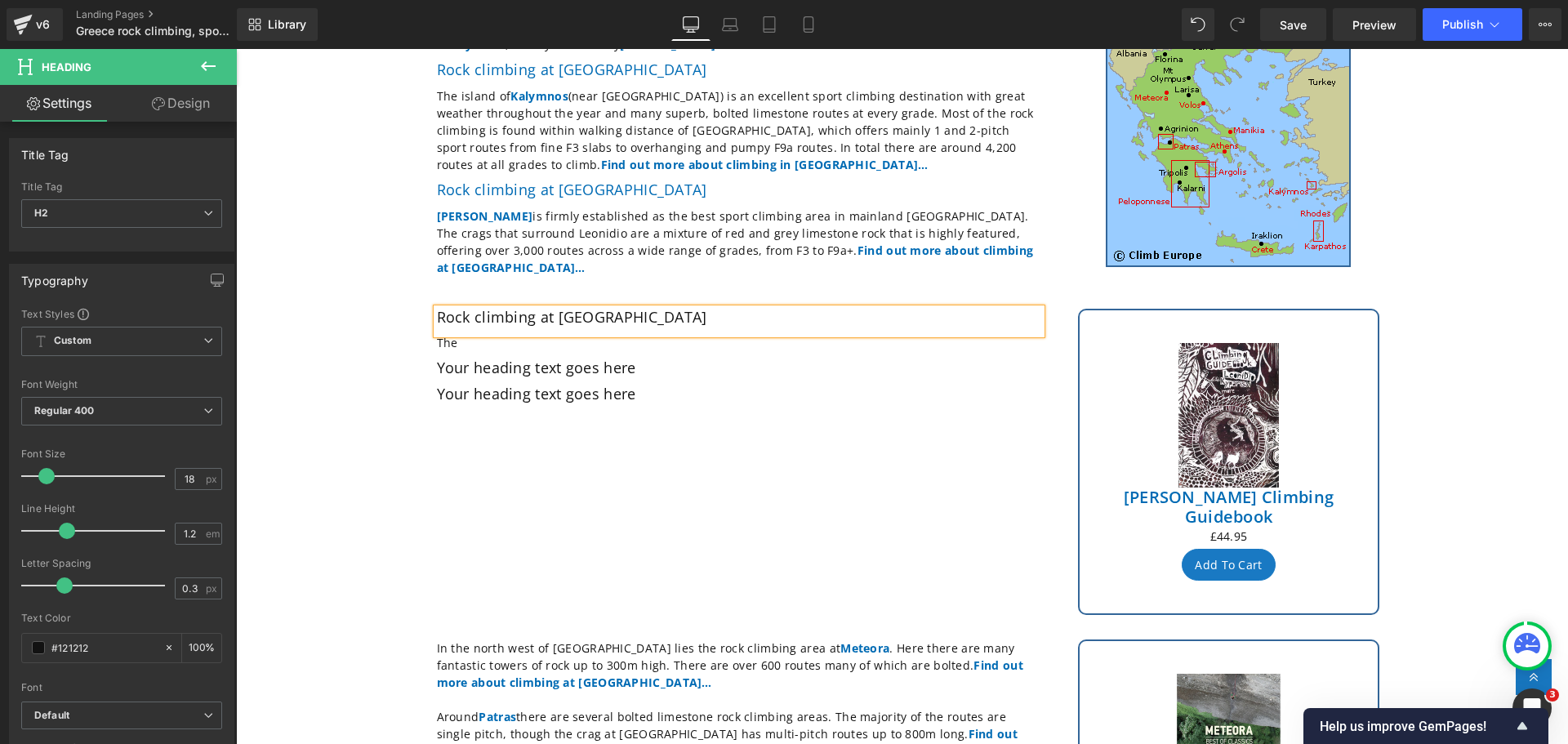
click at [632, 313] on h2 "Rock climbing at [GEOGRAPHIC_DATA]" at bounding box center [738, 317] width 604 height 18
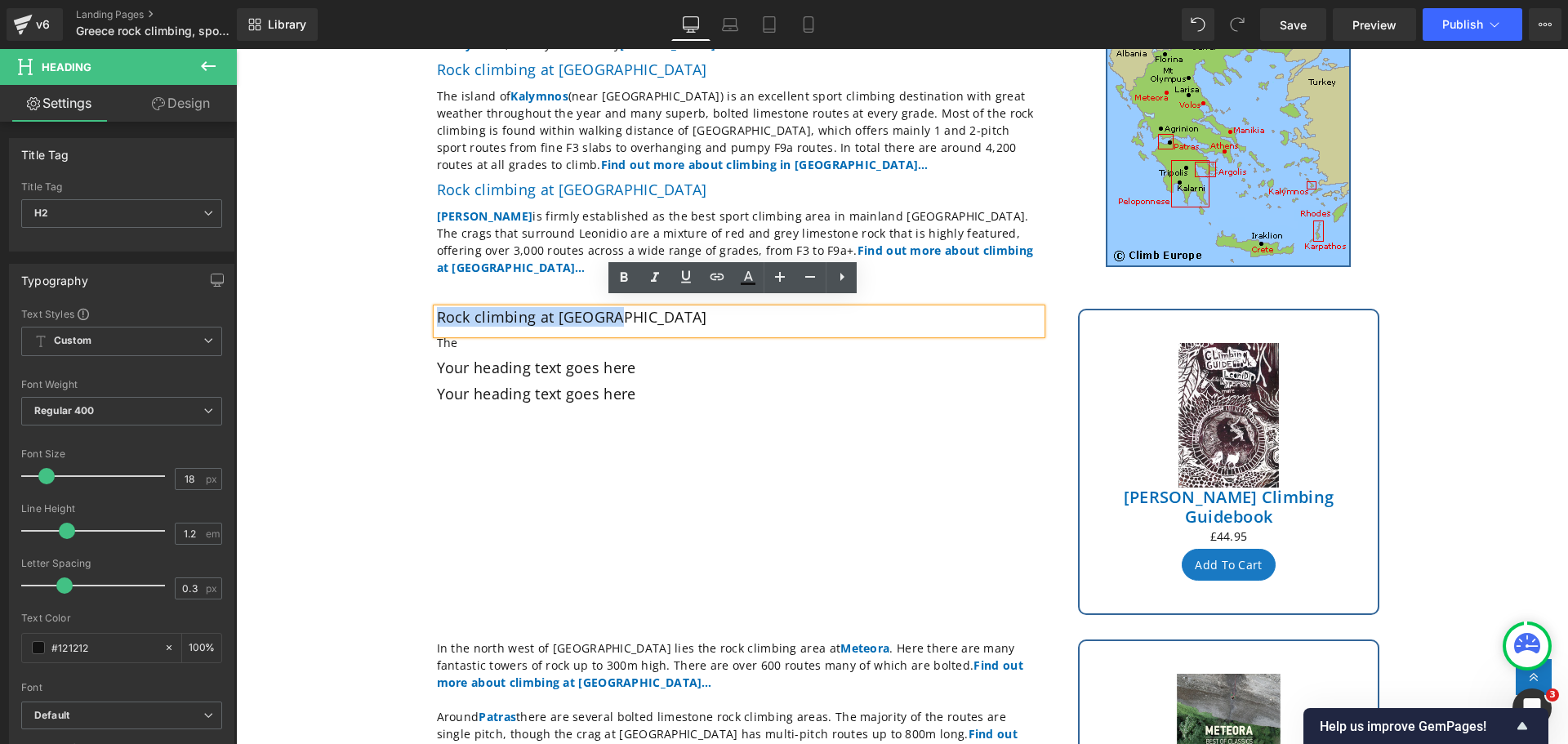
drag, startPoint x: 625, startPoint y: 311, endPoint x: 423, endPoint y: 302, distance: 202.2
click at [425, 309] on div "Rock climbing at [GEOGRAPHIC_DATA] Heading The Text Block Your heading text goe…" at bounding box center [738, 360] width 628 height 103
click at [717, 272] on icon at bounding box center [717, 277] width 20 height 20
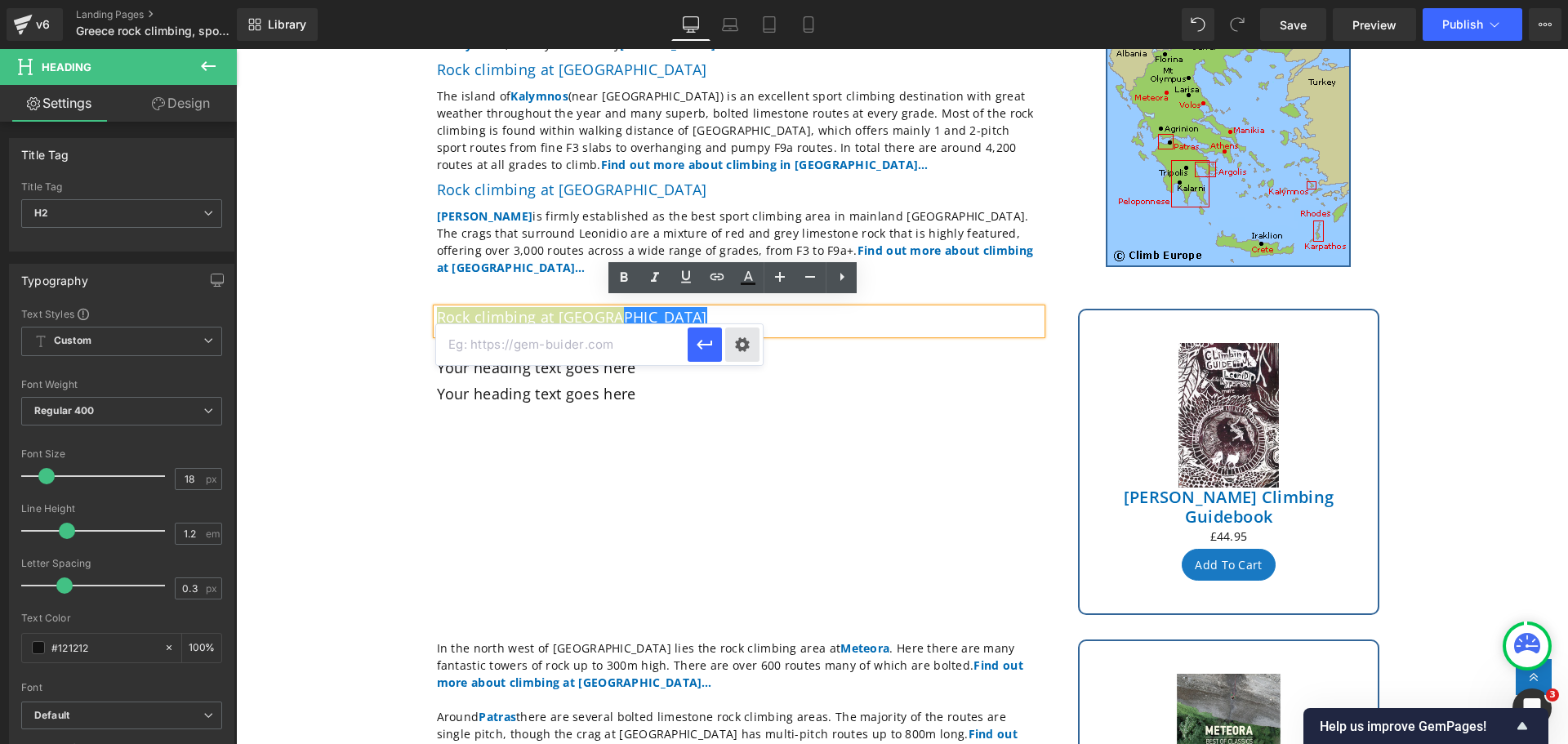
click at [739, 0] on div "Text Color Highlight Color #333333 Edit or remove link: Edit - Unlink - Cancel" at bounding box center [784, 0] width 1568 height 0
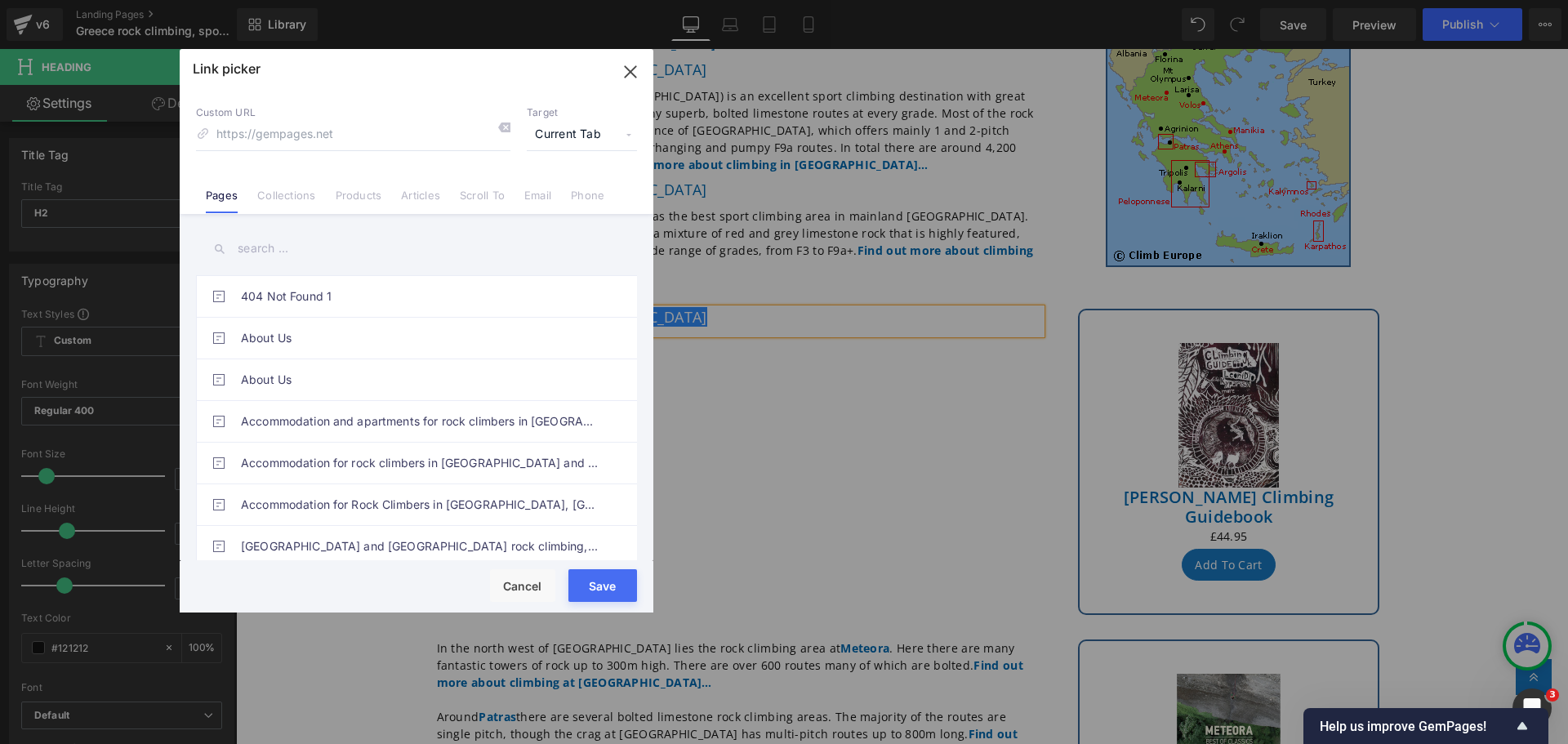
click at [294, 251] on input "text" at bounding box center [416, 249] width 441 height 37
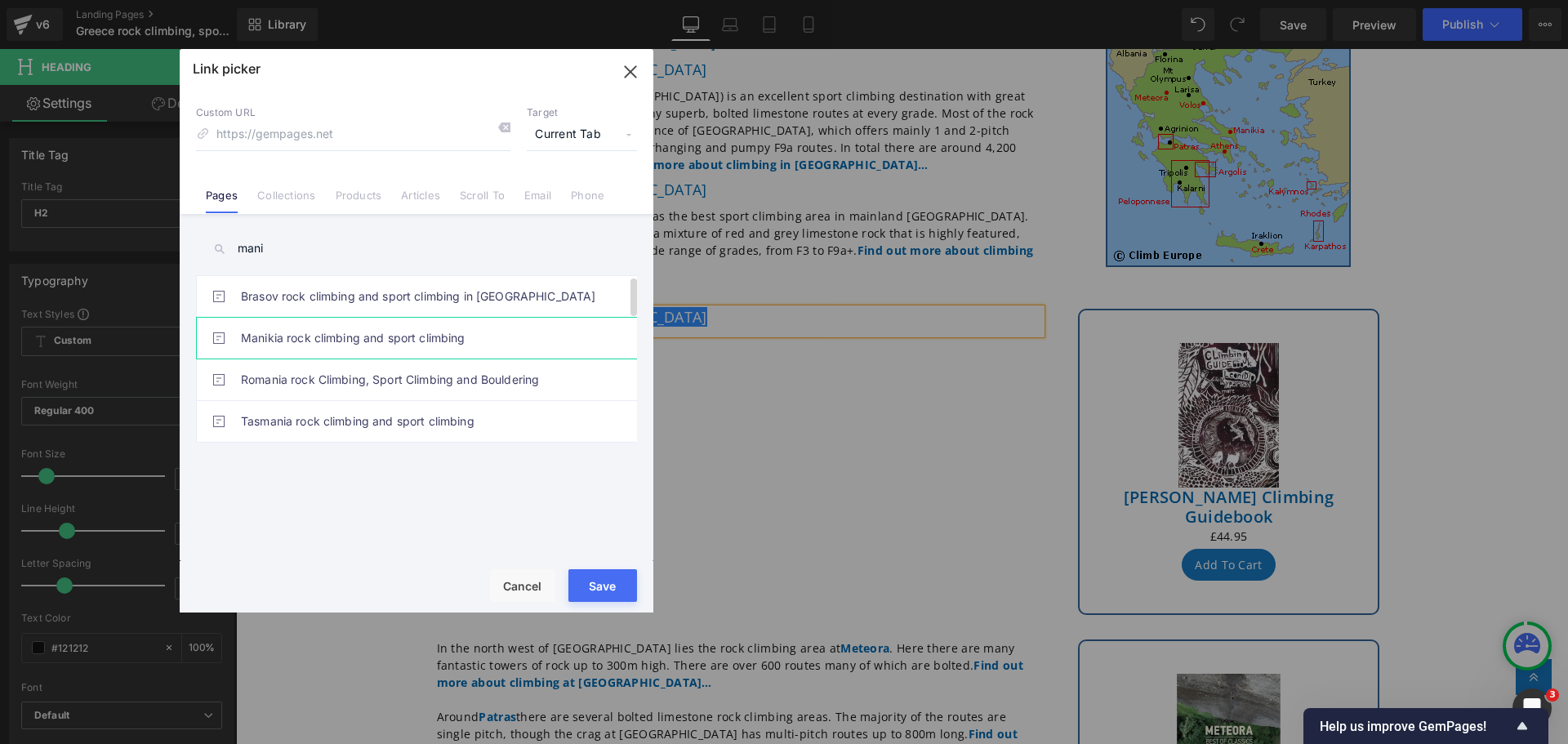
type input "mani"
click at [319, 334] on link "Manikia rock climbing and sport climbing" at bounding box center [420, 337] width 359 height 40
type input "/pages/rock-climbing-[GEOGRAPHIC_DATA]-[GEOGRAPHIC_DATA]"
click at [579, 581] on button "Save" at bounding box center [603, 586] width 69 height 33
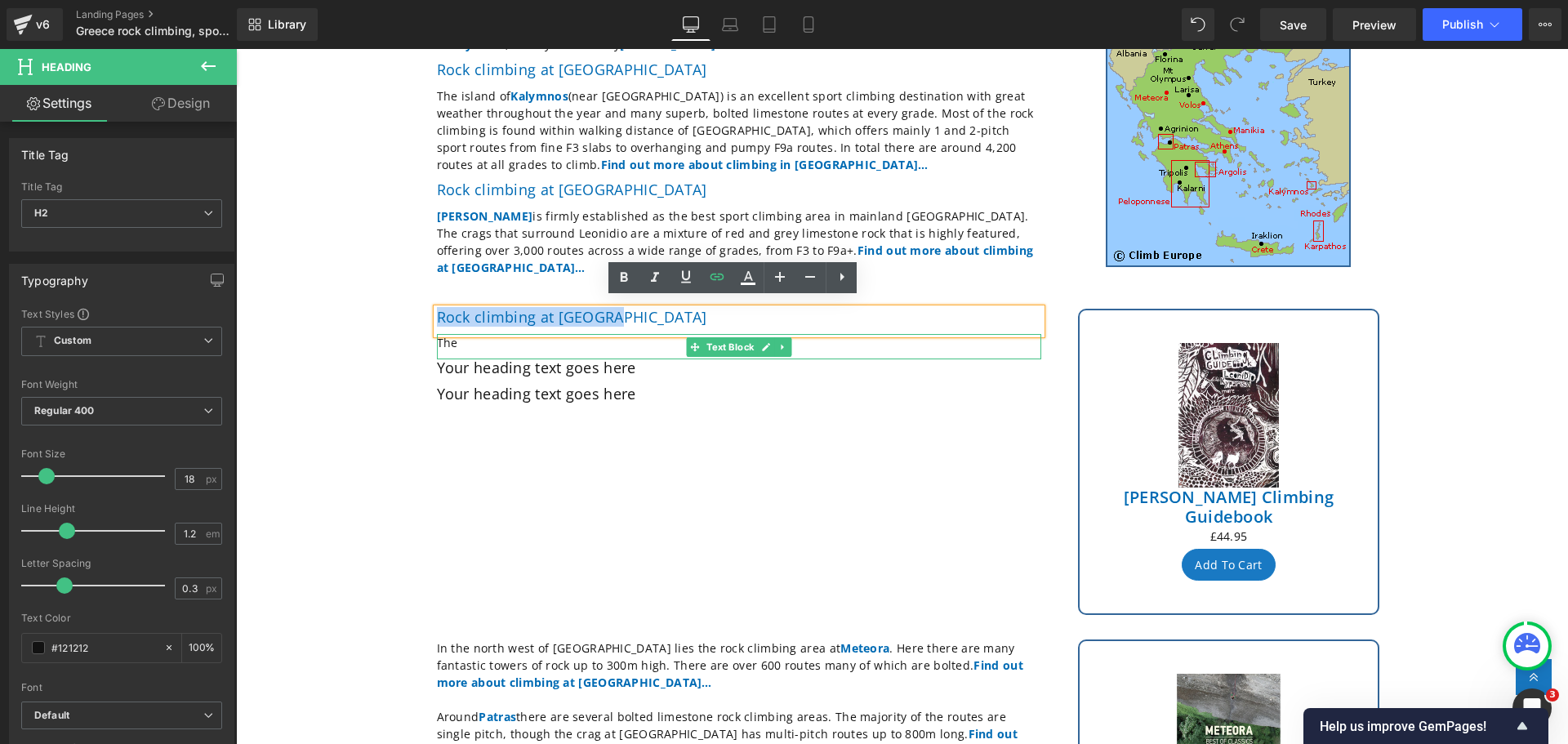
click at [453, 335] on p "The" at bounding box center [738, 342] width 604 height 17
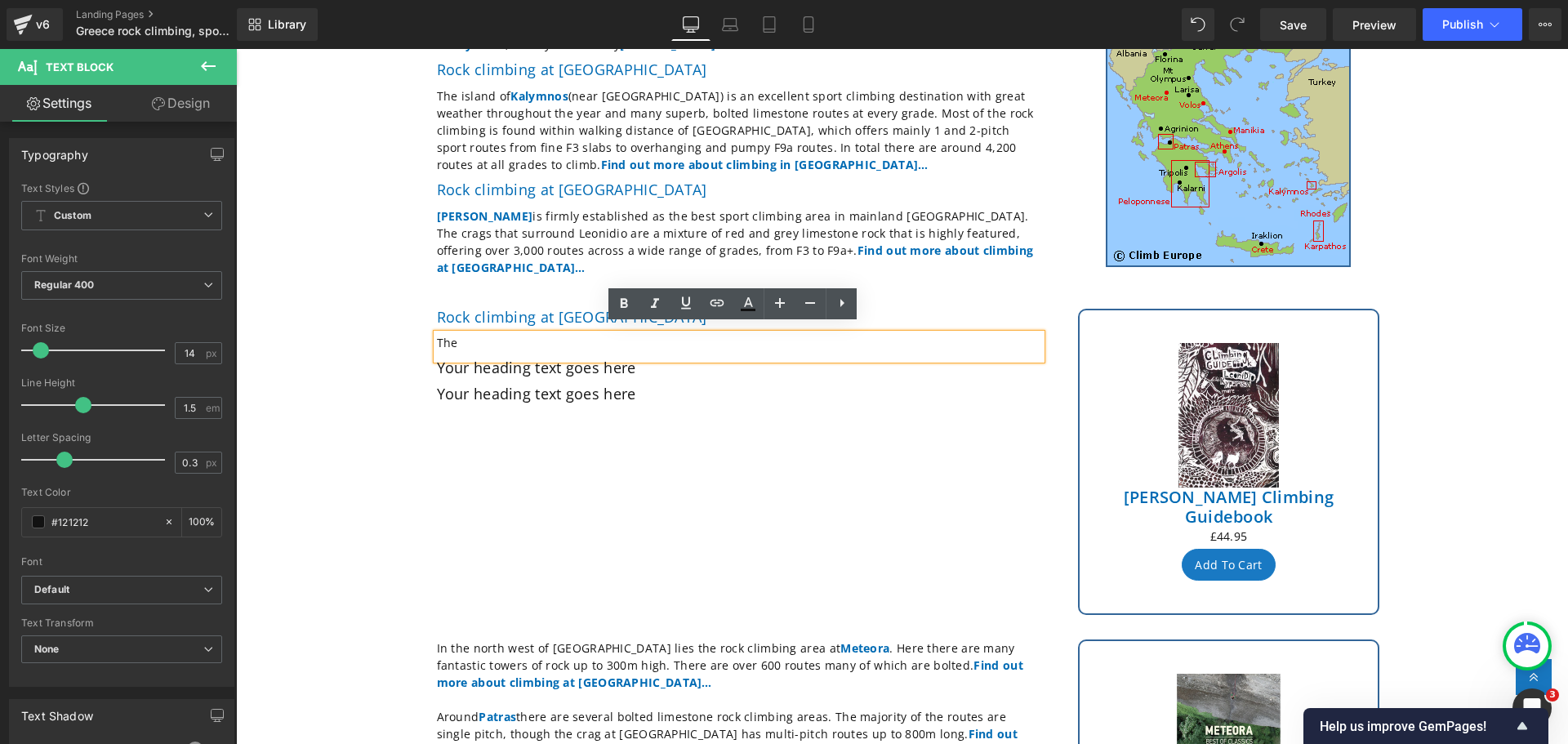
drag, startPoint x: 454, startPoint y: 335, endPoint x: 430, endPoint y: 337, distance: 24.1
click at [437, 337] on div "The" at bounding box center [738, 346] width 604 height 25
drag, startPoint x: 448, startPoint y: 338, endPoint x: 432, endPoint y: 334, distance: 16.5
click at [437, 334] on p "The" at bounding box center [738, 342] width 604 height 17
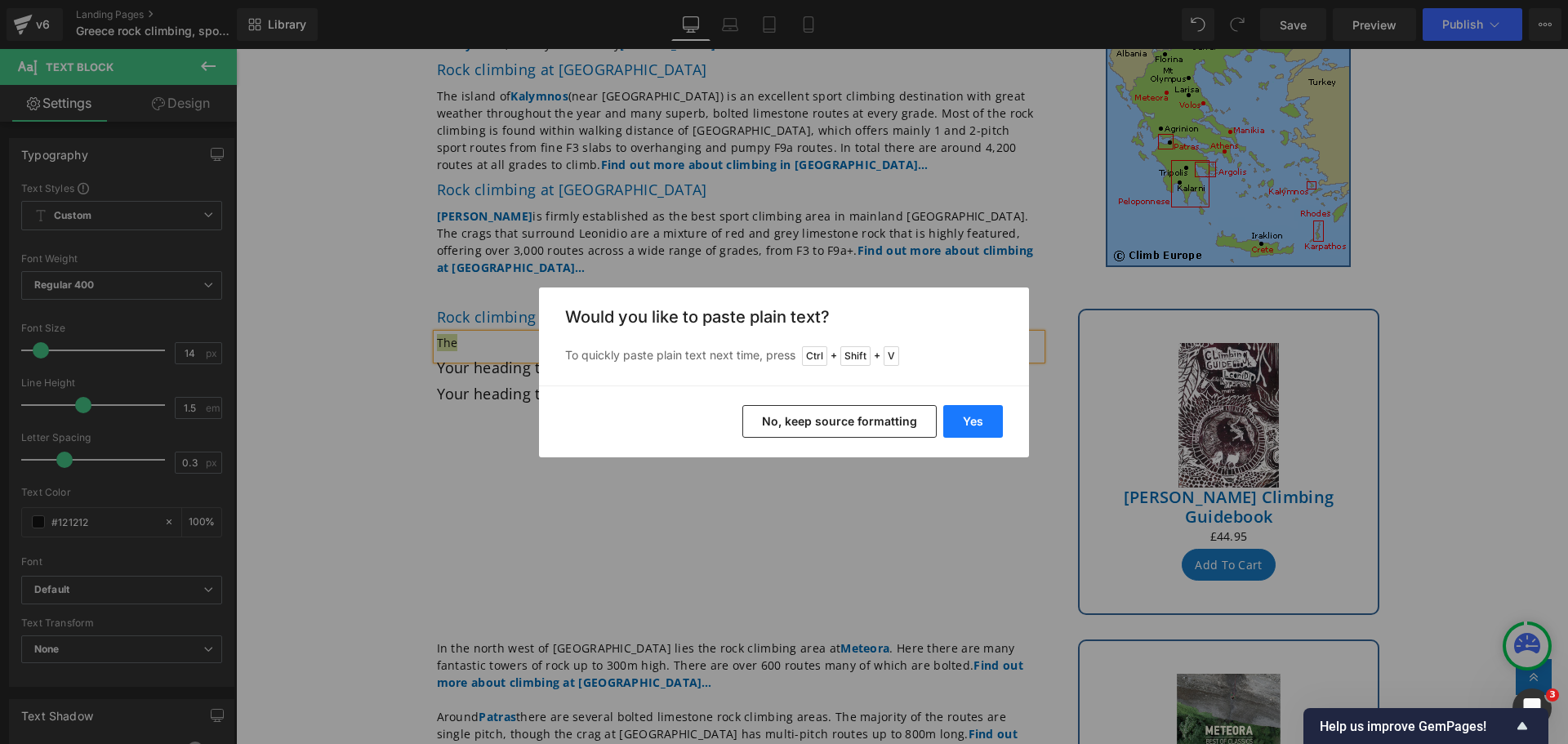
click at [961, 424] on button "Yes" at bounding box center [972, 421] width 59 height 33
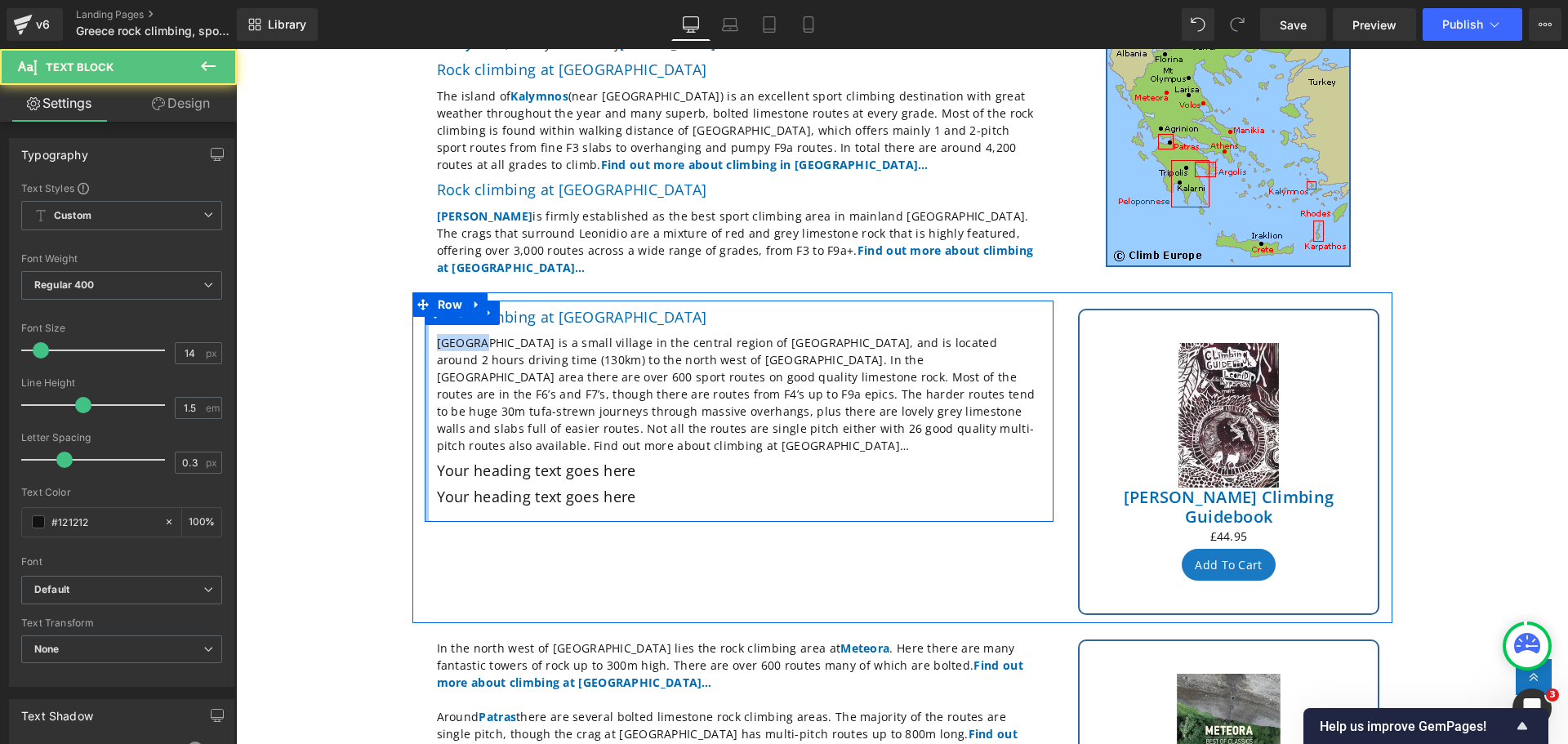
drag, startPoint x: 466, startPoint y: 335, endPoint x: 420, endPoint y: 335, distance: 46.0
click at [425, 335] on div "Rock climbing at [GEOGRAPHIC_DATA] [GEOGRAPHIC_DATA] is a small village in the …" at bounding box center [738, 412] width 628 height 222
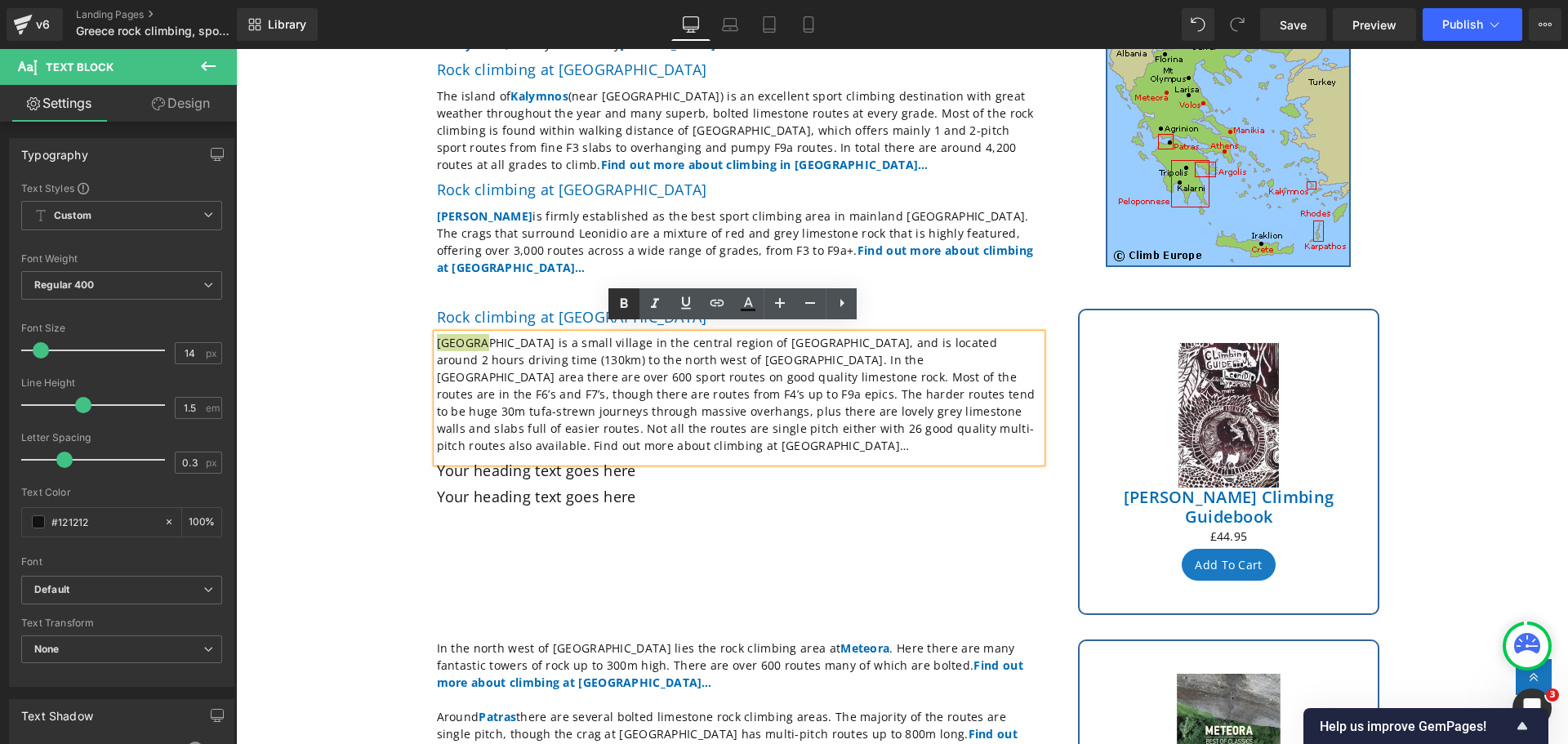
click at [627, 303] on icon at bounding box center [624, 303] width 8 height 9
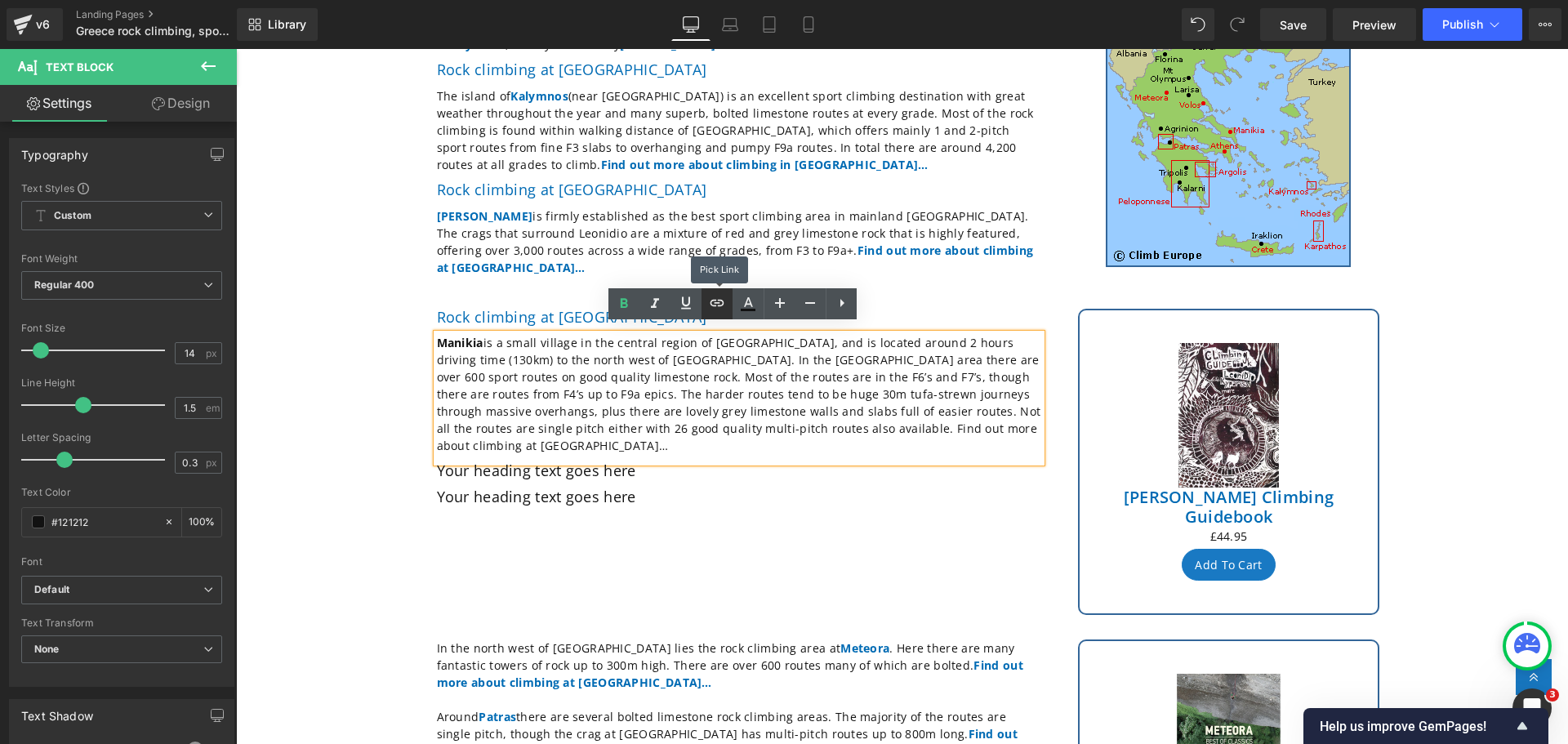
click at [714, 299] on icon at bounding box center [717, 303] width 20 height 20
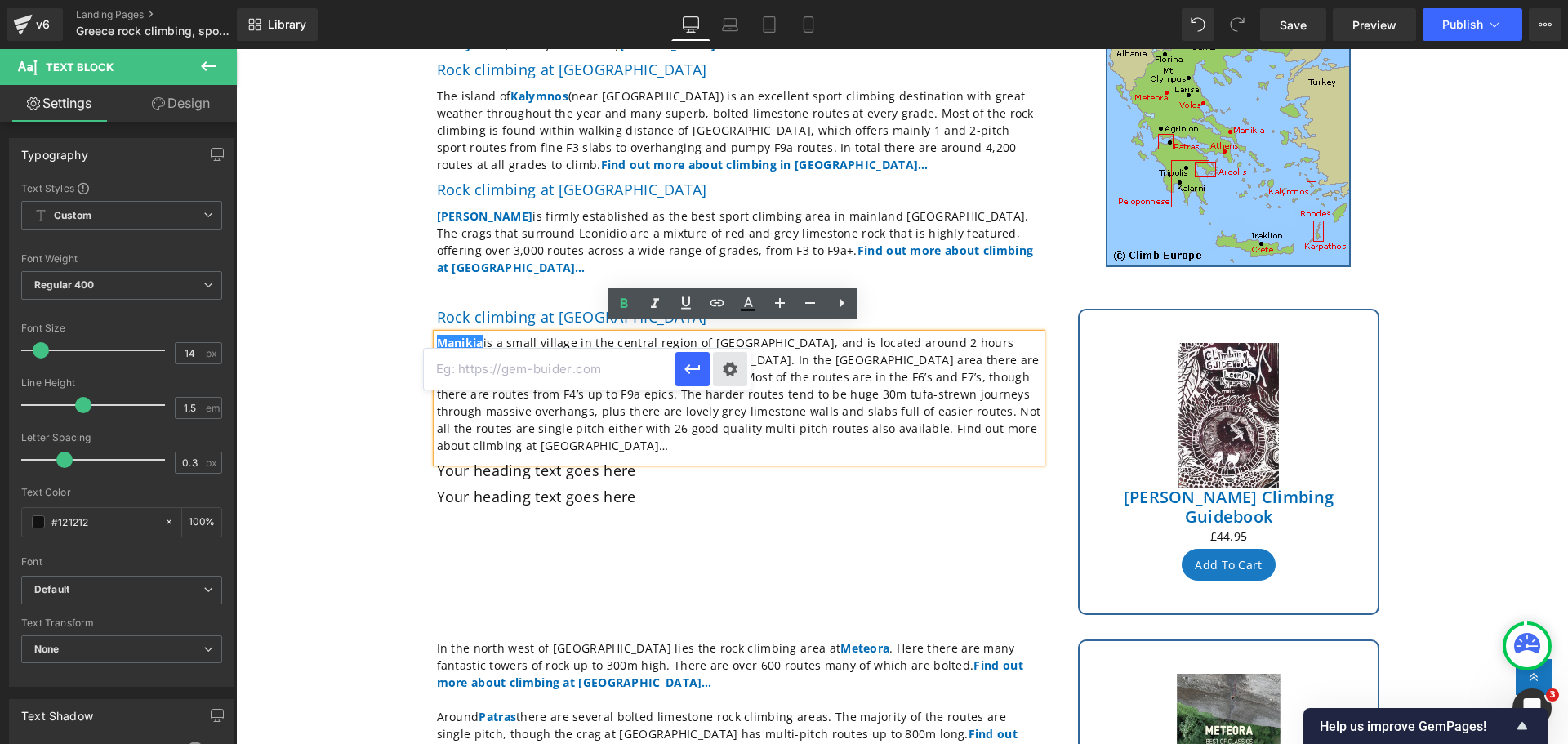
click at [734, 0] on div "Text Color Highlight Color #333333 Edit or remove link: Edit - Unlink - Cancel" at bounding box center [784, 0] width 1568 height 0
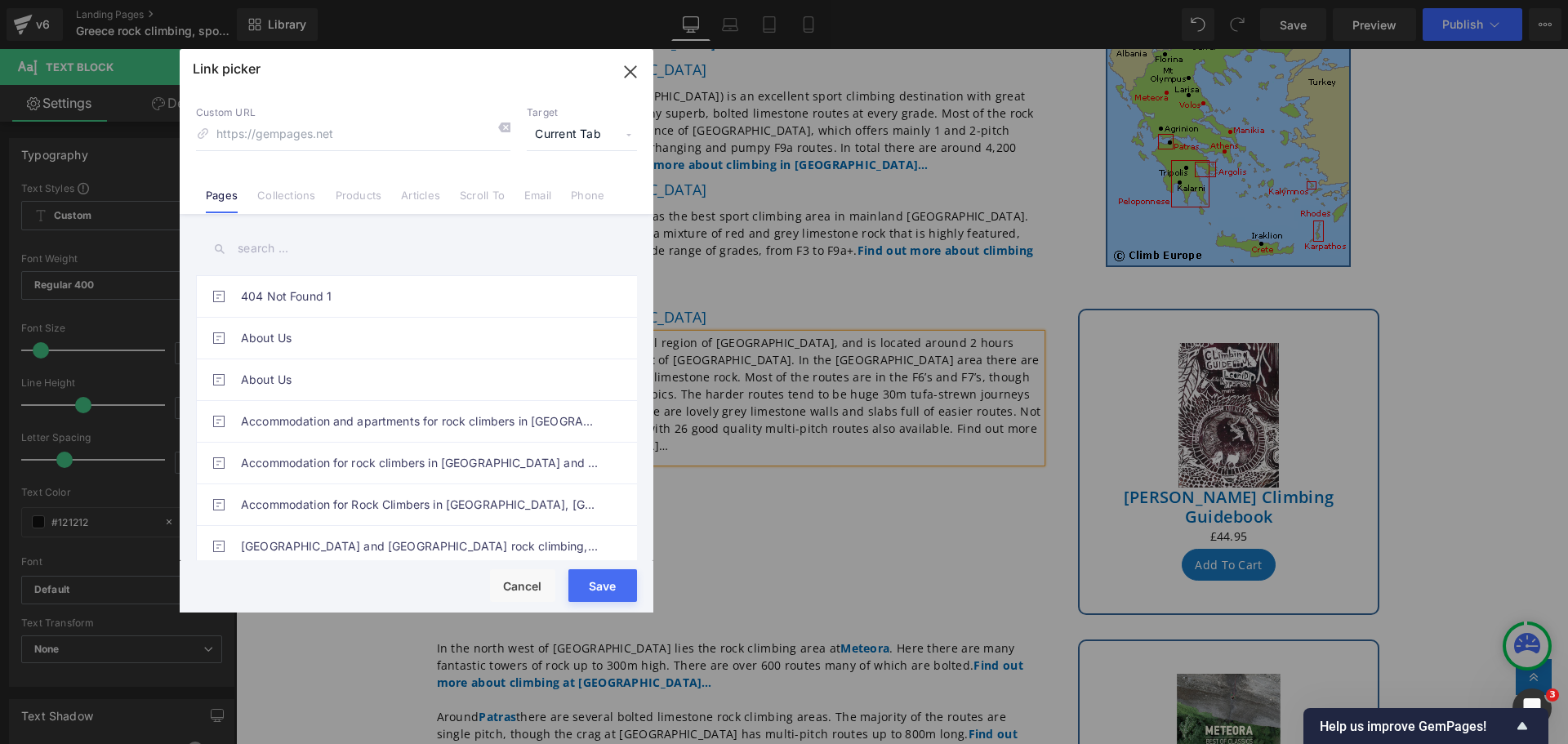
click at [334, 255] on input "text" at bounding box center [416, 249] width 441 height 37
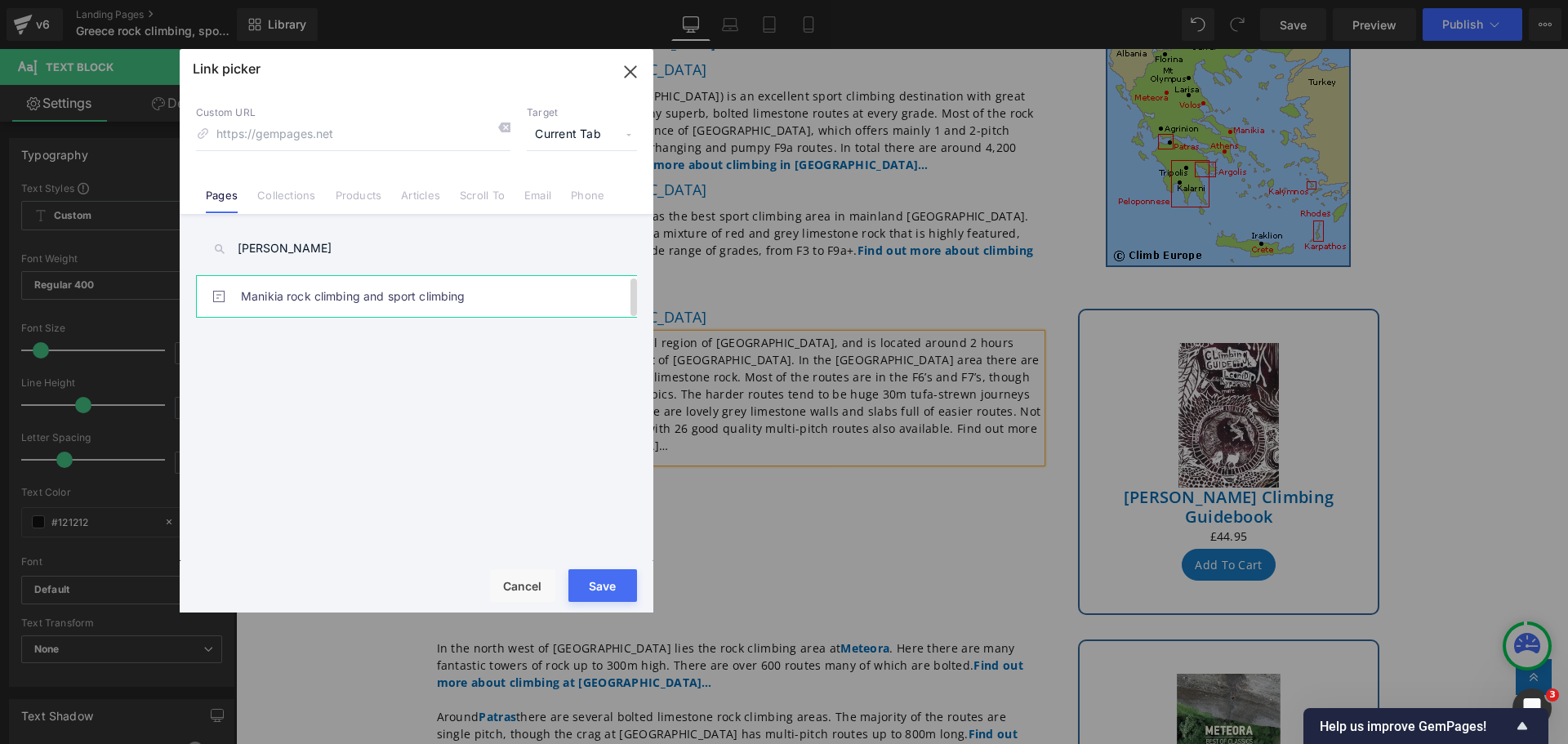
type input "[PERSON_NAME]"
click at [334, 293] on link "Manikia rock climbing and sport climbing" at bounding box center [420, 296] width 359 height 40
type input "/pages/rock-climbing-[GEOGRAPHIC_DATA]-[GEOGRAPHIC_DATA]"
click at [595, 593] on button "Save" at bounding box center [603, 586] width 69 height 33
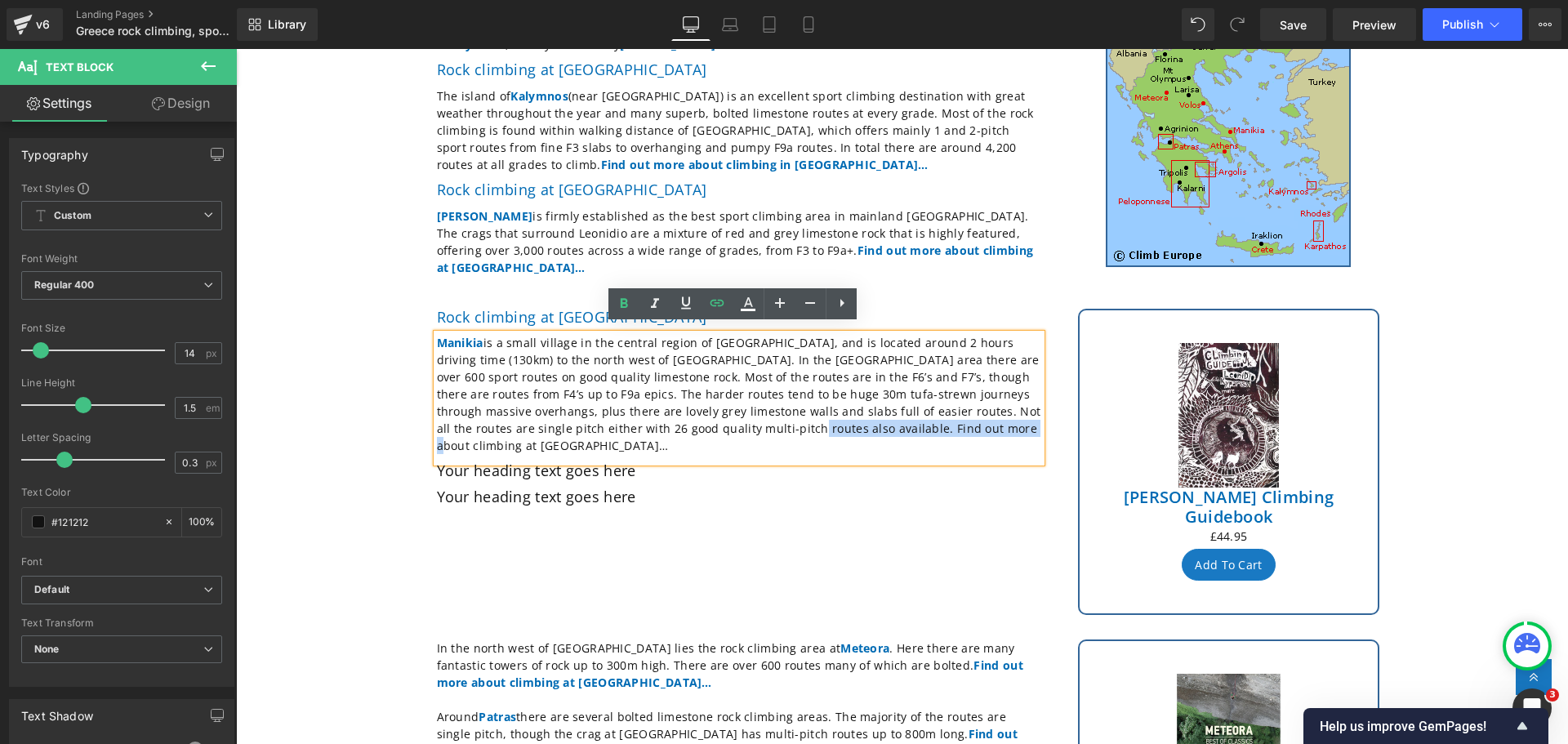
drag, startPoint x: 935, startPoint y: 417, endPoint x: 686, endPoint y: 415, distance: 249.0
click at [686, 415] on p "[GEOGRAPHIC_DATA] is a small village in the central region of [GEOGRAPHIC_DATA]…" at bounding box center [738, 394] width 604 height 120
click at [623, 302] on icon at bounding box center [623, 304] width 20 height 20
click at [722, 304] on icon at bounding box center [717, 304] width 14 height 7
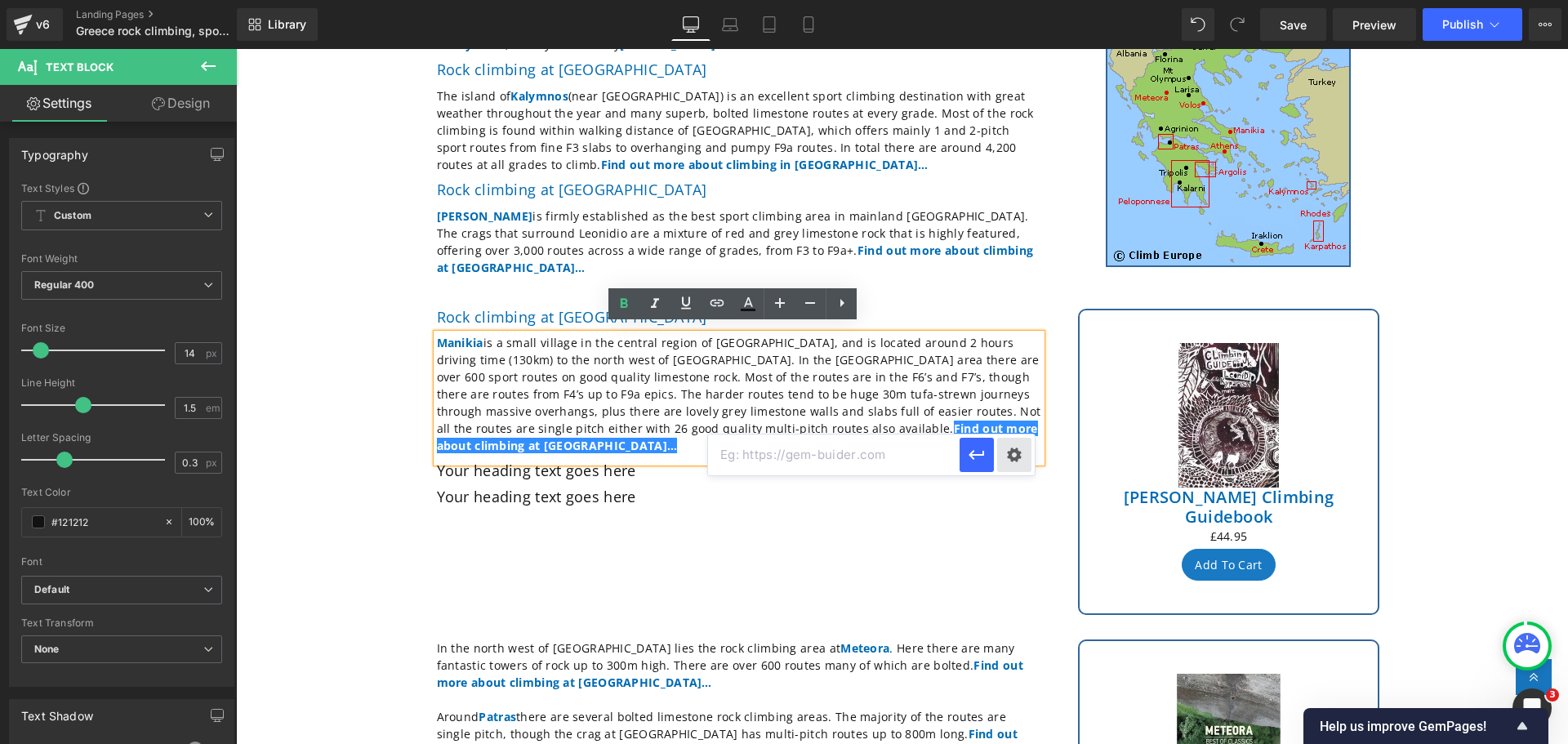
click at [1022, 0] on div "Text Color Highlight Color #333333 Edit or remove link: Edit - Unlink - Cancel" at bounding box center [784, 0] width 1568 height 0
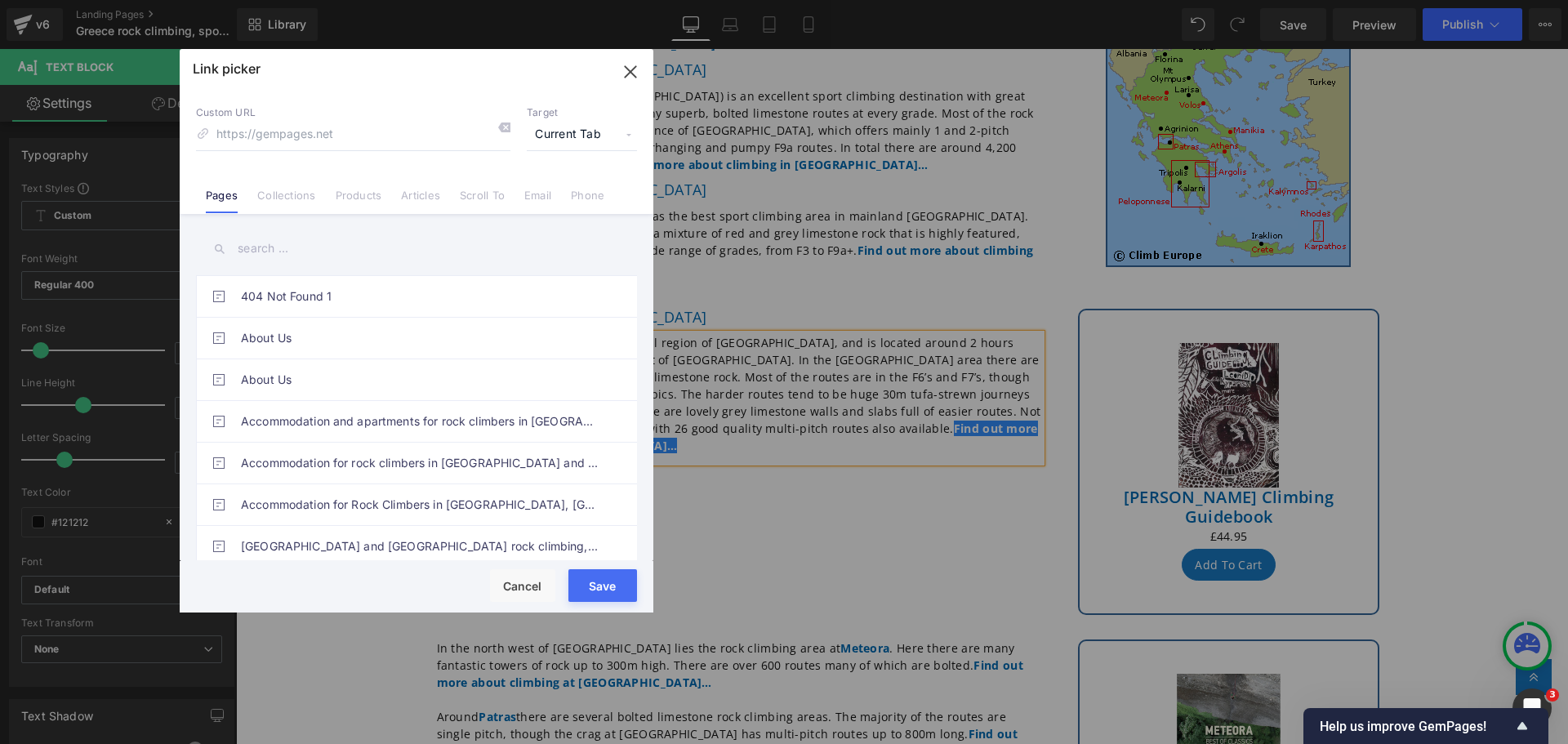
click at [286, 248] on input "text" at bounding box center [416, 249] width 441 height 37
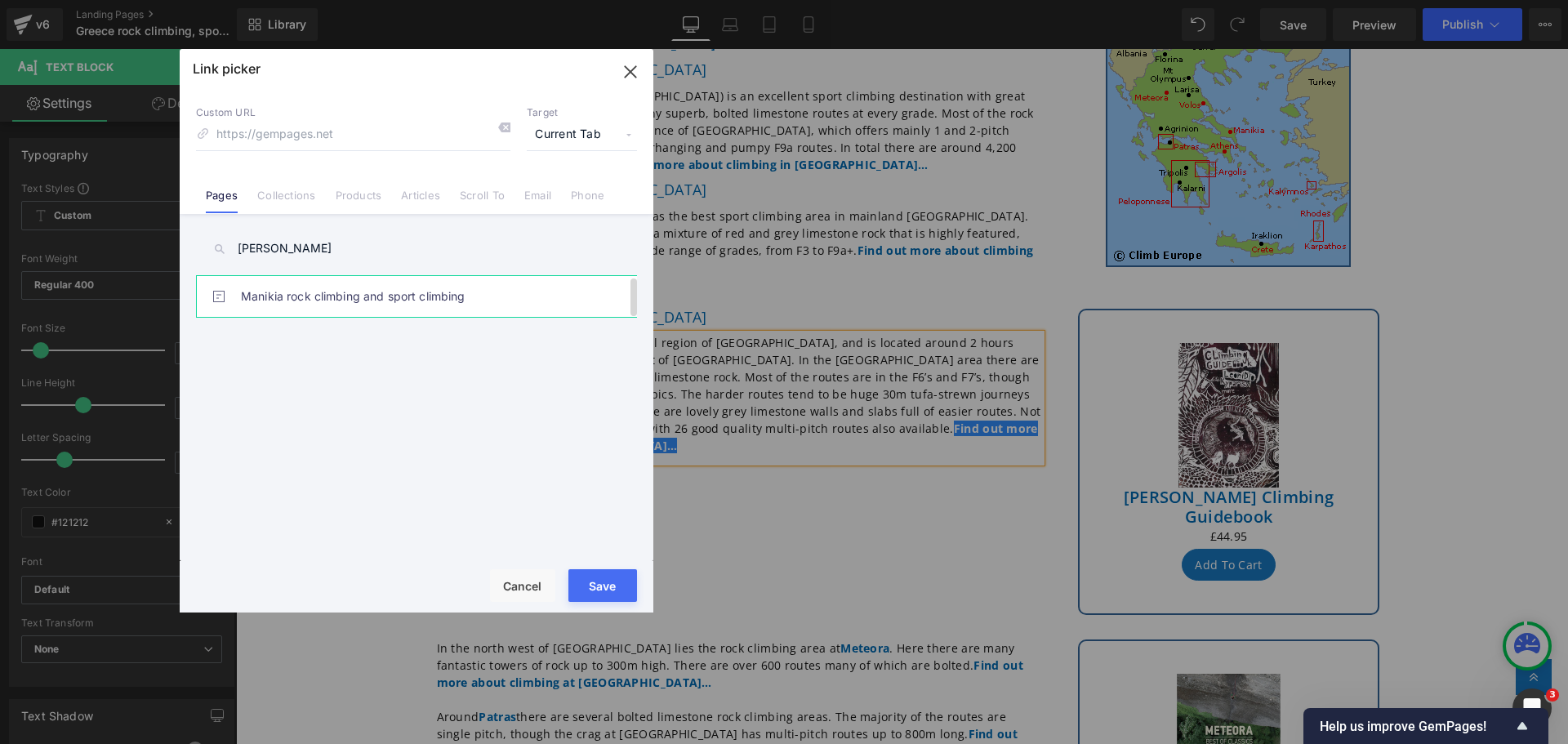
type input "[PERSON_NAME]"
click at [332, 304] on link "Manikia rock climbing and sport climbing" at bounding box center [420, 296] width 359 height 40
type input "/pages/rock-climbing-[GEOGRAPHIC_DATA]-[GEOGRAPHIC_DATA]"
click at [601, 585] on button "Save" at bounding box center [603, 586] width 69 height 33
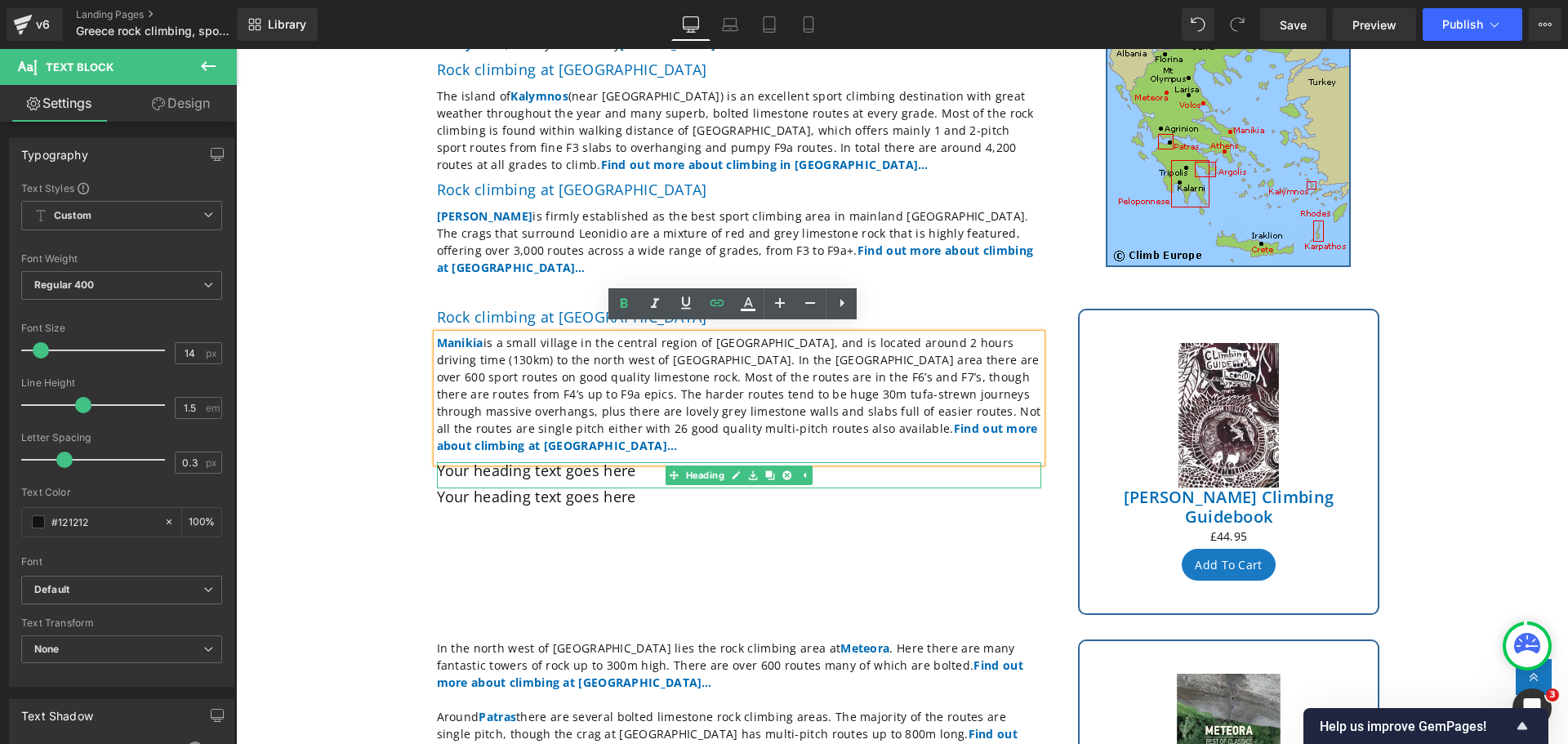
click at [587, 463] on h2 "Your heading text goes here" at bounding box center [738, 471] width 604 height 18
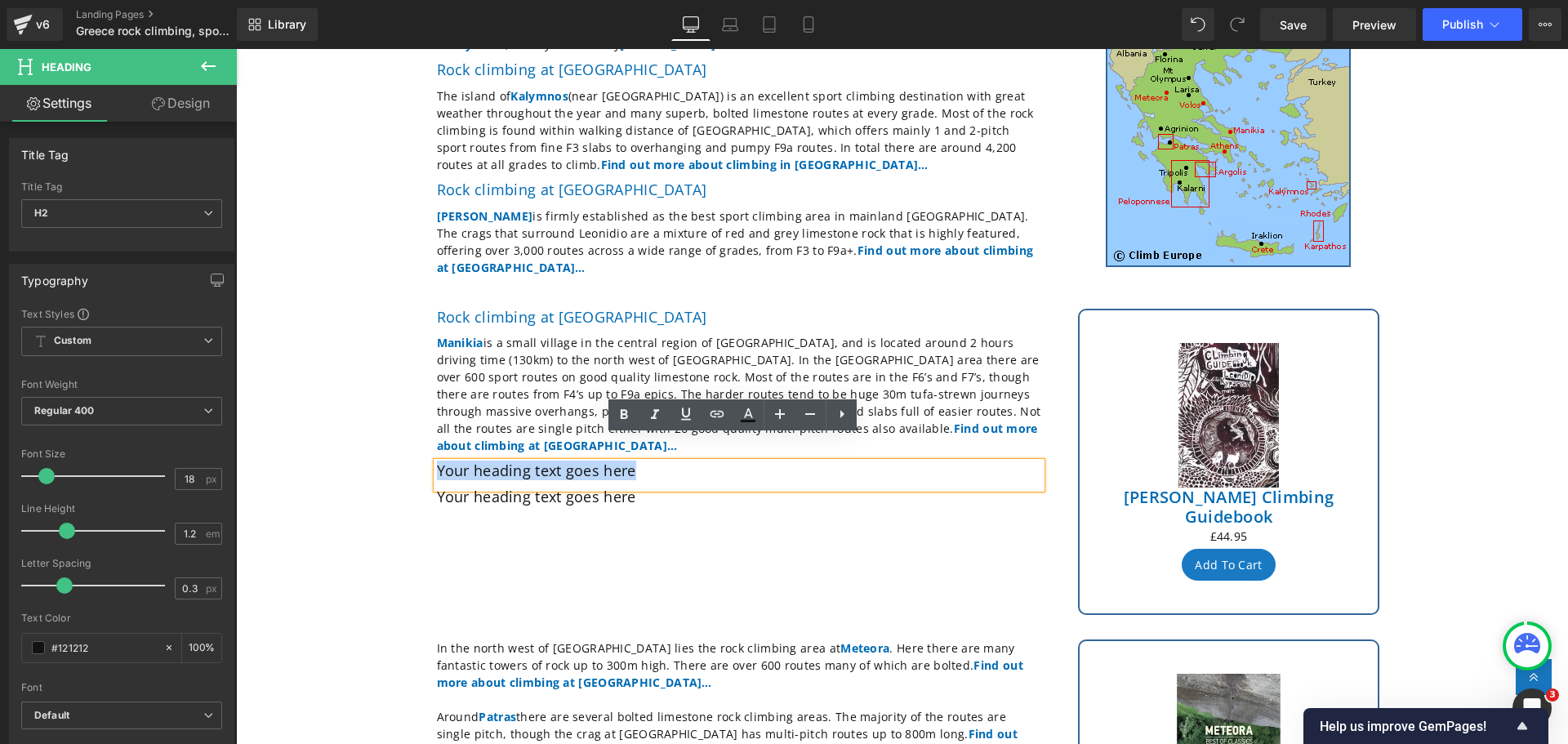
drag, startPoint x: 637, startPoint y: 439, endPoint x: 434, endPoint y: 441, distance: 203.0
click at [437, 463] on h2 "Your heading text goes here" at bounding box center [738, 471] width 604 height 18
paste div
drag, startPoint x: 542, startPoint y: 451, endPoint x: 423, endPoint y: 446, distance: 119.1
click at [425, 446] on div "Rock climbing at [GEOGRAPHIC_DATA] [GEOGRAPHIC_DATA] is a small village in the …" at bounding box center [738, 411] width 628 height 206
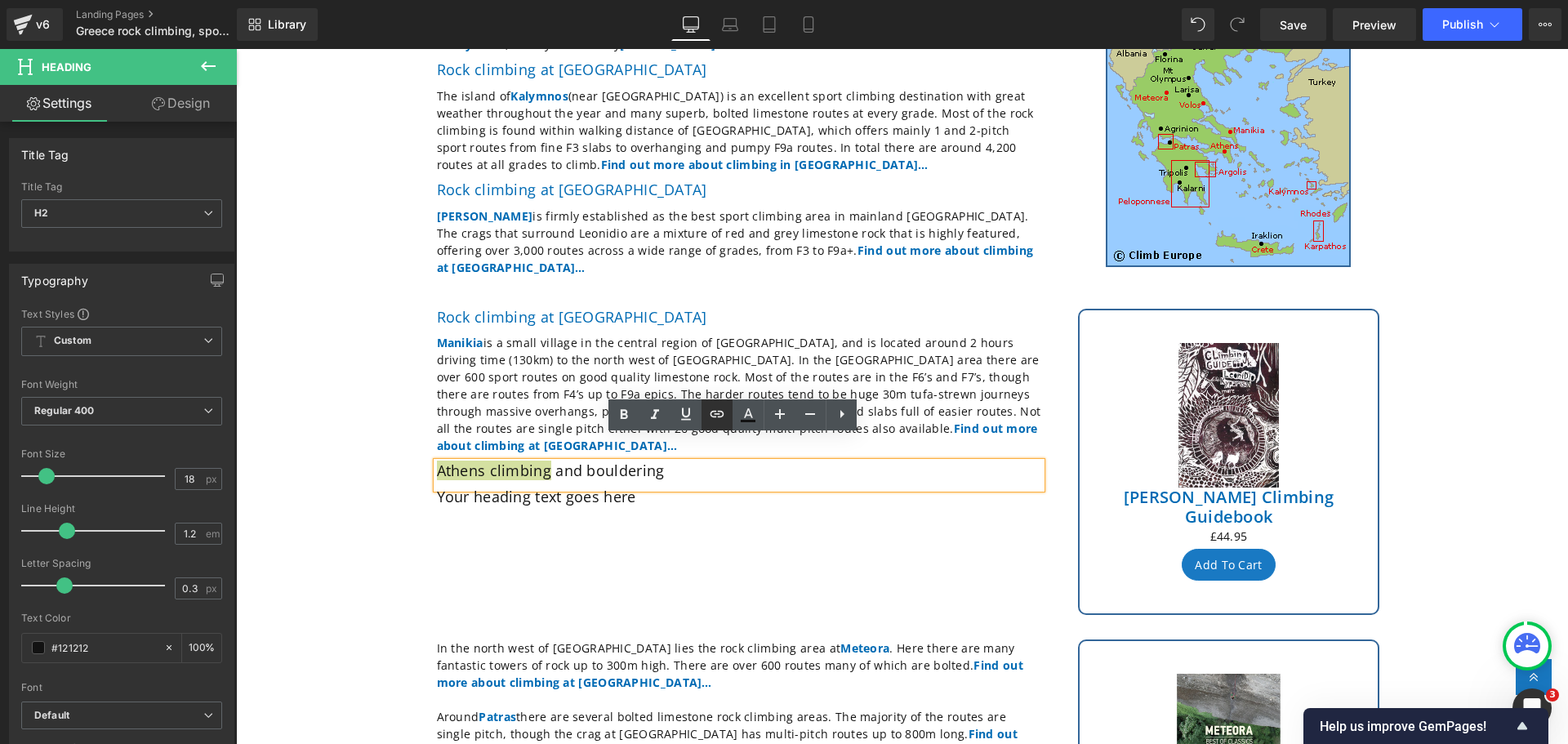
click at [718, 410] on icon at bounding box center [717, 414] width 20 height 20
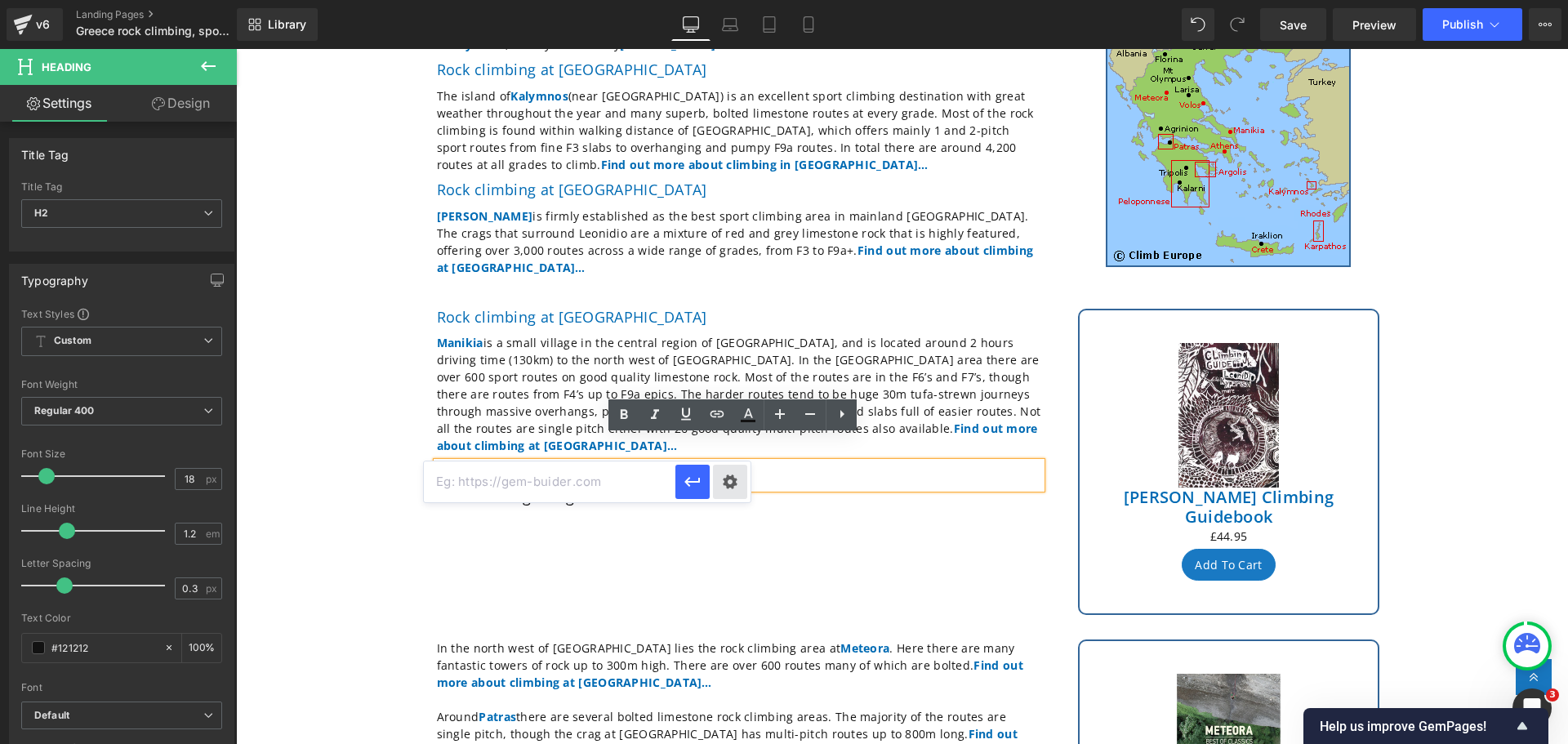
click at [733, 0] on div "Text Color Highlight Color #333333 Edit or remove link: Edit - Unlink - Cancel" at bounding box center [784, 0] width 1568 height 0
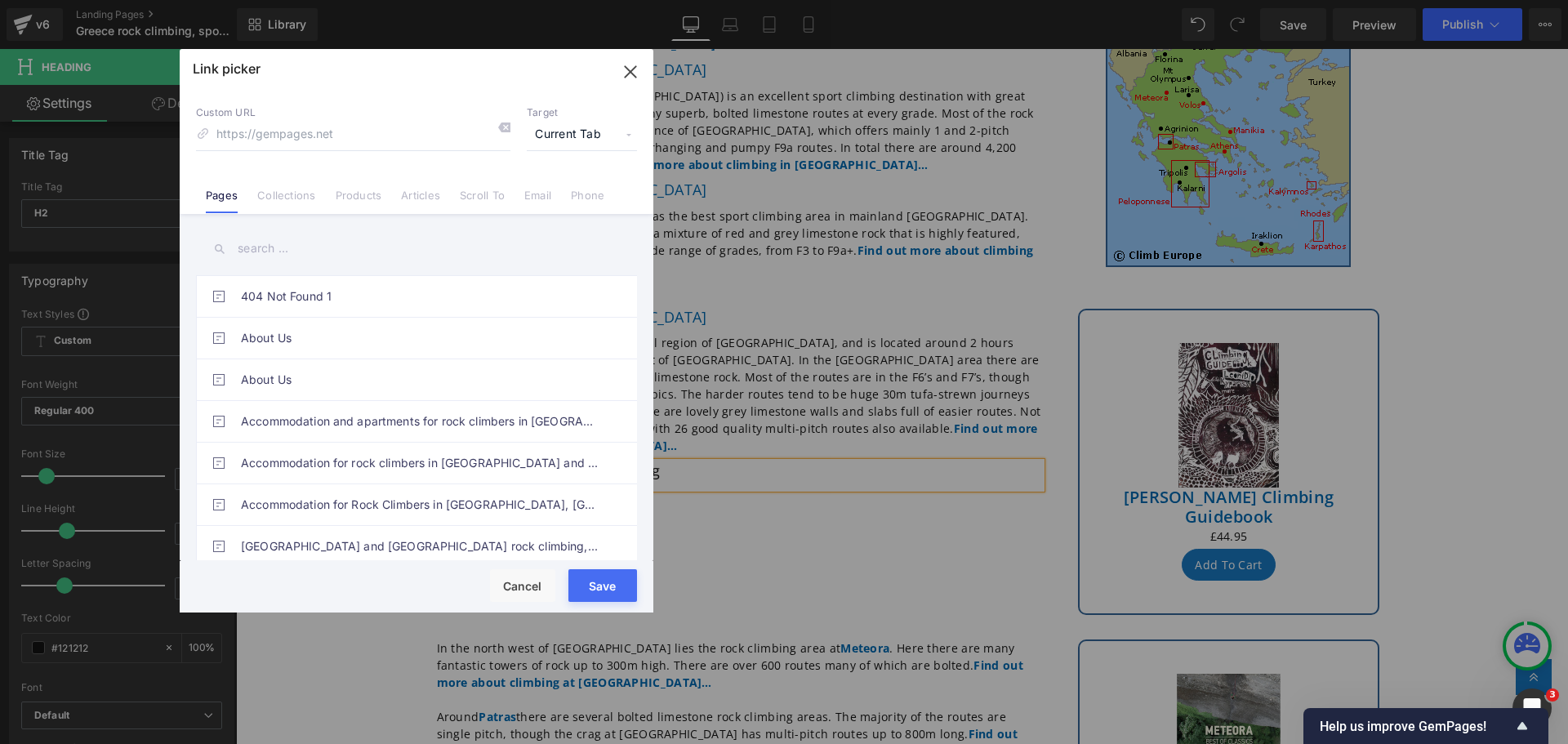
click at [287, 242] on input "text" at bounding box center [416, 249] width 441 height 37
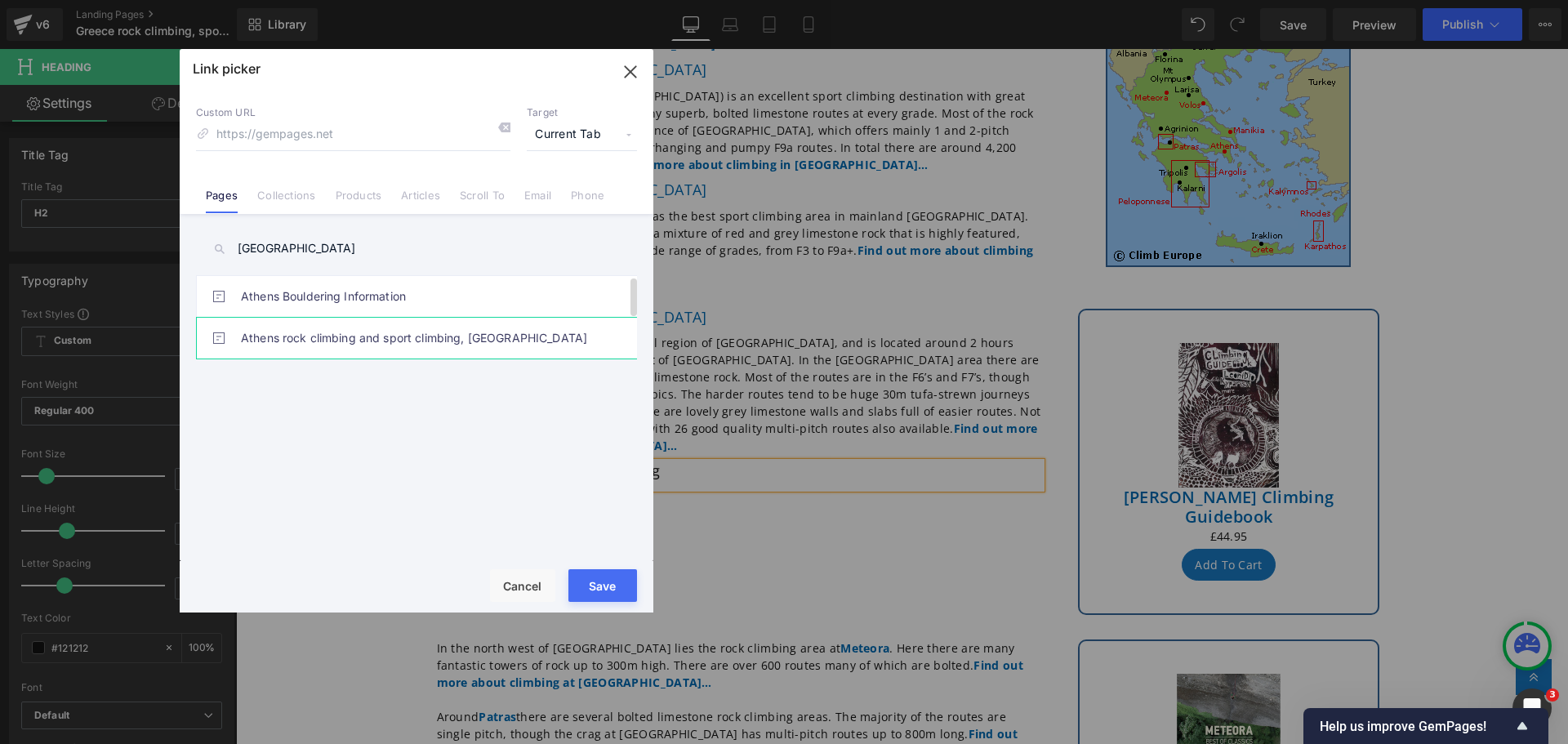
type input "[GEOGRAPHIC_DATA]"
click at [315, 331] on link "Athens rock climbing and sport climbing, [GEOGRAPHIC_DATA]" at bounding box center [420, 337] width 359 height 40
type input "/pages/rock-climbing-[GEOGRAPHIC_DATA]-[GEOGRAPHIC_DATA]"
click at [595, 589] on button "Save" at bounding box center [603, 586] width 69 height 33
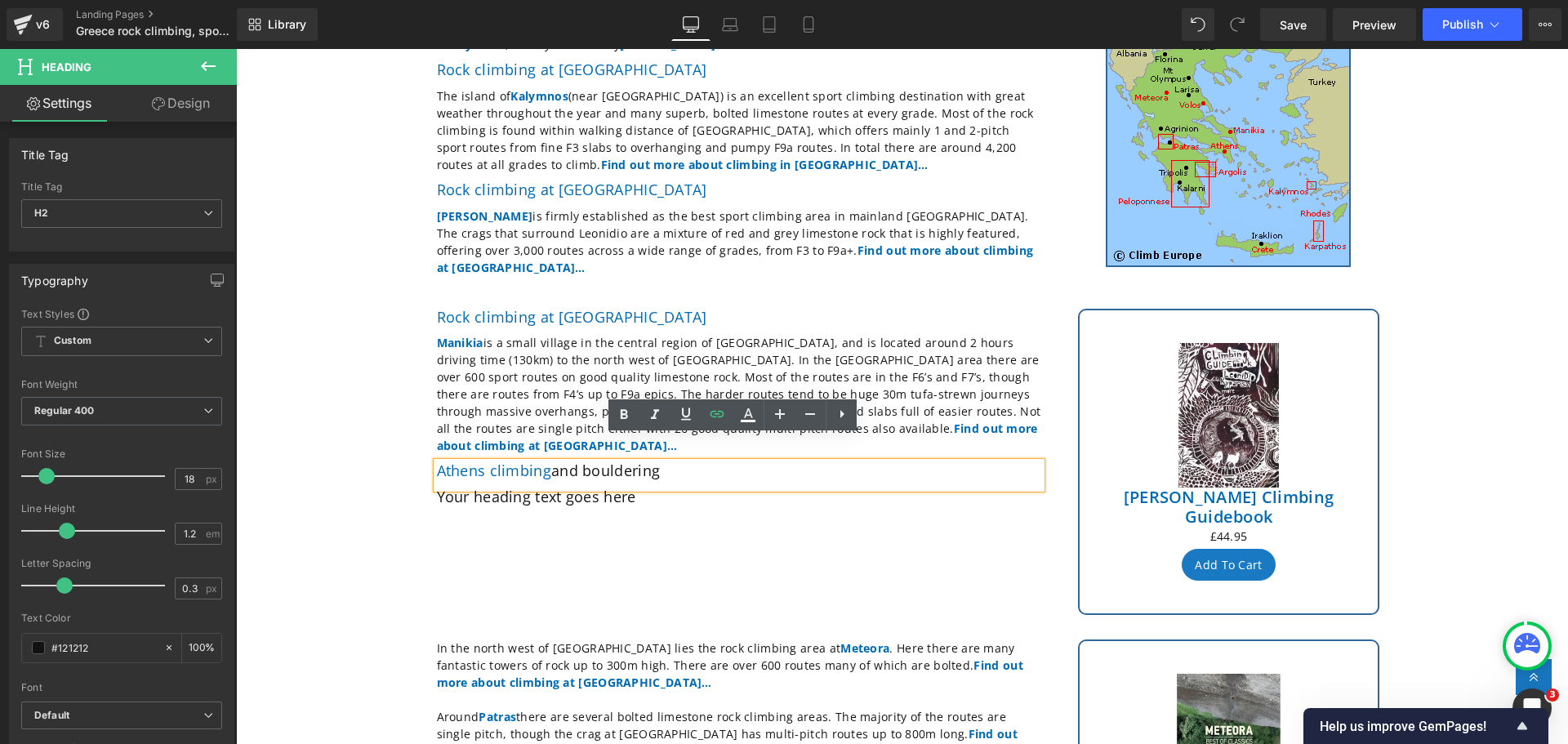
click at [658, 463] on h2 "Athens climbing and bouldering" at bounding box center [738, 471] width 604 height 18
drag, startPoint x: 658, startPoint y: 447, endPoint x: 581, endPoint y: 442, distance: 77.2
click at [581, 463] on h2 "Athens climbing and bouldering" at bounding box center [738, 471] width 604 height 18
click at [717, 411] on icon at bounding box center [717, 414] width 20 height 20
click at [838, 0] on div "Text Color Highlight Color #333333 Edit or remove link: Edit - Unlink - Cancel" at bounding box center [784, 0] width 1568 height 0
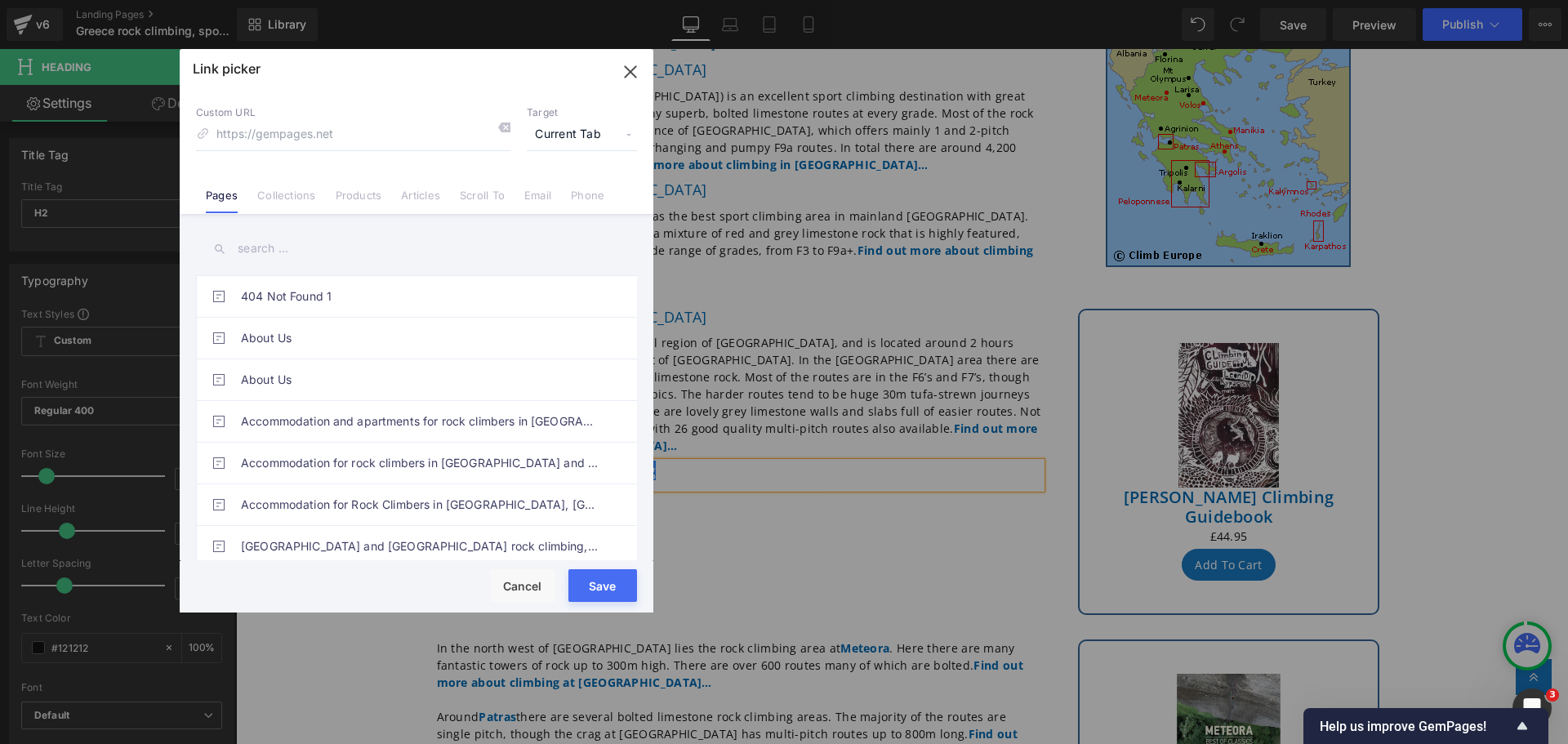
click at [291, 260] on input "text" at bounding box center [416, 249] width 441 height 37
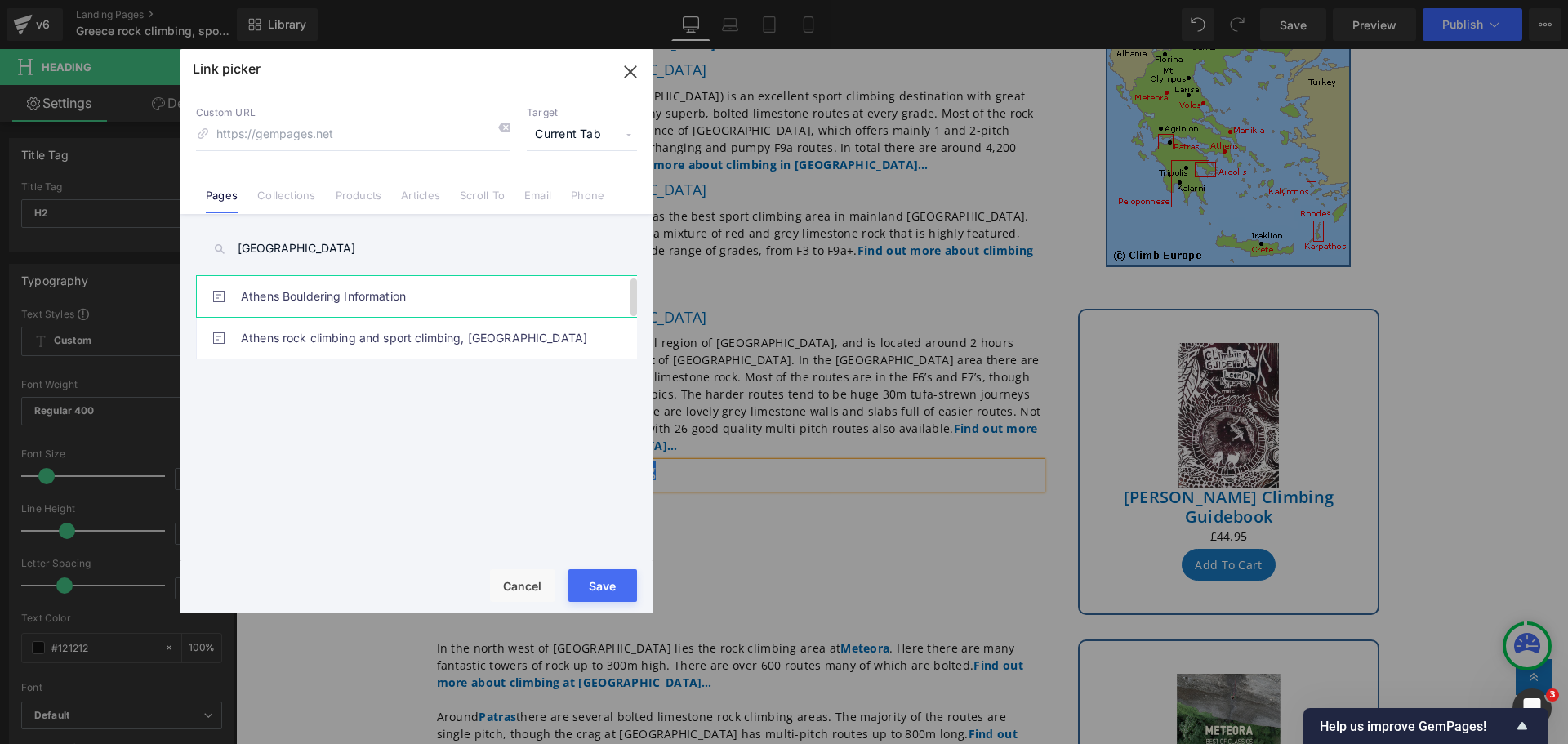
type input "[GEOGRAPHIC_DATA]"
click at [315, 292] on link "Athens Bouldering Information" at bounding box center [420, 296] width 359 height 40
type input "/pages/[GEOGRAPHIC_DATA]-bouldering"
click at [603, 584] on button "Save" at bounding box center [603, 586] width 69 height 33
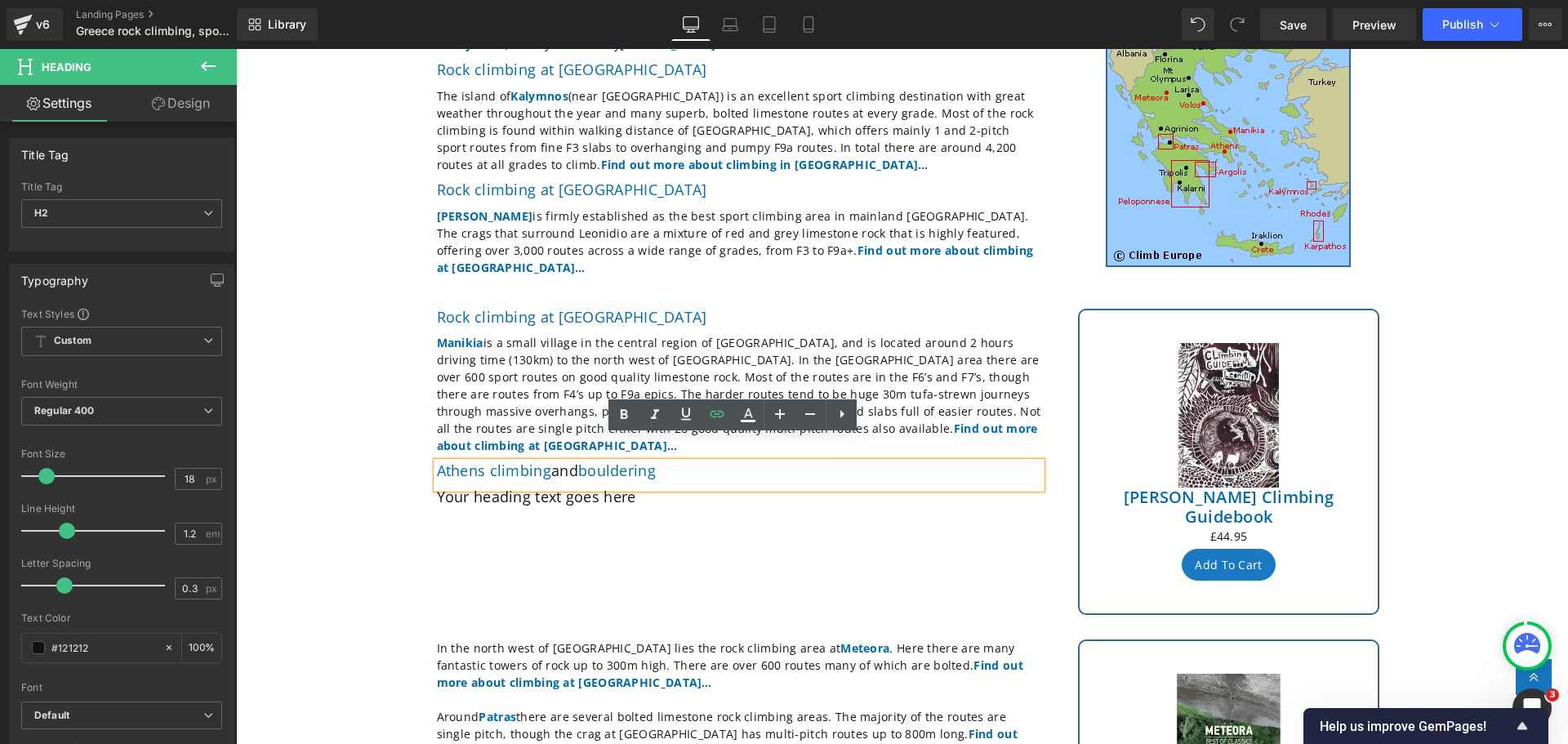
click at [309, 334] on div "Rock Climbing in [GEOGRAPHIC_DATA] Heading Row The most famous sport climbing a…" at bounding box center [902, 606] width 1332 height 1282
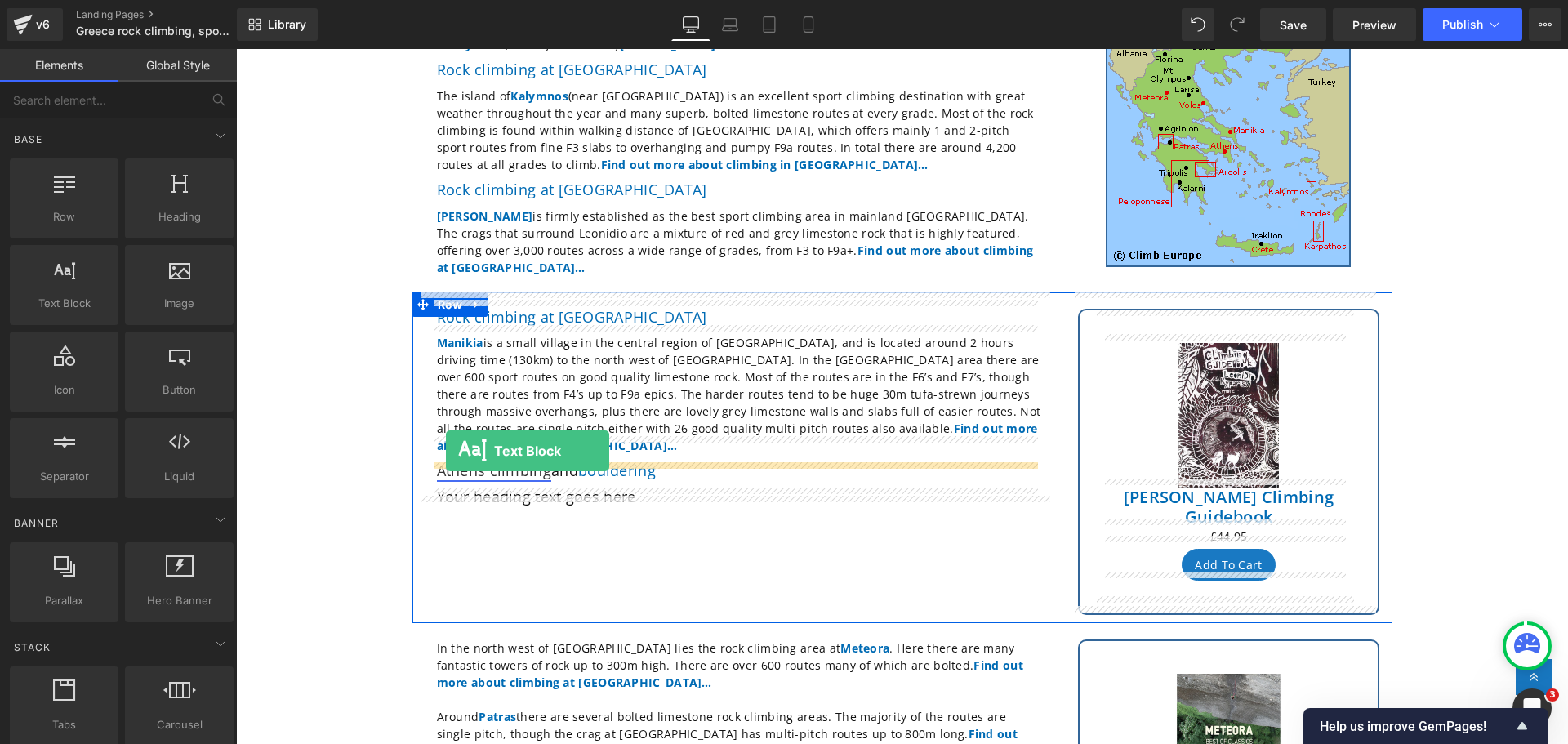
drag, startPoint x: 285, startPoint y: 325, endPoint x: 446, endPoint y: 451, distance: 204.4
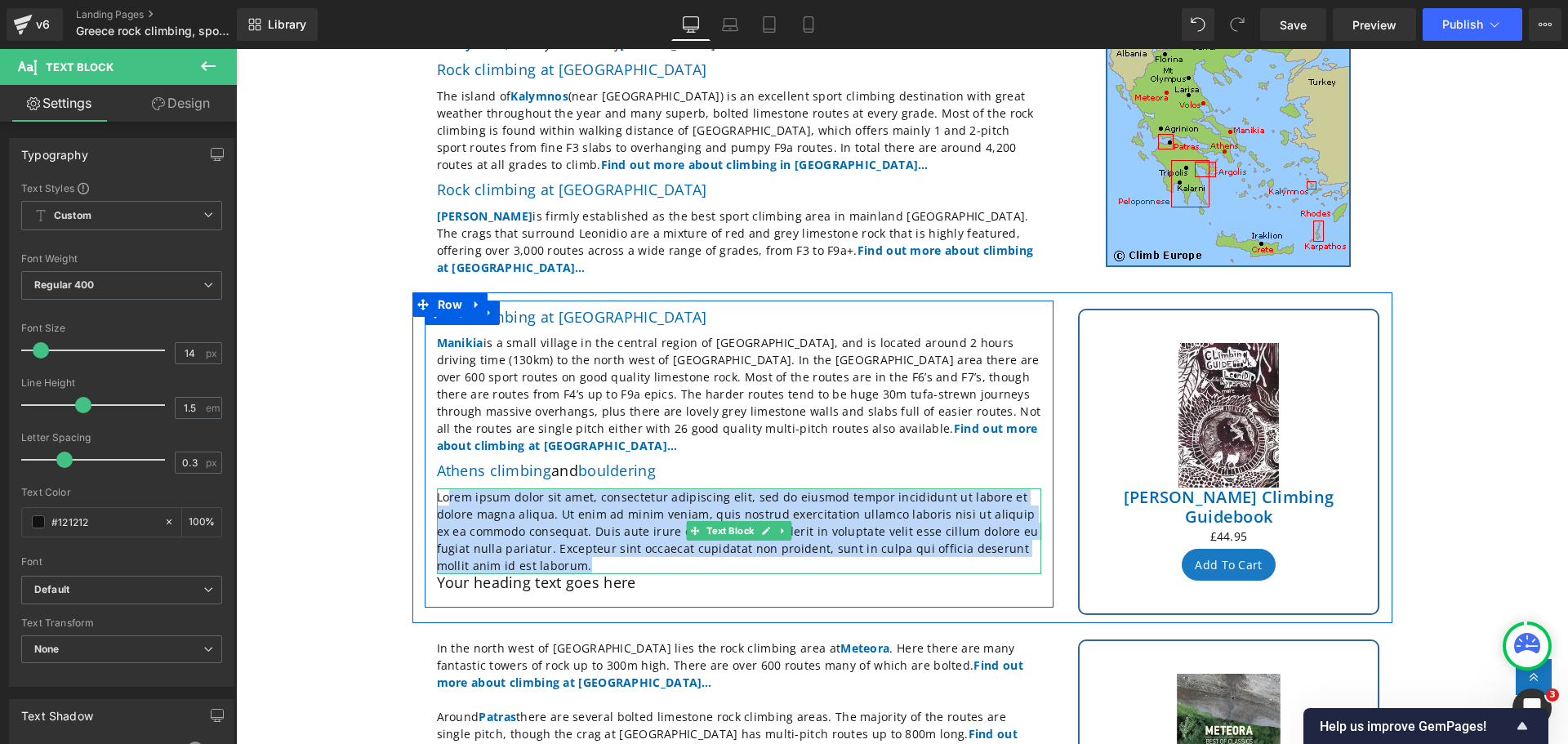
drag, startPoint x: 531, startPoint y: 541, endPoint x: 441, endPoint y: 469, distance: 115.3
click at [441, 489] on p "Lorem ipsum dolor sit amet, consectetur adipiscing elit, sed do eiusmod tempor …" at bounding box center [738, 532] width 604 height 86
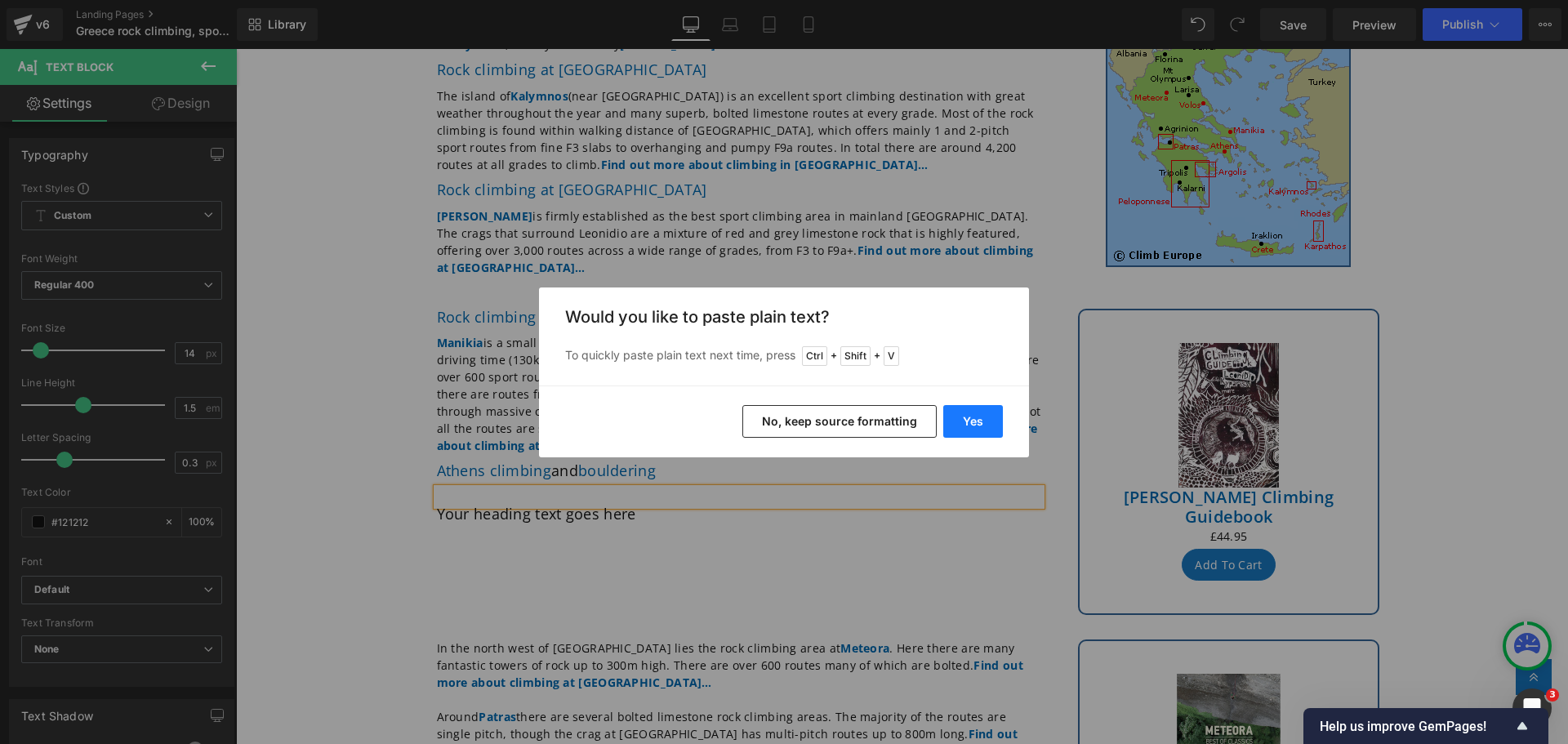
click at [966, 418] on button "Yes" at bounding box center [972, 421] width 59 height 33
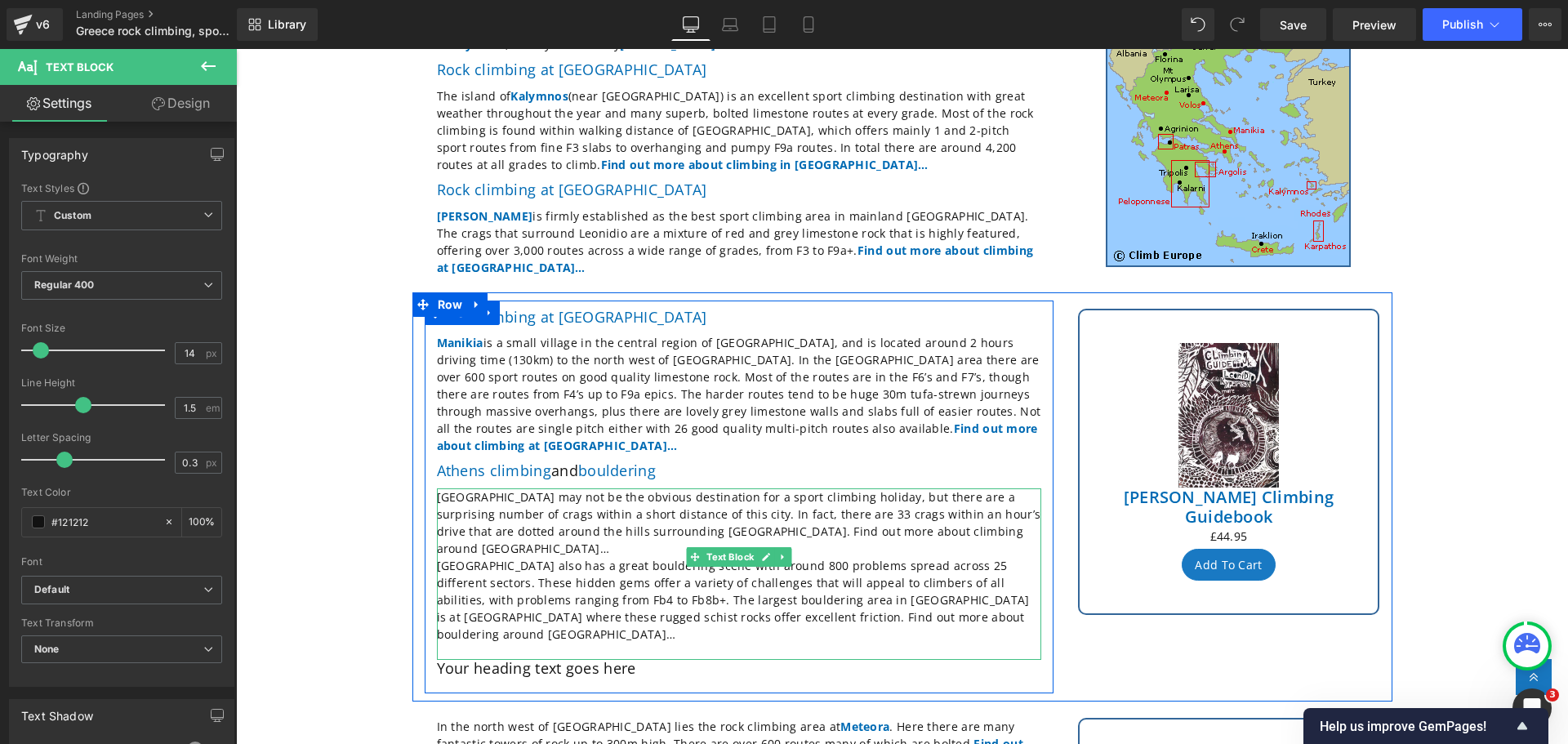
click at [922, 509] on p "[GEOGRAPHIC_DATA] may not be the obvious destination for a sport climbing holid…" at bounding box center [738, 523] width 604 height 69
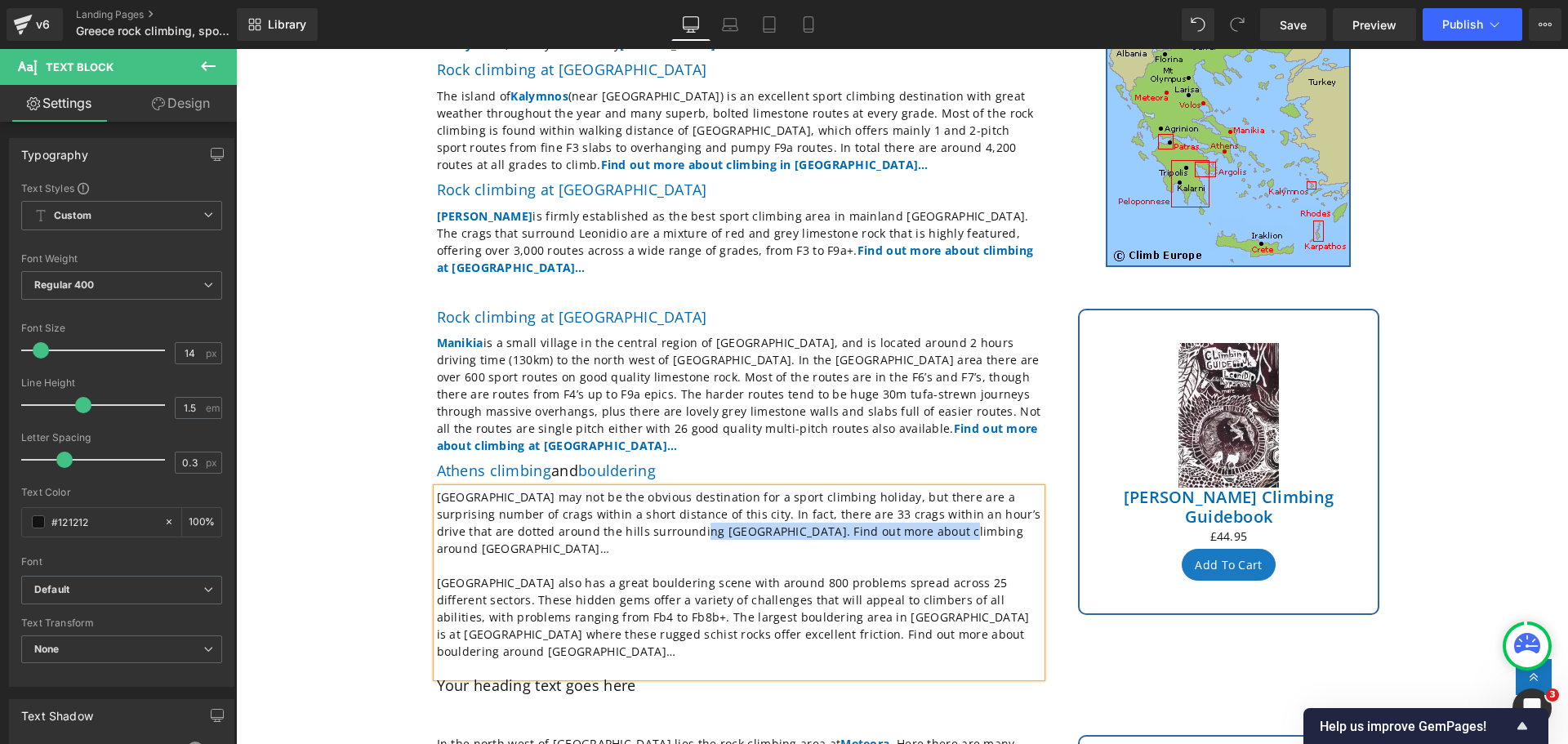
drag, startPoint x: 904, startPoint y: 505, endPoint x: 638, endPoint y: 511, distance: 266.1
click at [638, 511] on p "[GEOGRAPHIC_DATA] may not be the obvious destination for a sport climbing holid…" at bounding box center [738, 523] width 604 height 69
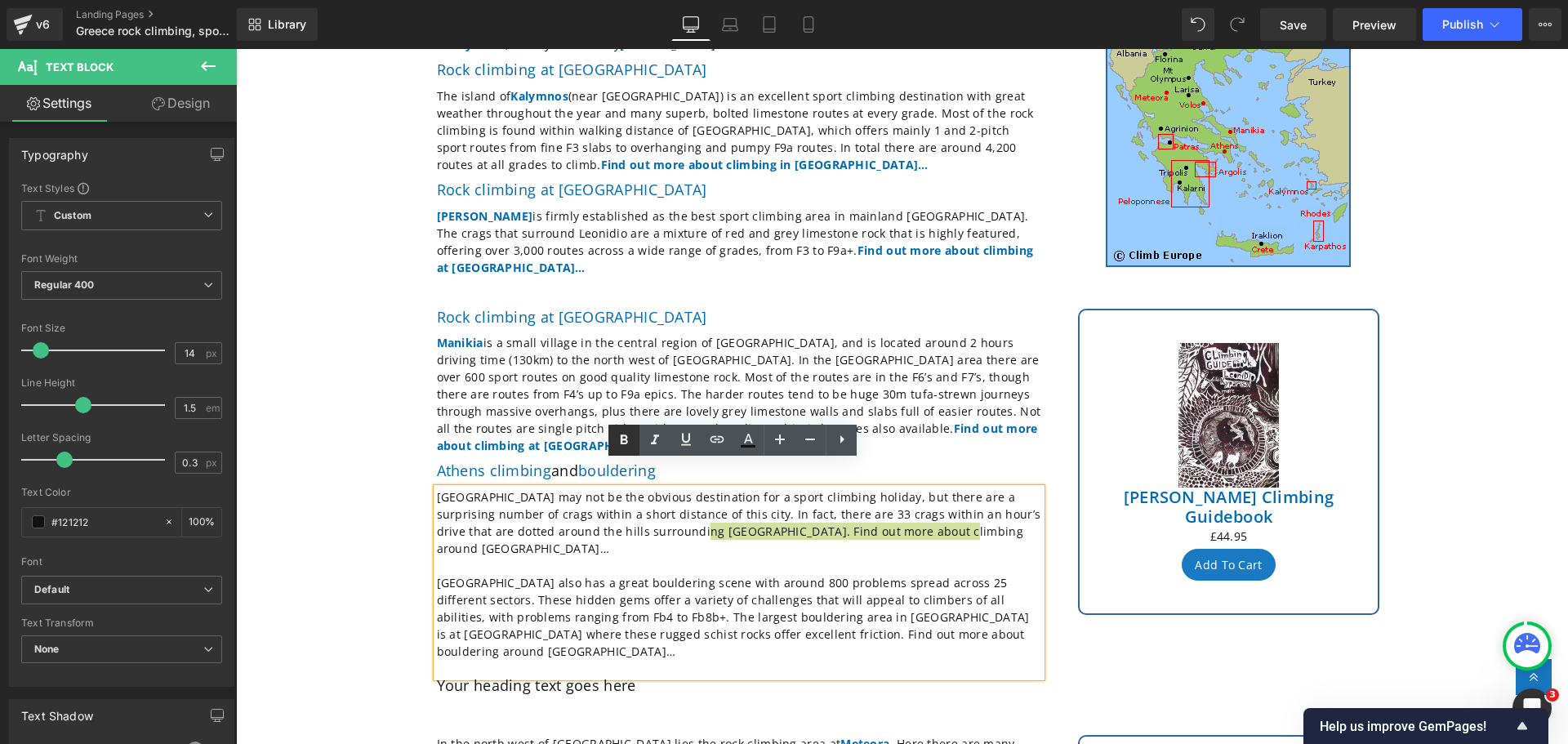
click at [624, 438] on icon at bounding box center [623, 440] width 20 height 20
click at [716, 439] on icon at bounding box center [717, 440] width 20 height 20
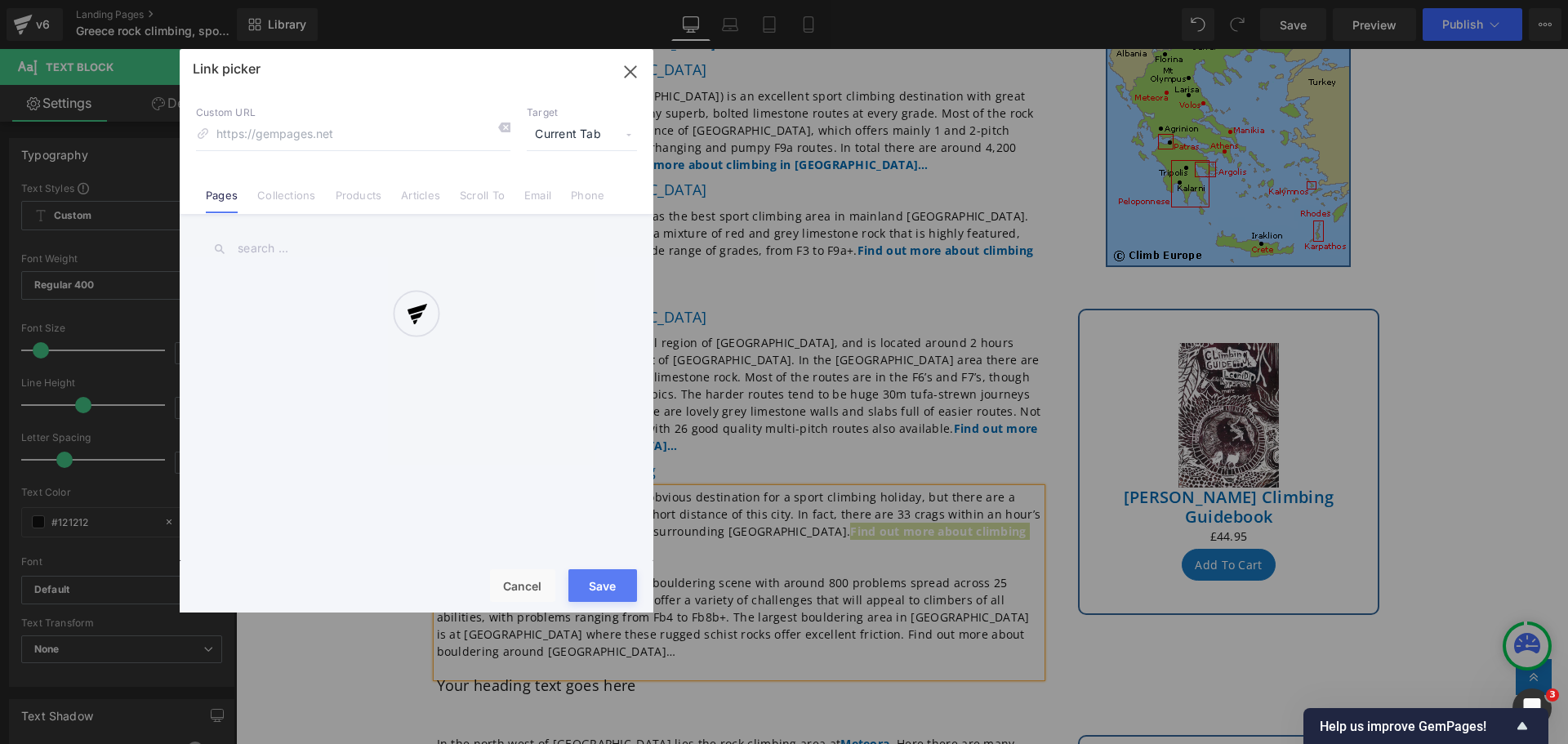
click at [997, 0] on div "Text Color Highlight Color #333333 Edit or remove link: Edit - Unlink - Cancel …" at bounding box center [784, 0] width 1568 height 0
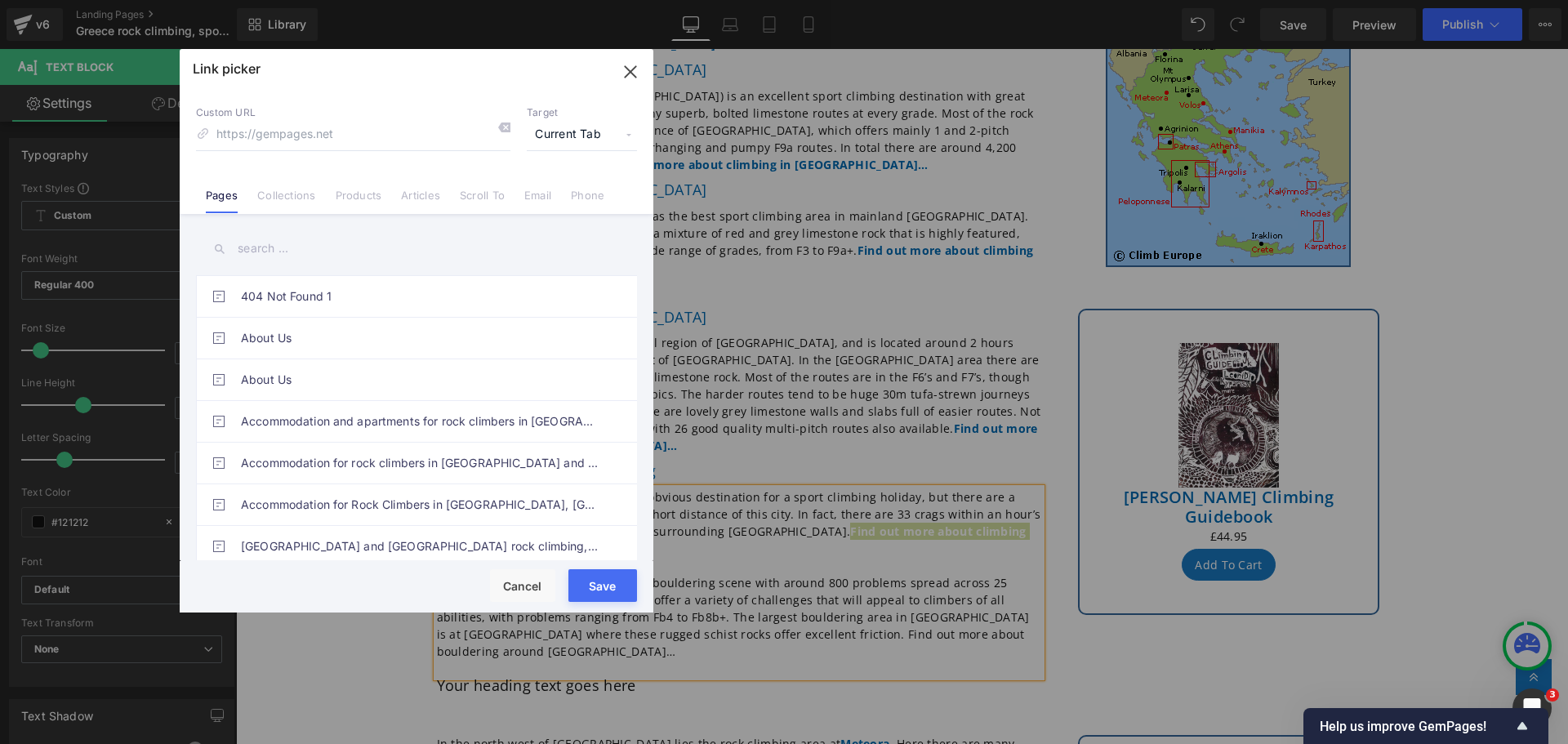
click at [287, 239] on input "text" at bounding box center [416, 249] width 441 height 37
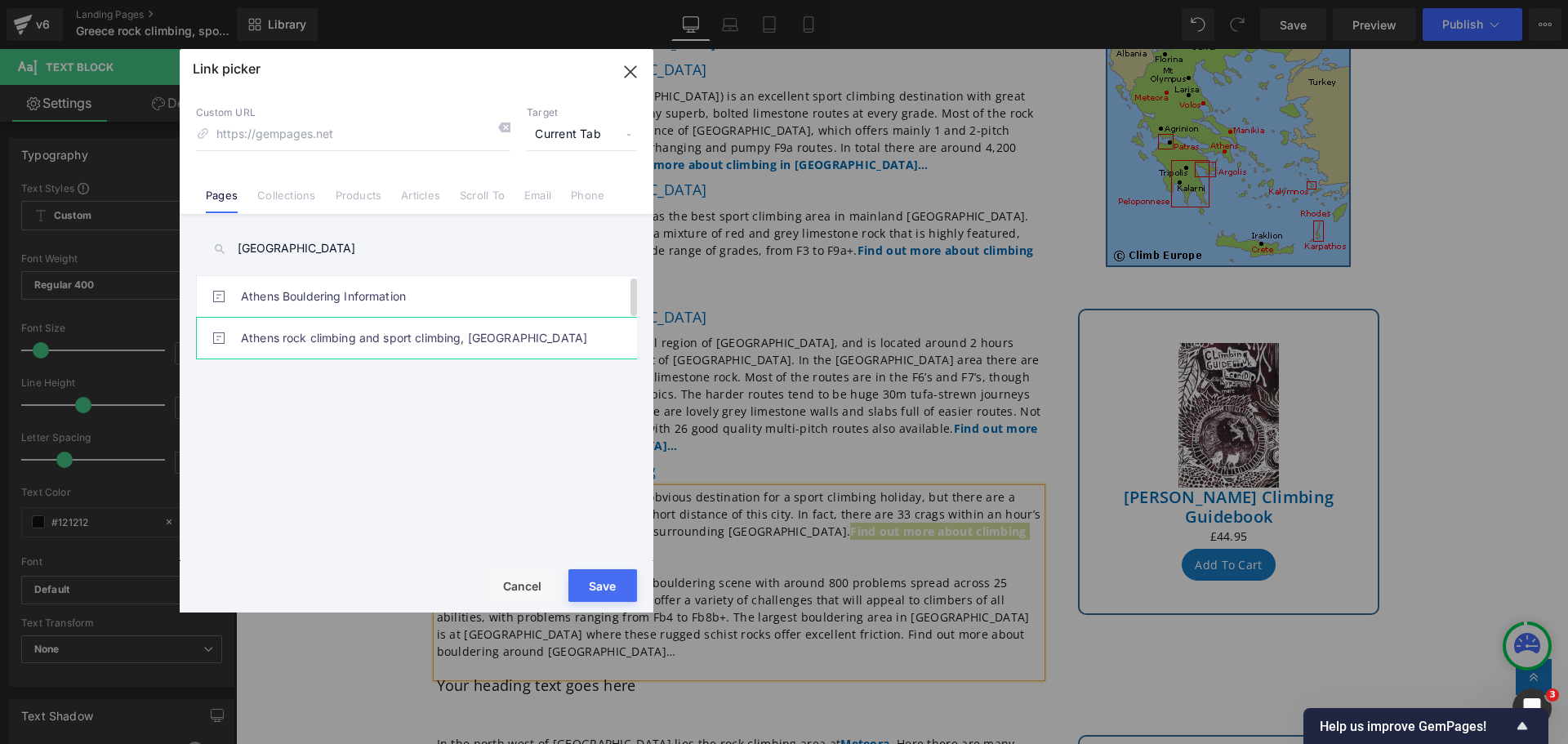
type input "[GEOGRAPHIC_DATA]"
click at [331, 334] on link "Athens rock climbing and sport climbing, [GEOGRAPHIC_DATA]" at bounding box center [420, 337] width 359 height 40
type input "/pages/rock-climbing-[GEOGRAPHIC_DATA]-[GEOGRAPHIC_DATA]"
click at [605, 589] on button "Save" at bounding box center [603, 586] width 69 height 33
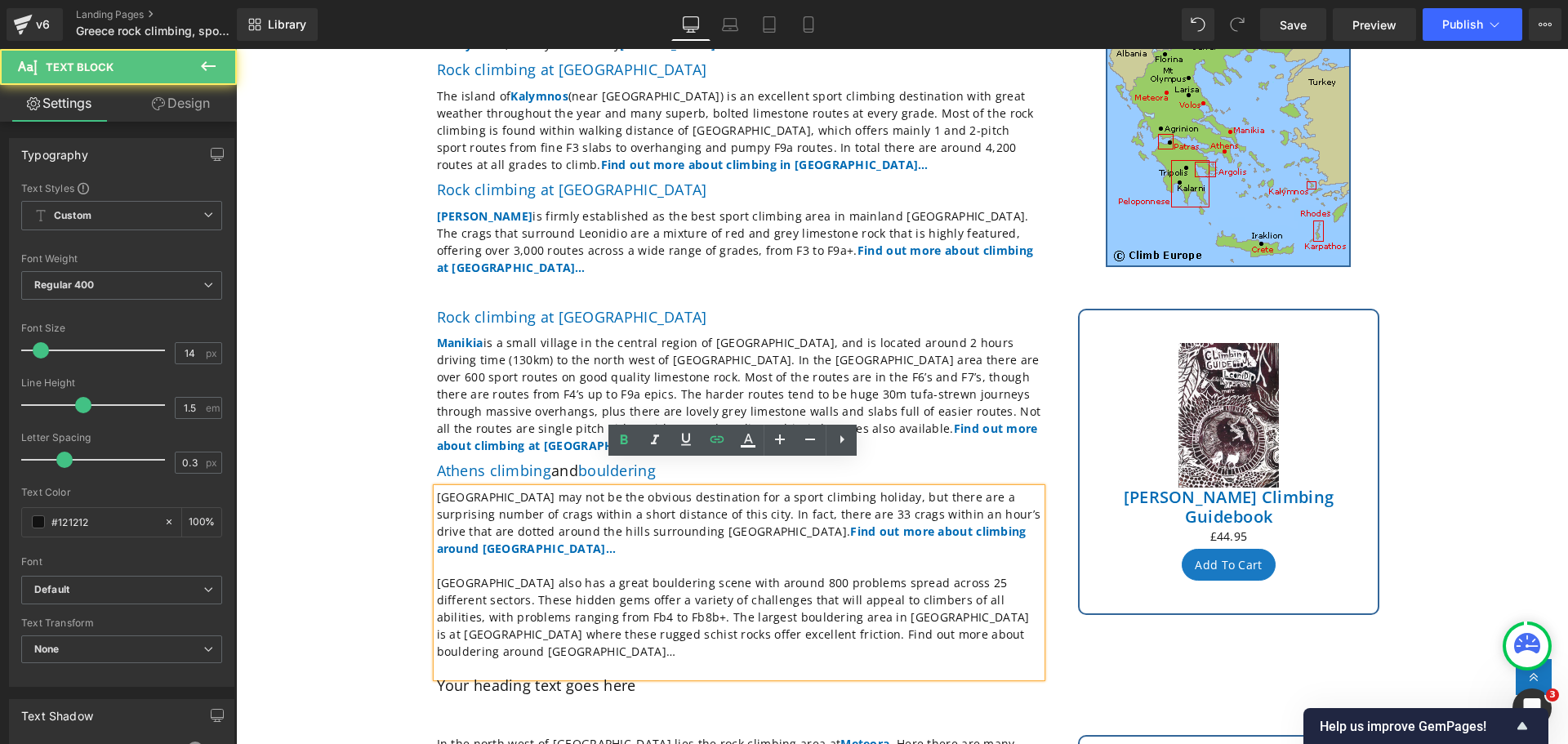
click at [869, 594] on p "[GEOGRAPHIC_DATA] also has a great bouldering scene with around 800 problems sp…" at bounding box center [738, 618] width 604 height 86
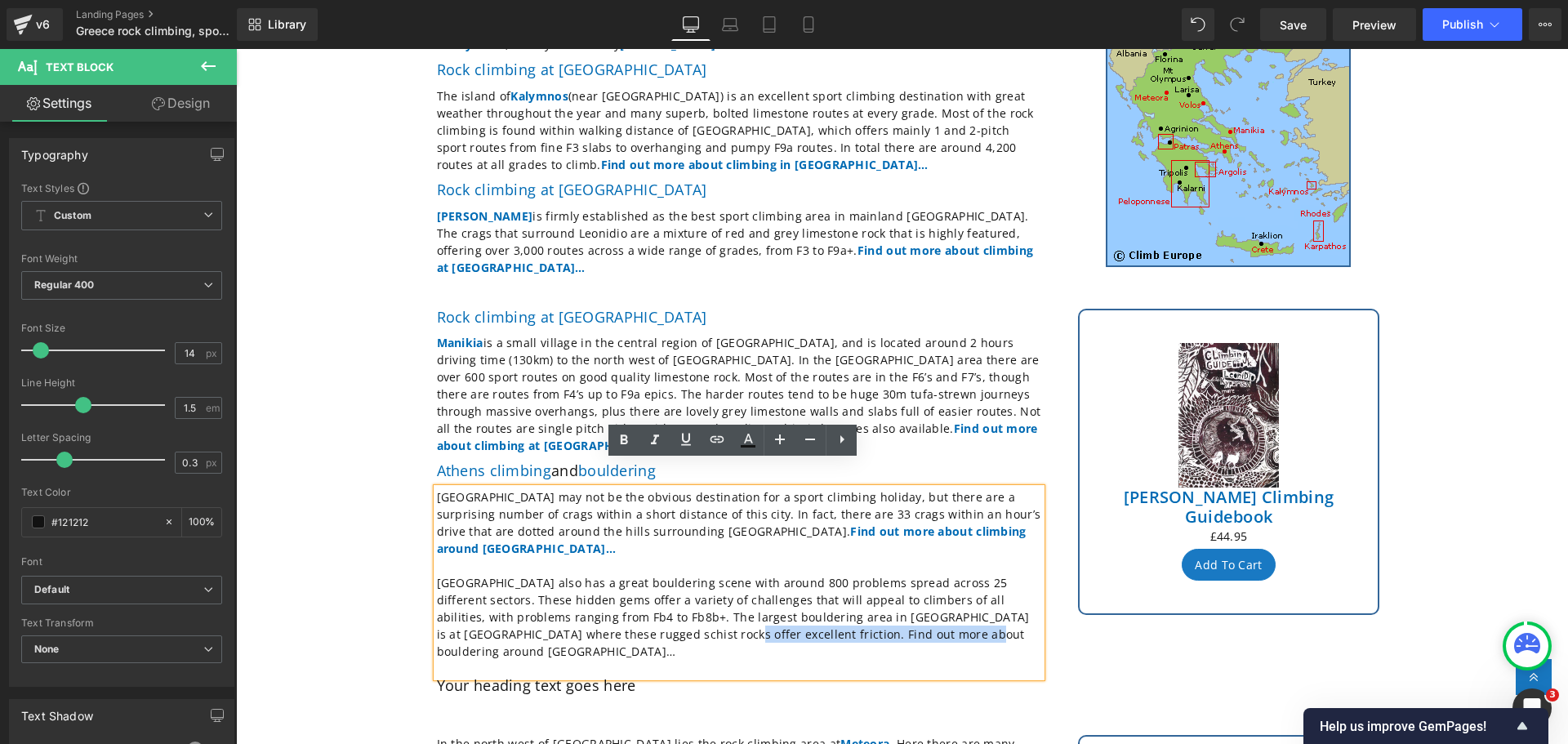
drag, startPoint x: 889, startPoint y: 593, endPoint x: 592, endPoint y: 585, distance: 297.1
click at [592, 585] on p "[GEOGRAPHIC_DATA] also has a great bouldering scene with around 800 problems sp…" at bounding box center [738, 618] width 604 height 86
click at [622, 448] on icon at bounding box center [623, 440] width 20 height 20
click at [715, 443] on icon at bounding box center [717, 440] width 14 height 7
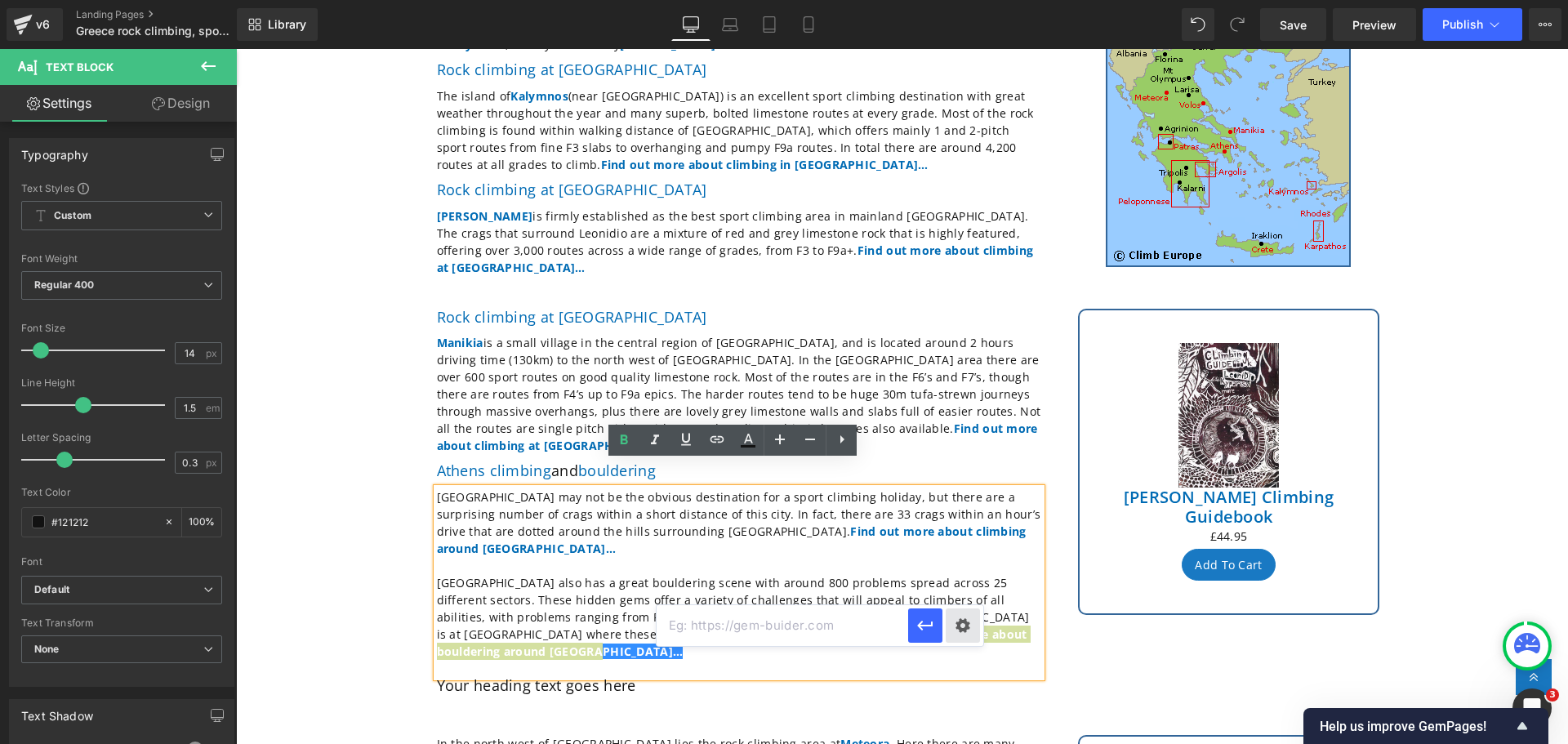
click at [965, 0] on div "Text Color Highlight Color #333333 Edit or remove link: Edit - Unlink - Cancel" at bounding box center [784, 0] width 1568 height 0
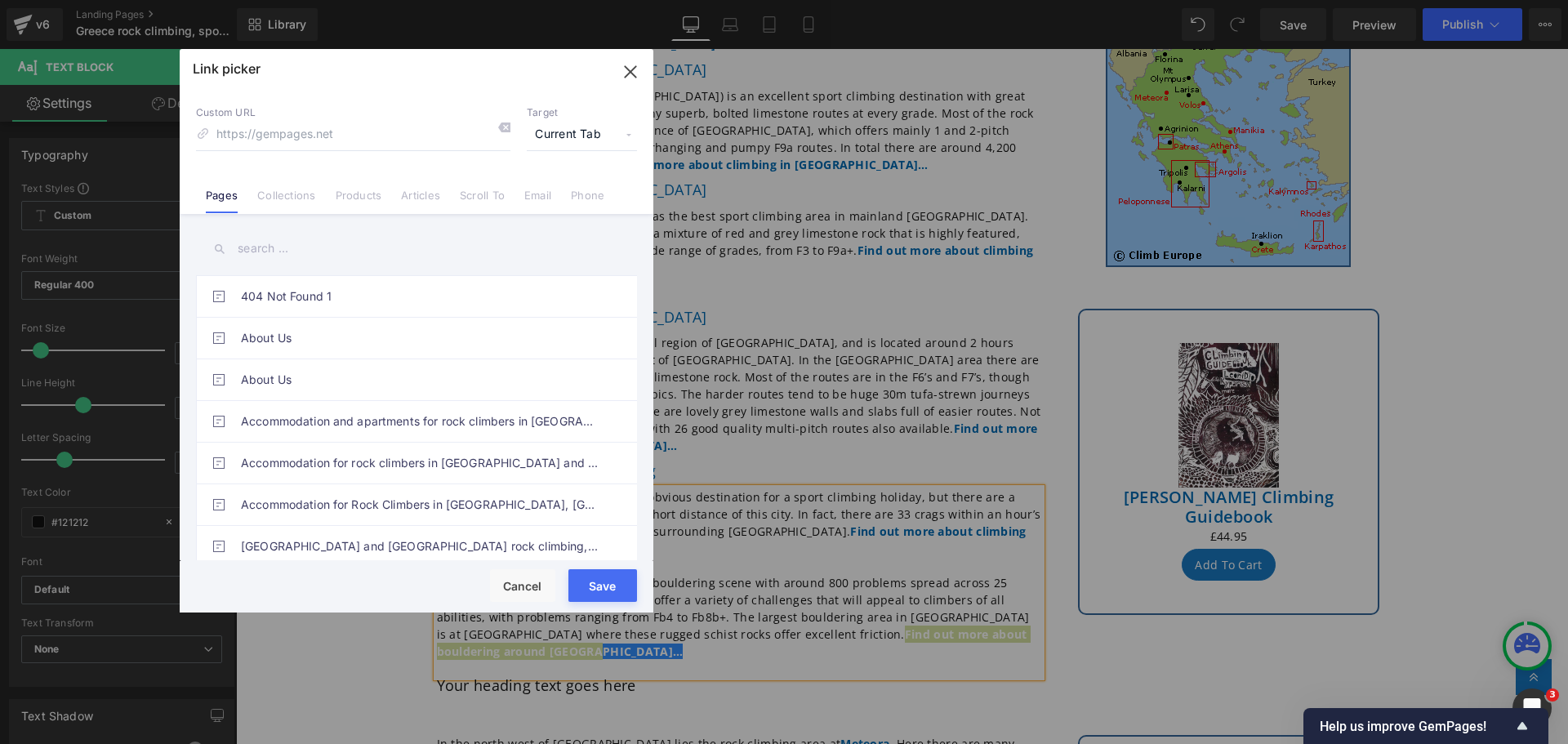
click at [280, 254] on input "text" at bounding box center [416, 249] width 441 height 37
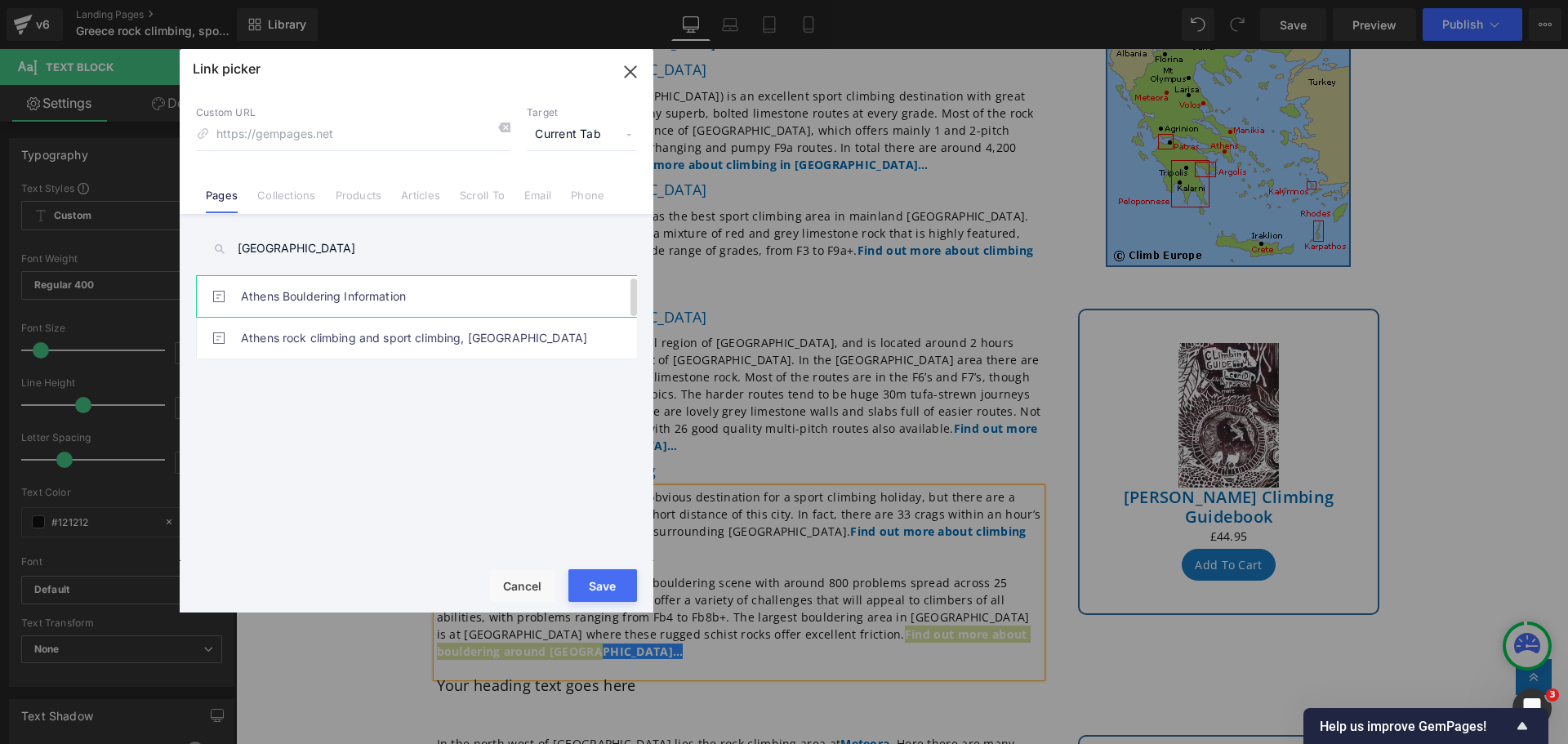
type input "[GEOGRAPHIC_DATA]"
click at [291, 298] on link "Athens Bouldering Information" at bounding box center [420, 296] width 359 height 40
type input "/pages/[GEOGRAPHIC_DATA]-bouldering"
click at [607, 579] on button "Save" at bounding box center [603, 586] width 69 height 33
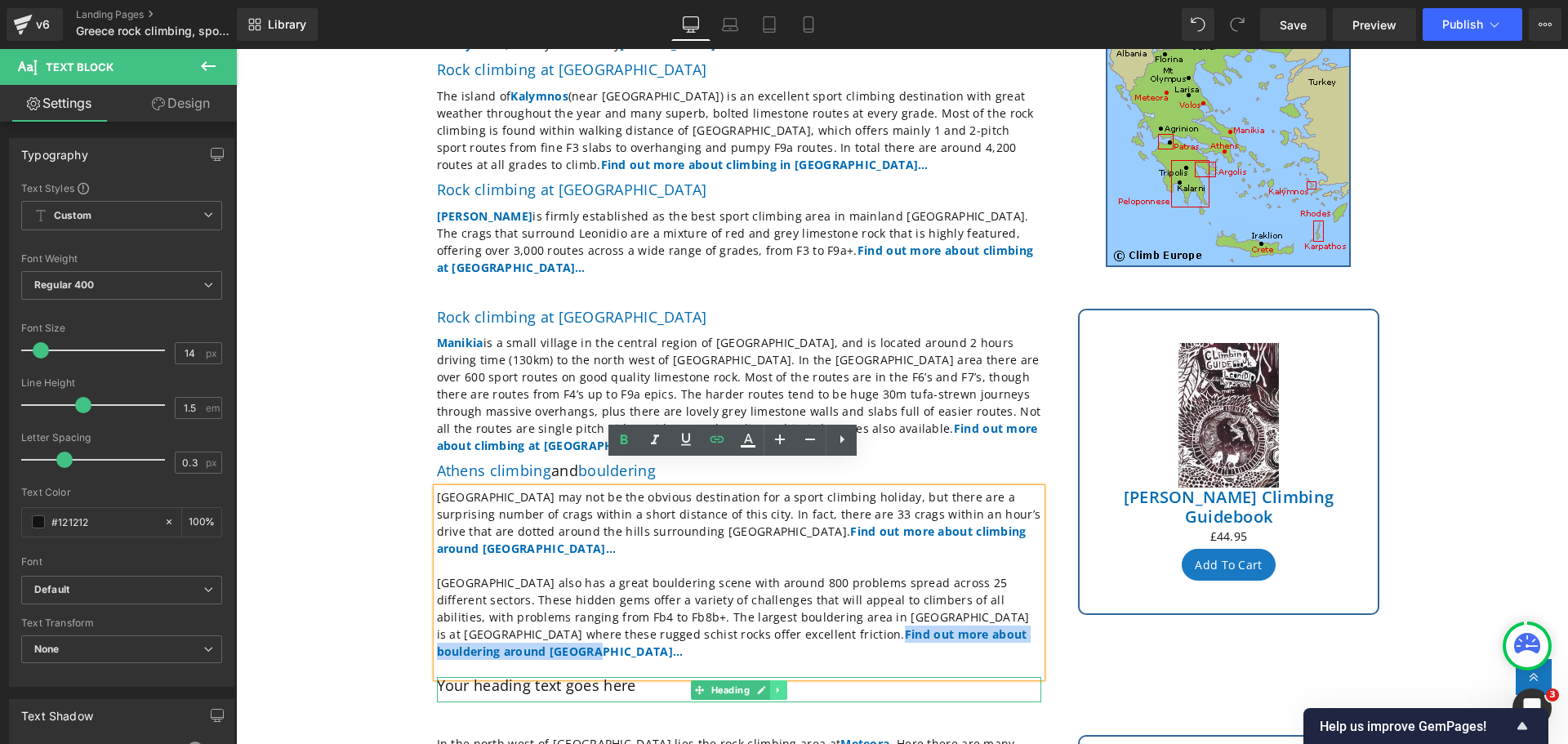
click at [774, 686] on icon at bounding box center [778, 690] width 9 height 9
click at [782, 686] on icon at bounding box center [787, 690] width 9 height 9
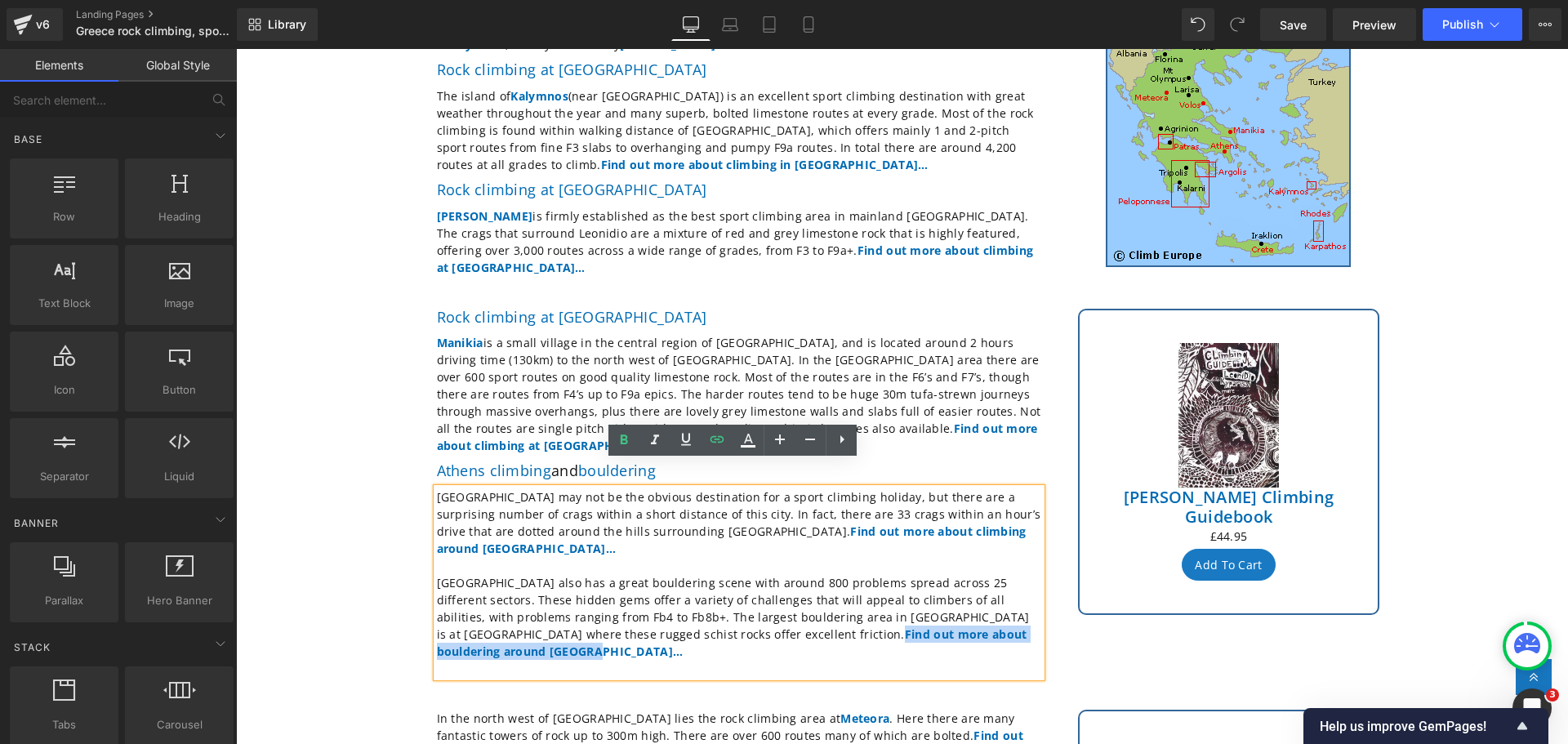
click at [901, 575] on p "[GEOGRAPHIC_DATA] also has a great bouldering scene with around 800 problems sp…" at bounding box center [738, 618] width 604 height 86
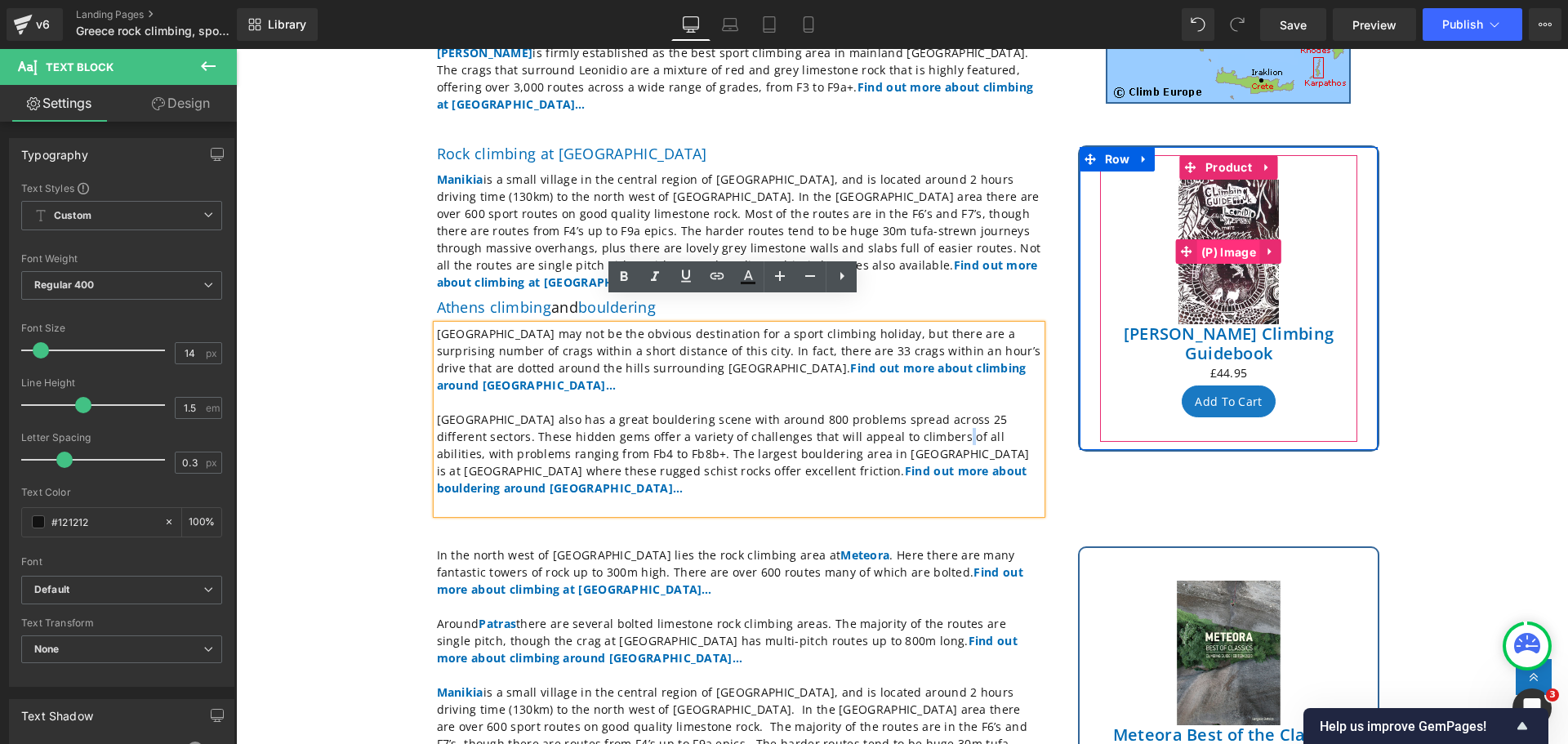
click at [1223, 249] on span "(P) Image" at bounding box center [1228, 252] width 63 height 24
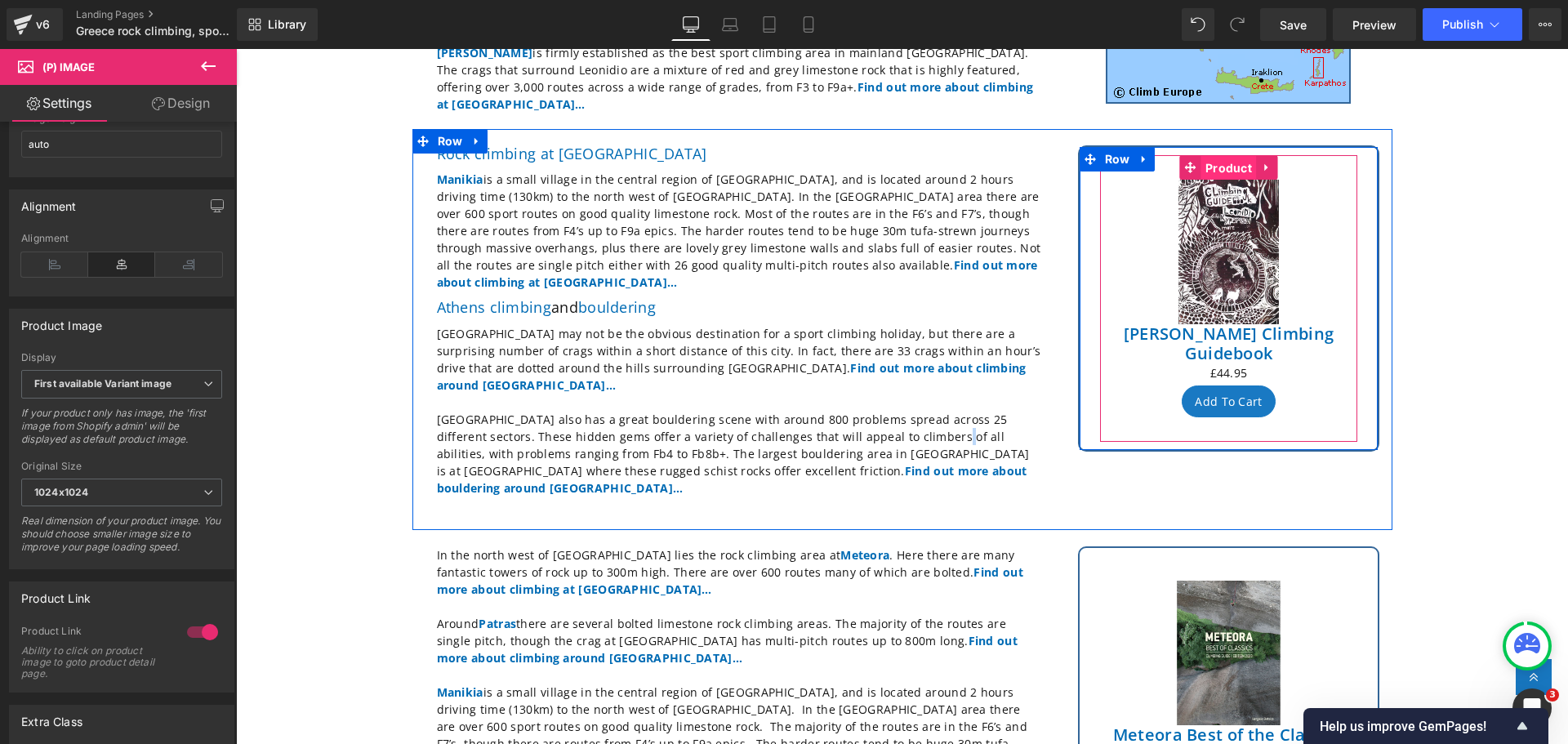
click at [1224, 156] on span "Product" at bounding box center [1228, 168] width 55 height 24
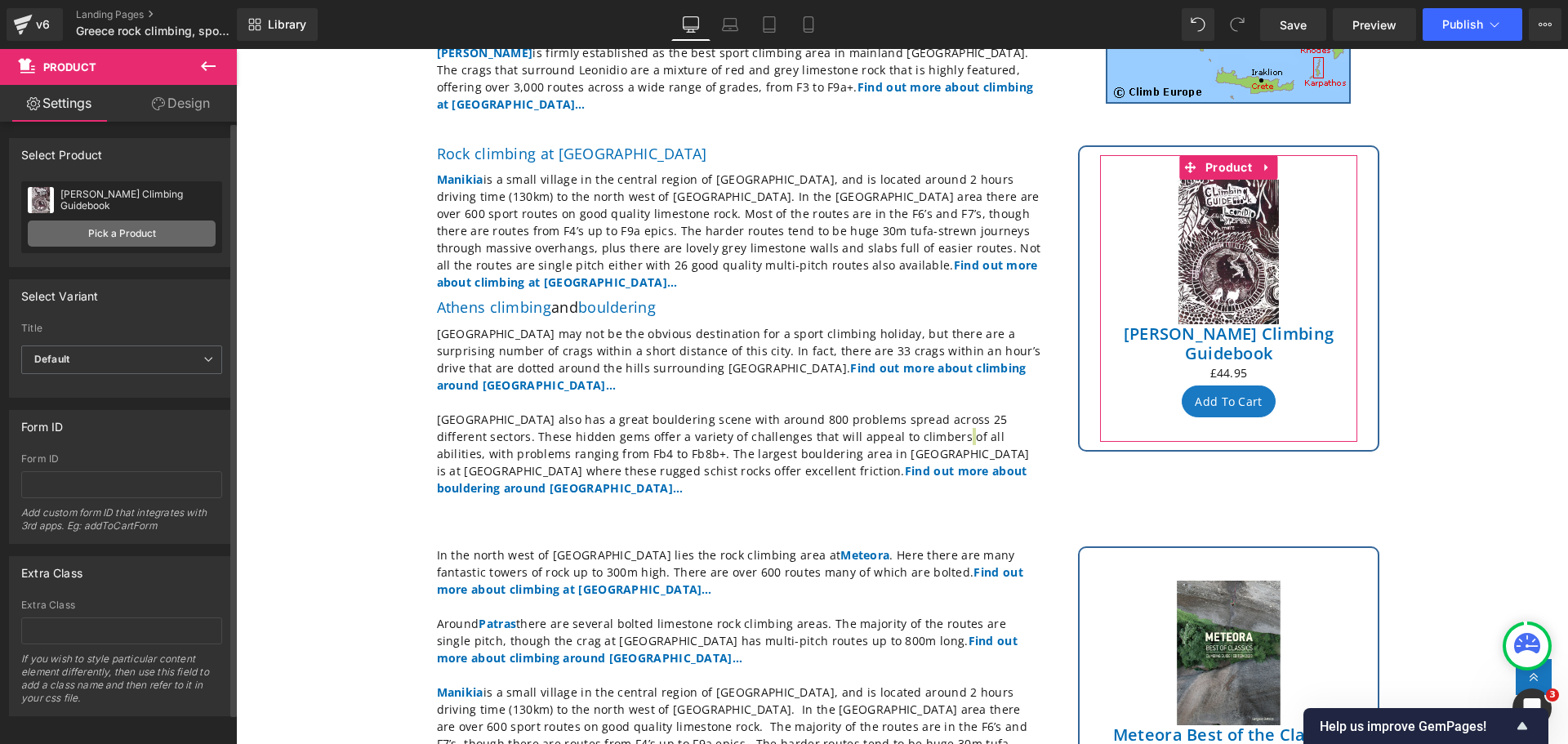
click at [107, 235] on link "Pick a Product" at bounding box center [121, 233] width 187 height 26
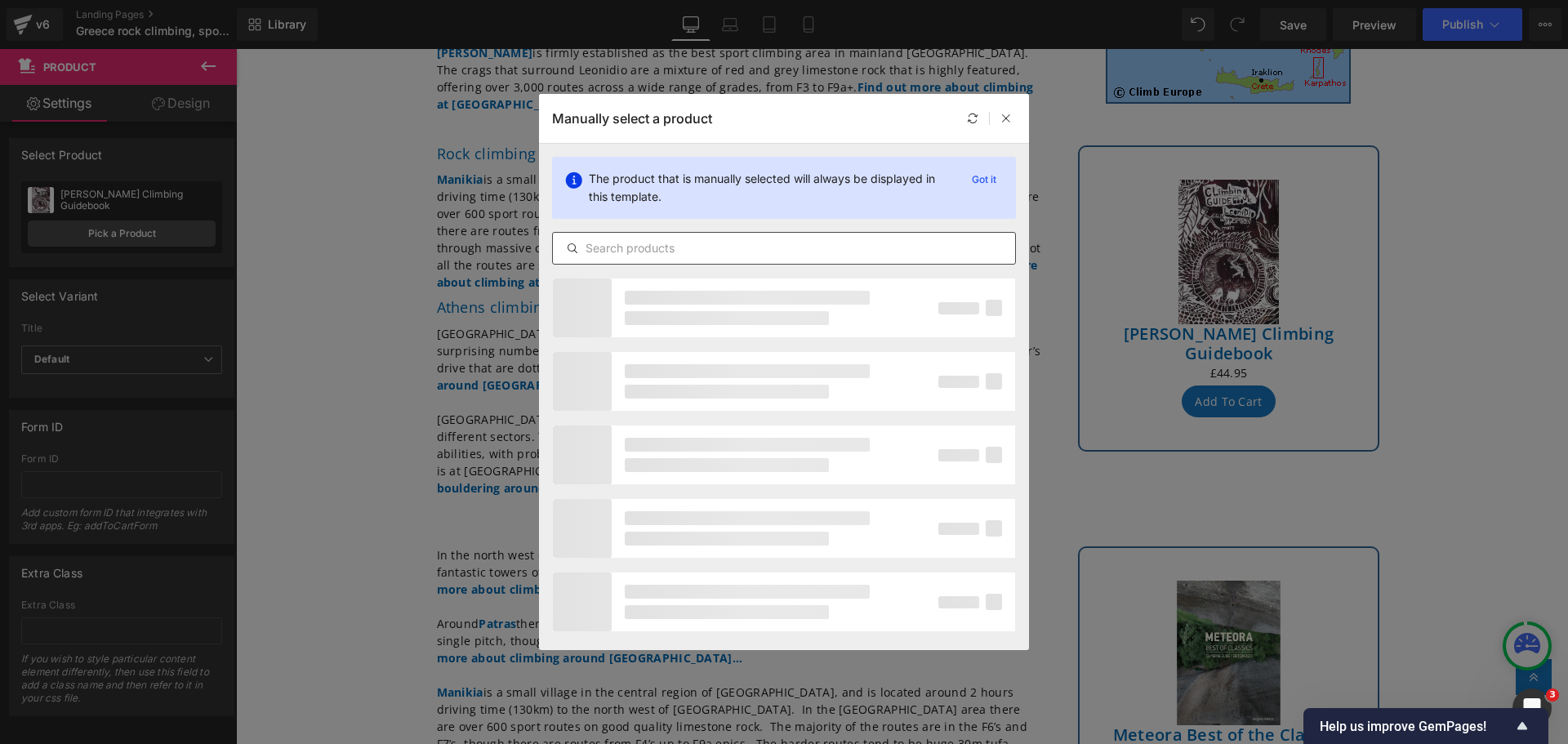
click at [635, 250] on input "text" at bounding box center [784, 248] width 462 height 20
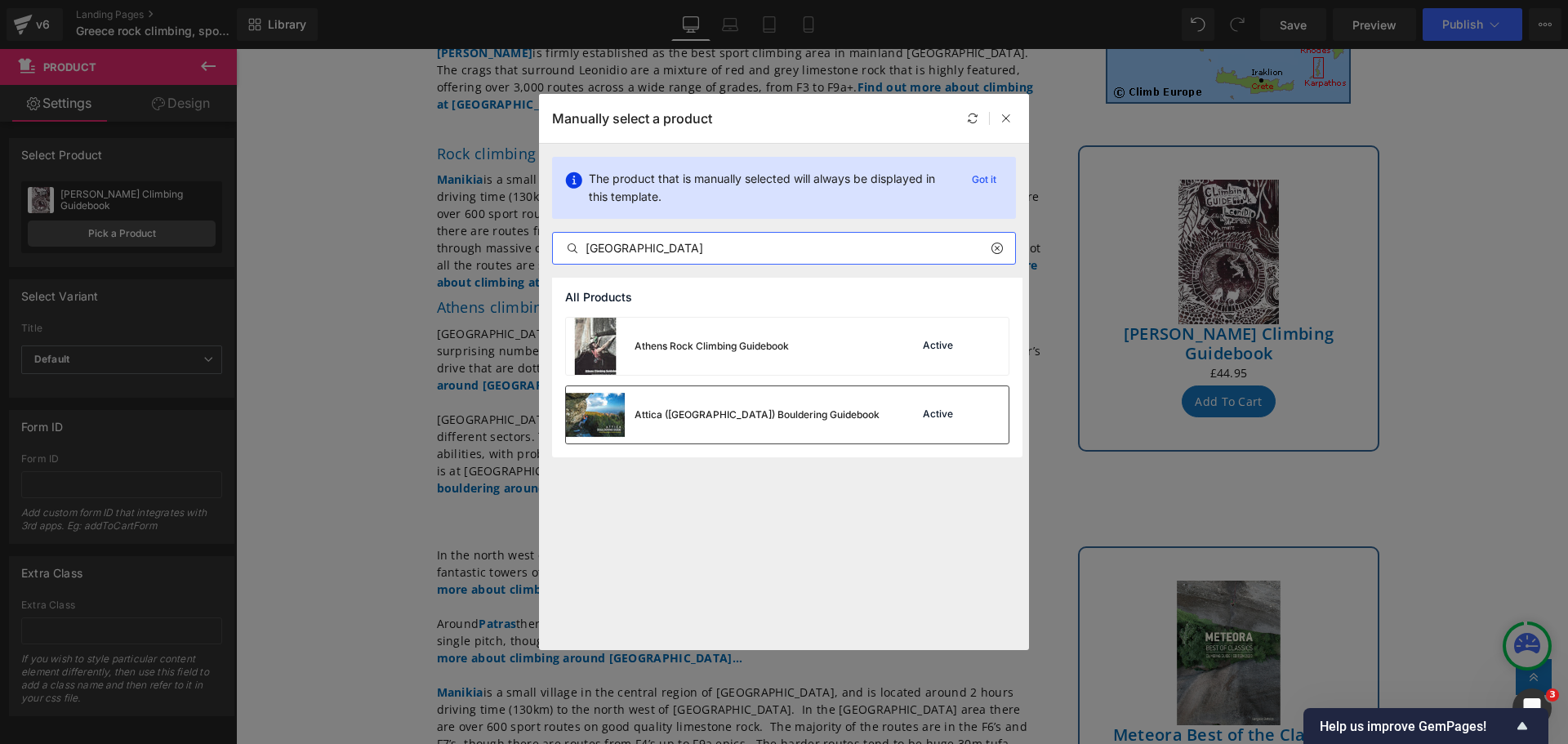
type input "[GEOGRAPHIC_DATA]"
click at [603, 409] on img at bounding box center [595, 415] width 58 height 57
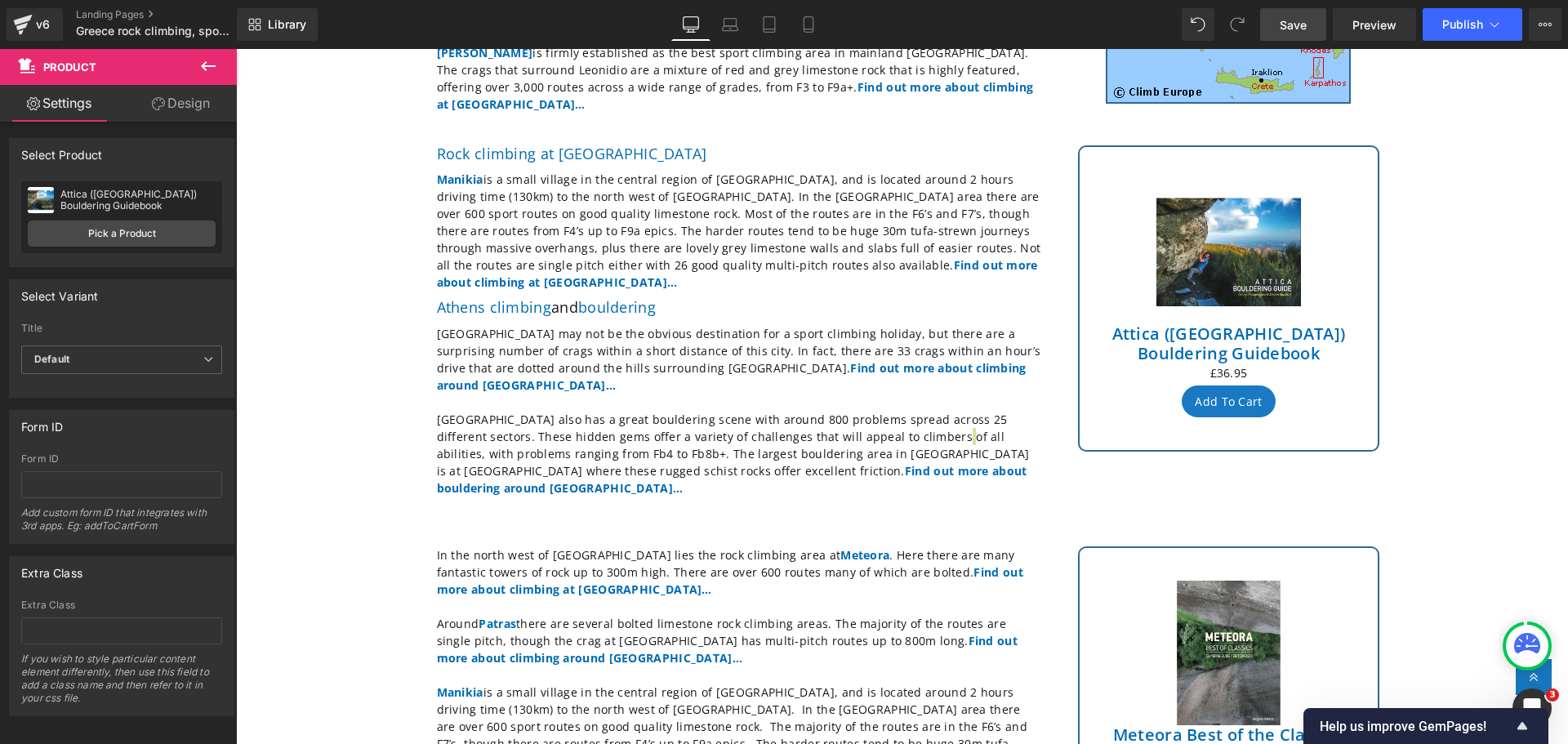
click at [1292, 26] on span "Save" at bounding box center [1292, 25] width 27 height 17
